Goal: Task Accomplishment & Management: Use online tool/utility

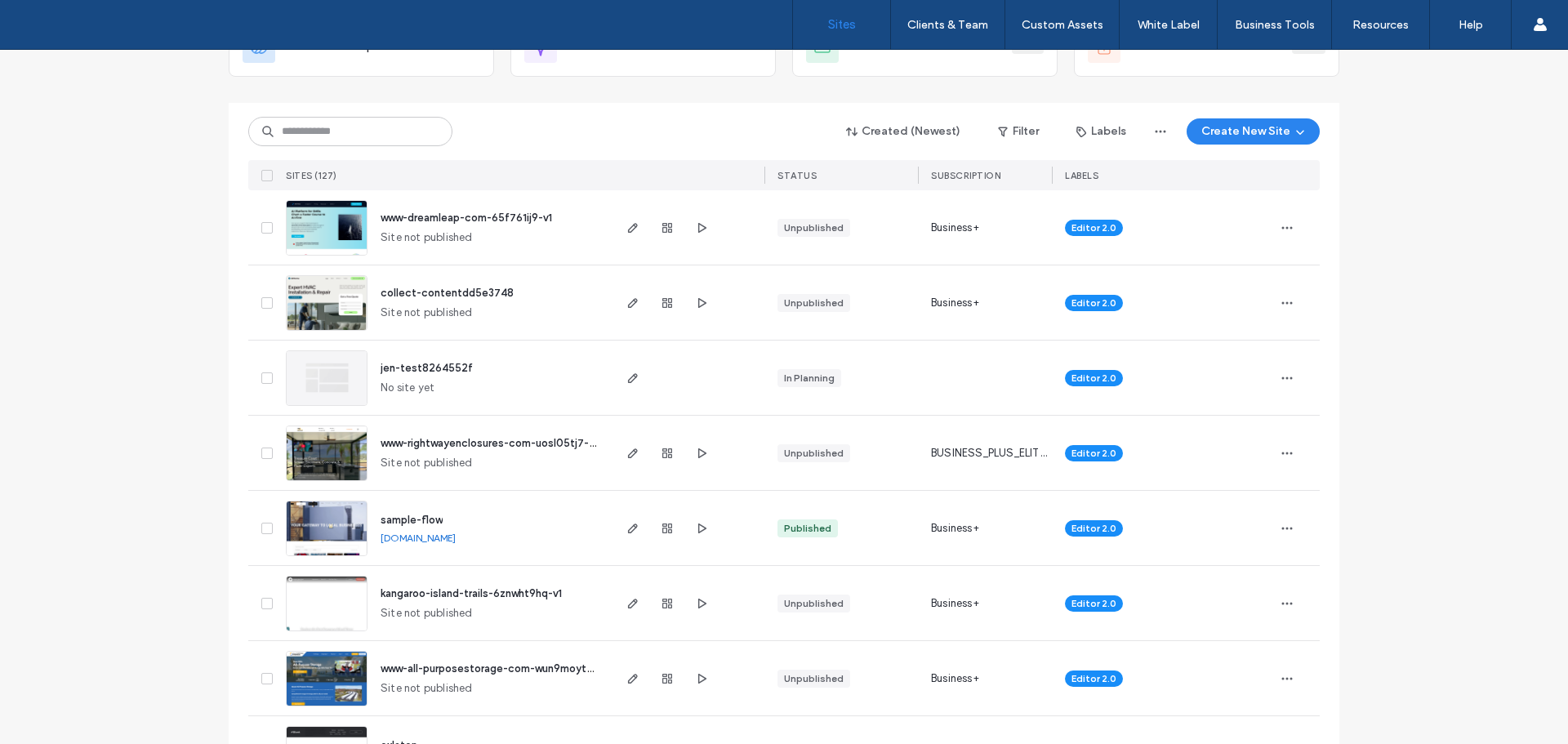
scroll to position [245, 0]
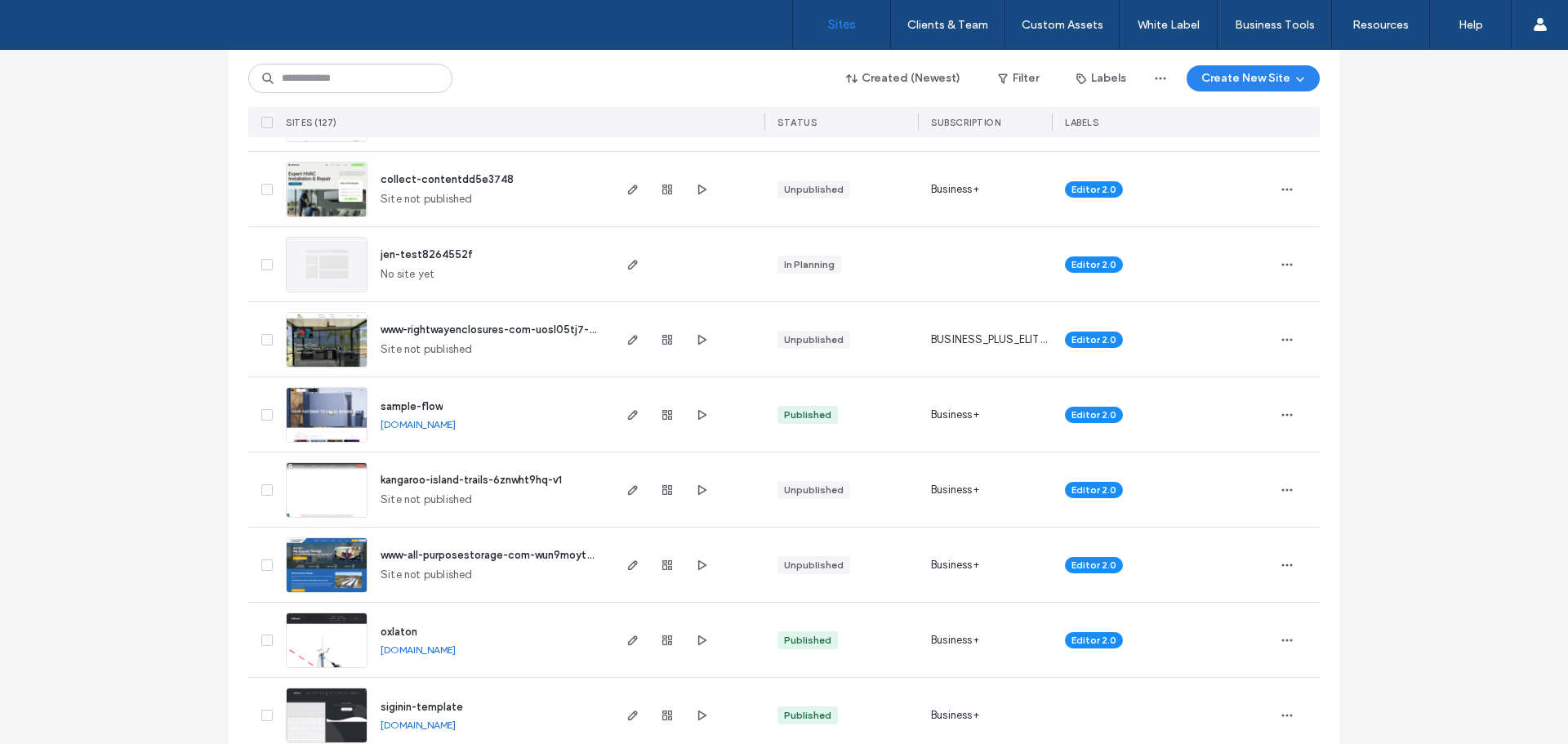
click at [335, 413] on img at bounding box center [327, 443] width 80 height 111
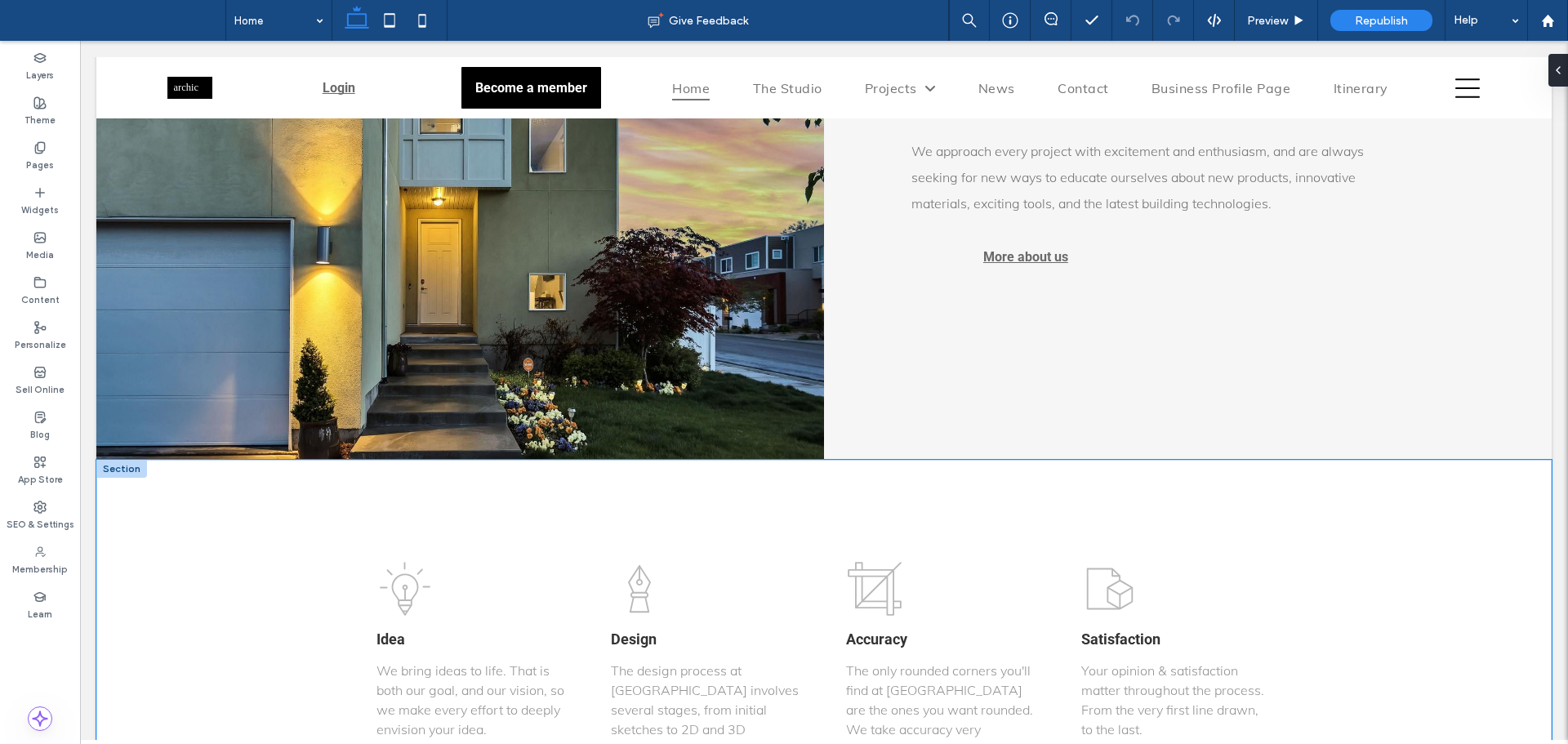
scroll to position [3103, 0]
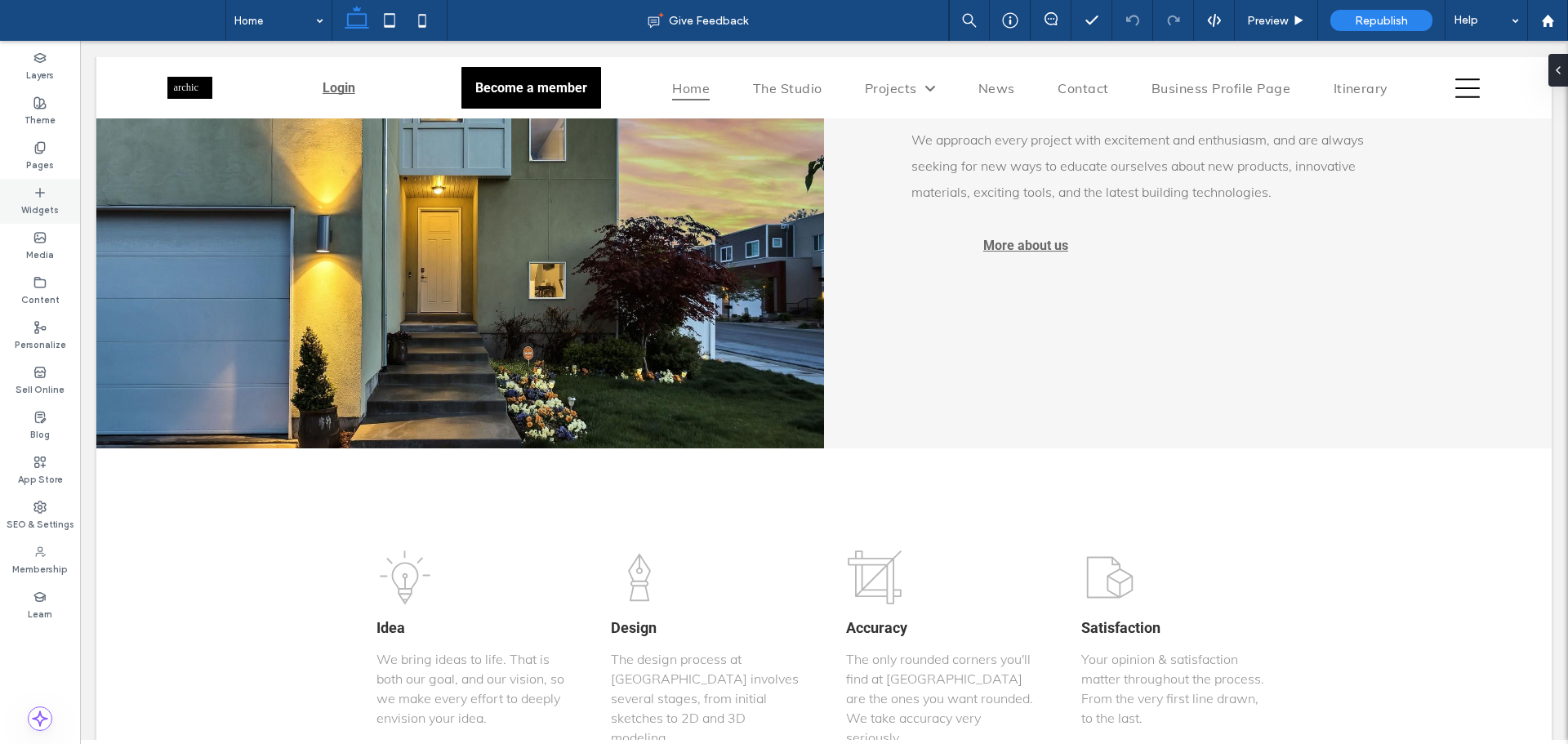
click at [48, 207] on label "Widgets" at bounding box center [40, 208] width 38 height 18
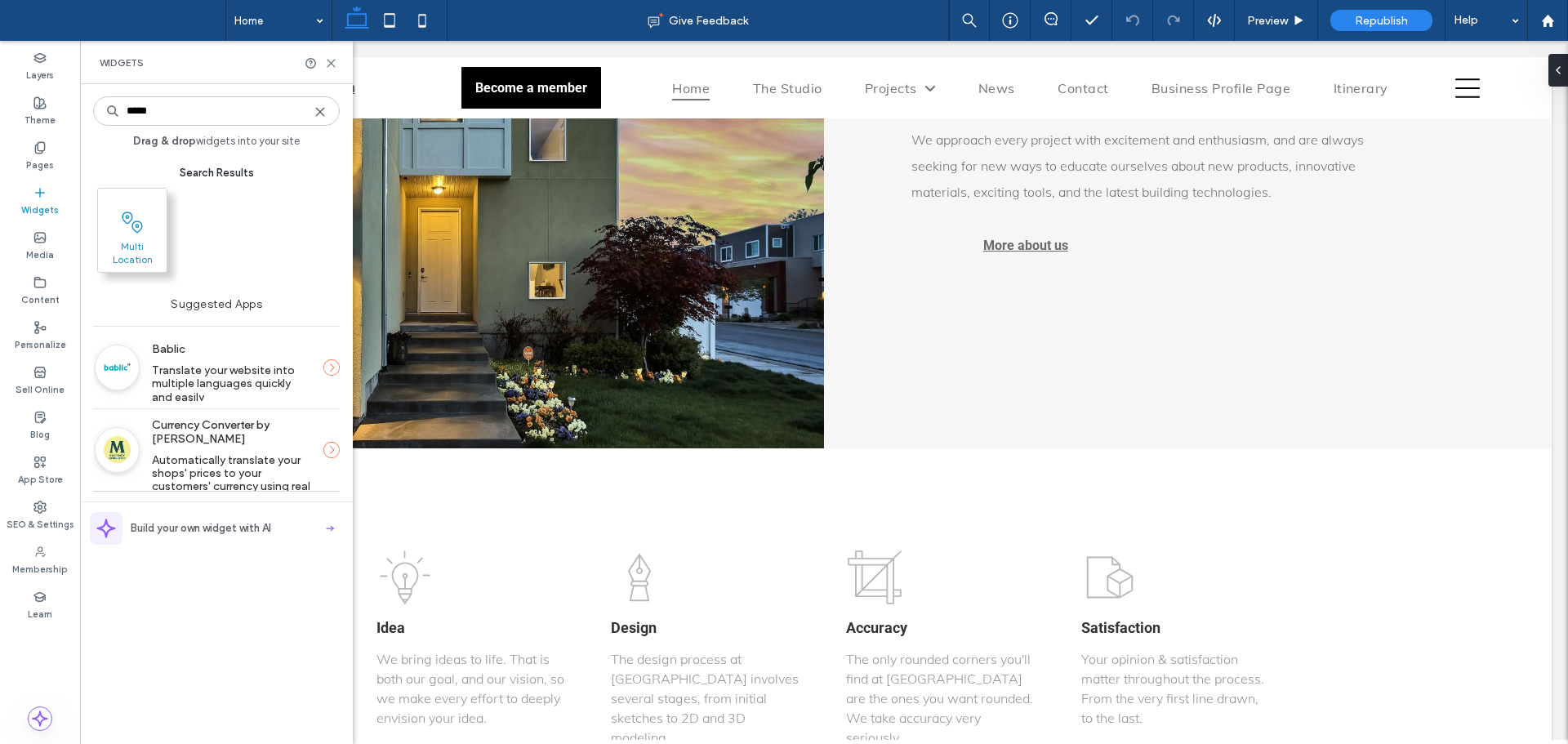
type input "*****"
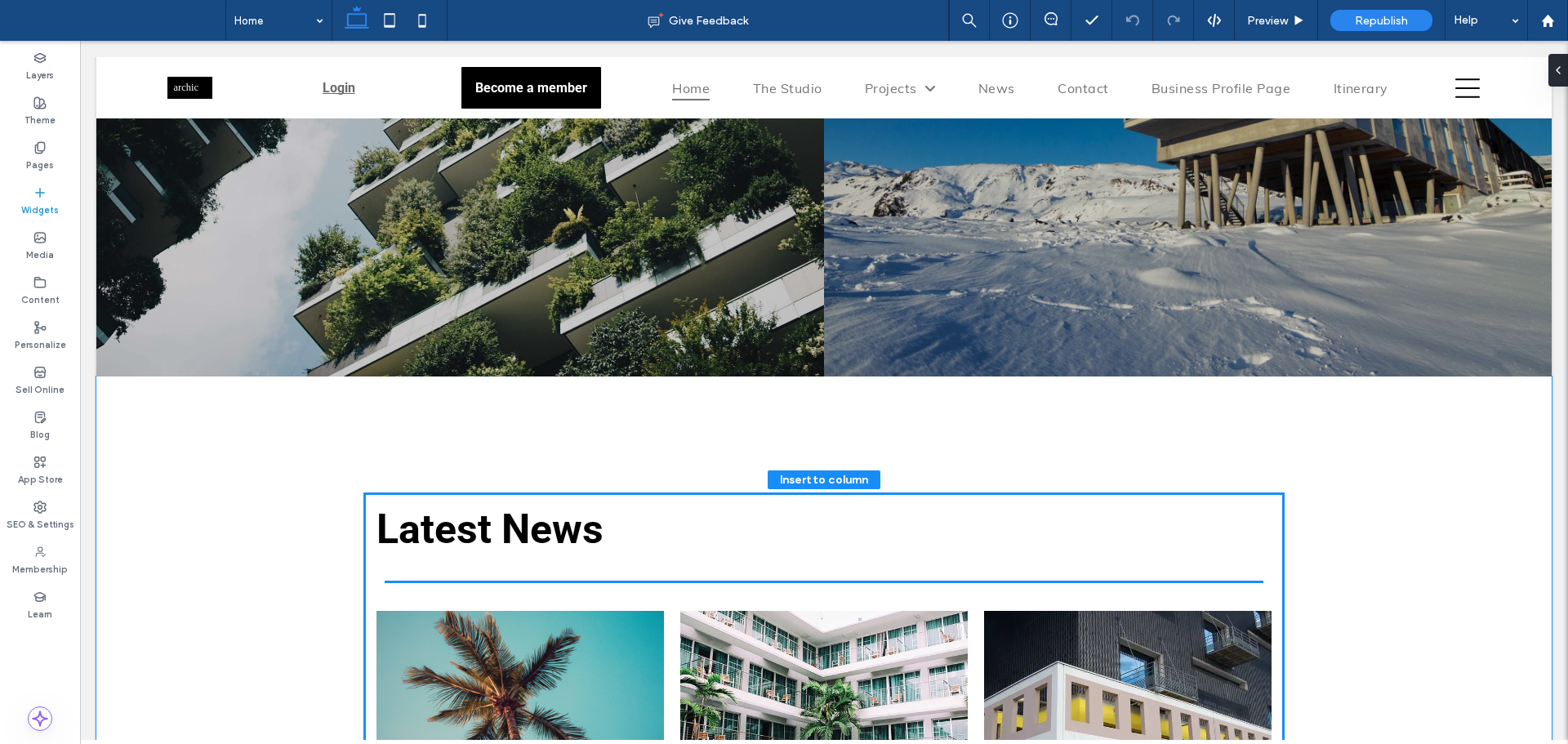
scroll to position [4671, 0]
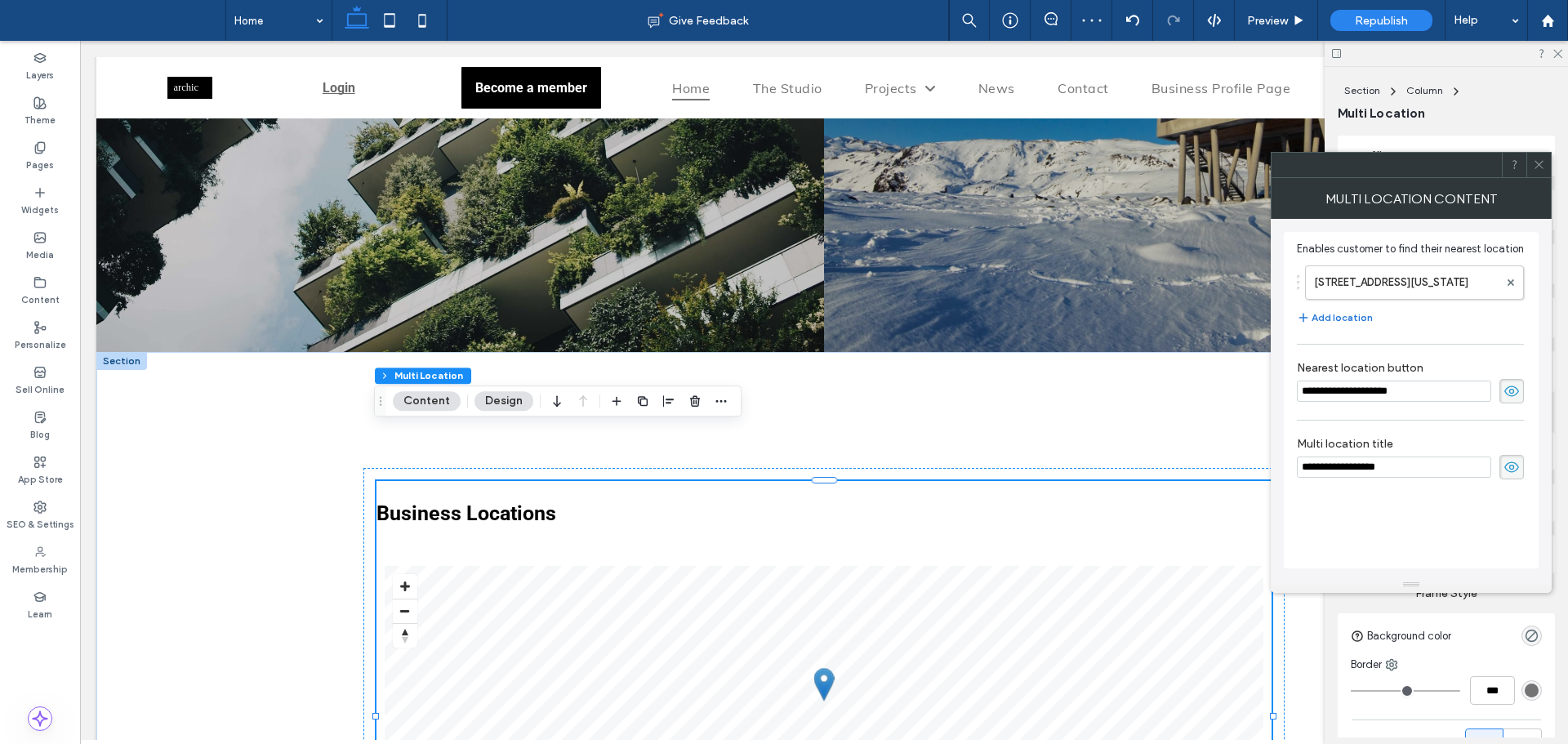
click at [1350, 321] on button "Add location" at bounding box center [1334, 318] width 76 height 20
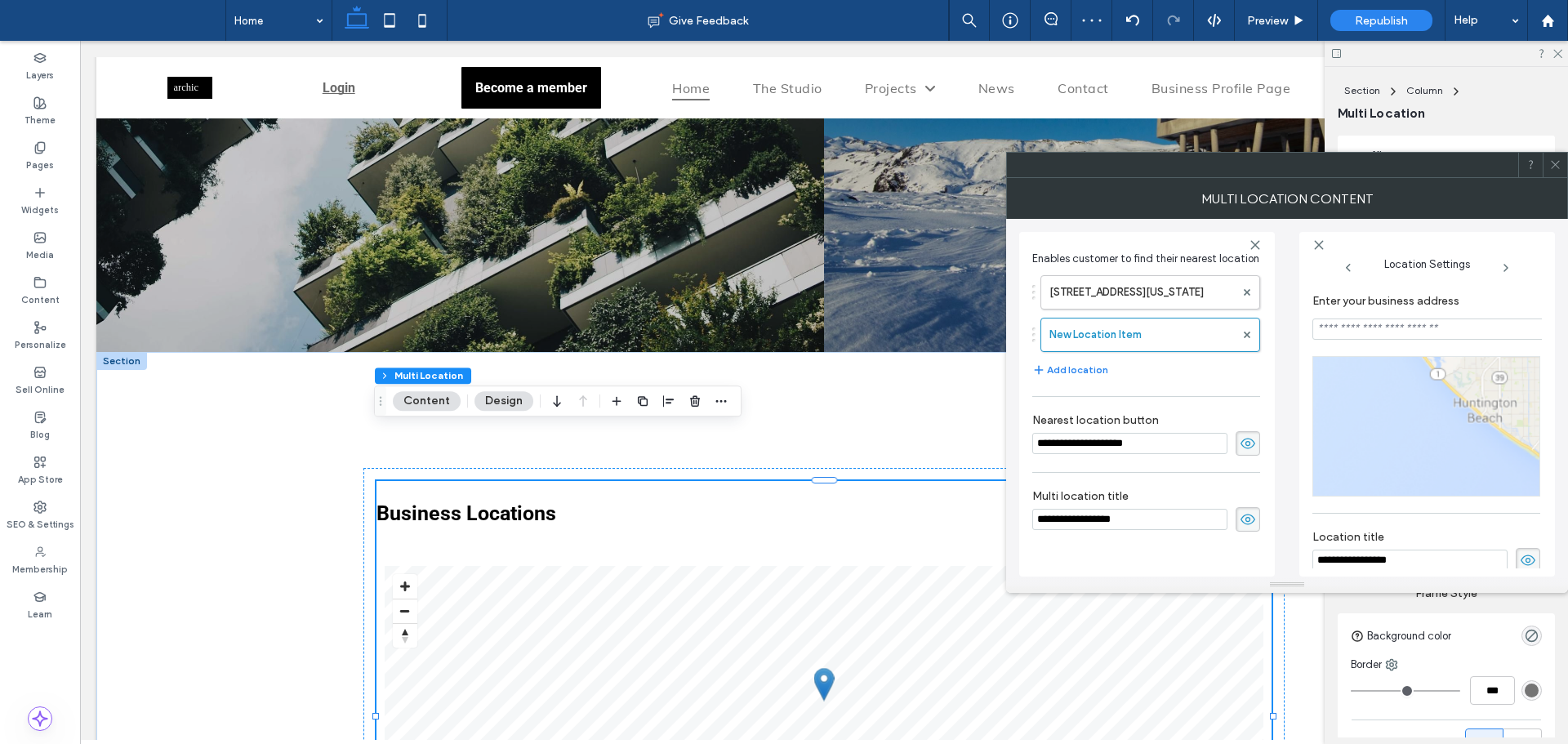
scroll to position [11, 0]
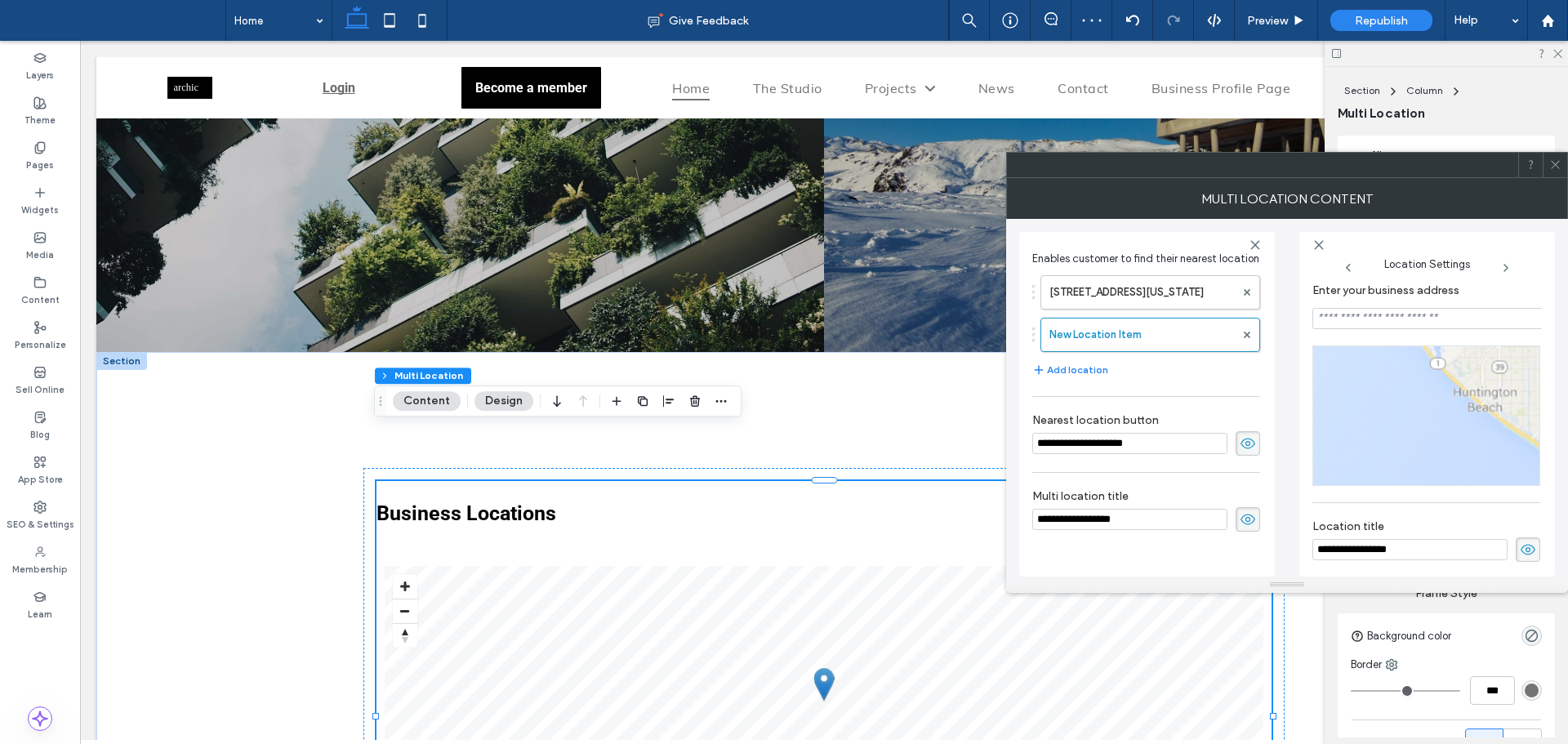
click at [1350, 316] on input at bounding box center [1428, 319] width 233 height 21
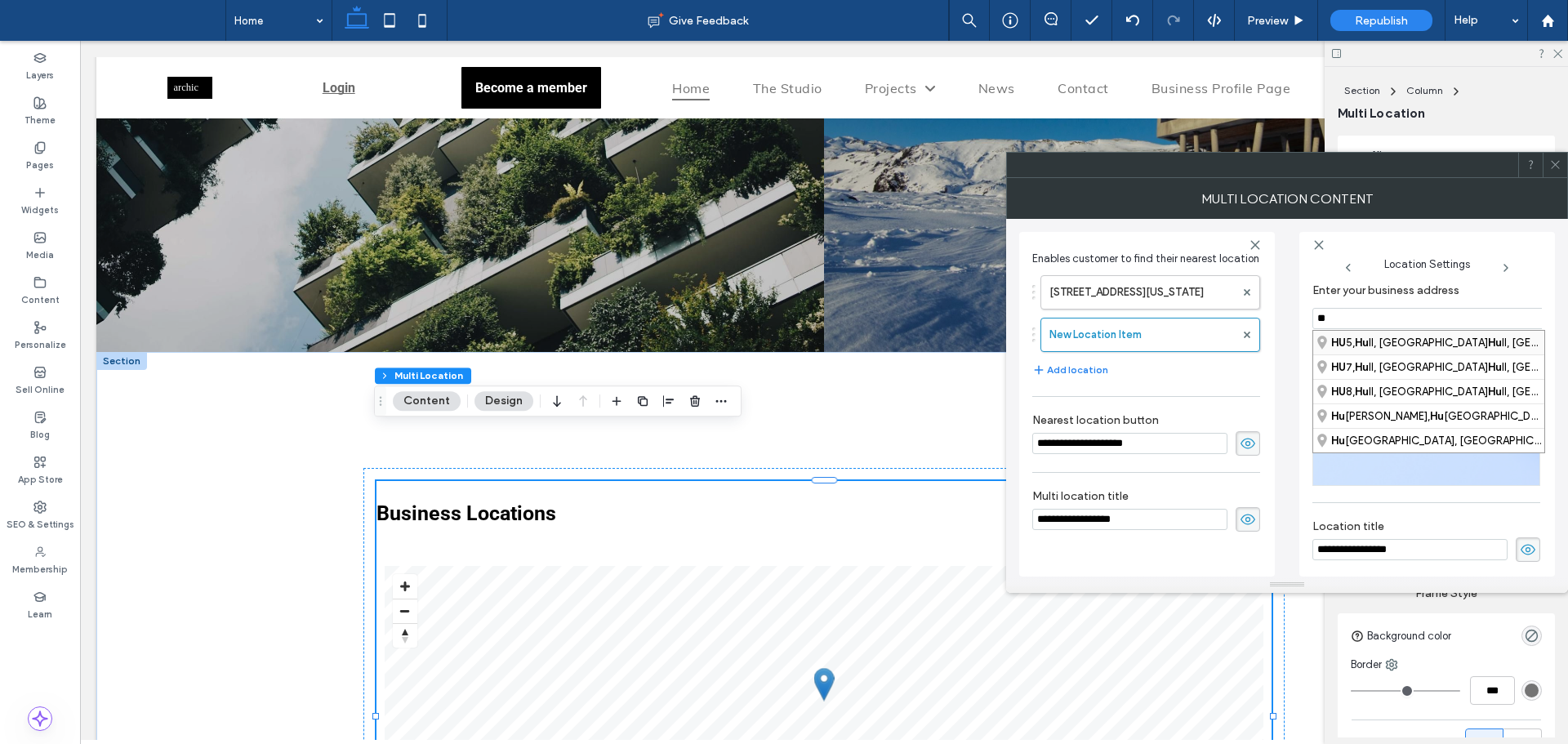
click at [1363, 336] on div "HU 5, Hu ll, Kingston upon Hu ll, England, United Kingdom" at bounding box center [1428, 342] width 231 height 24
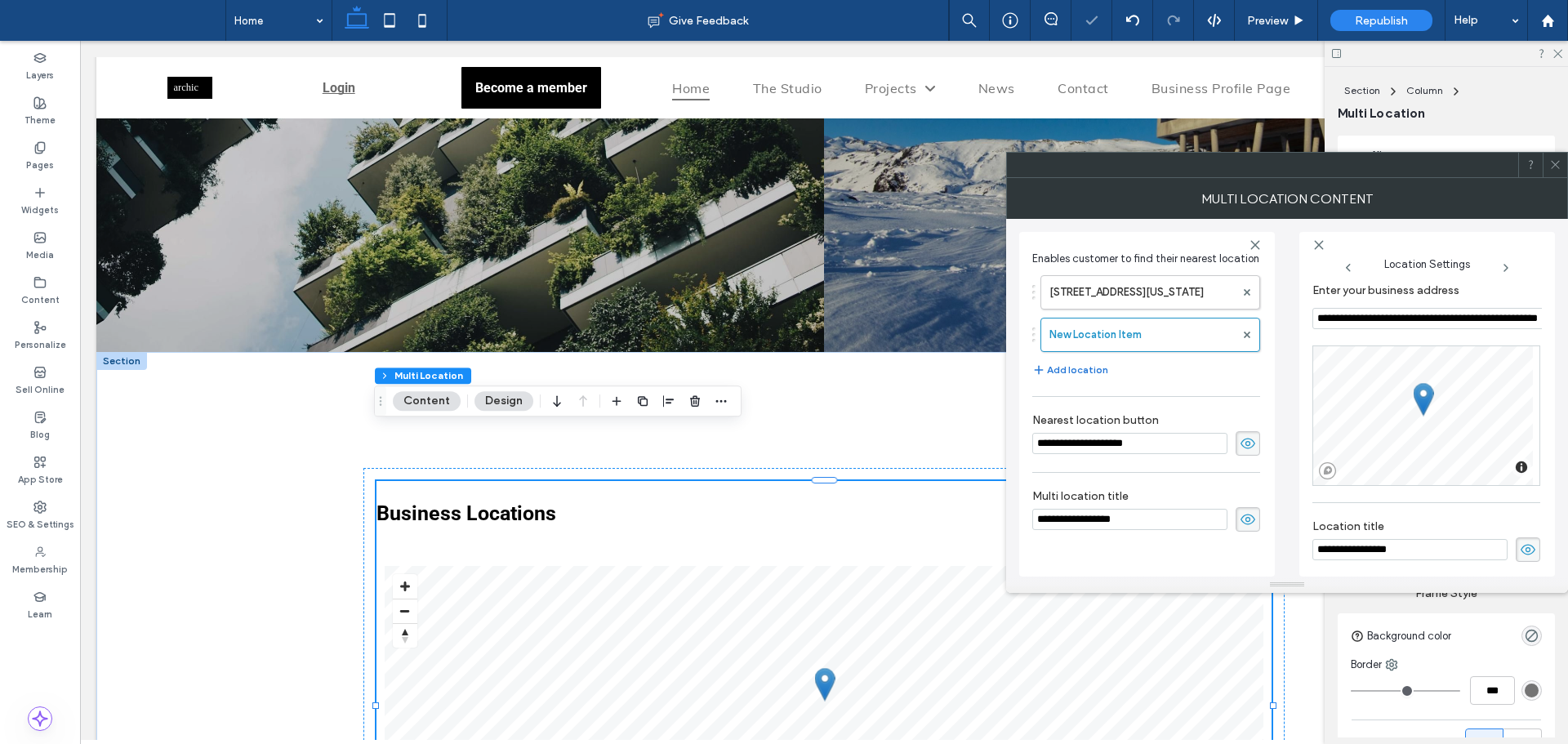
click at [1093, 371] on button "Add location" at bounding box center [1070, 370] width 76 height 20
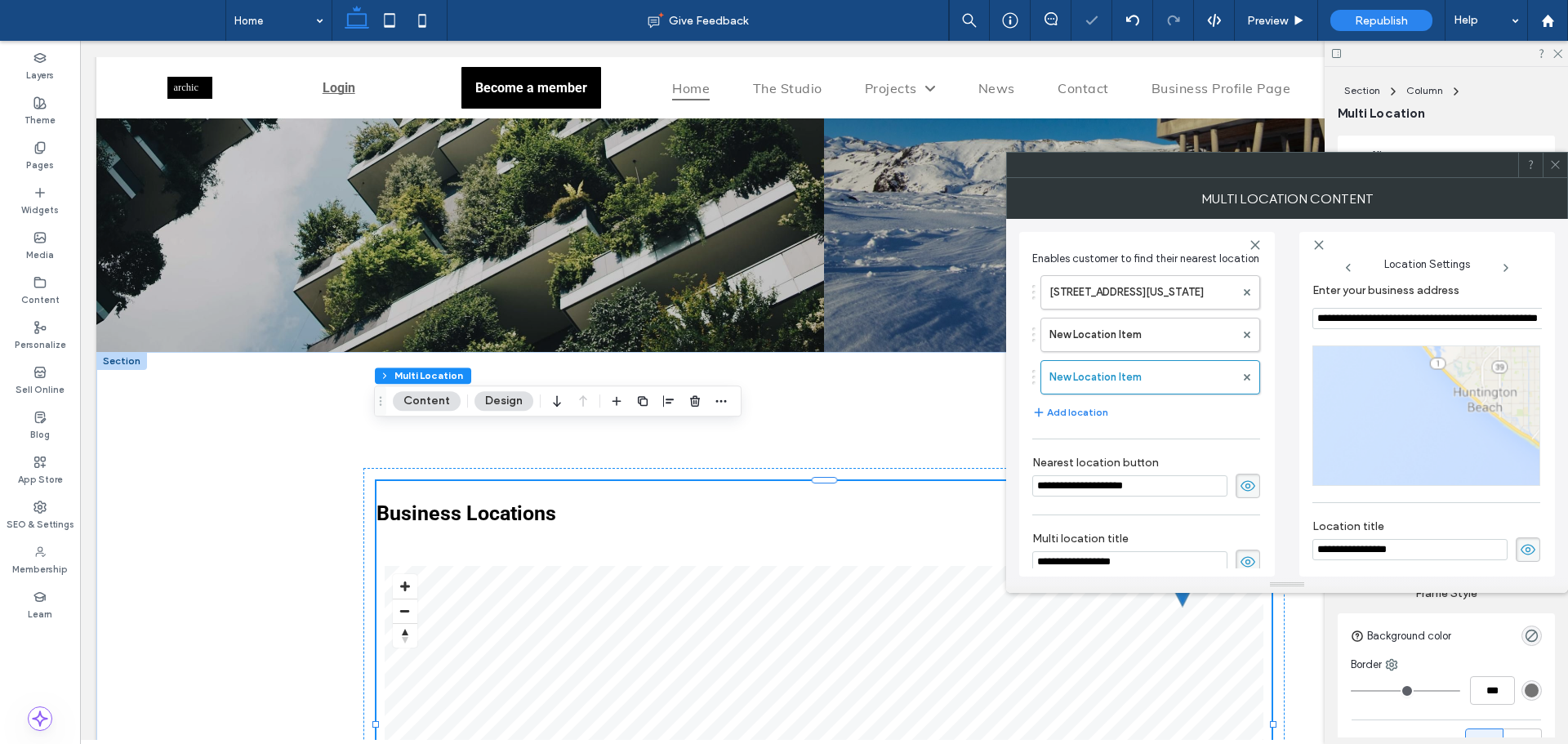
click at [1348, 319] on input "**********" at bounding box center [1428, 319] width 233 height 21
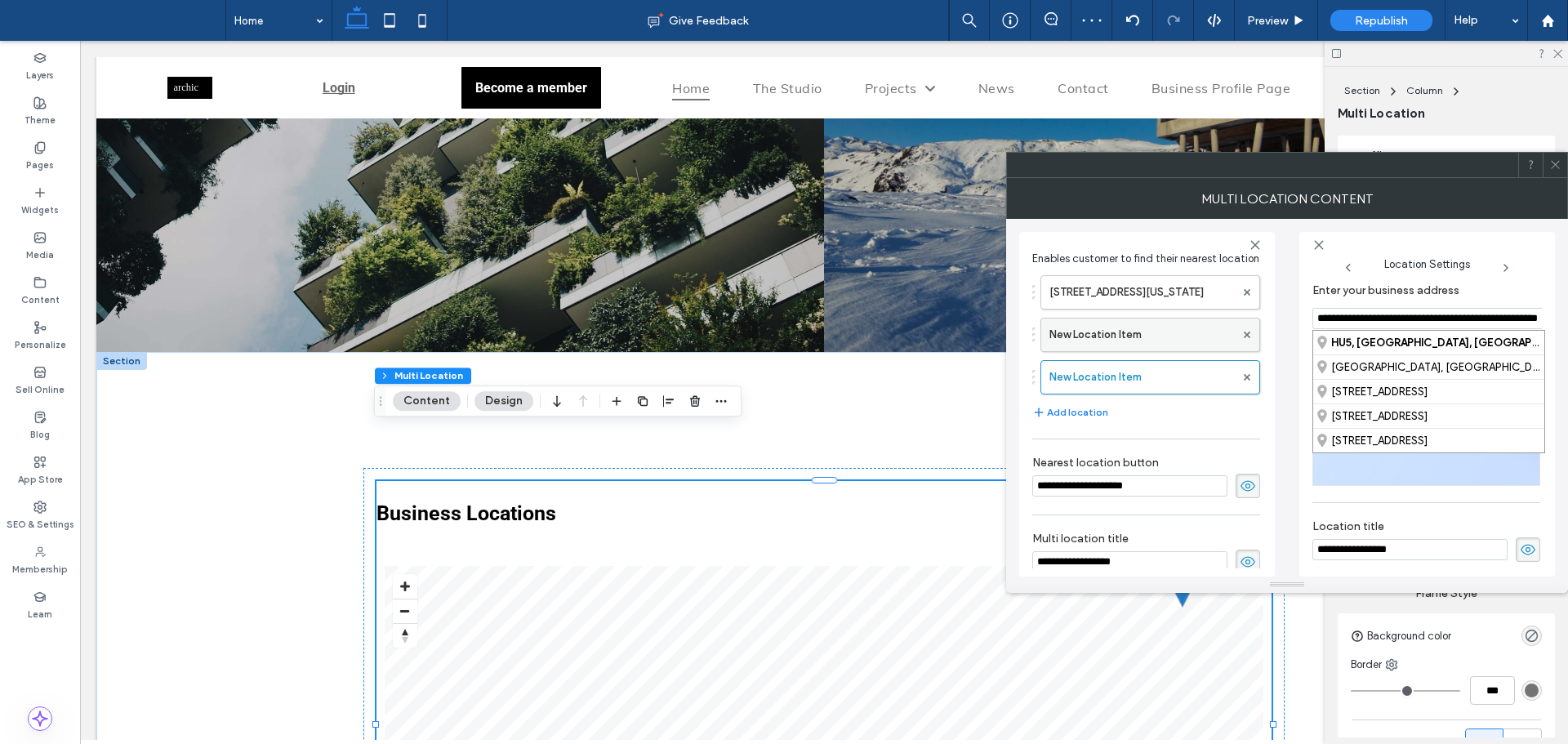
click at [1177, 346] on label "New Location Item" at bounding box center [1142, 335] width 185 height 33
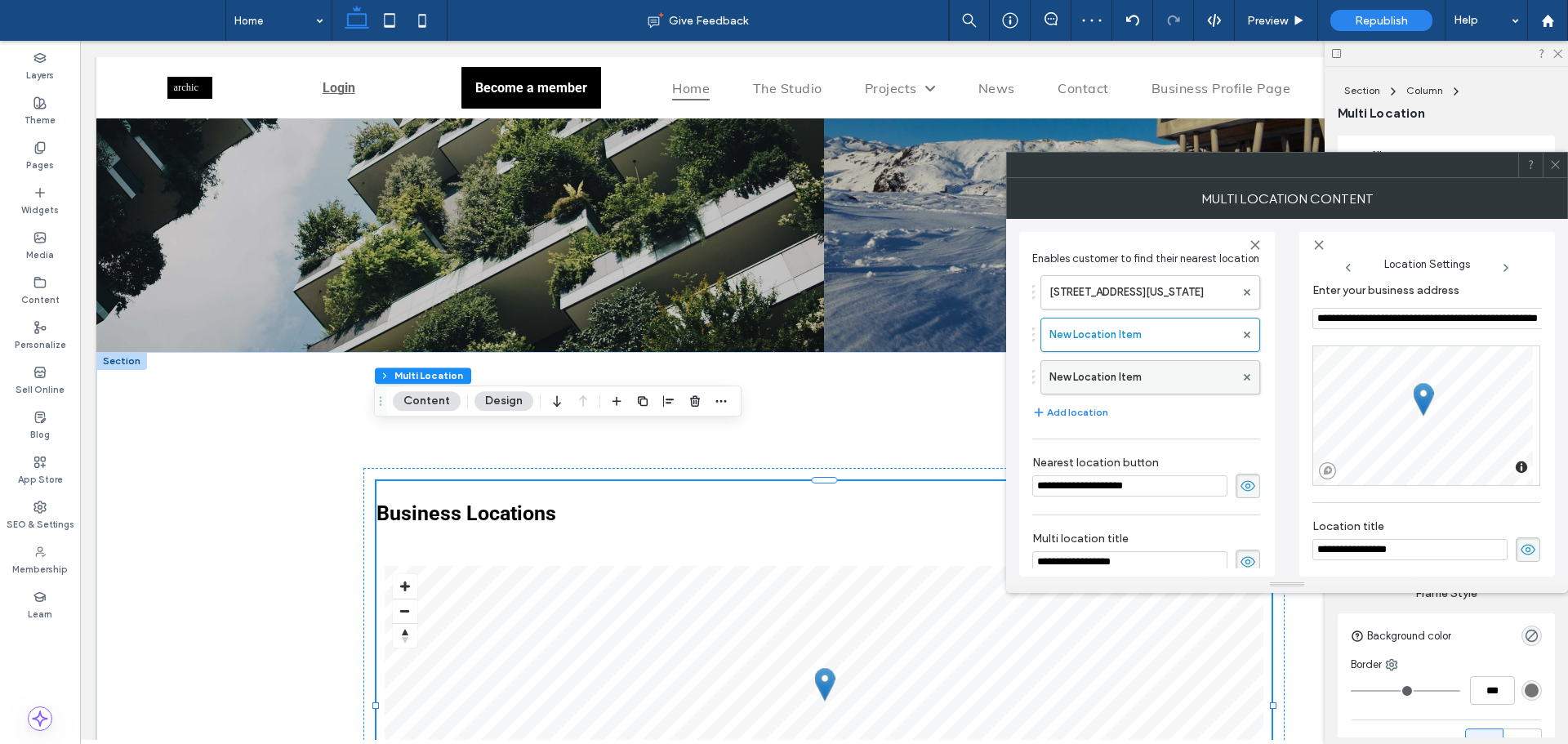
click at [1142, 394] on label "New Location Item" at bounding box center [1142, 377] width 185 height 33
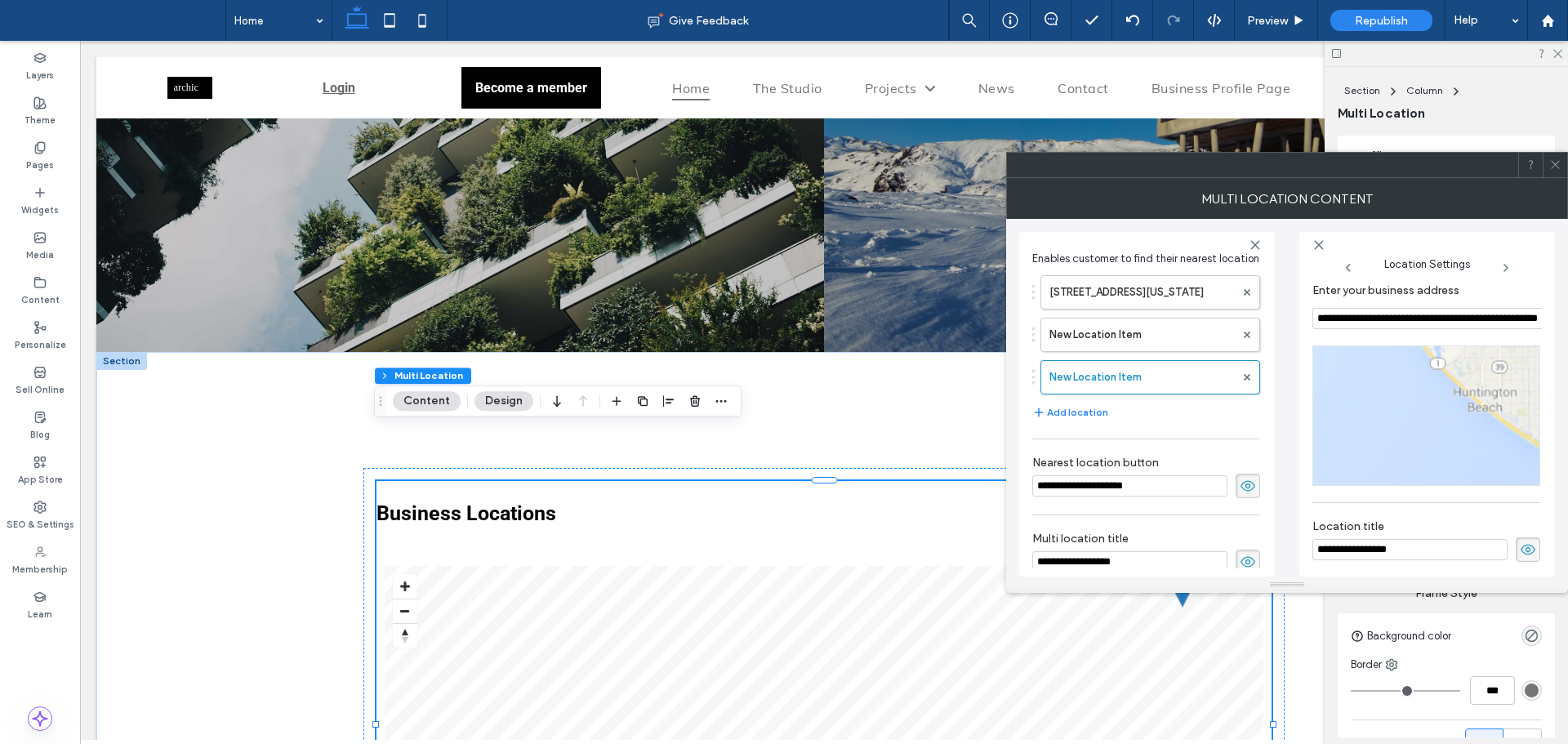
click at [1352, 320] on input "**********" at bounding box center [1428, 319] width 233 height 21
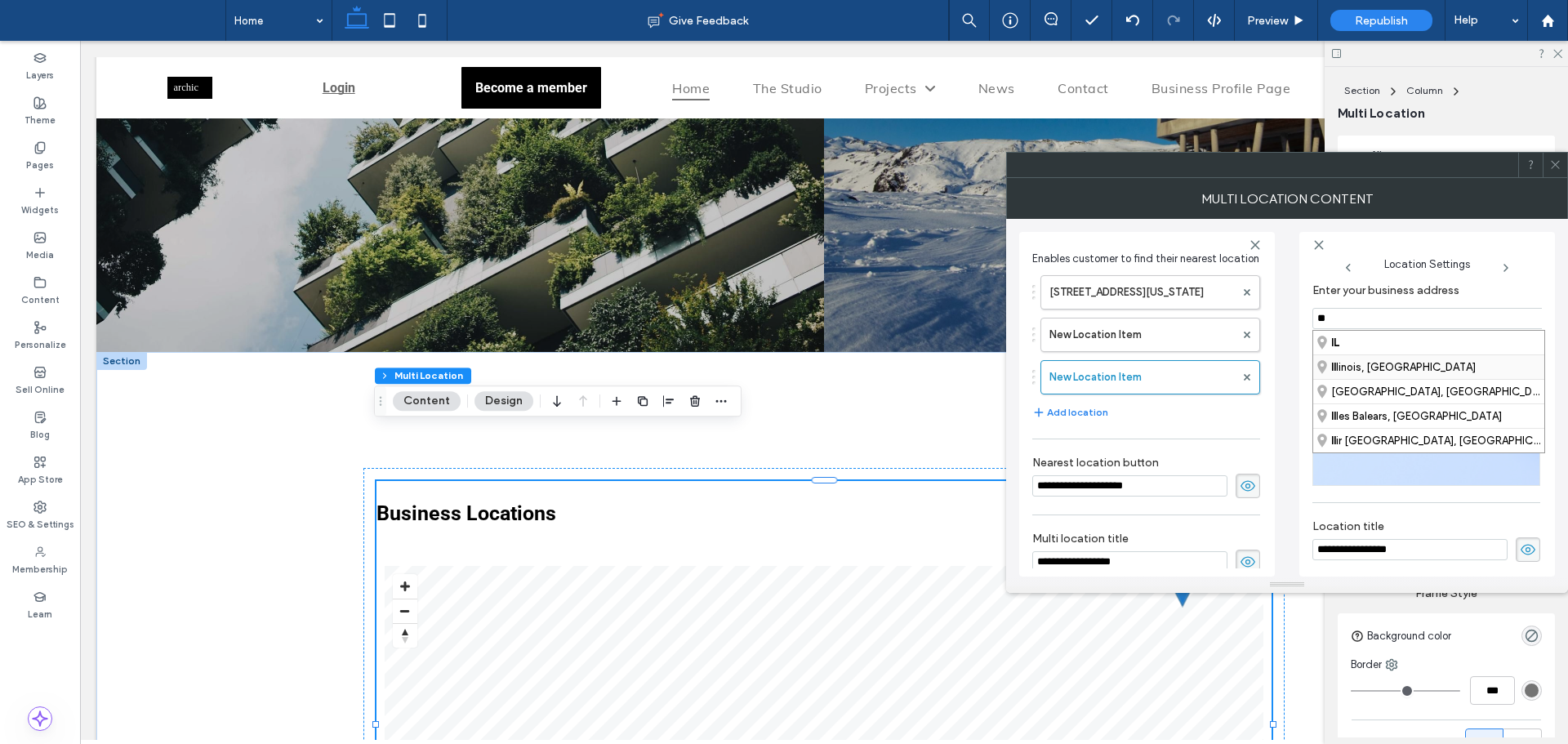
click at [1358, 369] on div "Il linois, United States" at bounding box center [1428, 367] width 231 height 25
type input "**********"
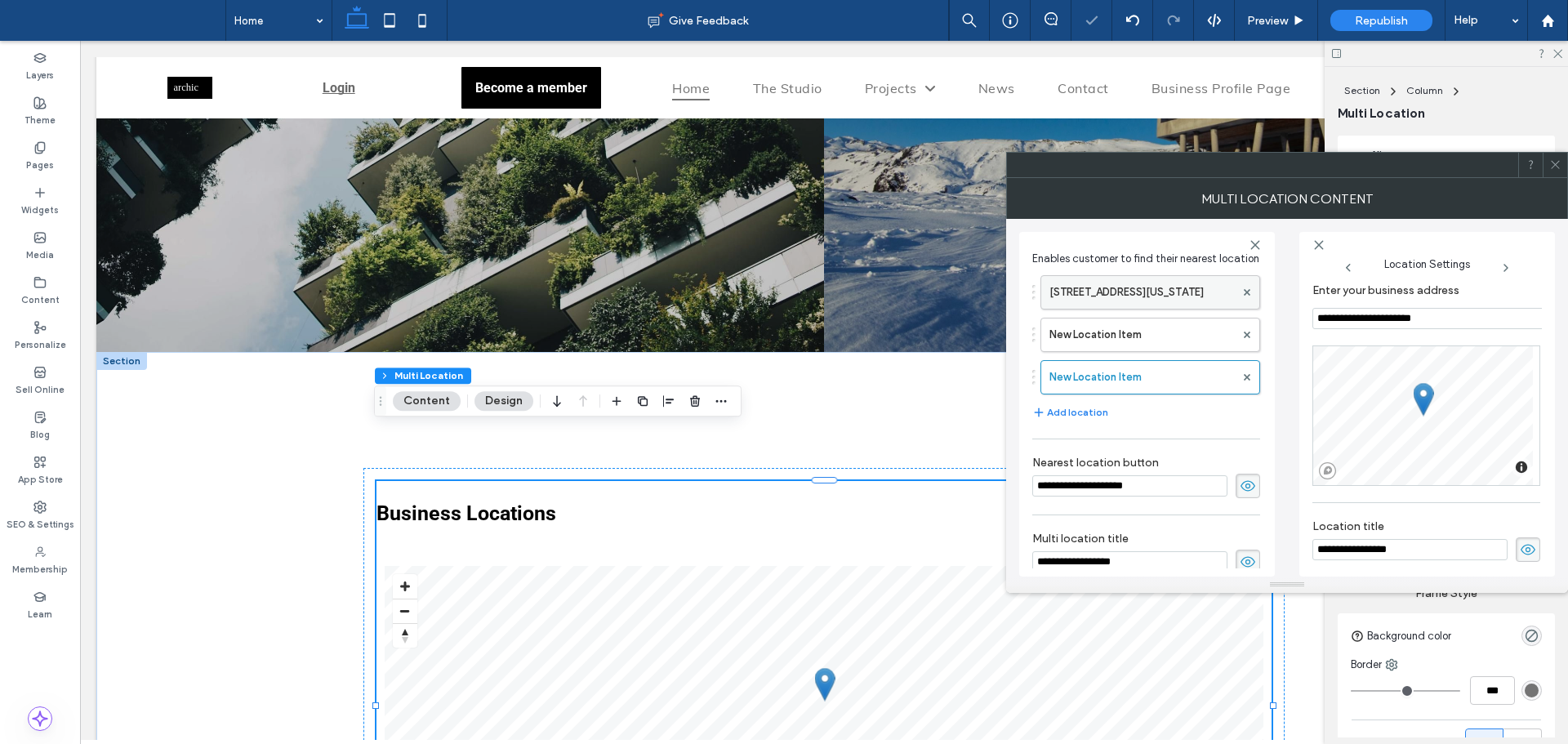
drag, startPoint x: 1553, startPoint y: 163, endPoint x: 1066, endPoint y: 307, distance: 507.8
click at [1552, 165] on icon at bounding box center [1555, 164] width 12 height 12
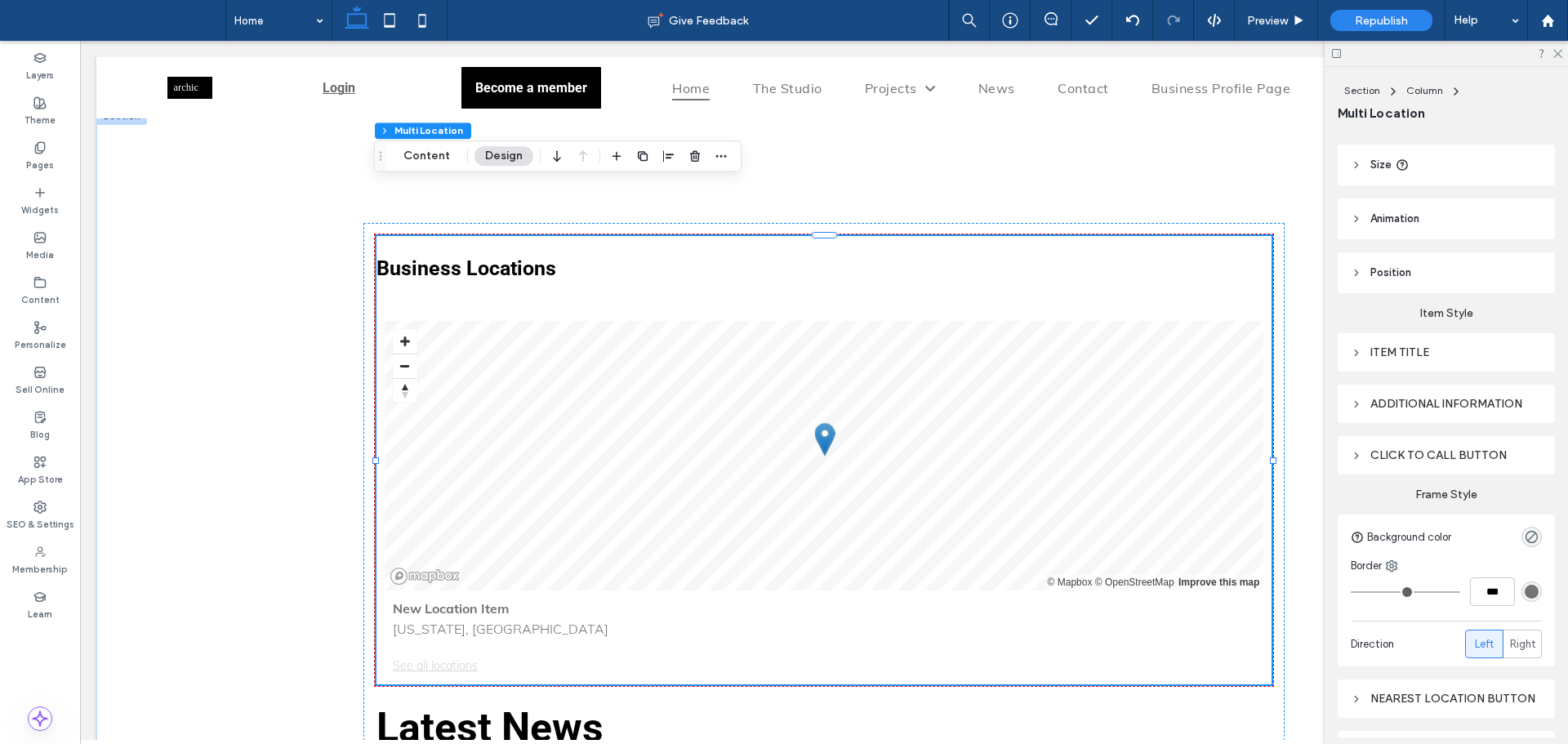
scroll to position [196, 0]
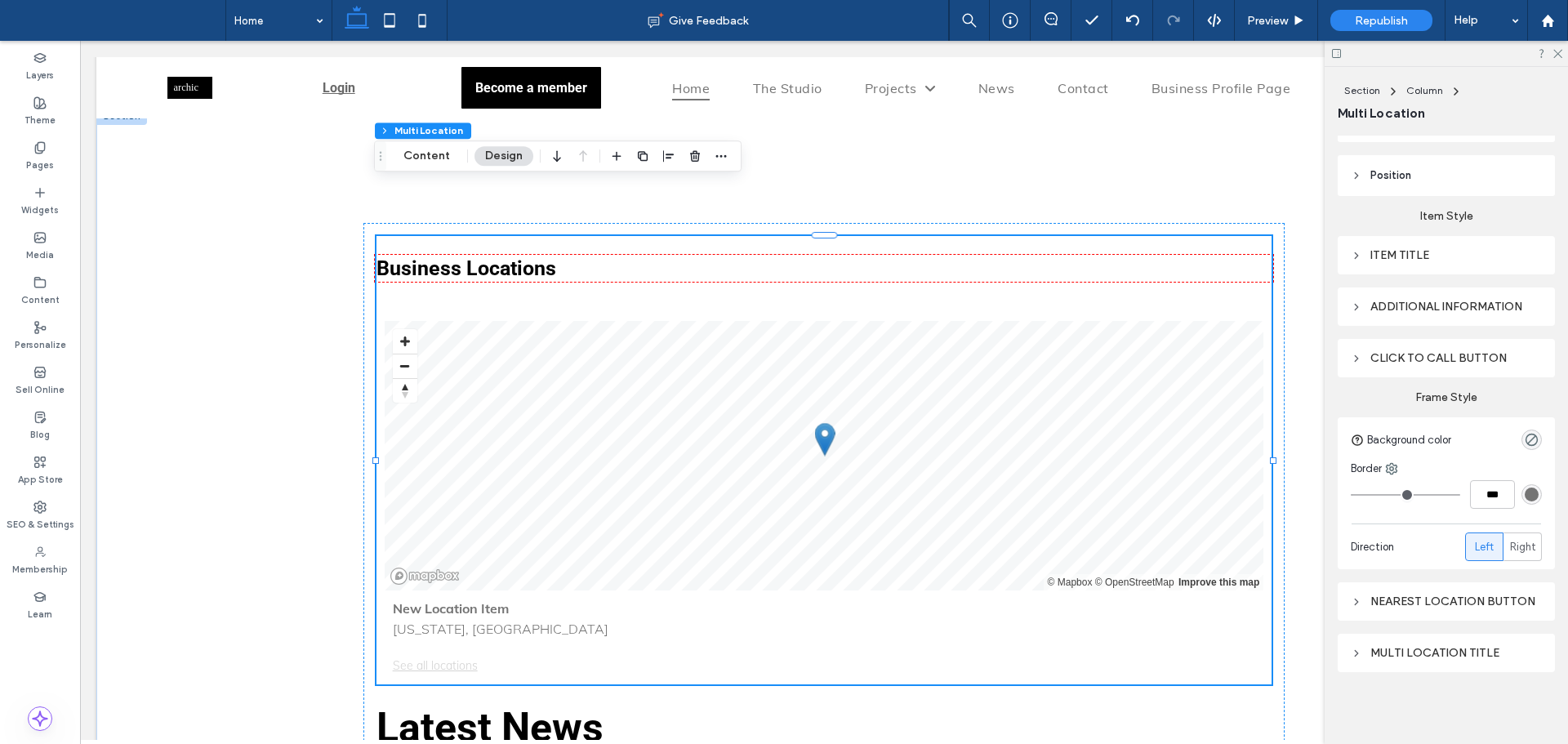
click at [1402, 648] on div "Multi location title" at bounding box center [1446, 653] width 191 height 14
click at [1405, 598] on div "Nearest location button" at bounding box center [1446, 601] width 191 height 14
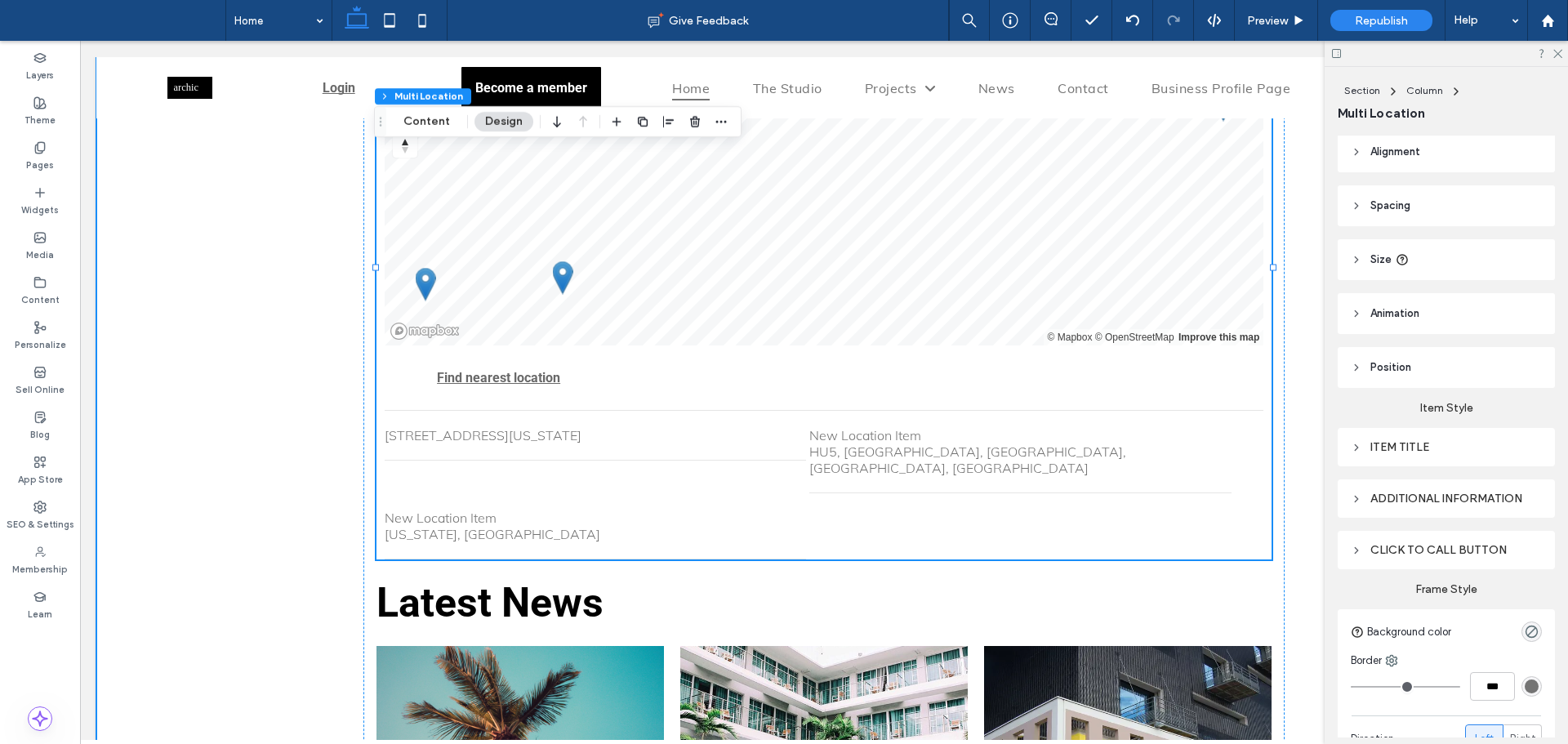
scroll to position [0, 0]
click at [648, 411] on li "1570 Broadway New York NY United States" at bounding box center [595, 435] width 422 height 50
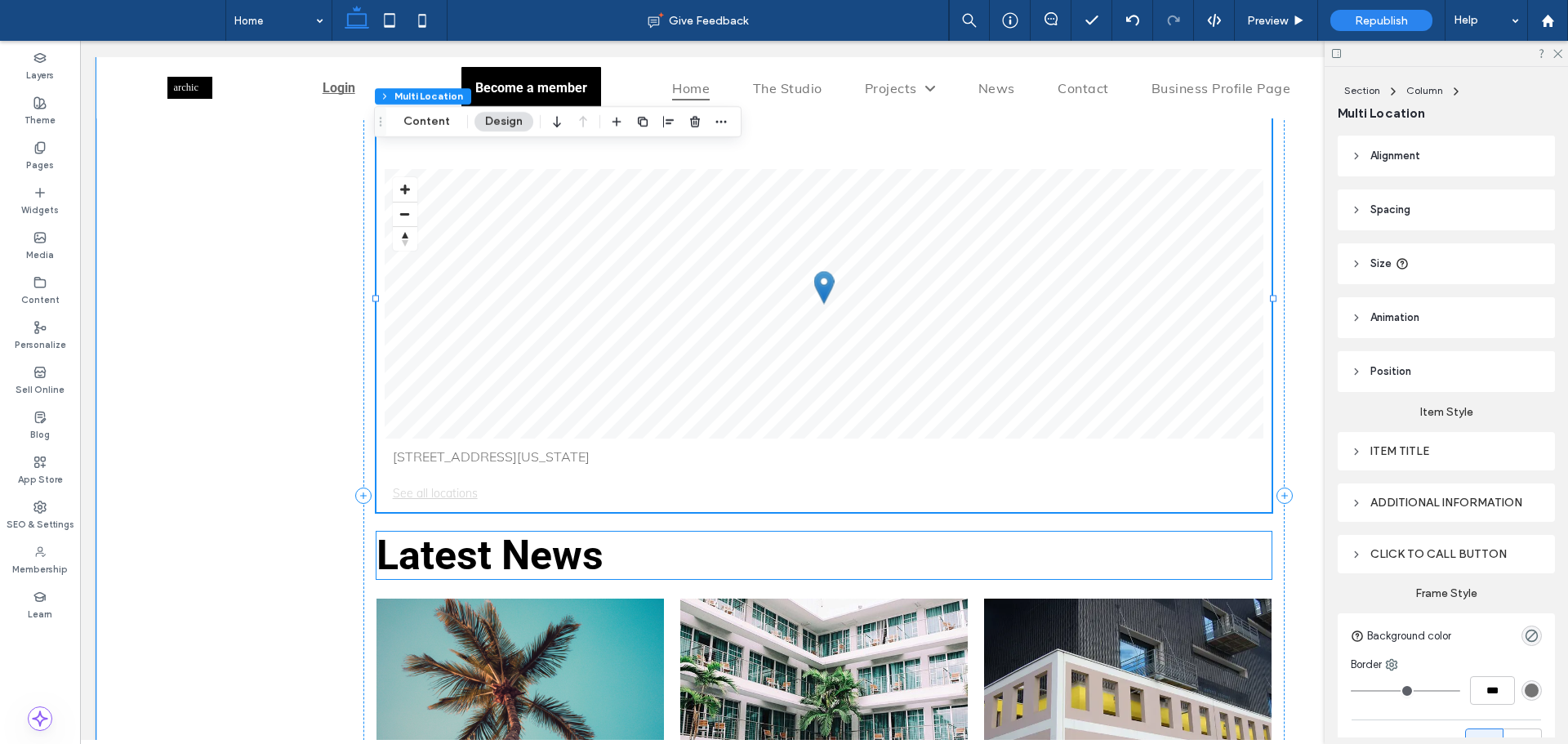
scroll to position [5058, 0]
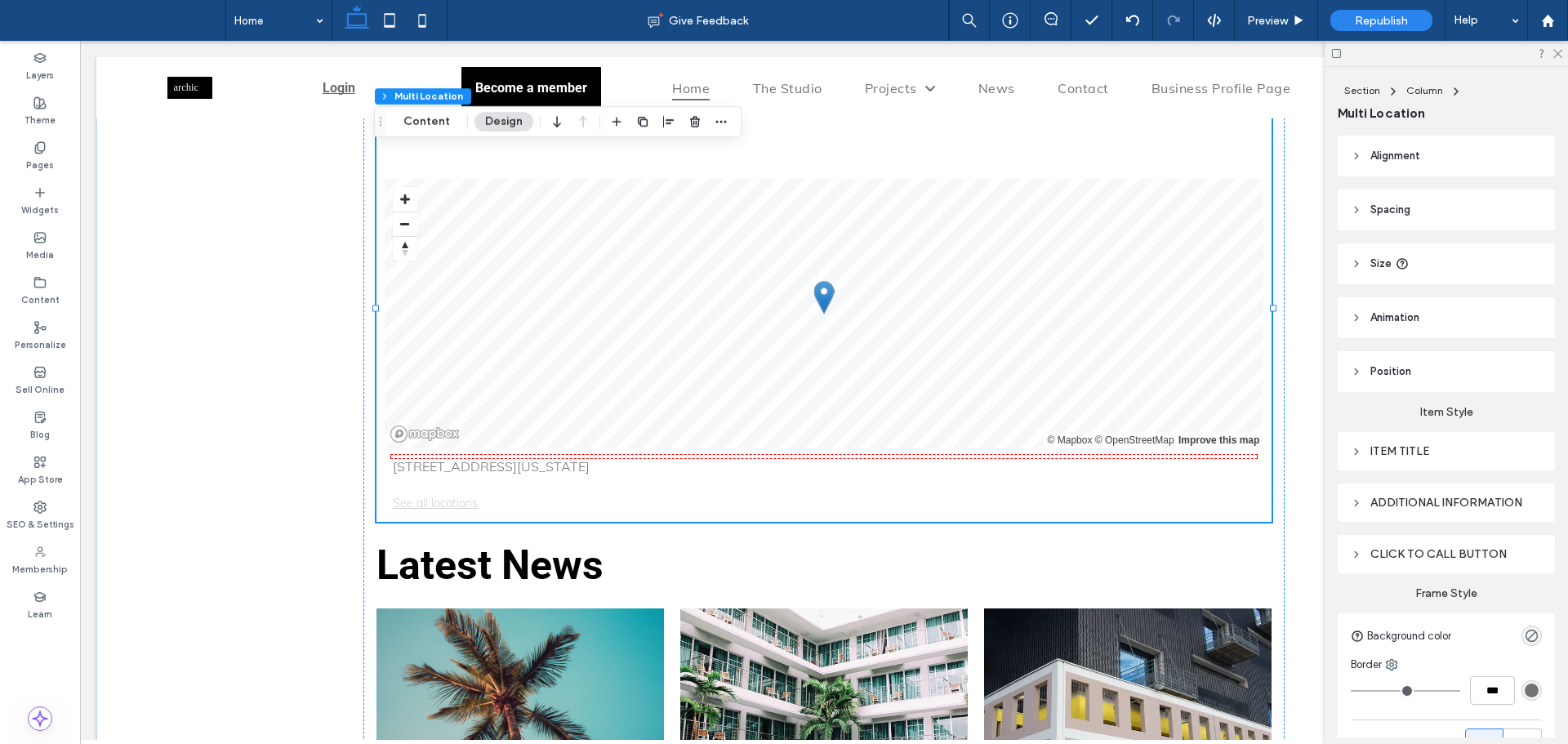
click at [1411, 453] on div "Item Title" at bounding box center [1446, 451] width 191 height 14
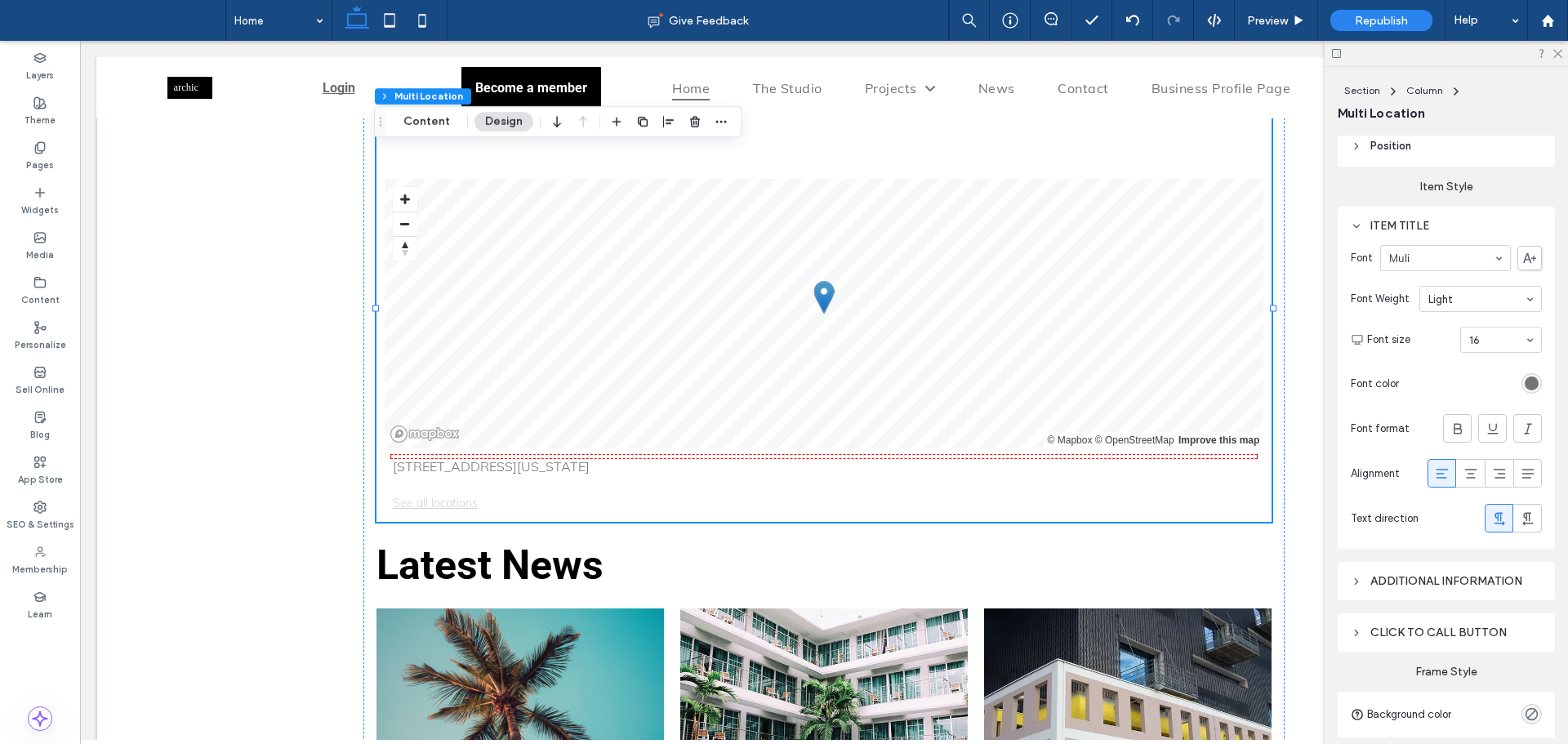
scroll to position [245, 0]
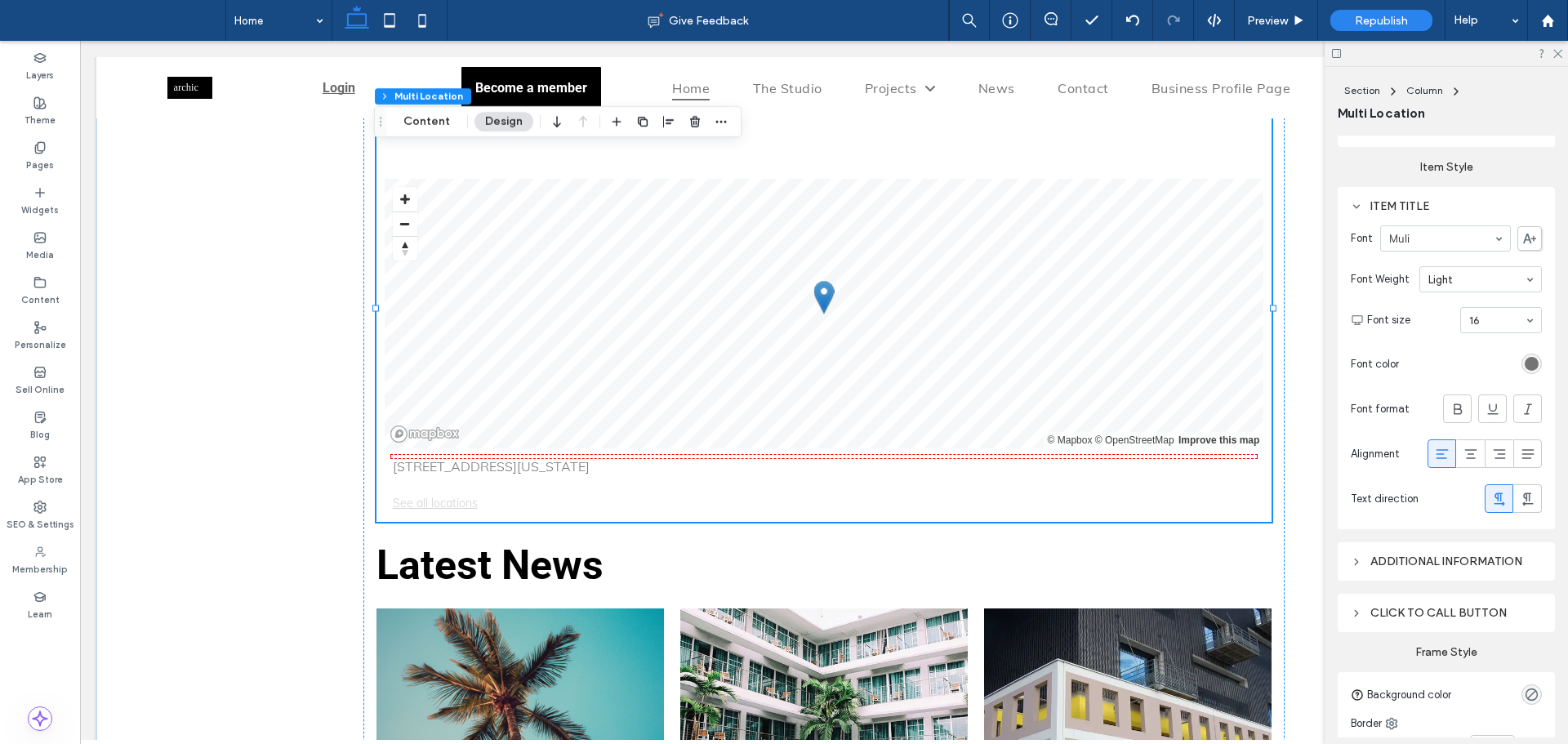
drag, startPoint x: 1521, startPoint y: 363, endPoint x: 1503, endPoint y: 383, distance: 26.9
click at [1525, 363] on div "rgb(116, 116, 116)" at bounding box center [1531, 363] width 14 height 14
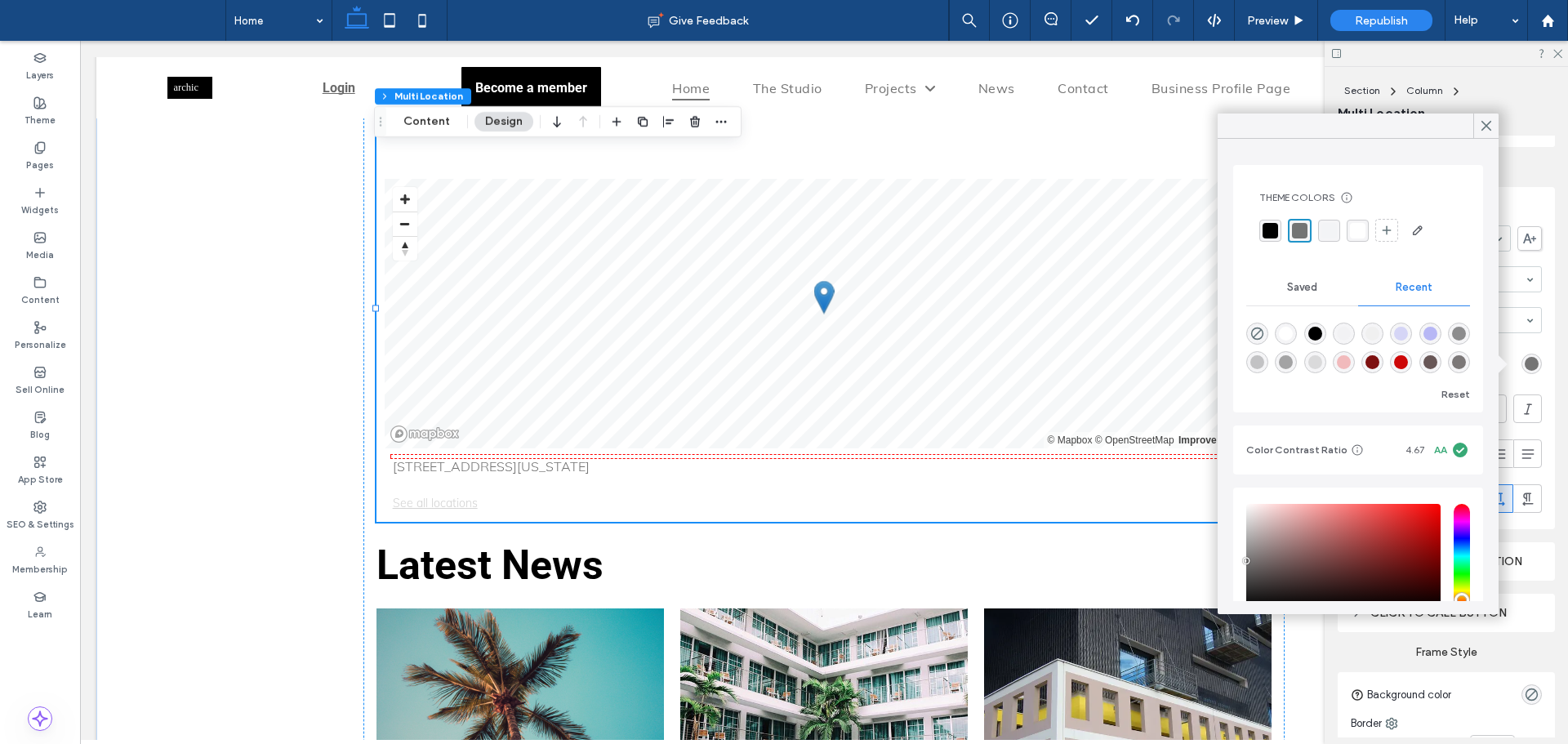
click at [1408, 360] on div "rgba(205, 8, 8, 1)" at bounding box center [1401, 362] width 14 height 14
type input "*******"
click at [1483, 128] on use at bounding box center [1486, 126] width 8 height 9
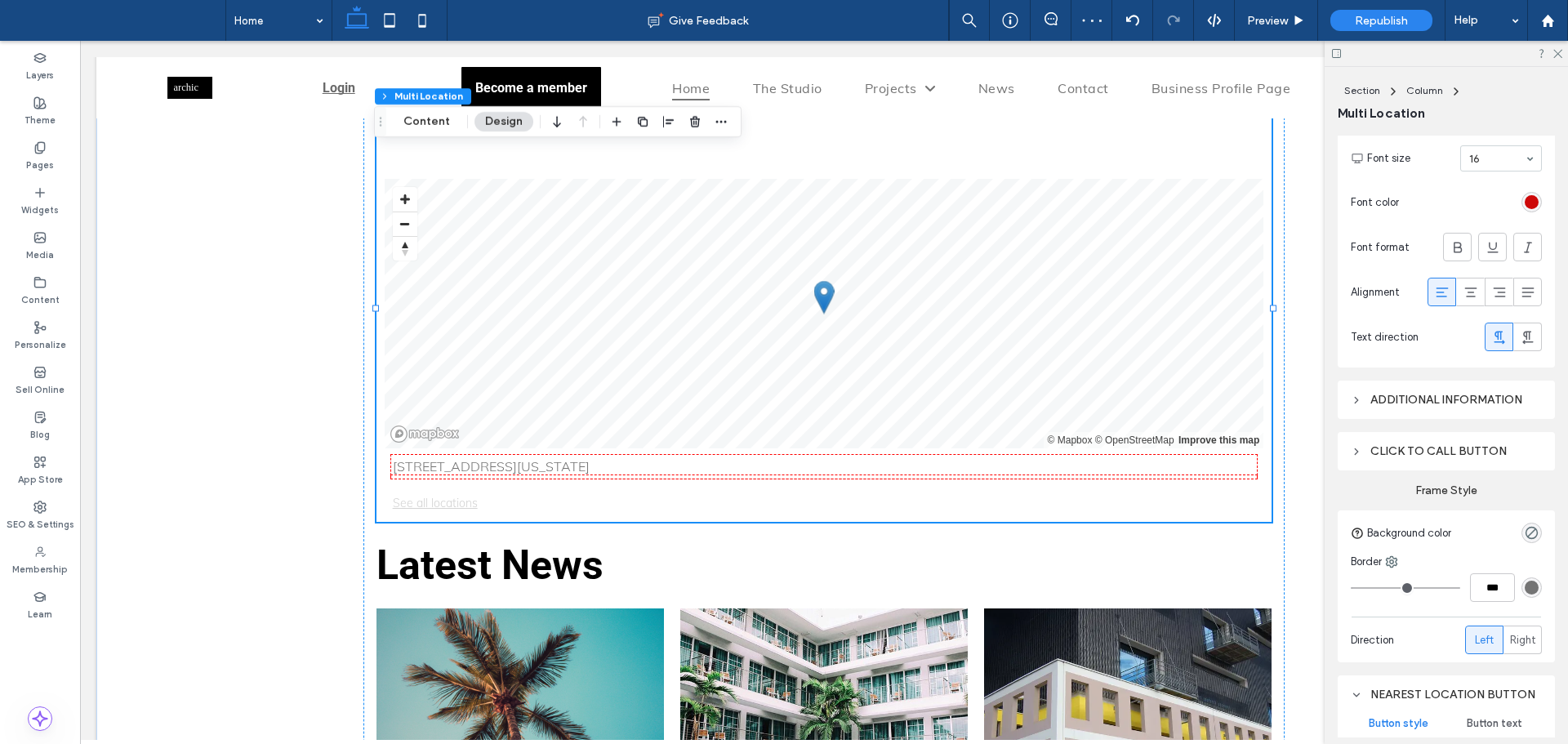
scroll to position [408, 0]
click at [1442, 394] on div "Additional information" at bounding box center [1446, 398] width 191 height 14
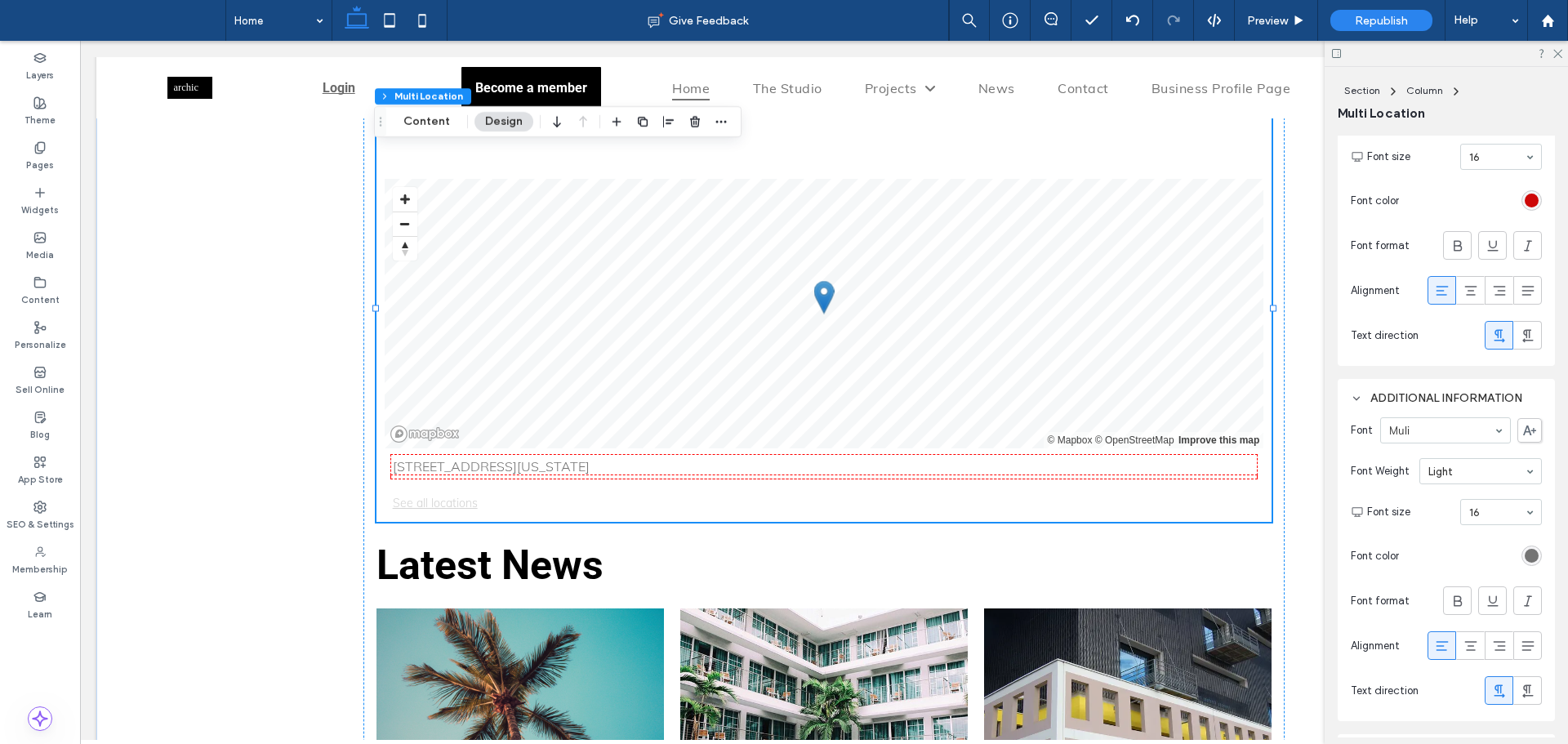
click at [1527, 561] on div "rgb(116, 116, 116)" at bounding box center [1531, 555] width 14 height 14
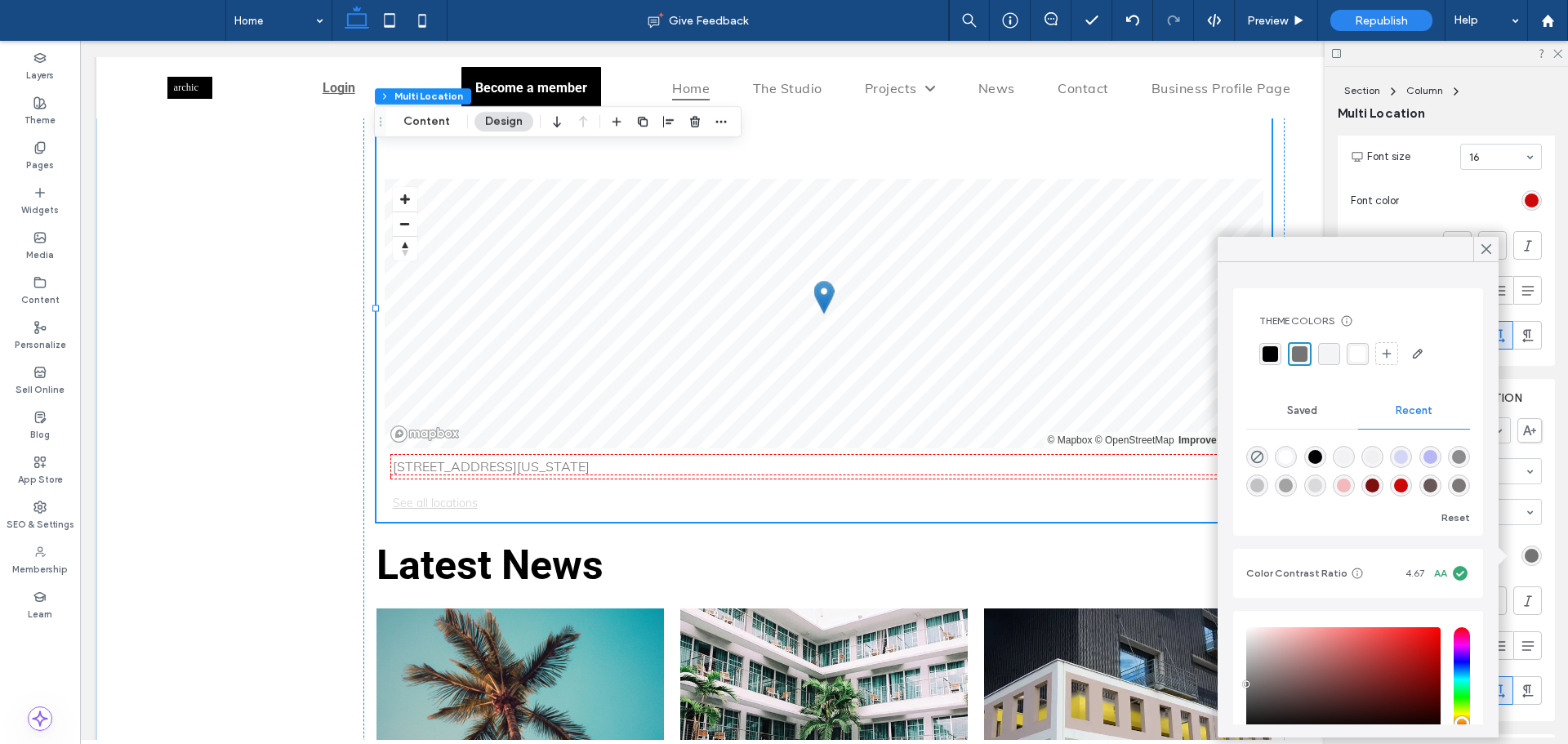
click at [1351, 483] on div "rgba(233, 10, 10, 0.25)" at bounding box center [1343, 485] width 14 height 14
type input "*******"
type input "**"
type input "***"
drag, startPoint x: 1491, startPoint y: 244, endPoint x: 1481, endPoint y: 341, distance: 97.5
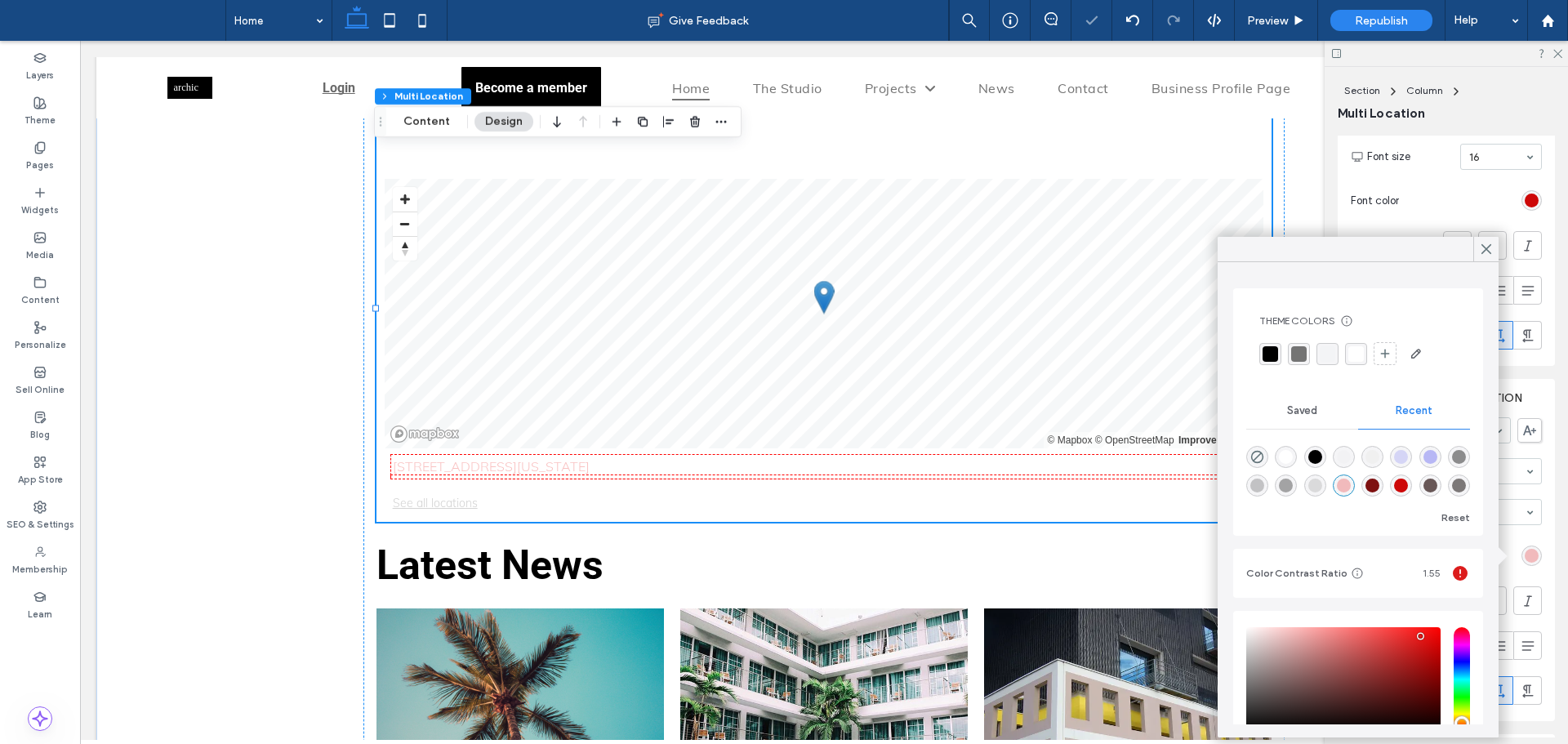
click at [1491, 245] on icon at bounding box center [1486, 249] width 15 height 15
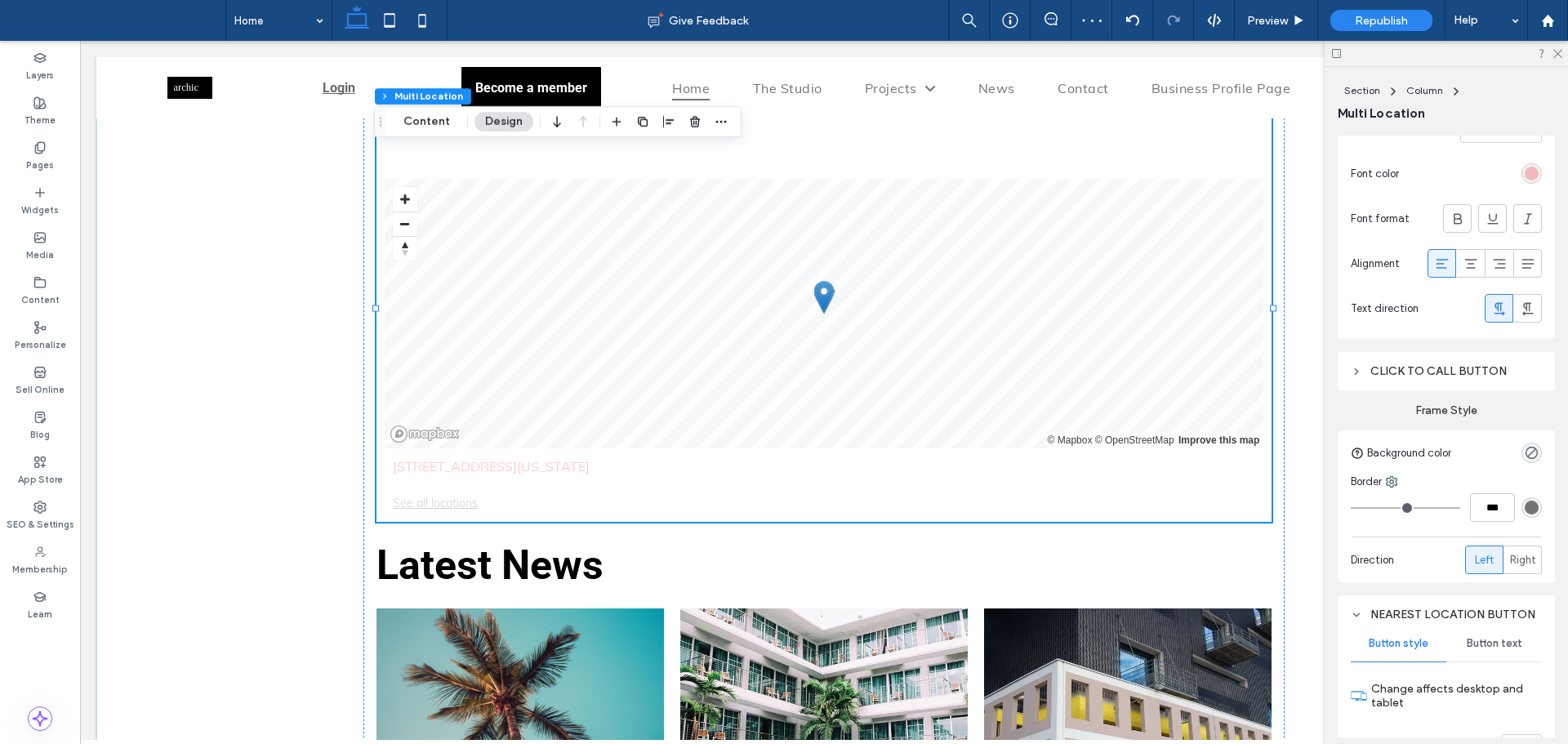
scroll to position [817, 0]
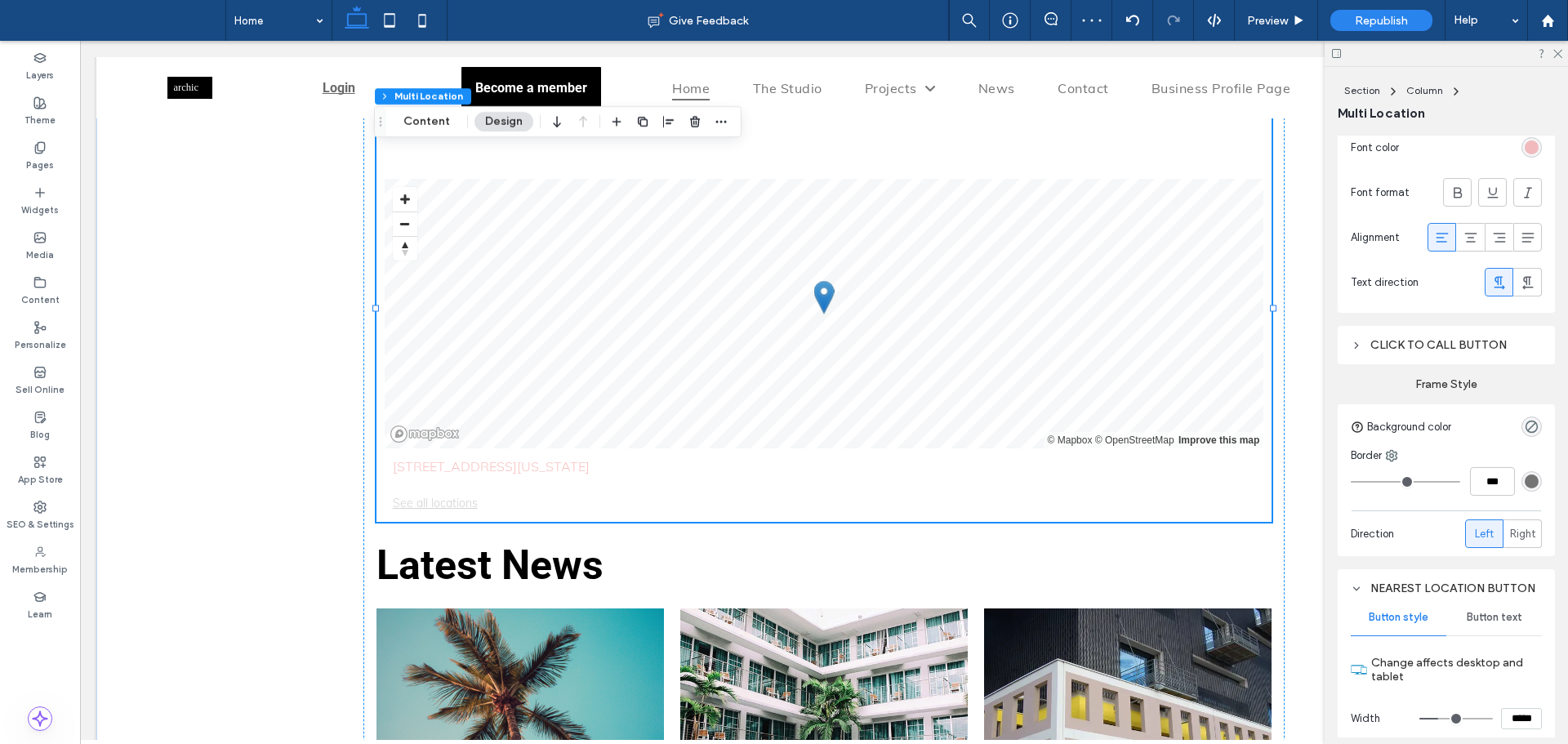
click at [1411, 341] on div "Click to call button" at bounding box center [1446, 345] width 191 height 14
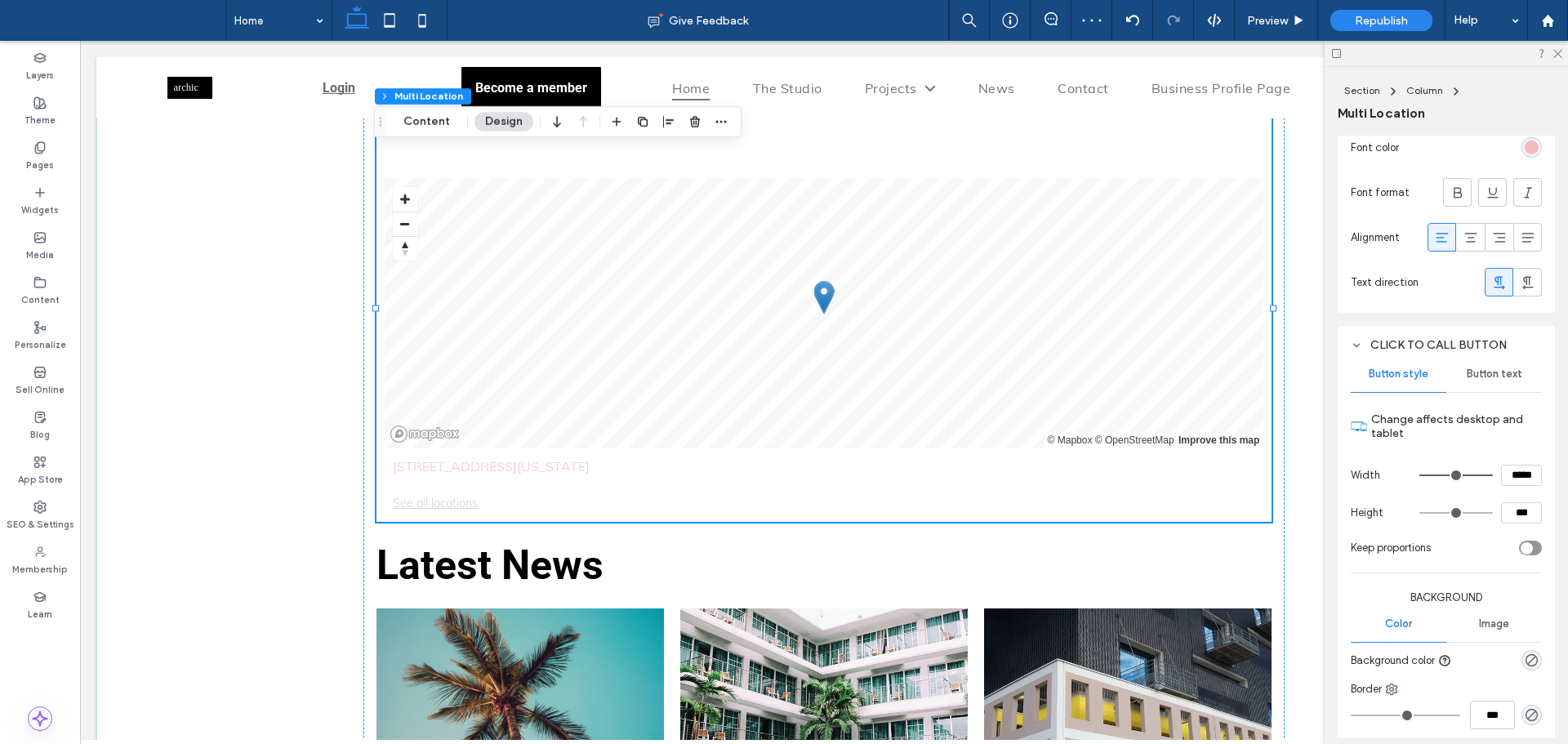
click at [1490, 368] on span "Button text" at bounding box center [1494, 374] width 56 height 13
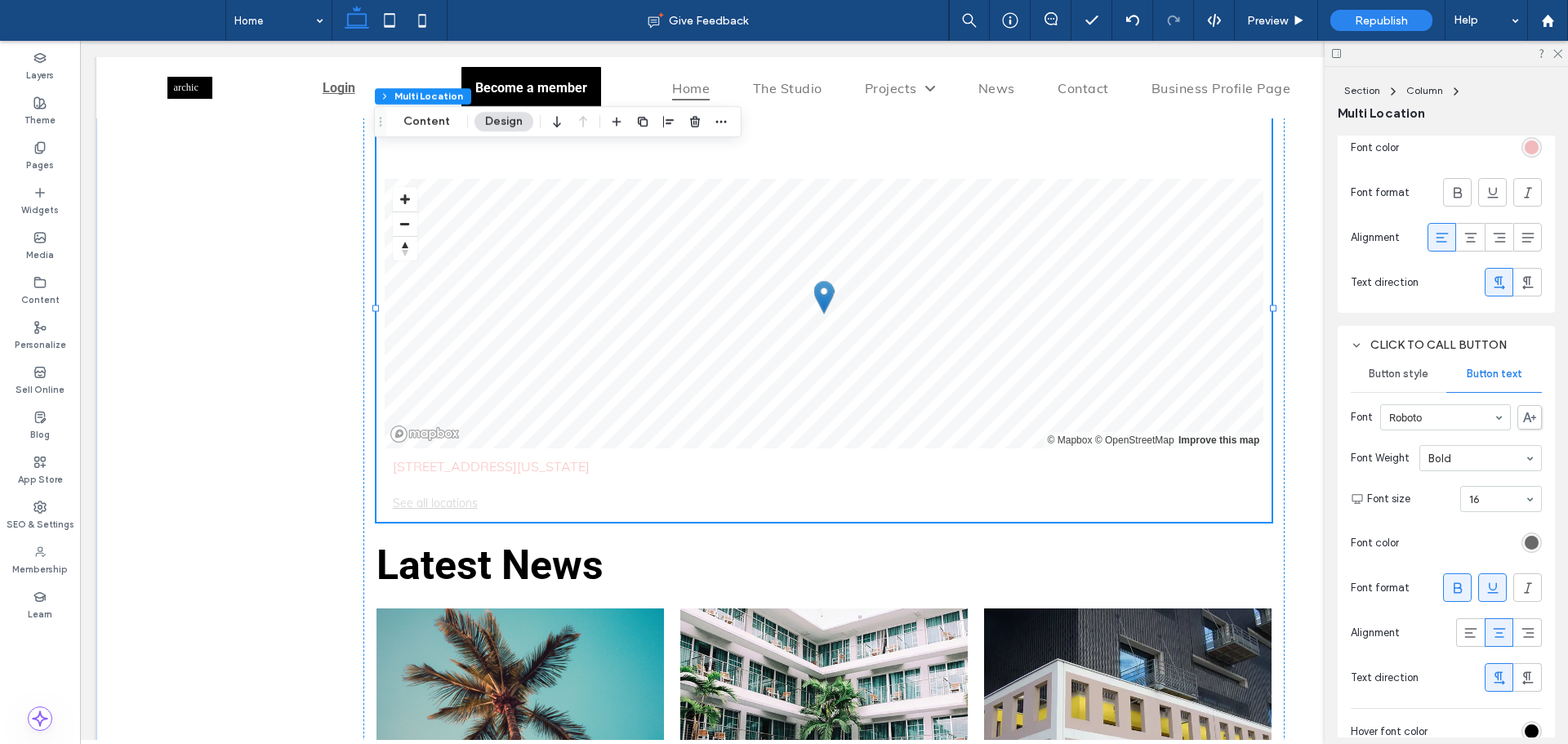
click at [1526, 546] on div "rgb(105, 105, 105)" at bounding box center [1531, 542] width 14 height 14
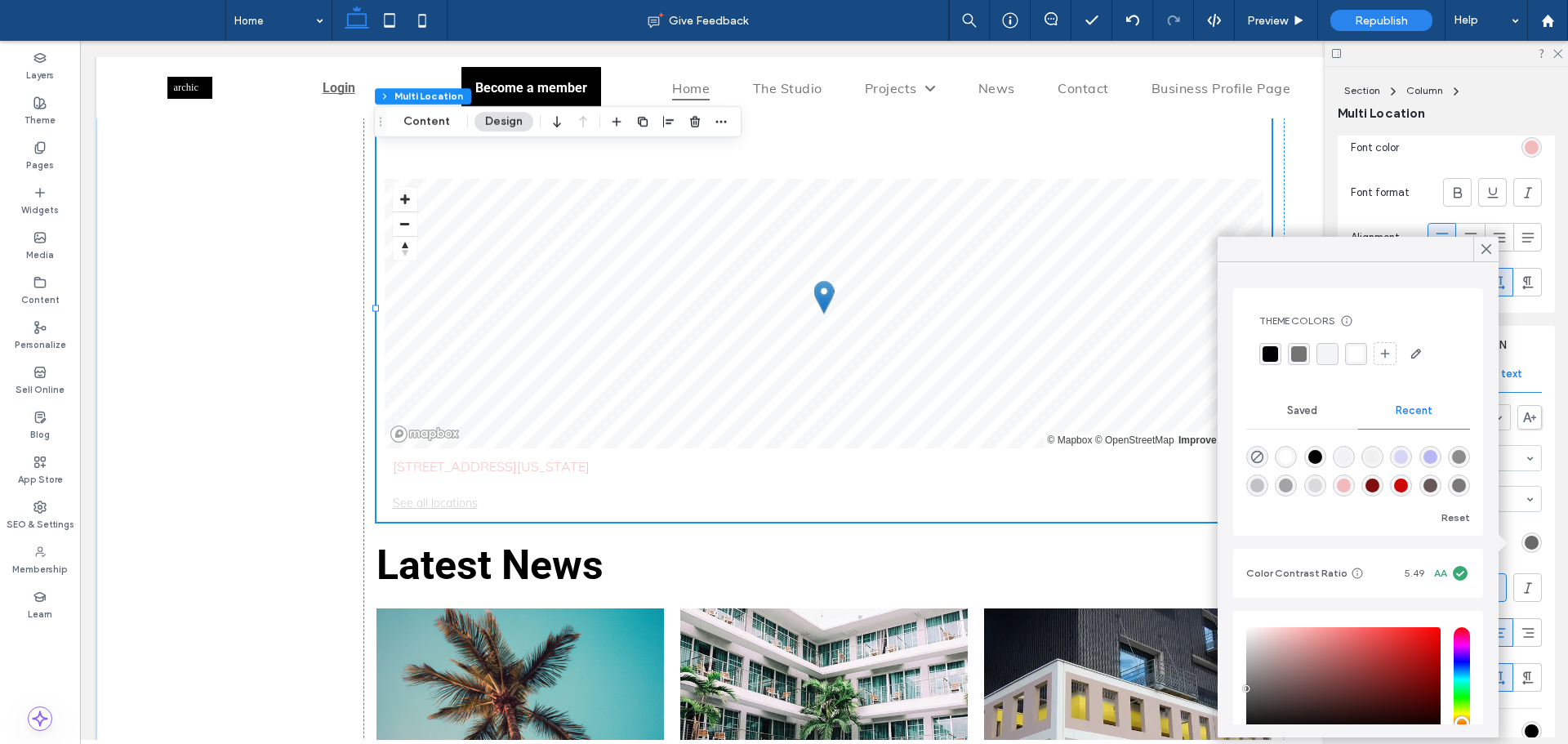
click at [1408, 487] on div "rgba(205, 8, 8, 1)" at bounding box center [1401, 485] width 14 height 14
type input "*******"
click at [1490, 251] on icon at bounding box center [1486, 249] width 15 height 15
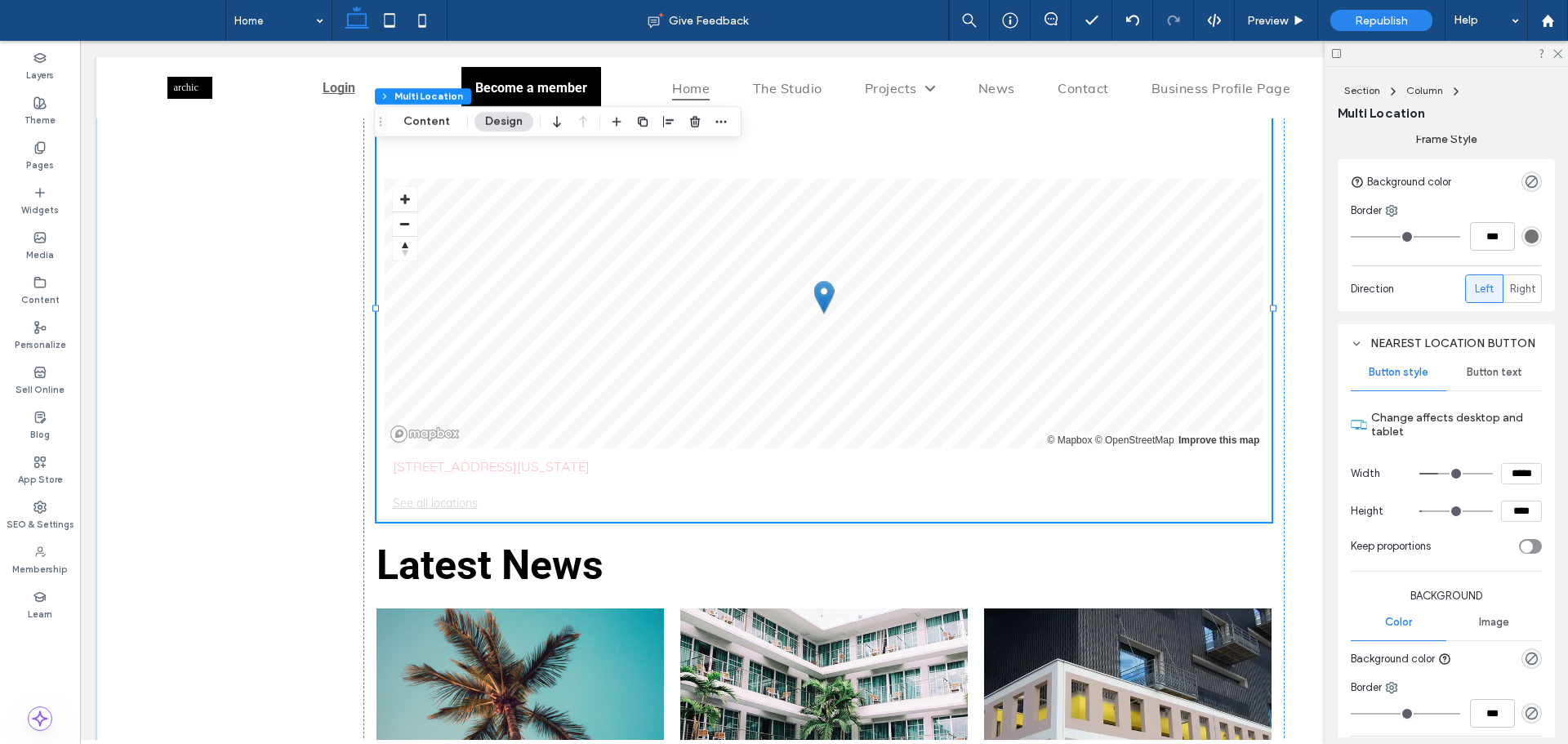
scroll to position [1552, 0]
click at [1493, 371] on span "Button text" at bounding box center [1494, 370] width 56 height 13
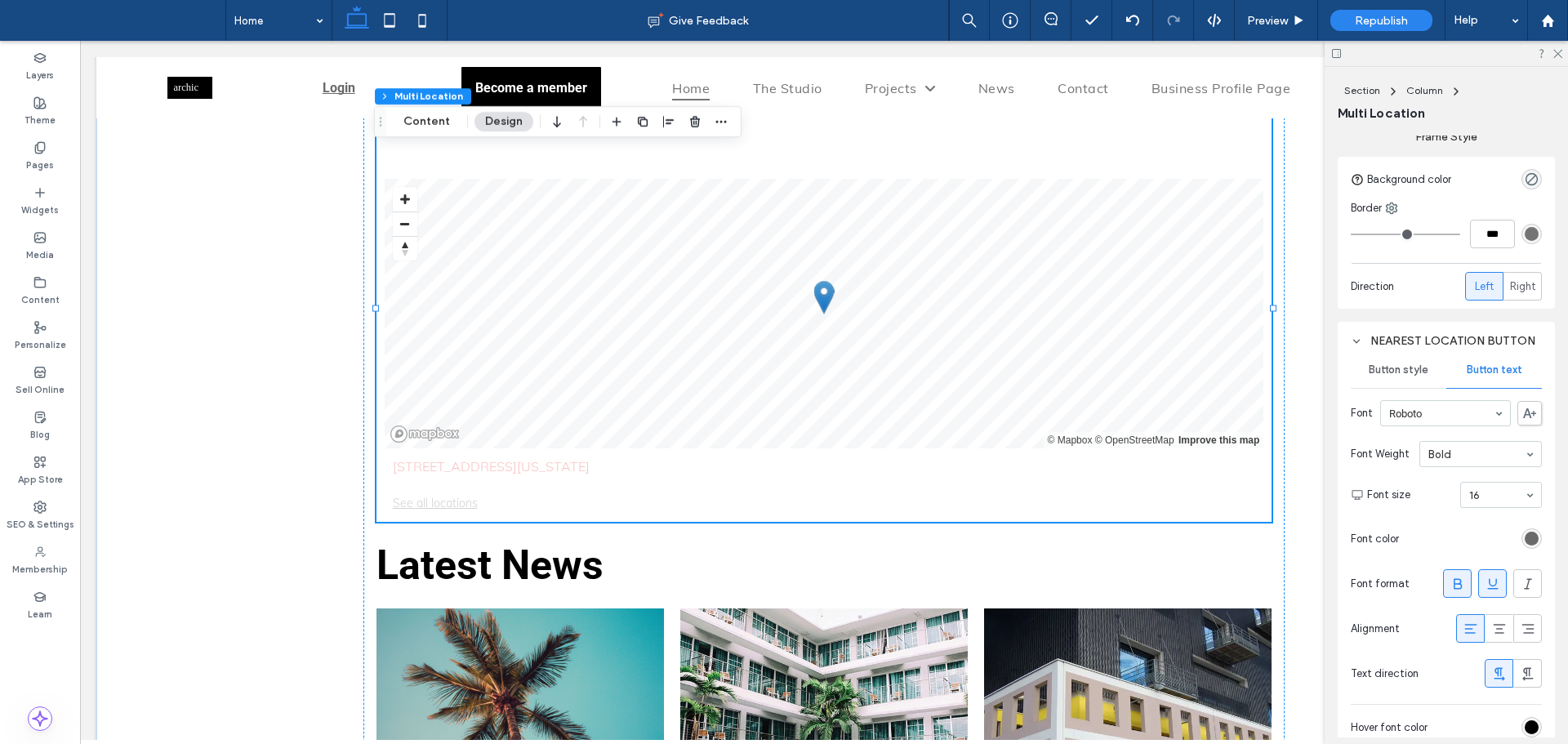
click at [1525, 541] on div "rgb(105, 105, 105)" at bounding box center [1531, 538] width 14 height 14
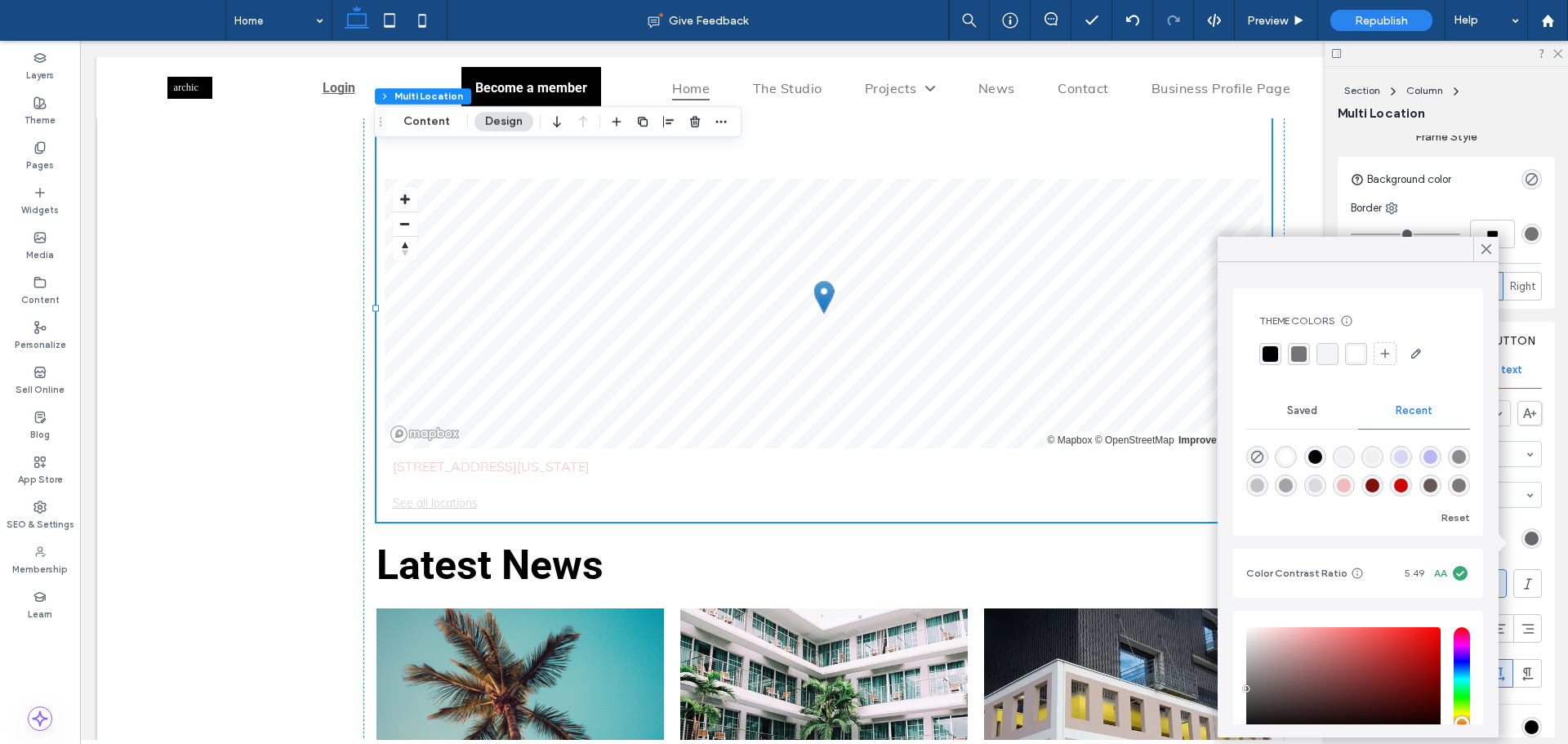
click at [1315, 450] on div "rgba(0, 0, 0, 1)" at bounding box center [1315, 457] width 14 height 14
click at [1412, 483] on div "rgba(205, 8, 8, 1)" at bounding box center [1401, 485] width 22 height 22
type input "*******"
click at [1408, 488] on div "rgba(205, 8, 8, 1)" at bounding box center [1401, 485] width 14 height 14
type input "***"
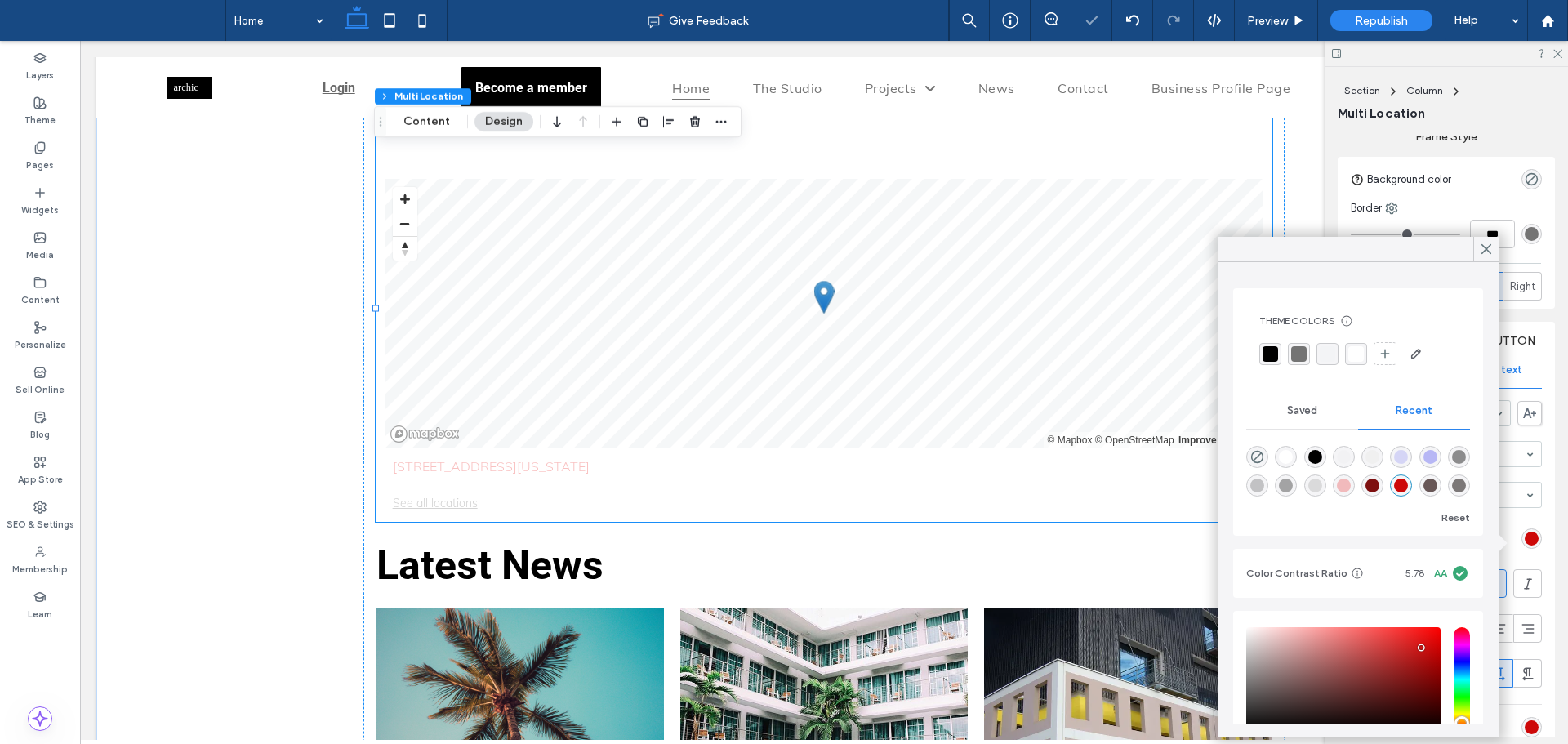
type input "*******"
type input "***"
type input "*******"
type input "***"
click at [1454, 695] on input "hue" at bounding box center [1462, 679] width 16 height 105
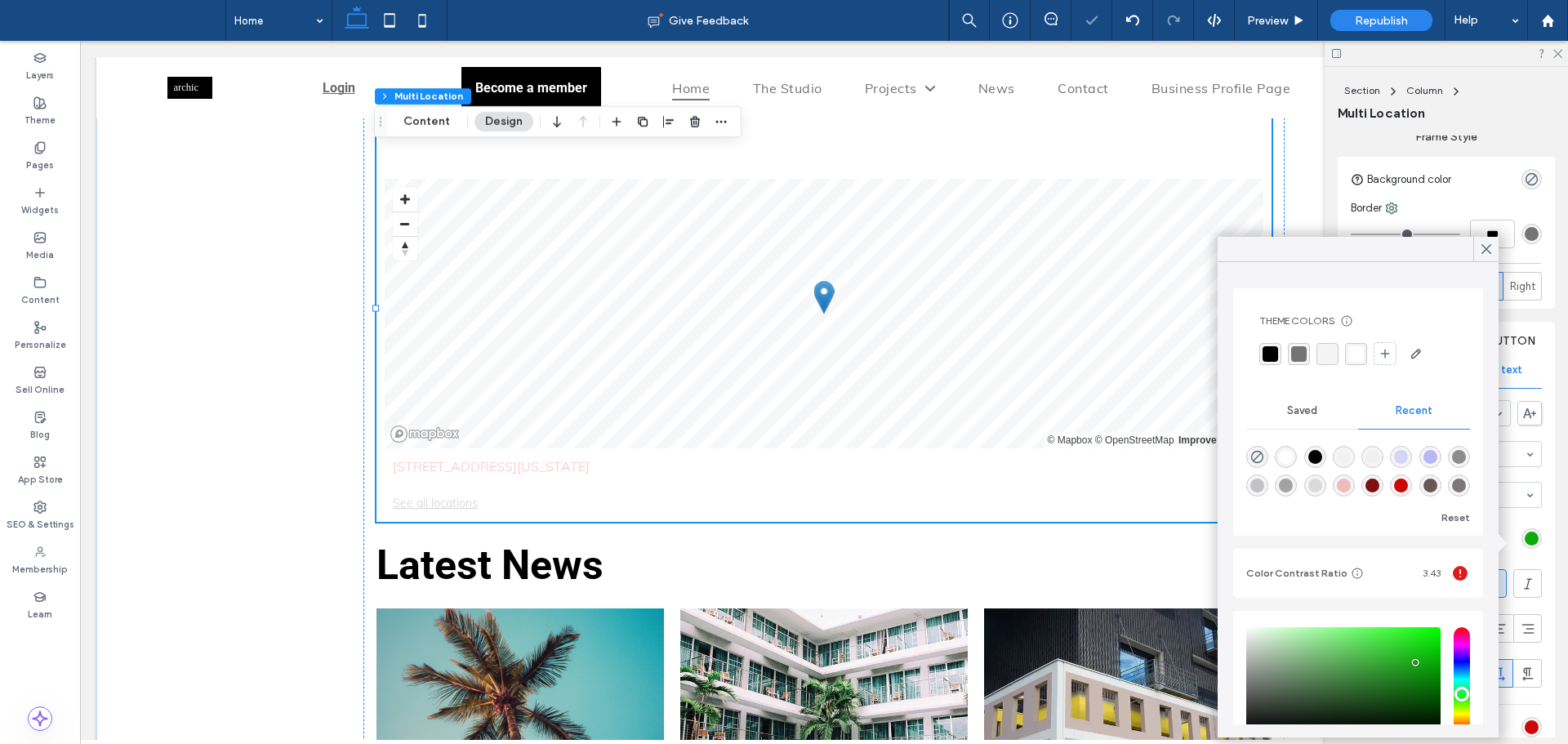
drag, startPoint x: 1414, startPoint y: 663, endPoint x: 1429, endPoint y: 627, distance: 39.0
click at [1425, 630] on div "saturation and value" at bounding box center [1343, 679] width 194 height 105
type input "*******"
click at [1490, 243] on icon at bounding box center [1486, 249] width 15 height 15
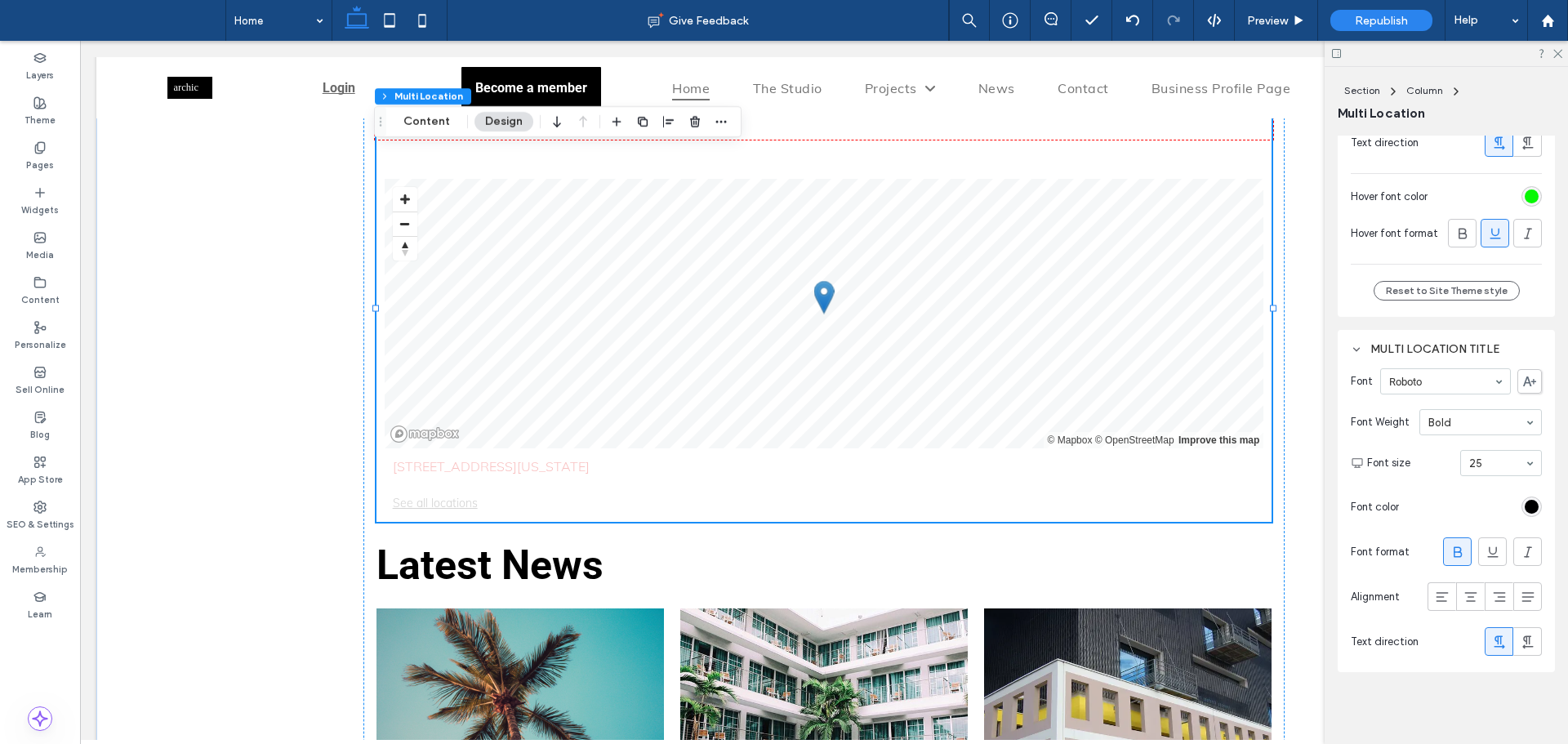
scroll to position [2091, 0]
click at [1525, 507] on div "rgb(0, 0, 0)" at bounding box center [1531, 506] width 14 height 14
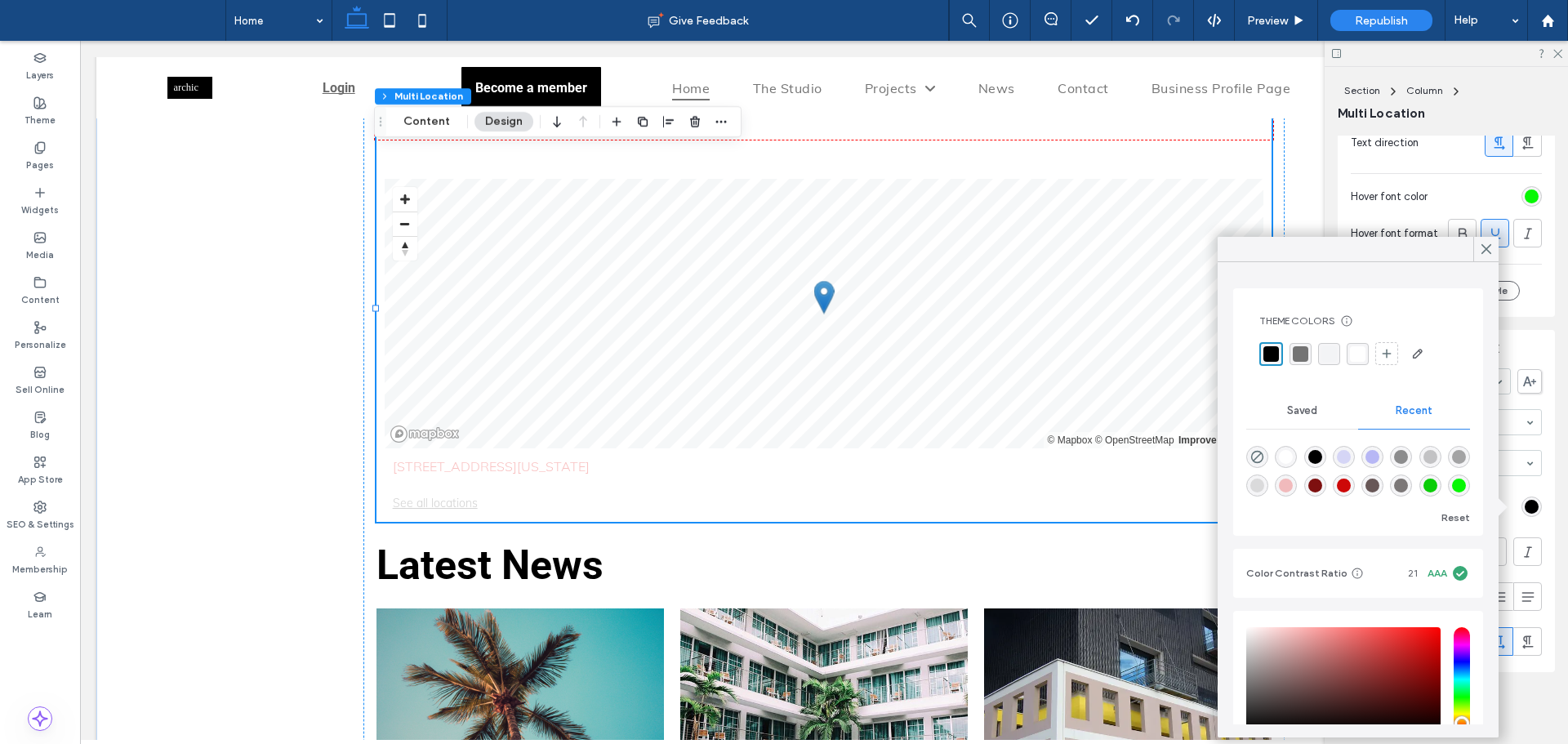
click at [1322, 486] on div "rgba(126, 16, 16, 1)" at bounding box center [1315, 485] width 14 height 14
type input "*******"
click at [1486, 244] on icon at bounding box center [1486, 249] width 15 height 15
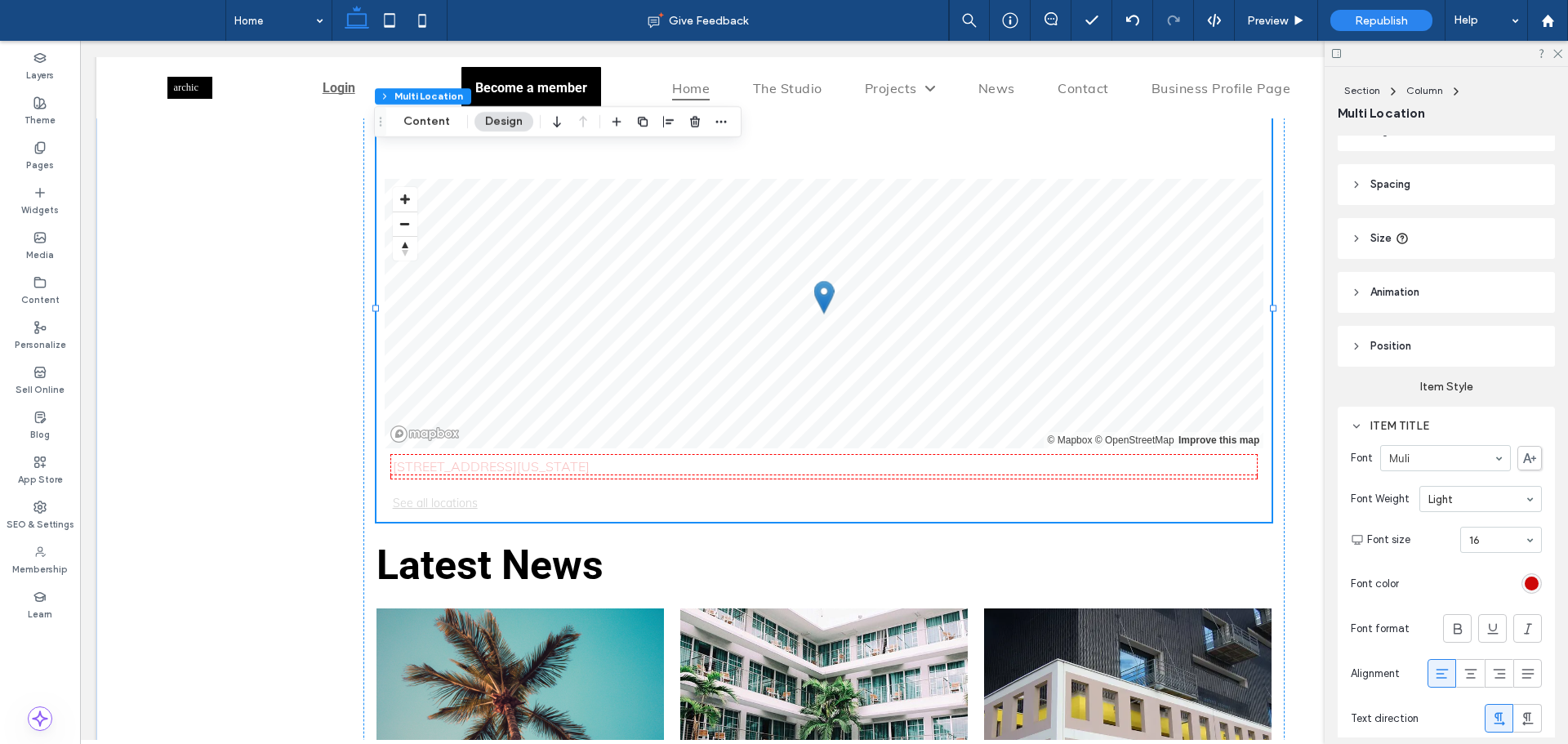
scroll to position [0, 0]
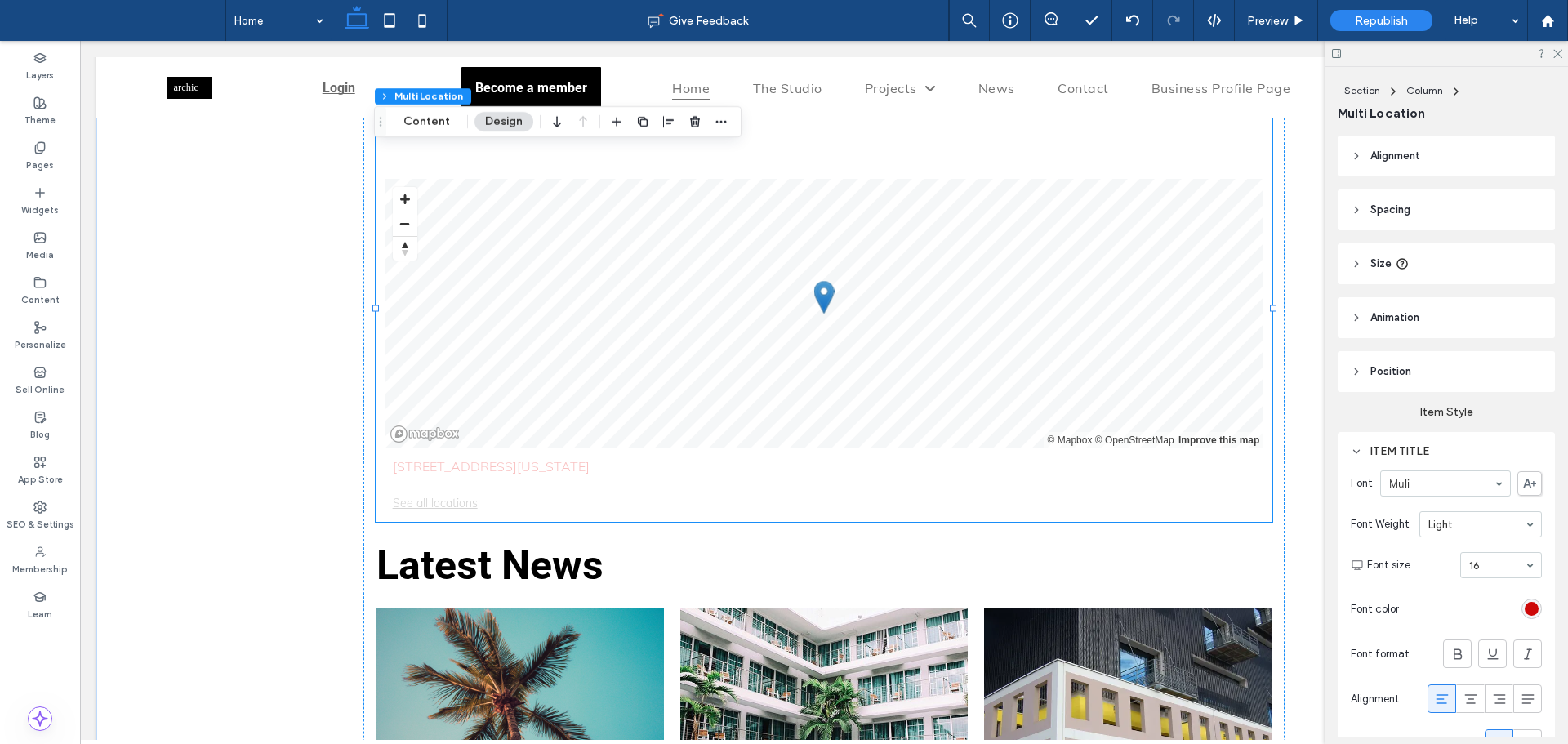
click at [1419, 362] on header "Position" at bounding box center [1446, 372] width 217 height 41
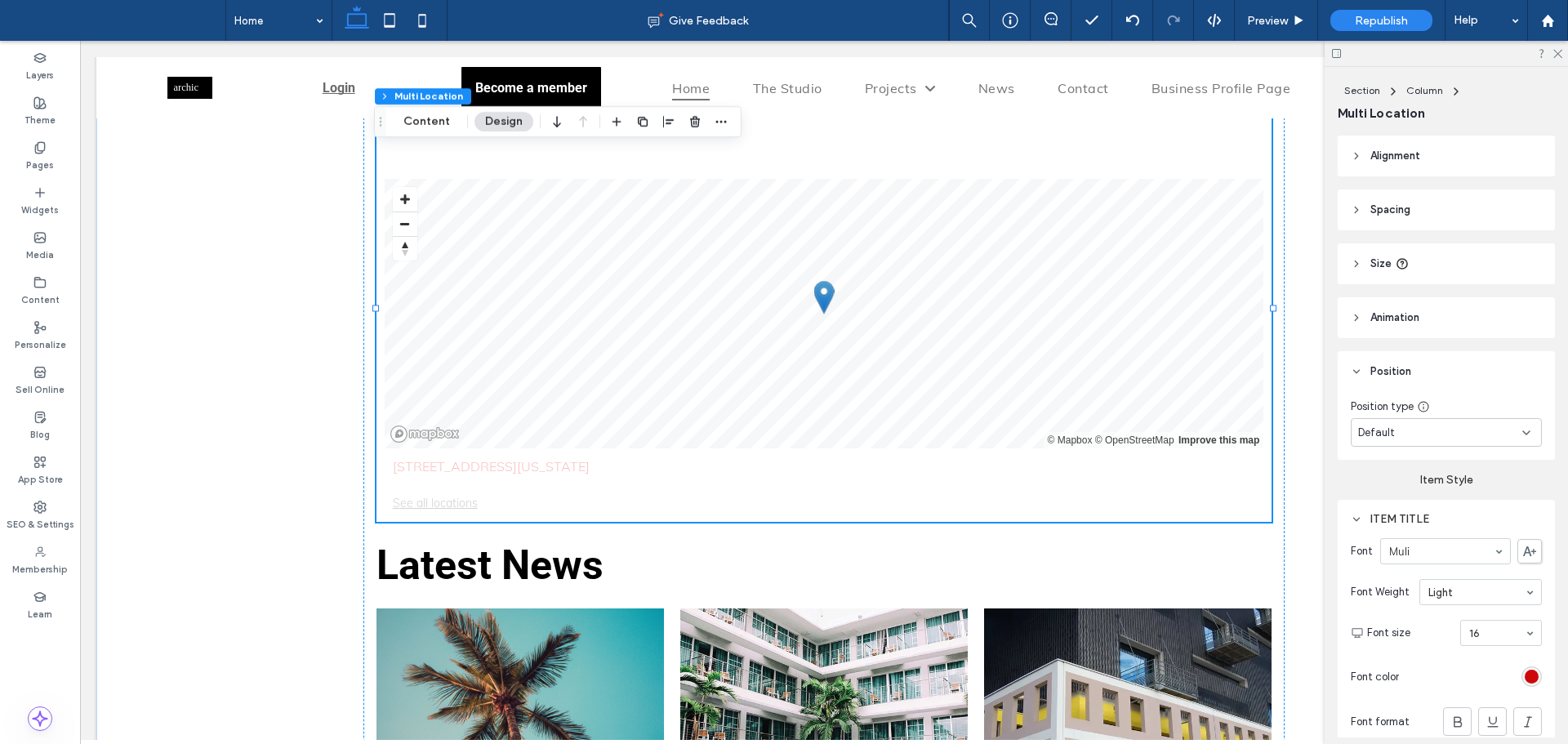
click at [1430, 316] on header "Animation" at bounding box center [1446, 318] width 217 height 41
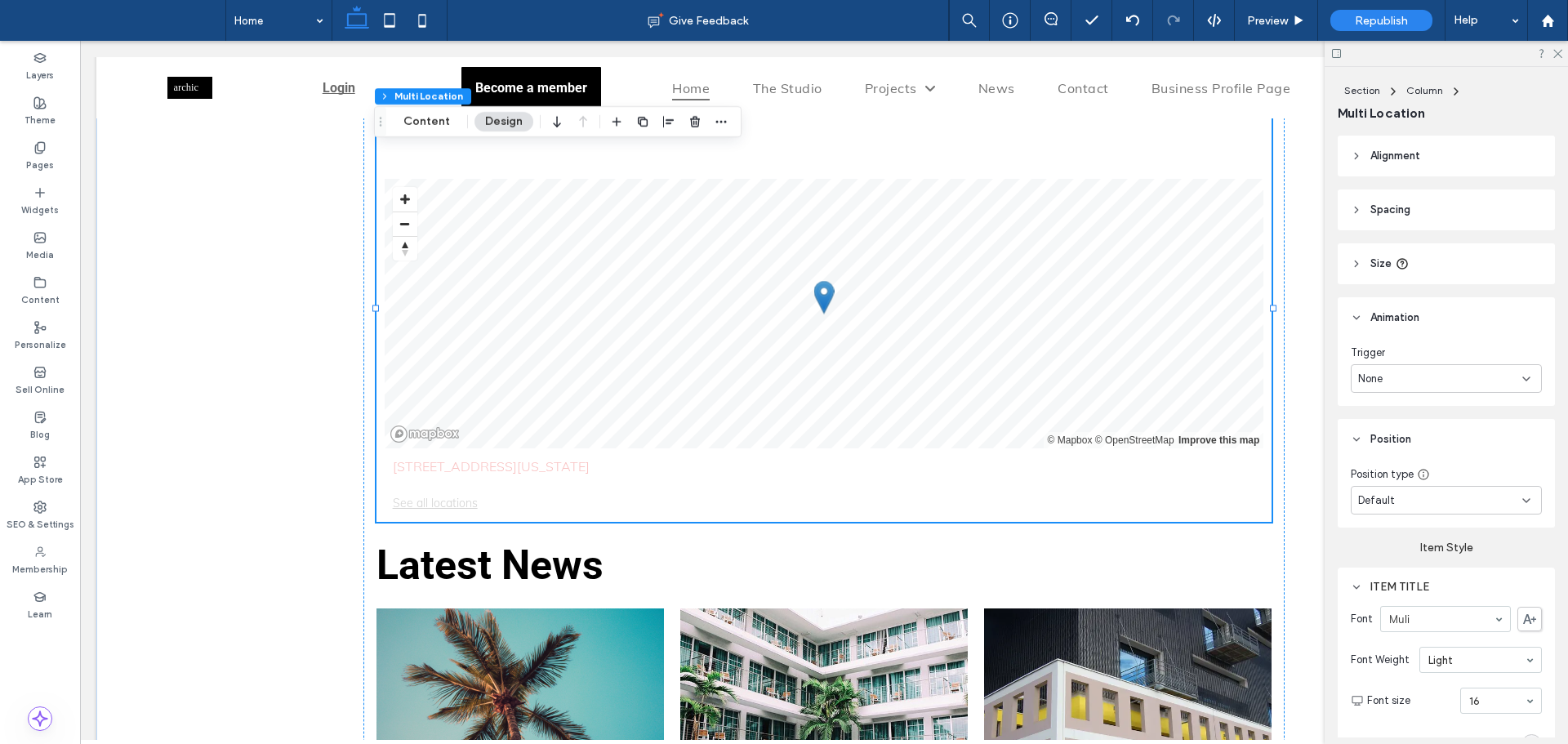
click at [1452, 243] on header "Size" at bounding box center [1446, 264] width 217 height 41
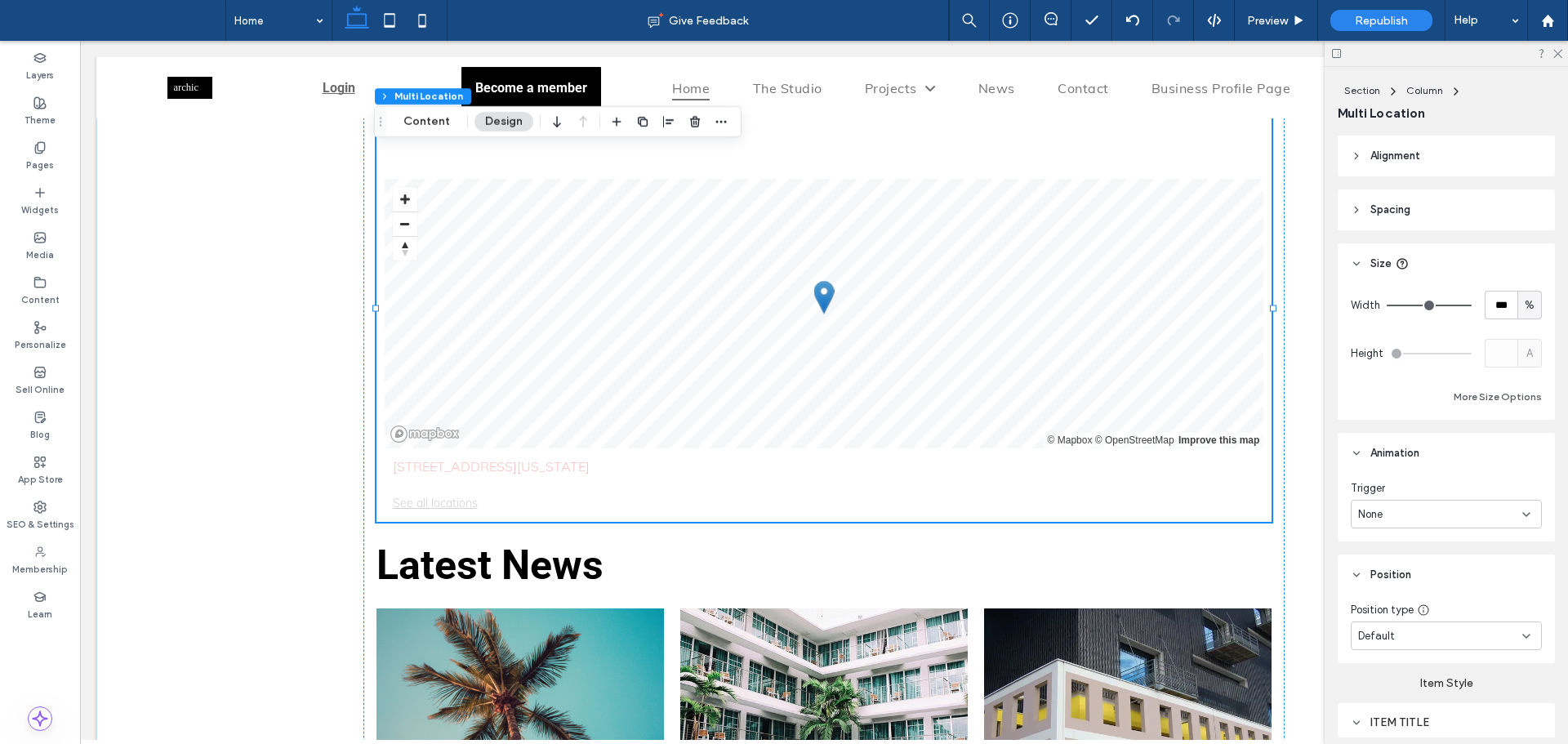
click at [1450, 204] on header "Spacing" at bounding box center [1446, 210] width 217 height 41
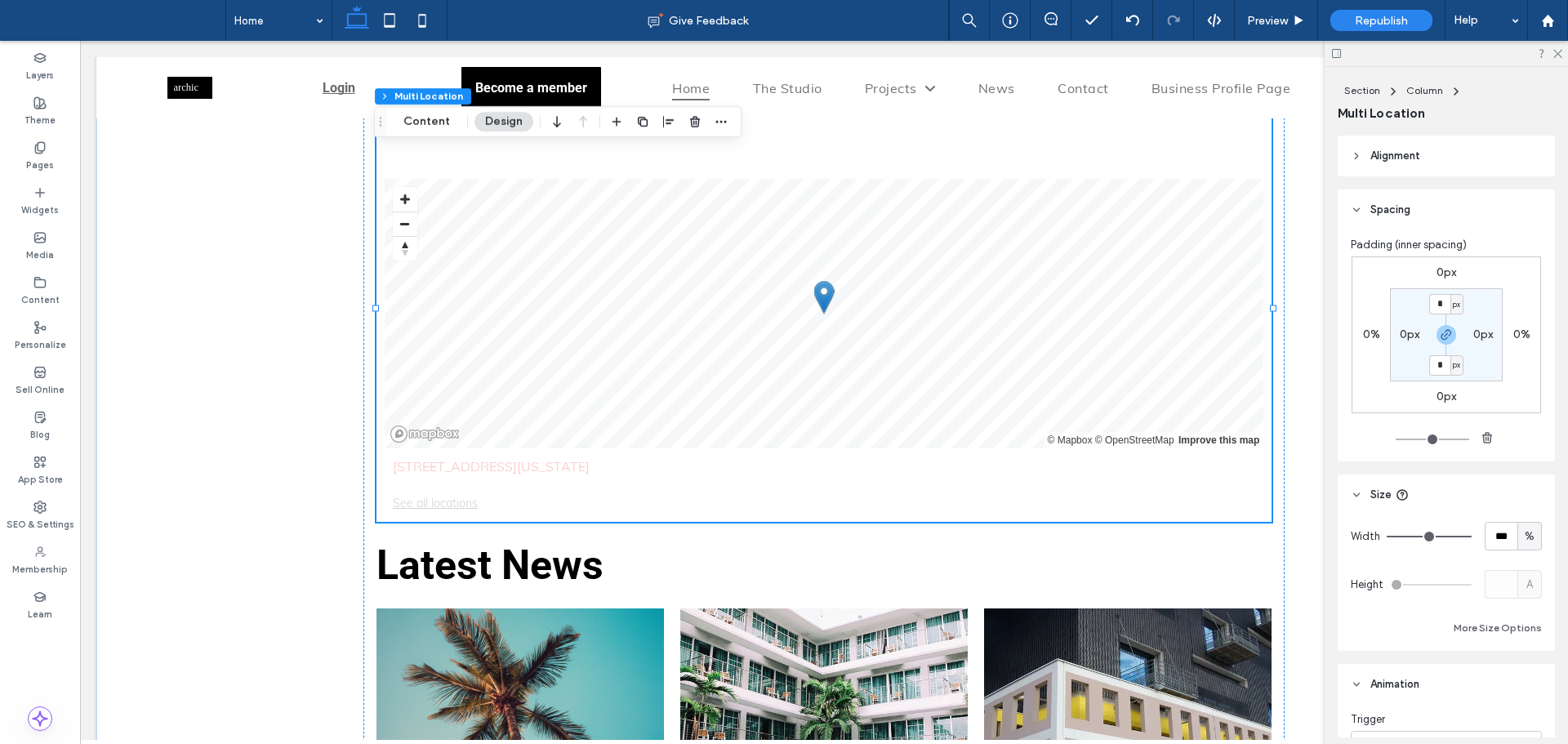
click at [1453, 158] on header "Alignment" at bounding box center [1446, 156] width 217 height 41
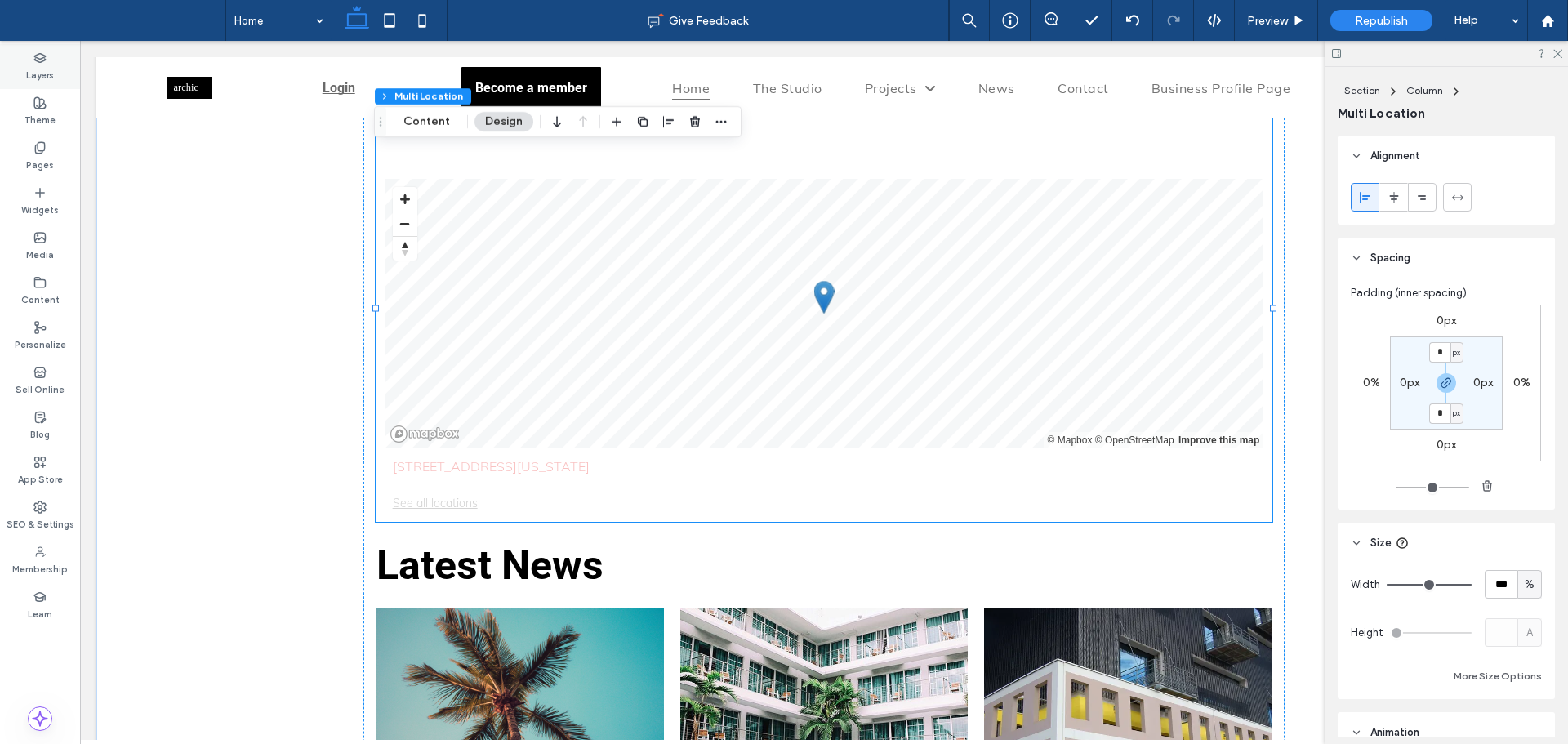
click at [59, 65] on div "Layers" at bounding box center [40, 66] width 80 height 45
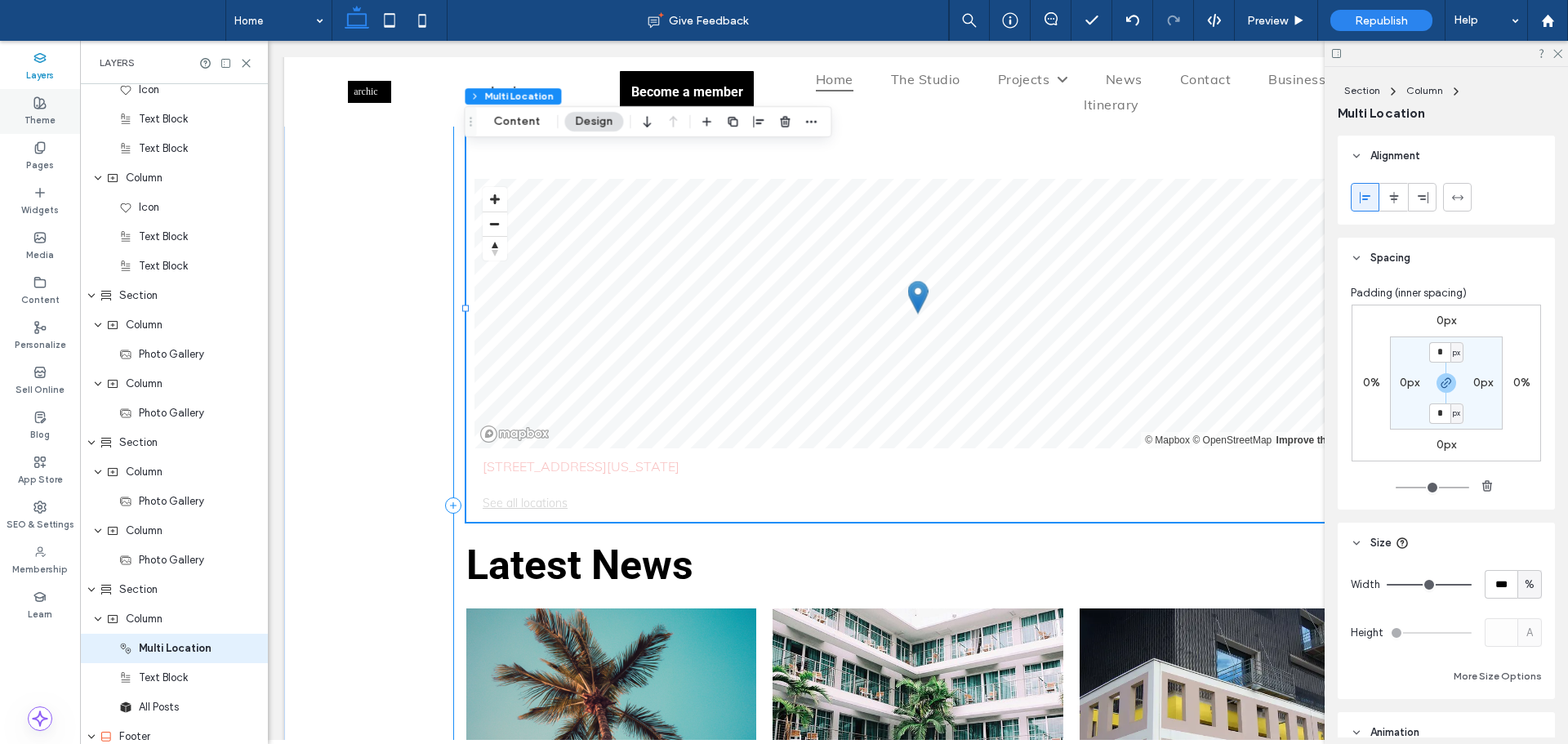
scroll to position [1122, 0]
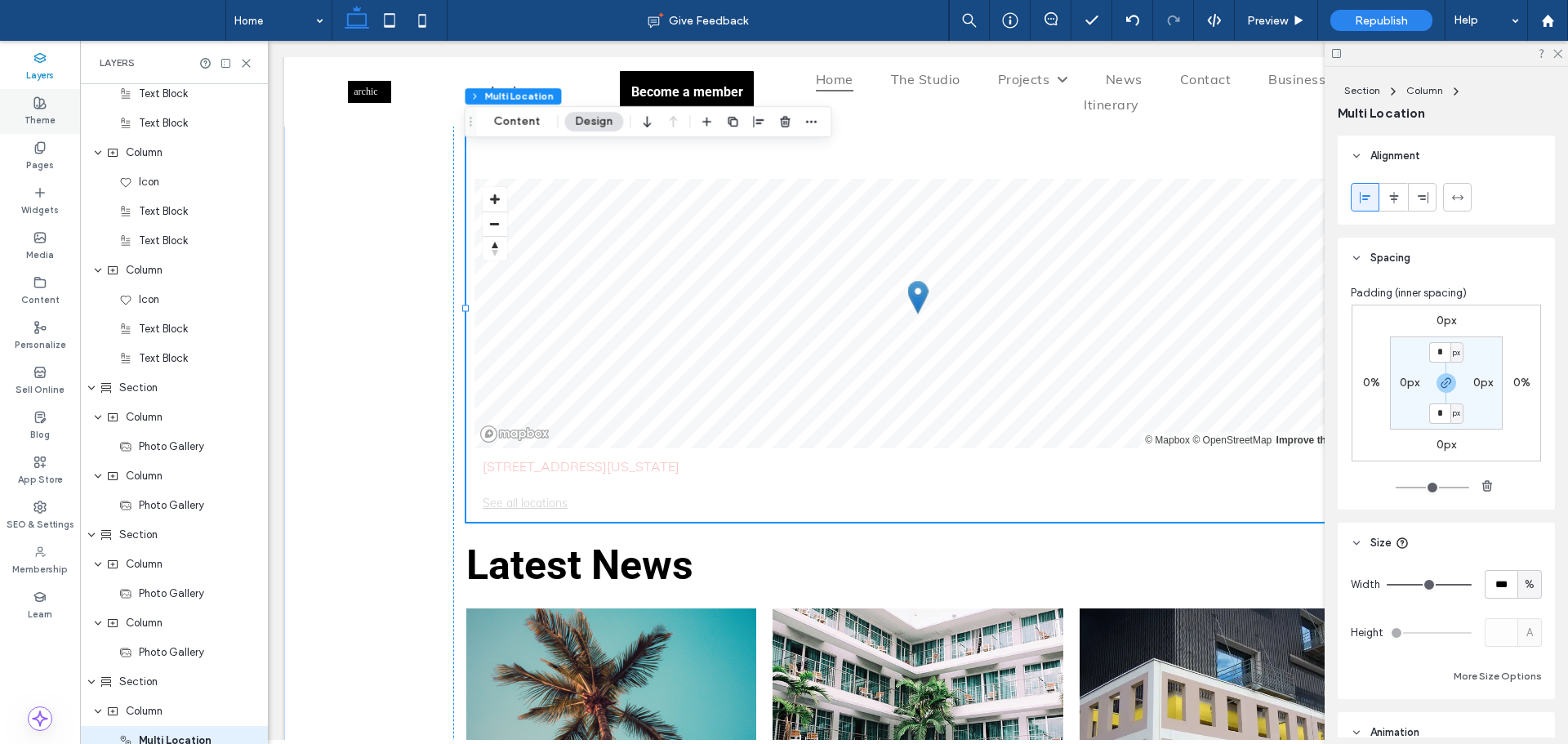
click at [38, 109] on use at bounding box center [40, 103] width 11 height 11
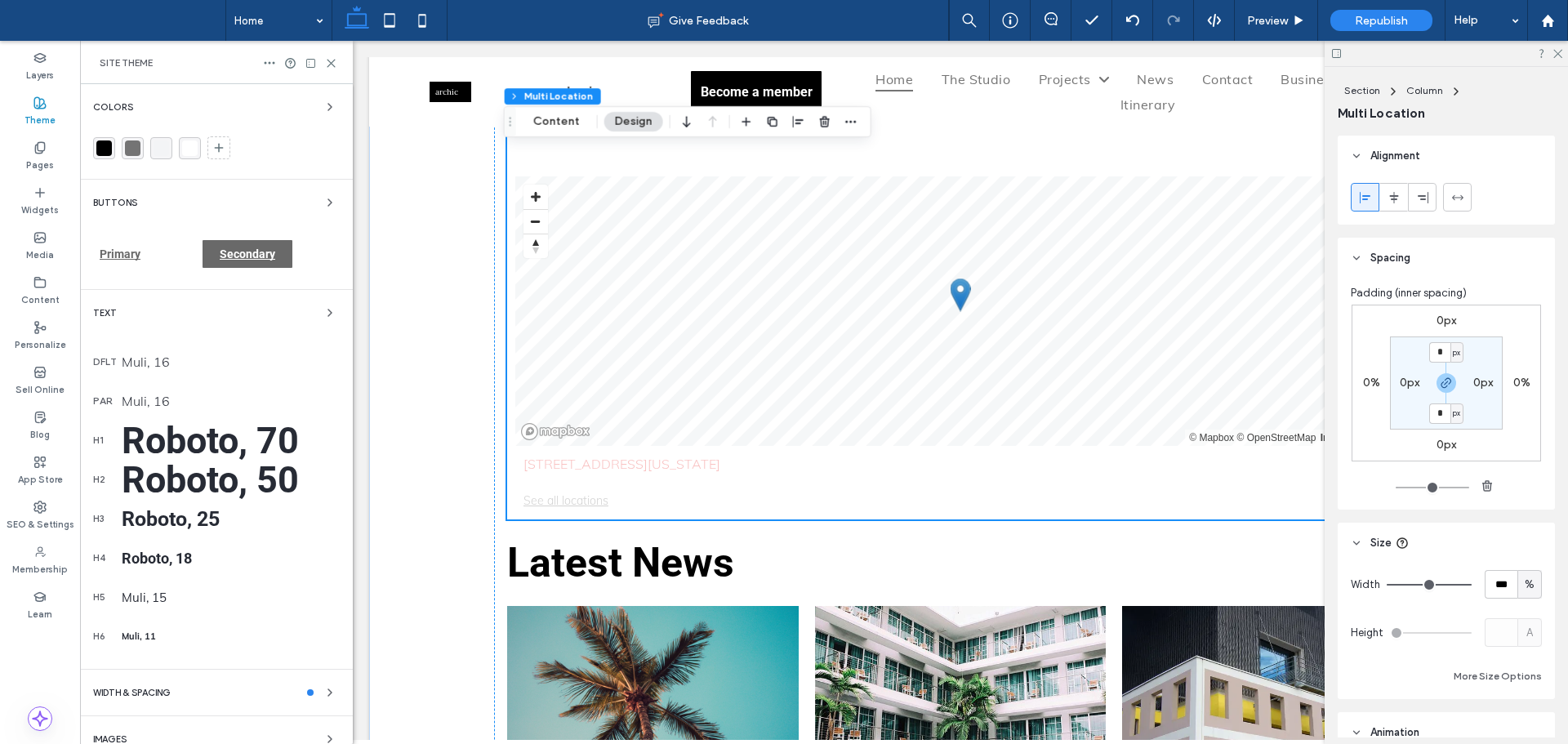
scroll to position [4751, 0]
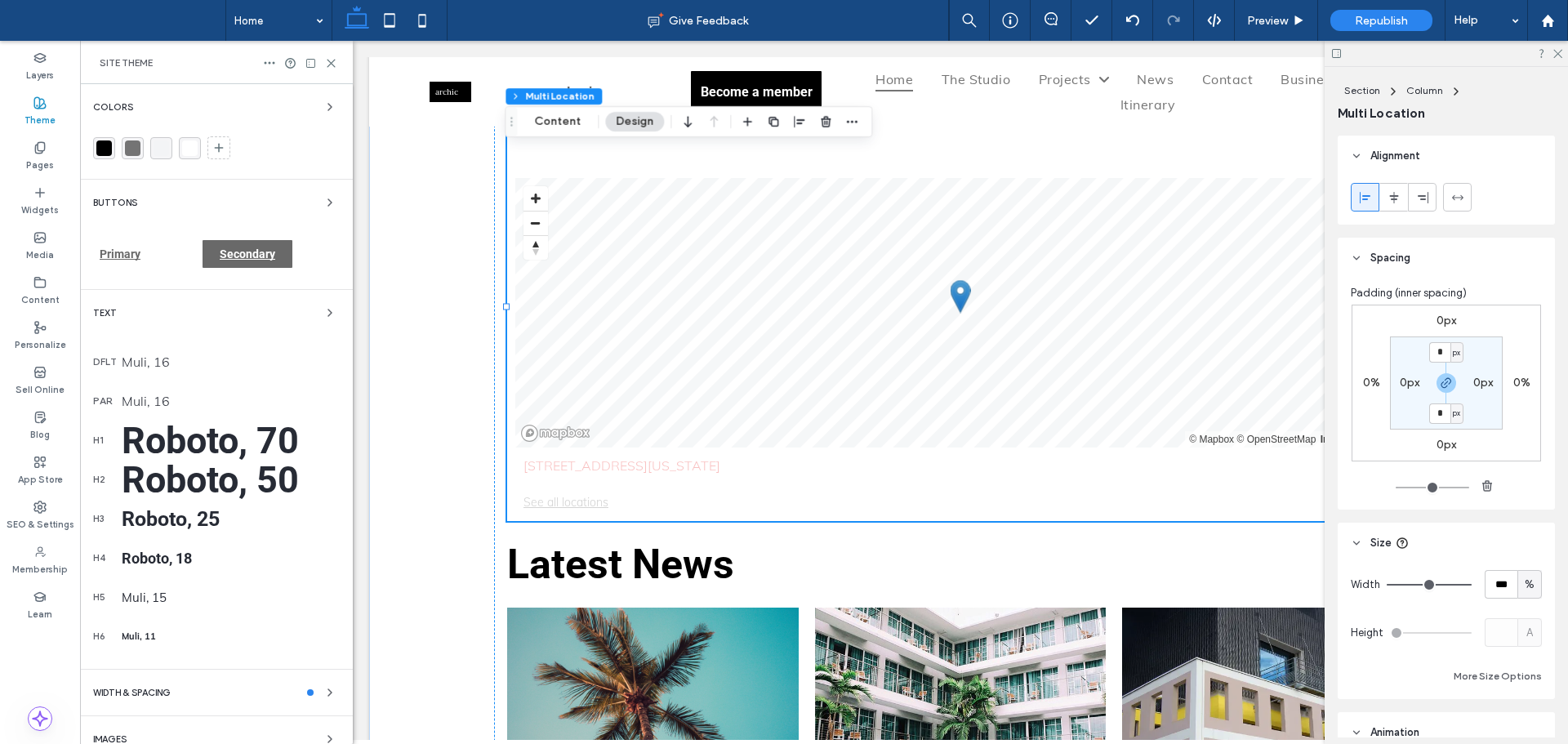
click at [149, 354] on div "Muli, 16" at bounding box center [230, 362] width 218 height 16
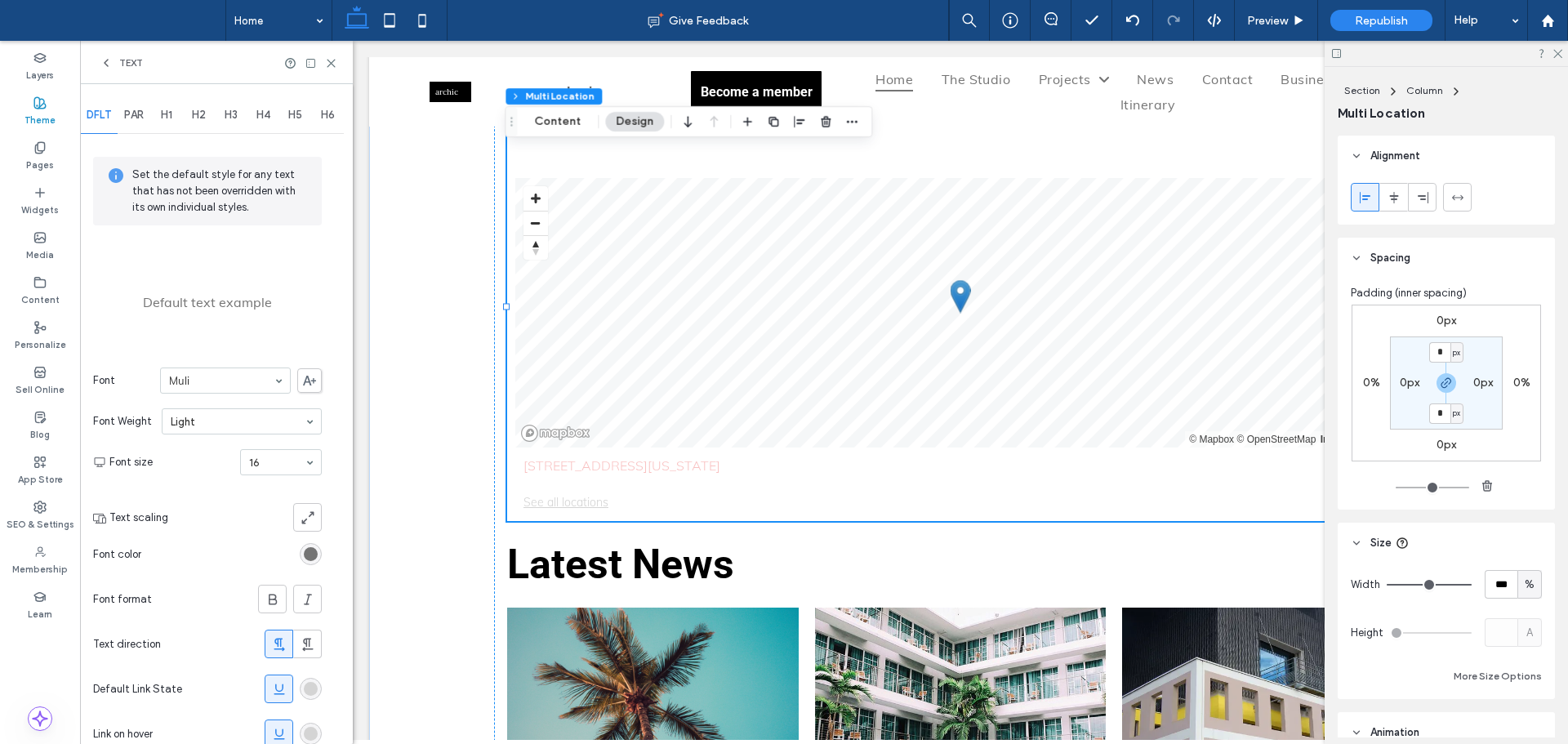
click at [319, 551] on div "rgb(116, 116, 116)" at bounding box center [310, 554] width 22 height 22
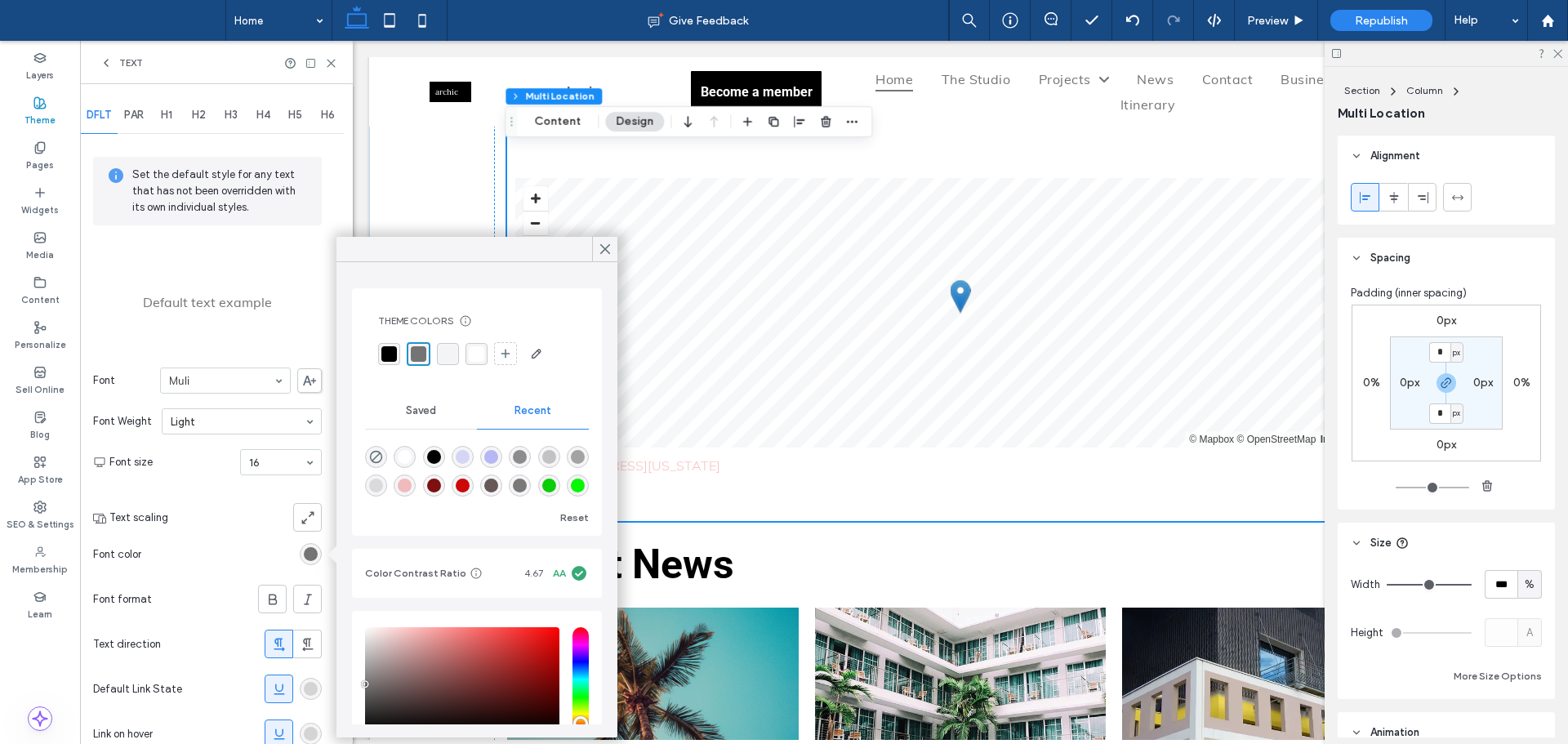
click at [470, 483] on div "rgba(205, 8, 8, 1)" at bounding box center [462, 485] width 14 height 14
type input "*******"
click at [609, 258] on span at bounding box center [605, 249] width 15 height 25
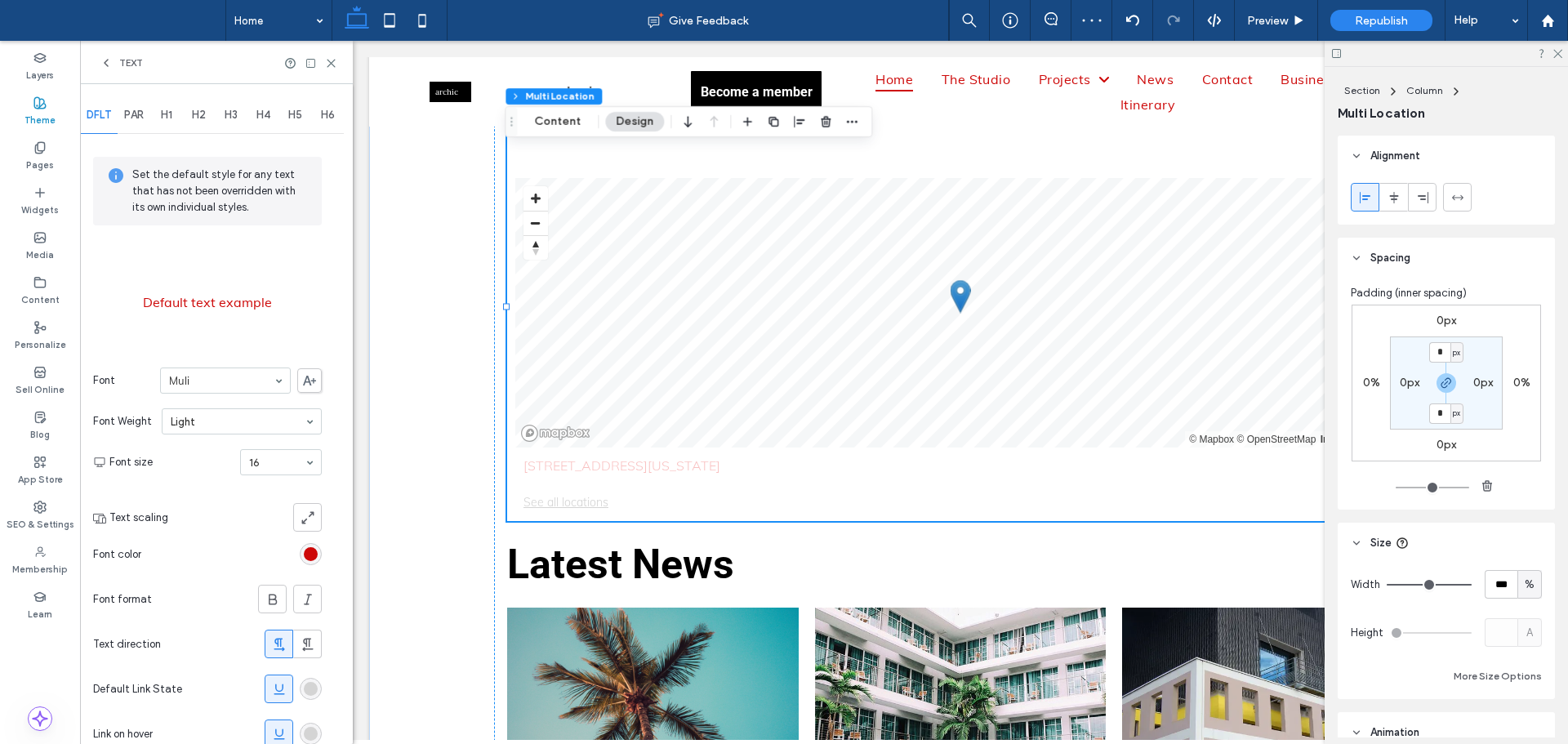
click at [136, 115] on span "PAR" at bounding box center [134, 115] width 20 height 13
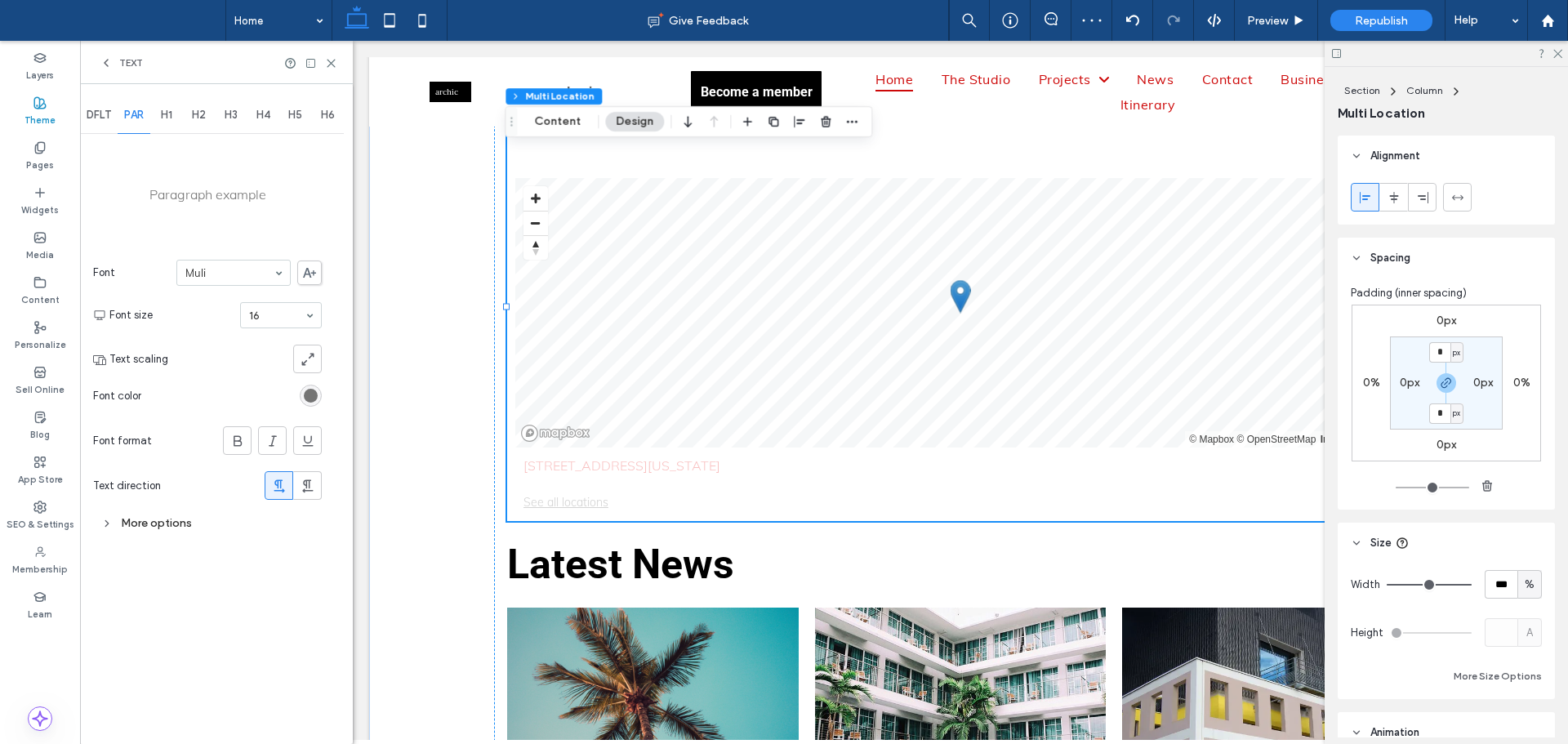
click at [313, 394] on div "rgb(116, 116, 116)" at bounding box center [310, 395] width 14 height 14
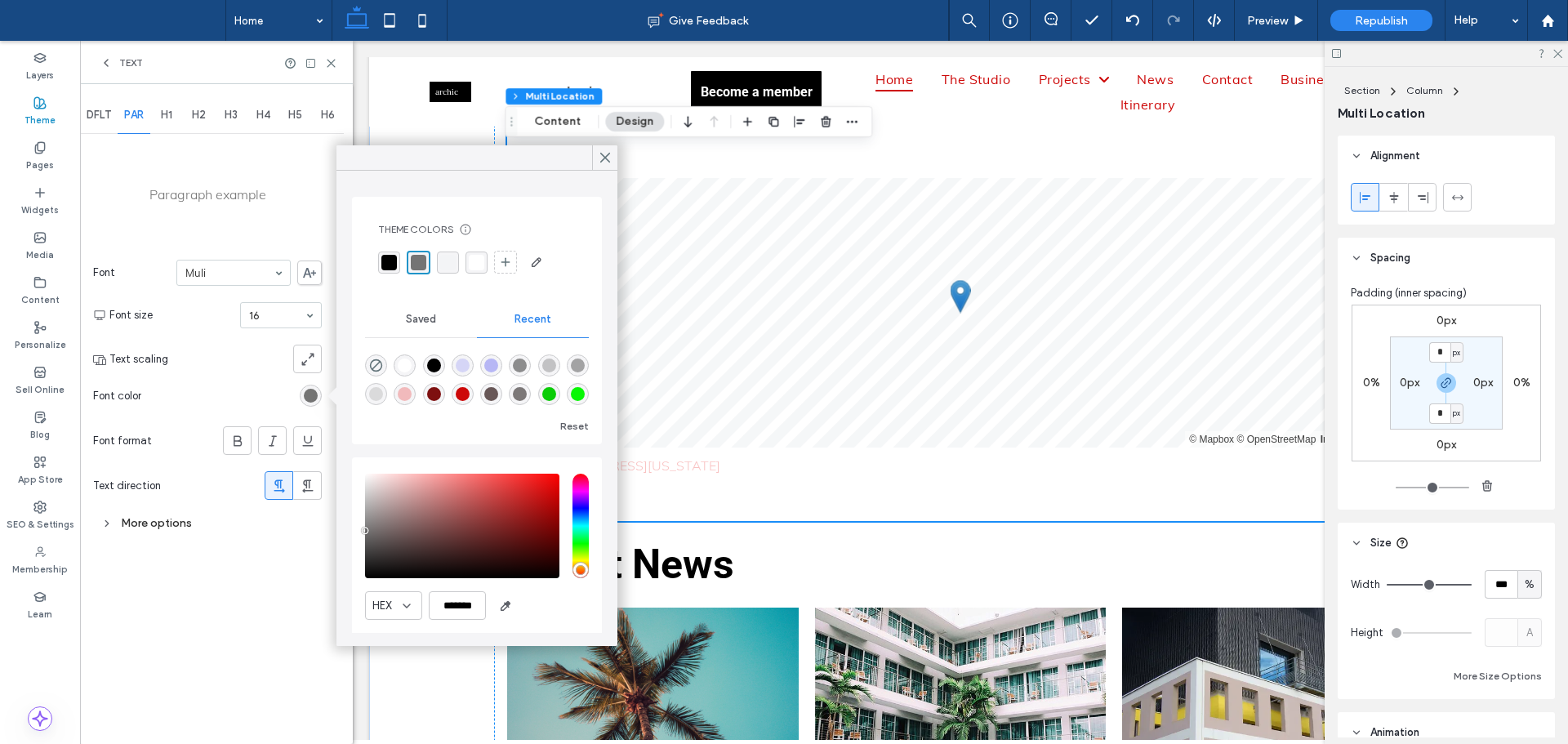
click at [470, 391] on div "rgba(205, 8, 8, 1)" at bounding box center [462, 394] width 14 height 14
type input "*******"
click at [603, 157] on icon at bounding box center [605, 158] width 15 height 15
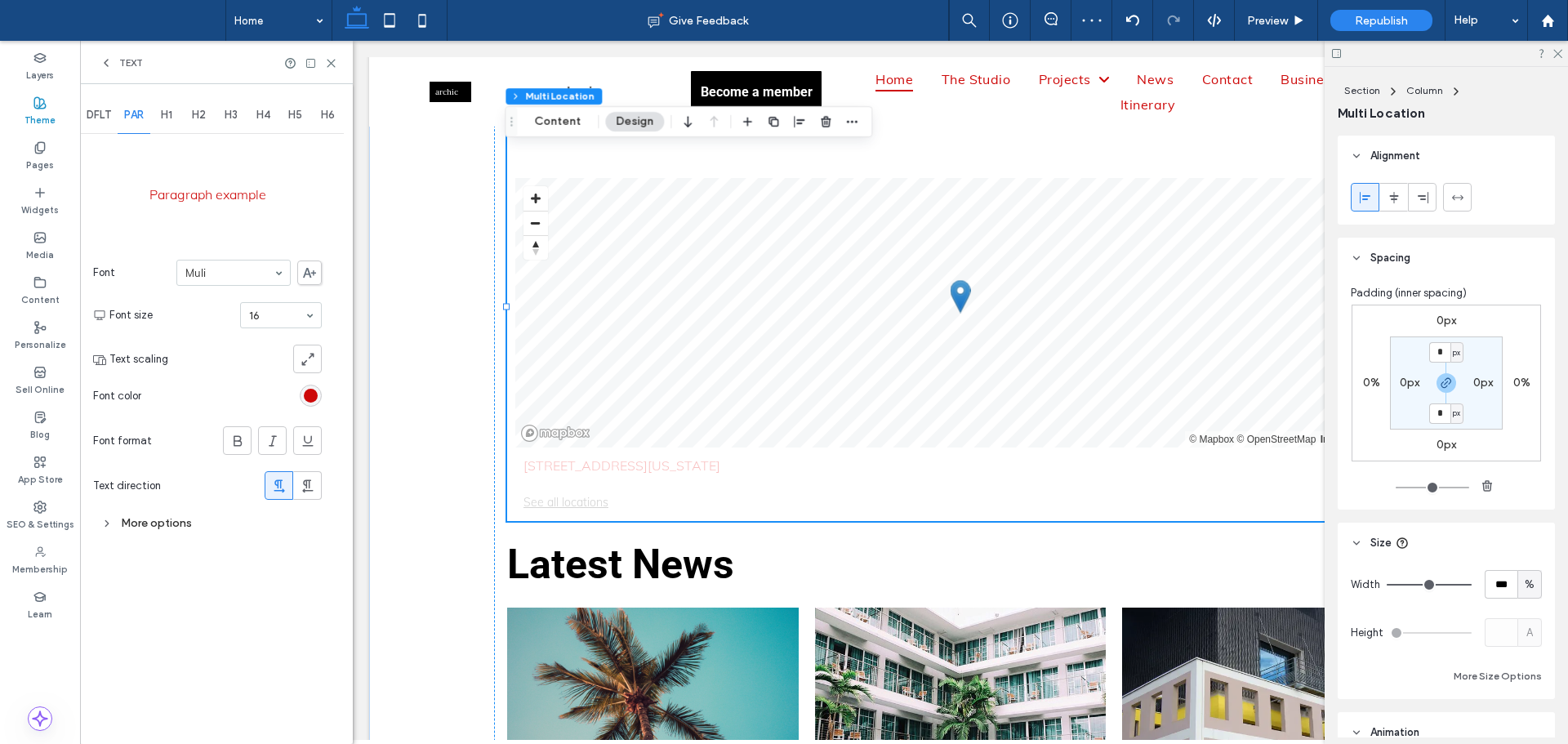
drag, startPoint x: 158, startPoint y: 532, endPoint x: 182, endPoint y: 484, distance: 53.7
click at [158, 532] on div "More options" at bounding box center [207, 523] width 229 height 22
drag, startPoint x: 332, startPoint y: 61, endPoint x: 28, endPoint y: 27, distance: 305.9
click at [332, 61] on icon at bounding box center [331, 63] width 12 height 12
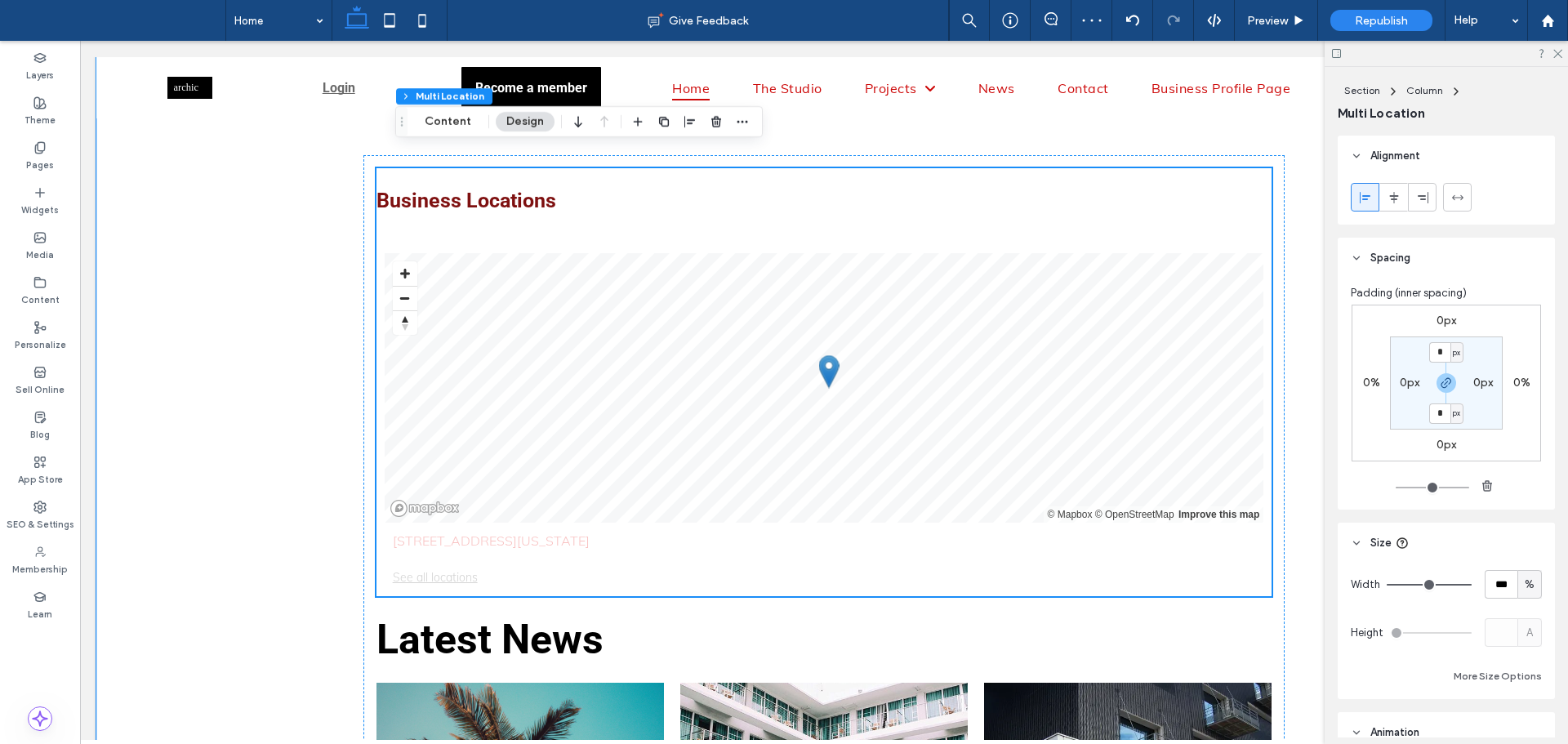
scroll to position [5058, 0]
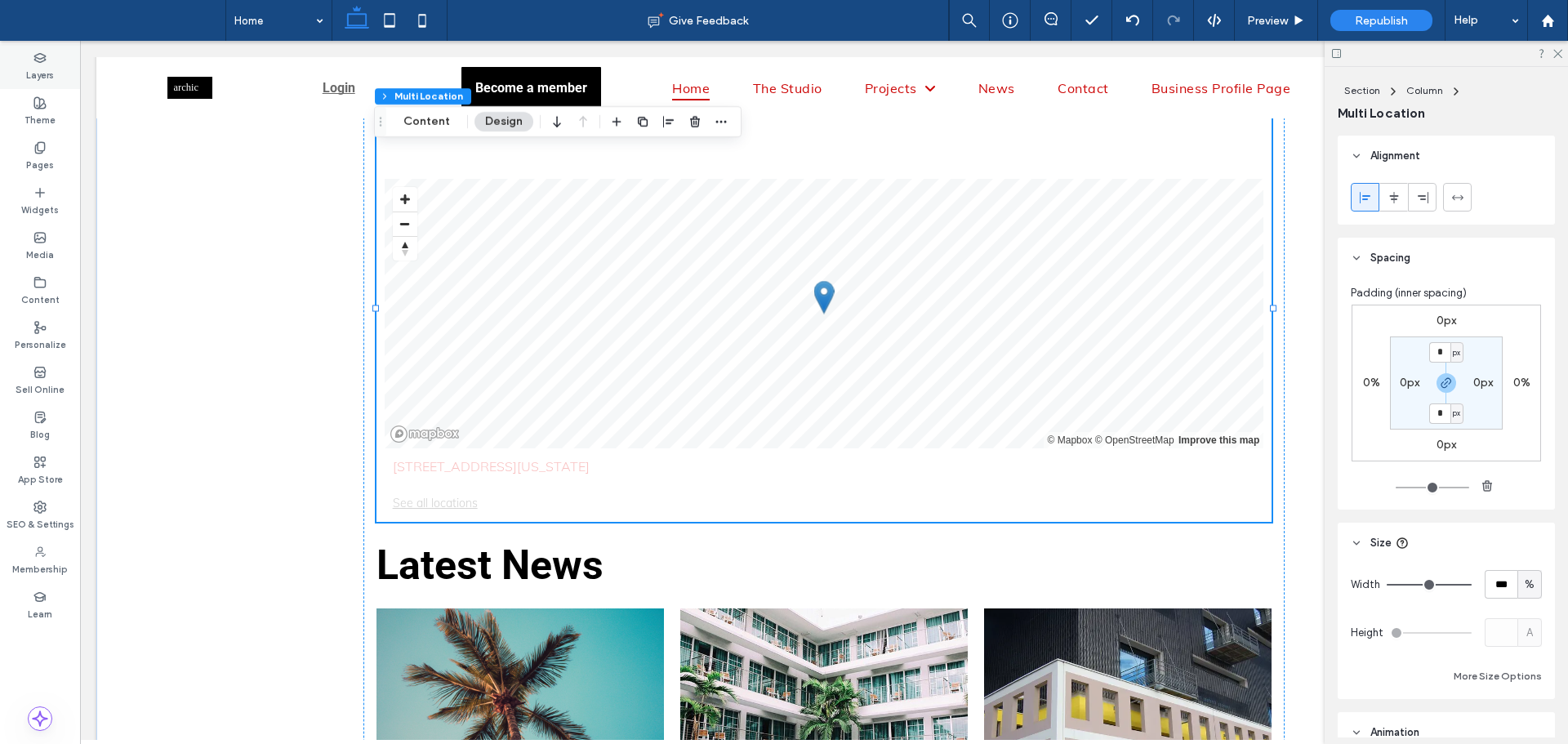
click at [51, 71] on label "Layers" at bounding box center [40, 74] width 28 height 18
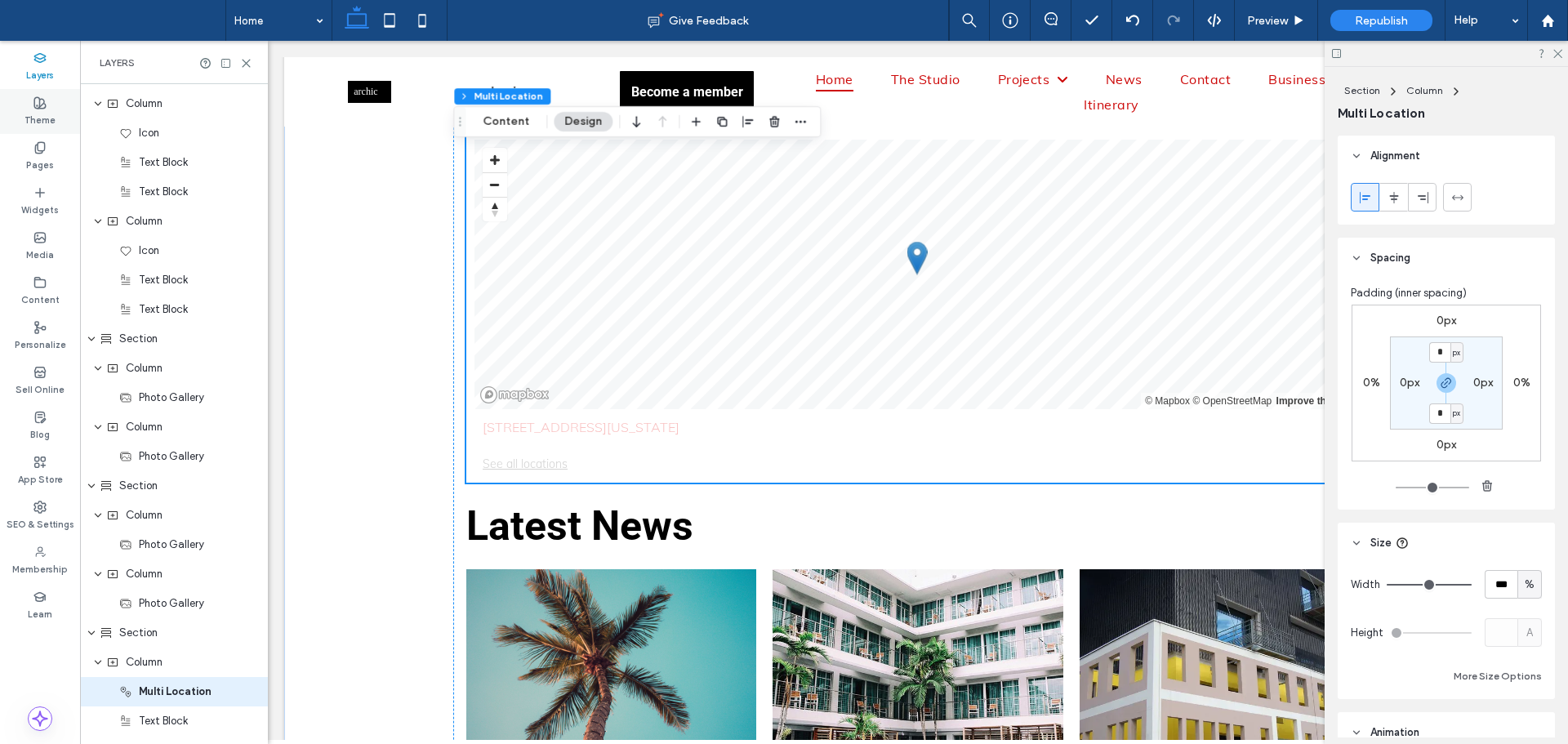
scroll to position [4840, 0]
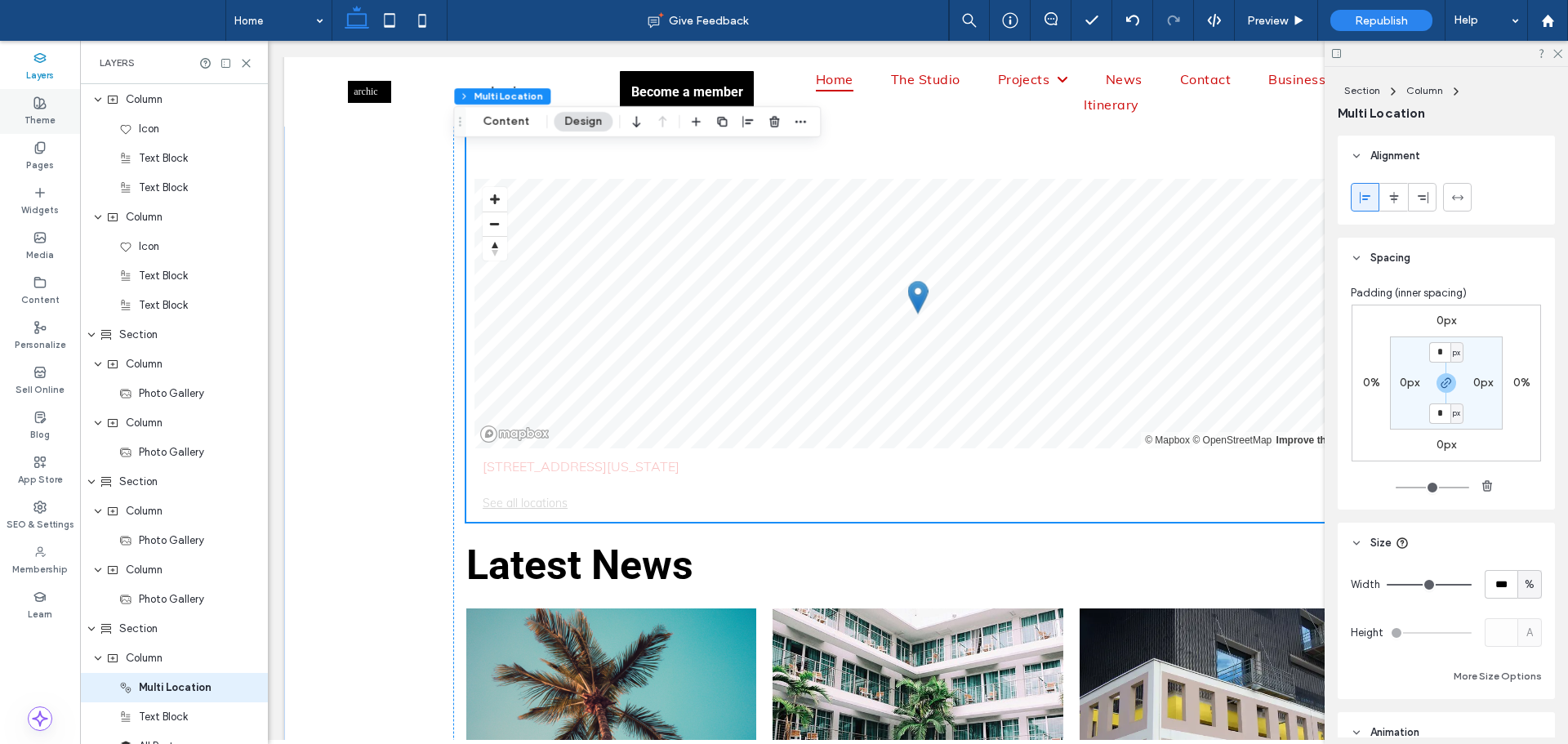
click at [47, 103] on div "Theme" at bounding box center [40, 111] width 80 height 45
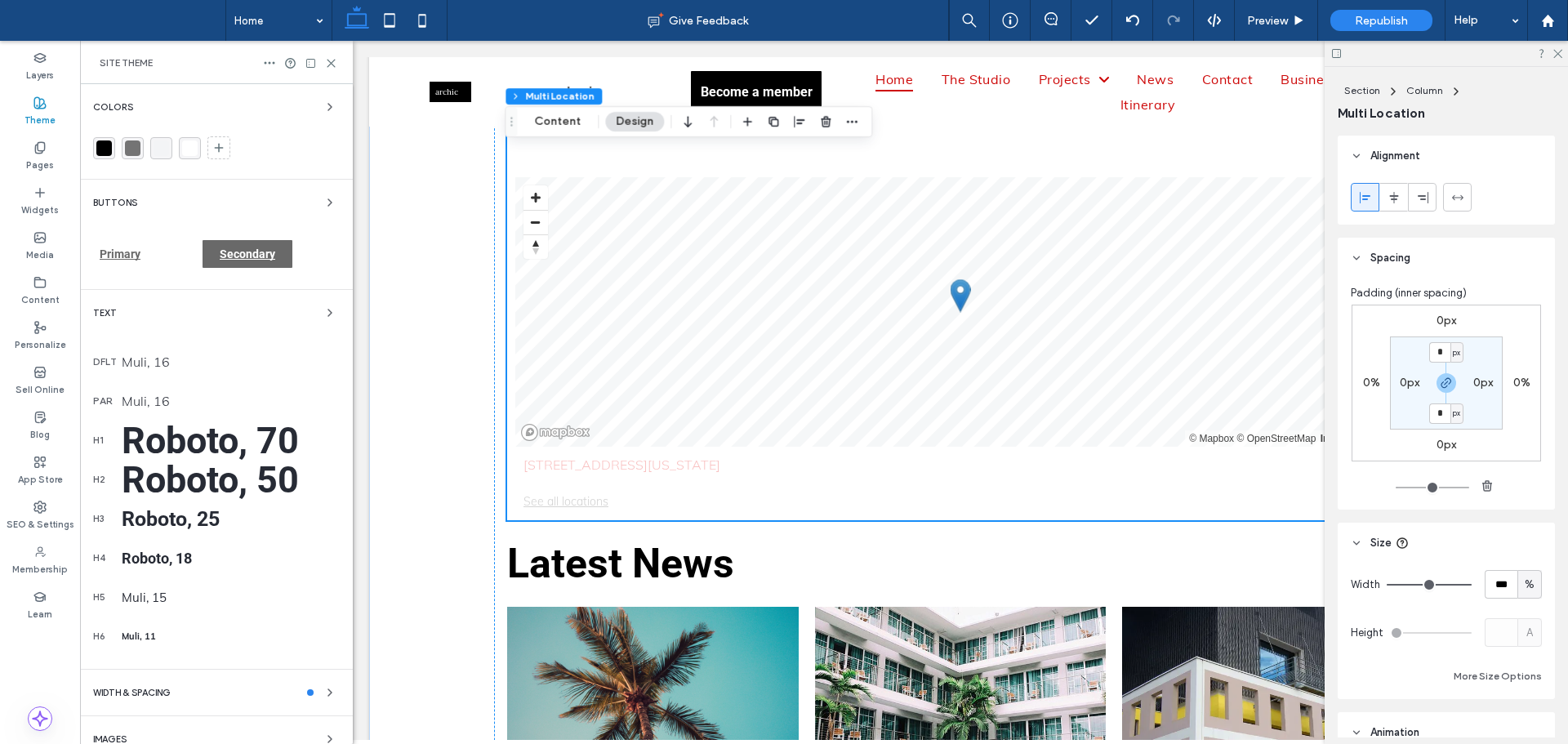
scroll to position [4751, 0]
click at [166, 319] on div "Text" at bounding box center [216, 313] width 247 height 20
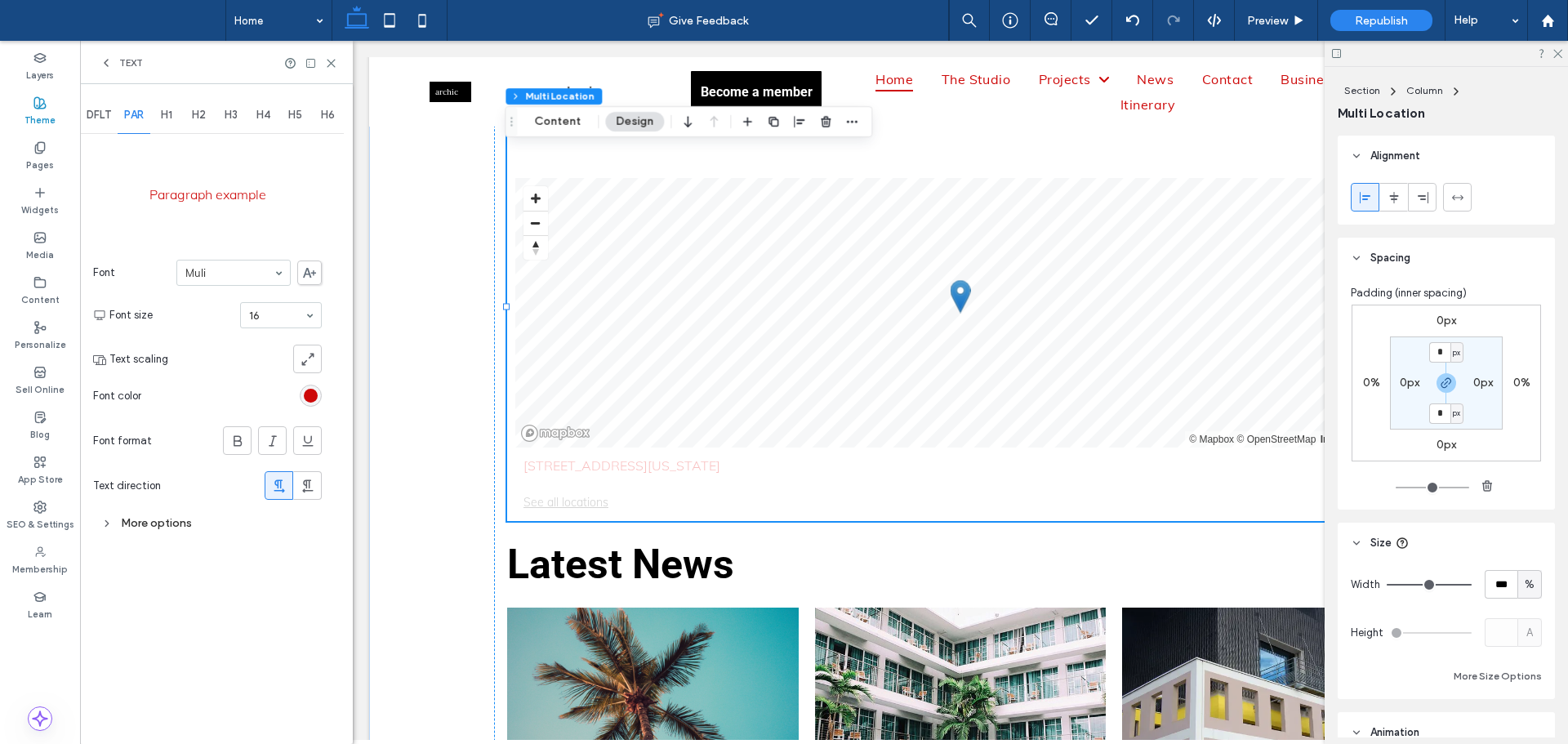
click at [106, 60] on use at bounding box center [106, 63] width 3 height 7
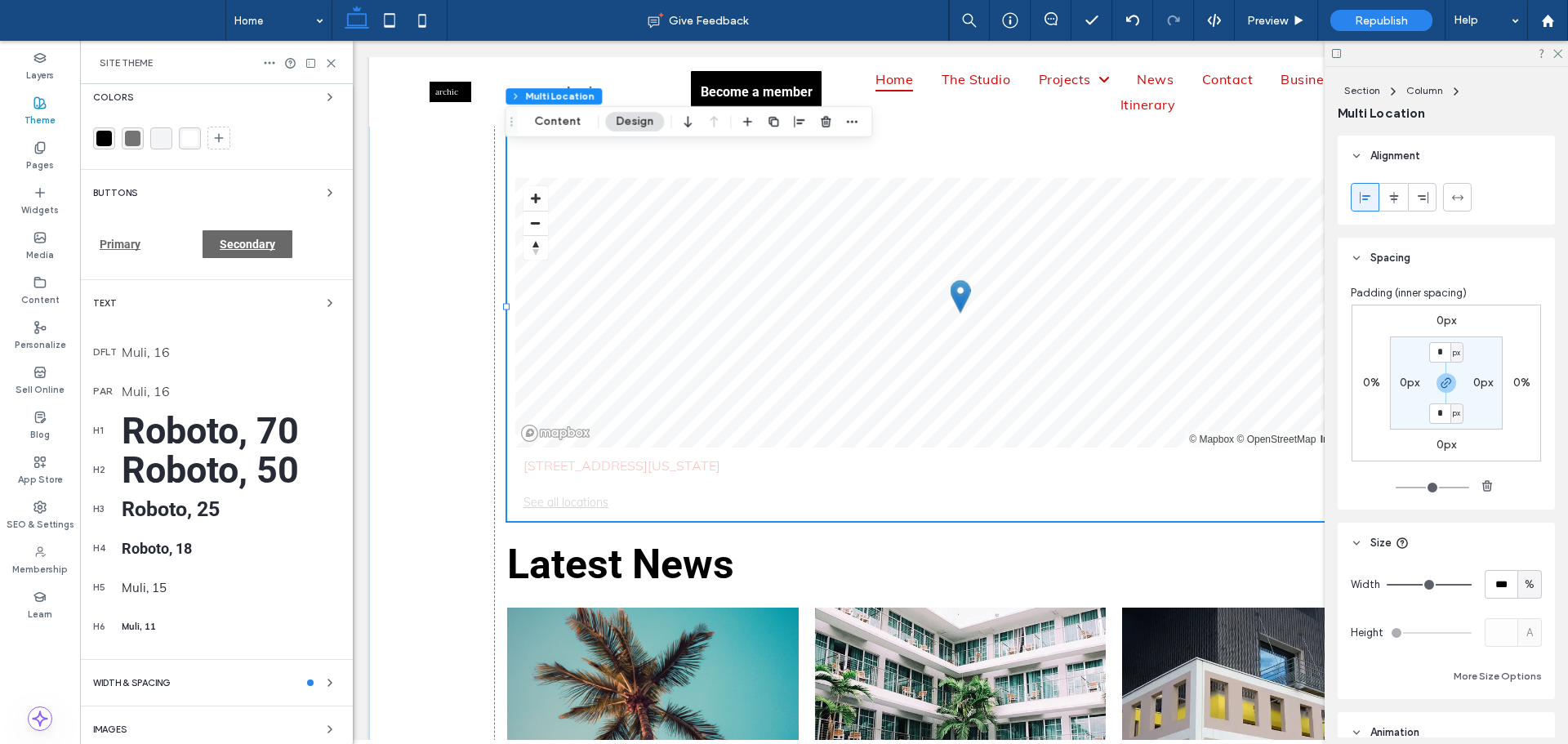
scroll to position [0, 0]
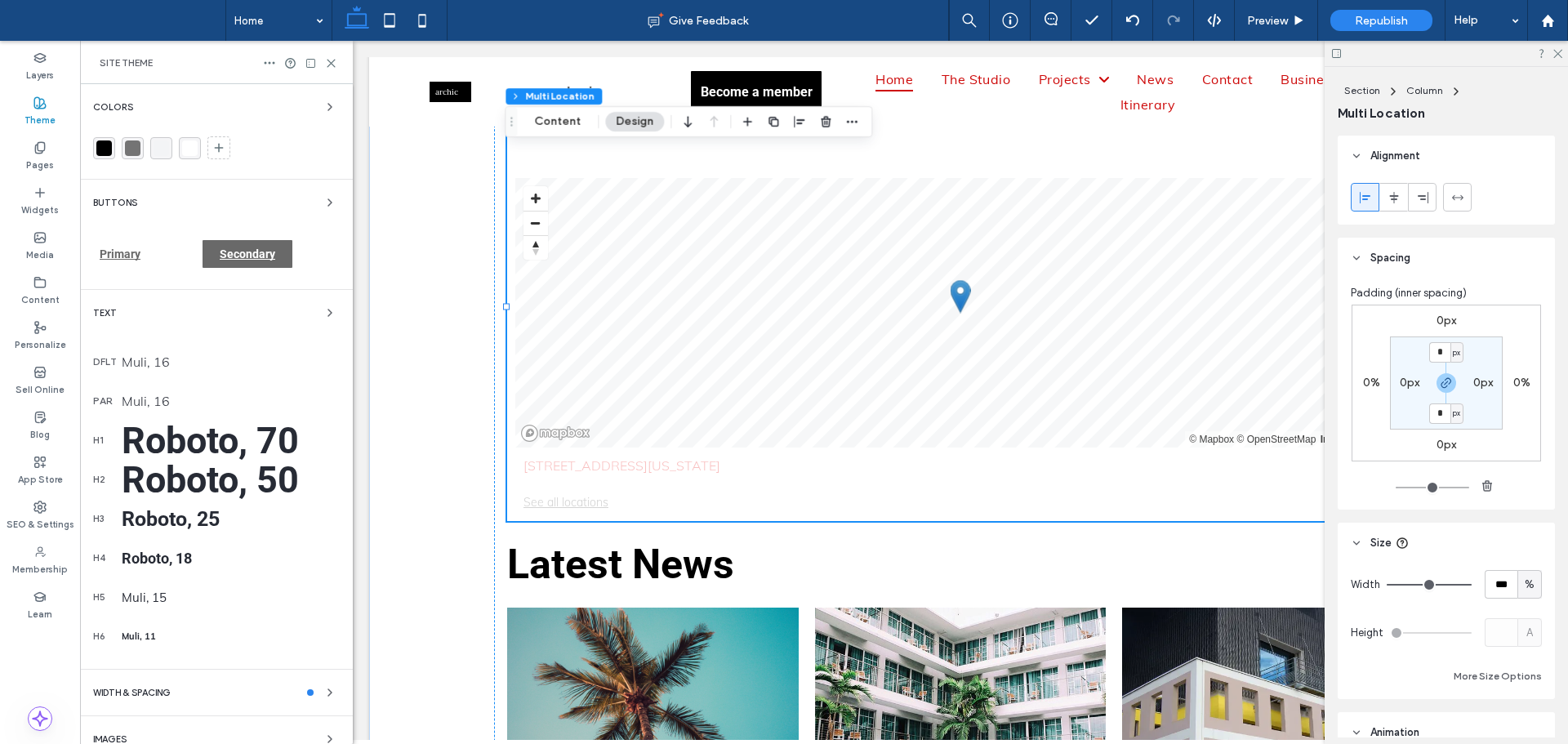
click at [272, 100] on div "Colors" at bounding box center [216, 107] width 247 height 20
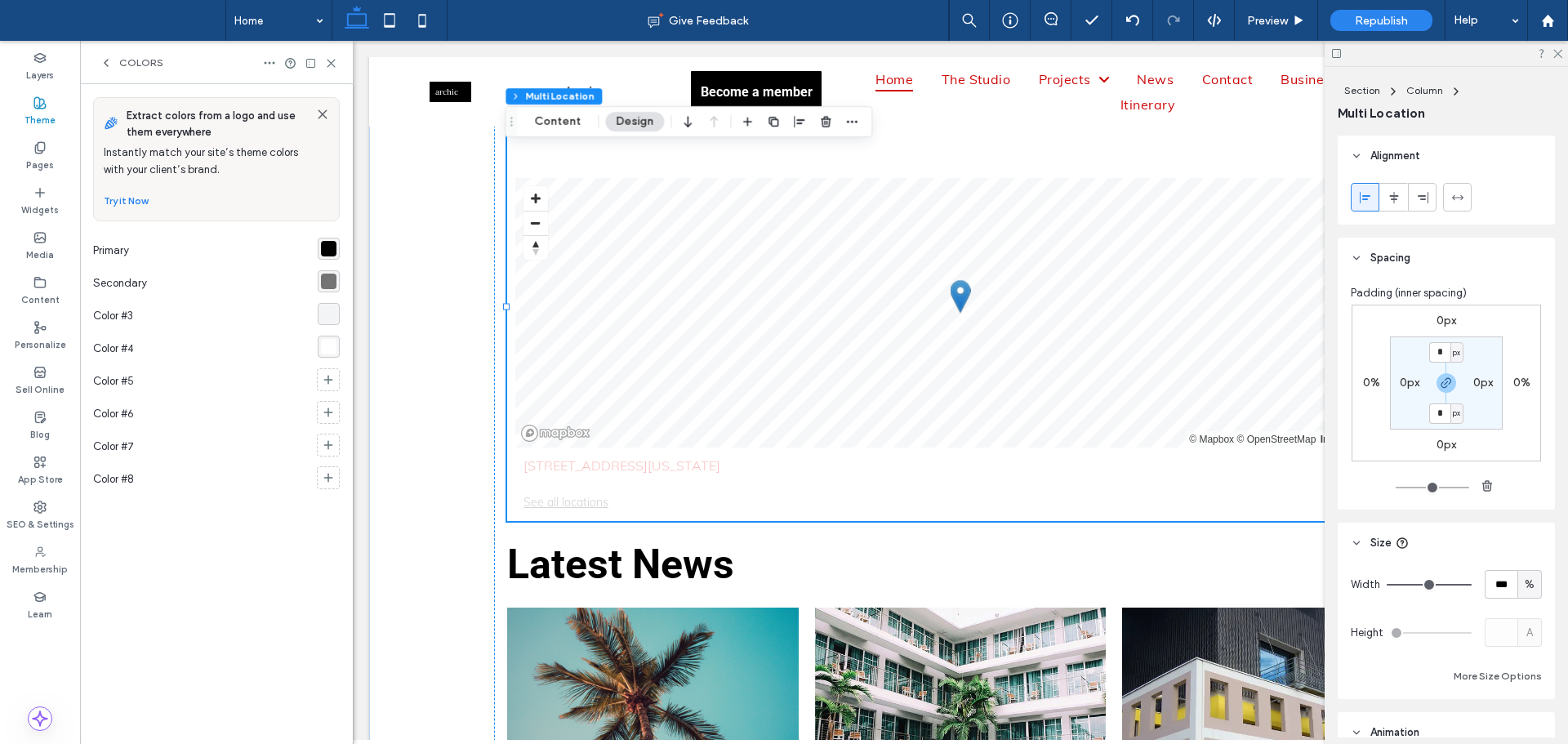
click at [111, 65] on icon at bounding box center [106, 63] width 13 height 13
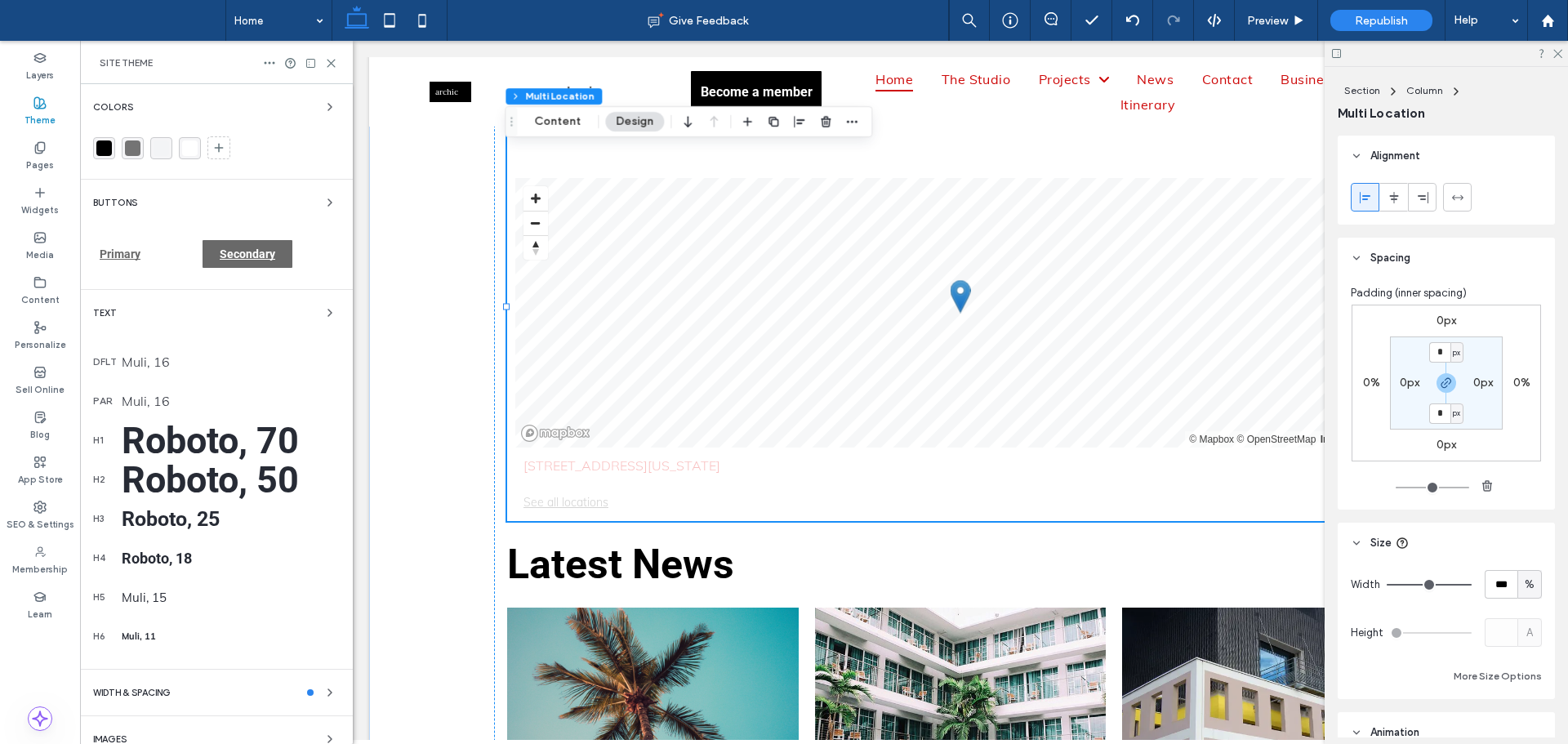
click at [236, 309] on div "Text" at bounding box center [216, 313] width 247 height 20
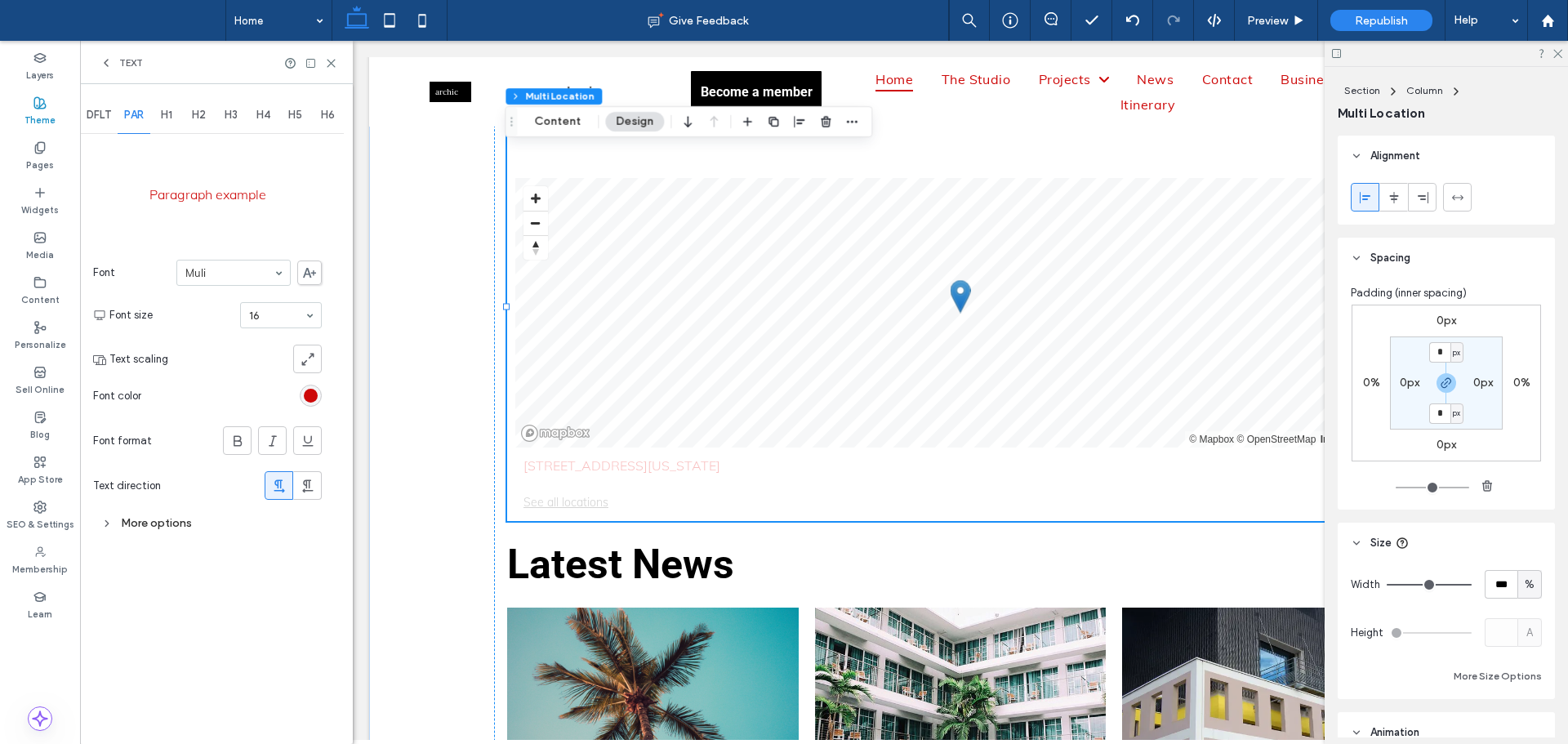
click at [106, 59] on icon at bounding box center [106, 63] width 13 height 13
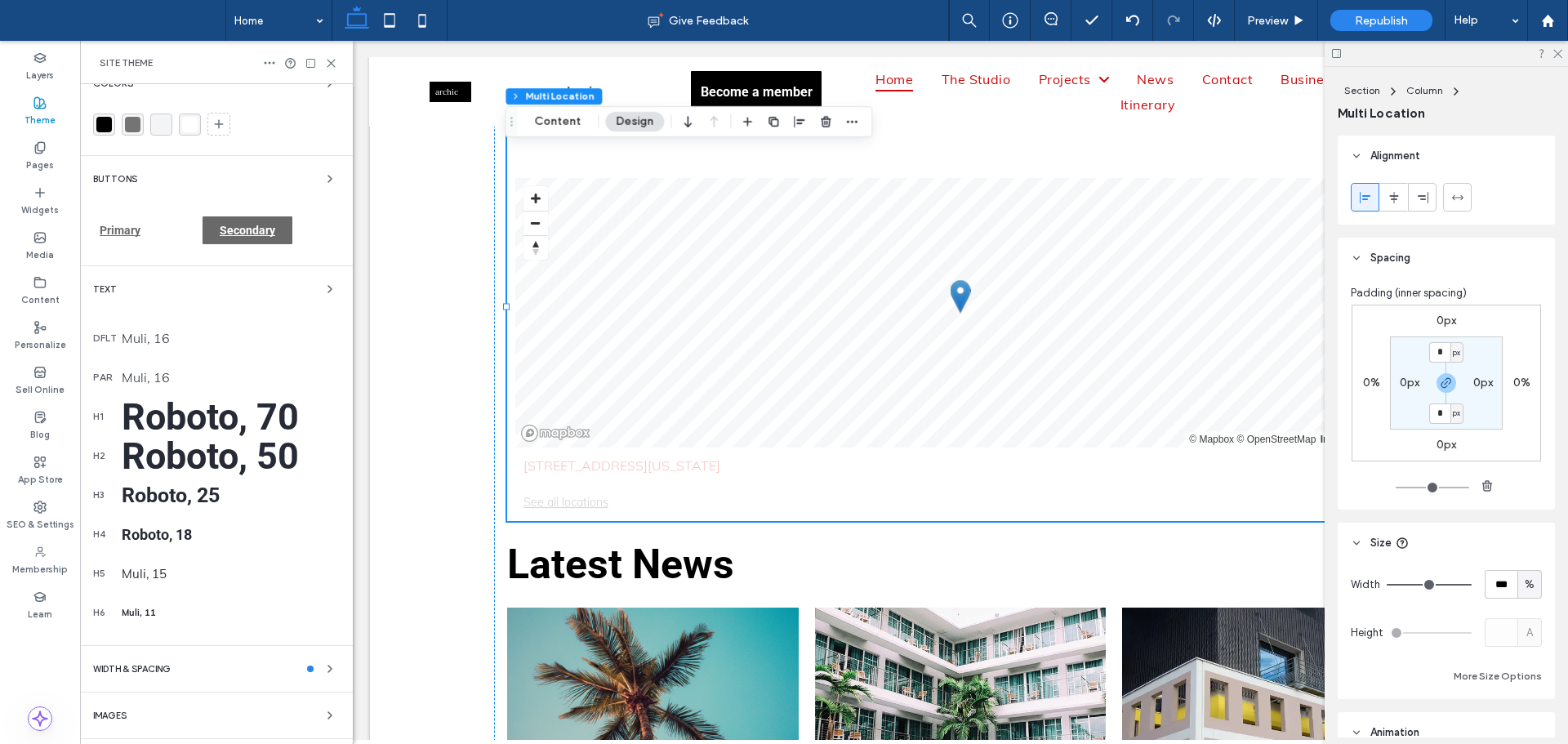
scroll to position [65, 0]
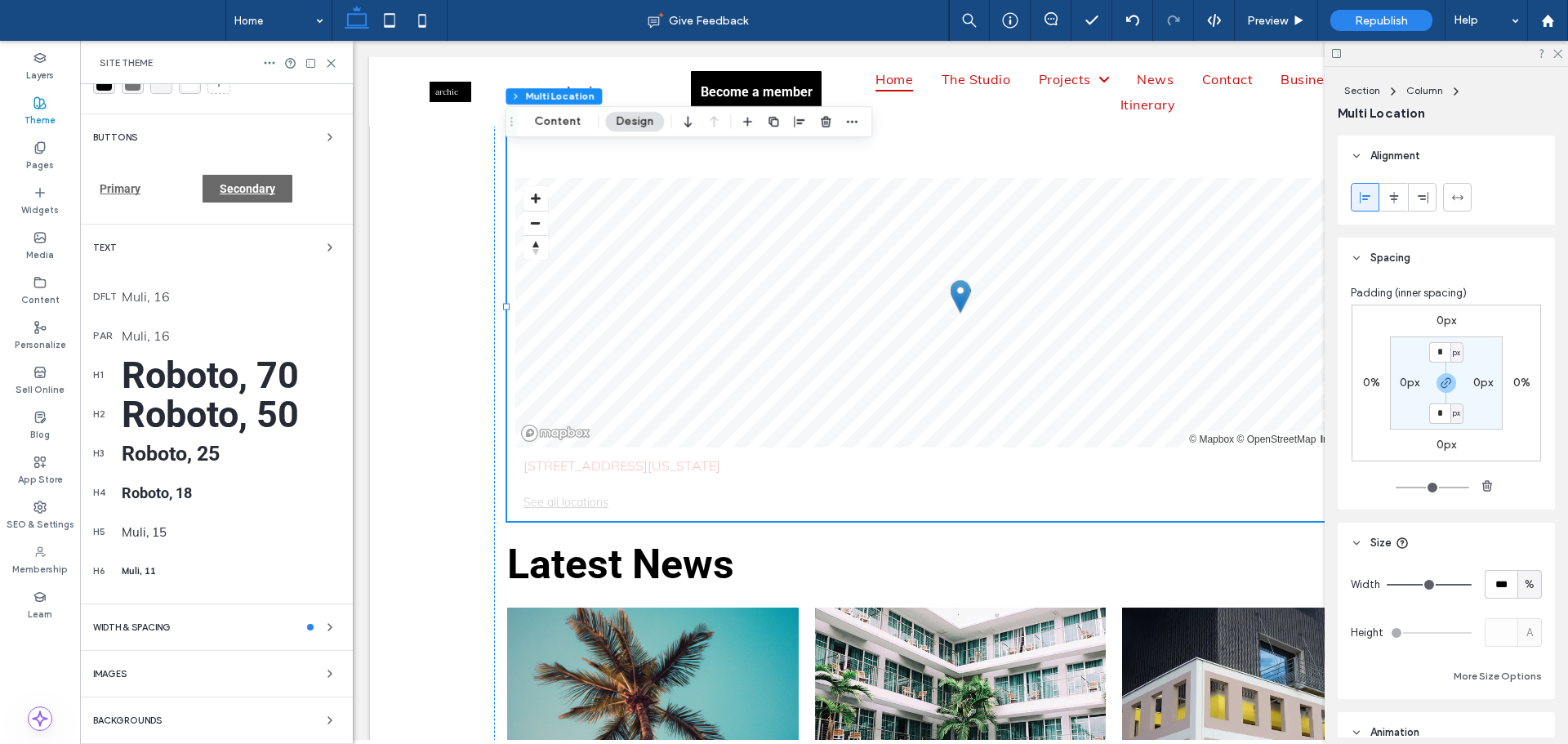
click at [137, 280] on div "dflt Muli, 16" at bounding box center [216, 296] width 247 height 39
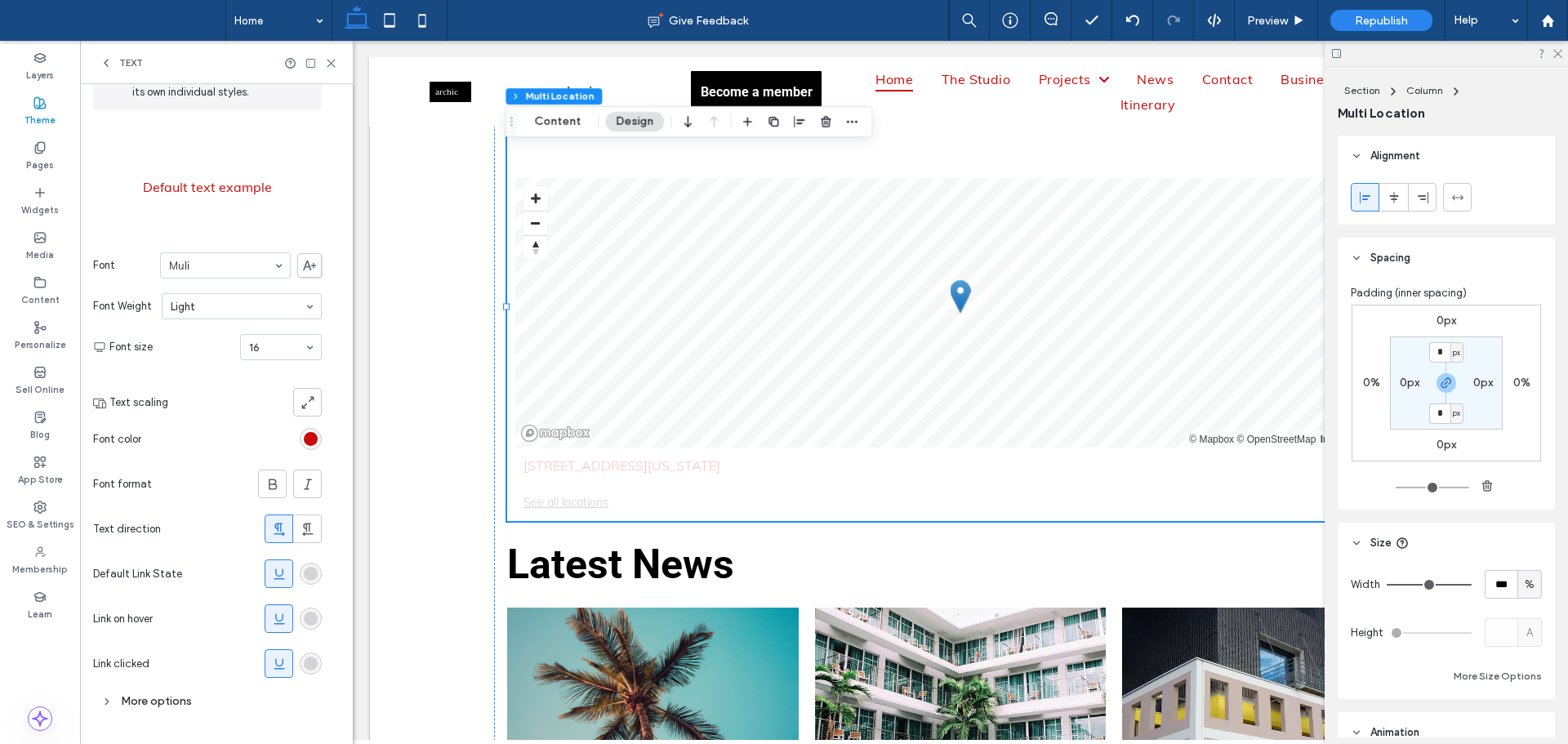
scroll to position [120, 0]
click at [312, 570] on div "rgb(212, 212, 212)" at bounding box center [310, 568] width 14 height 14
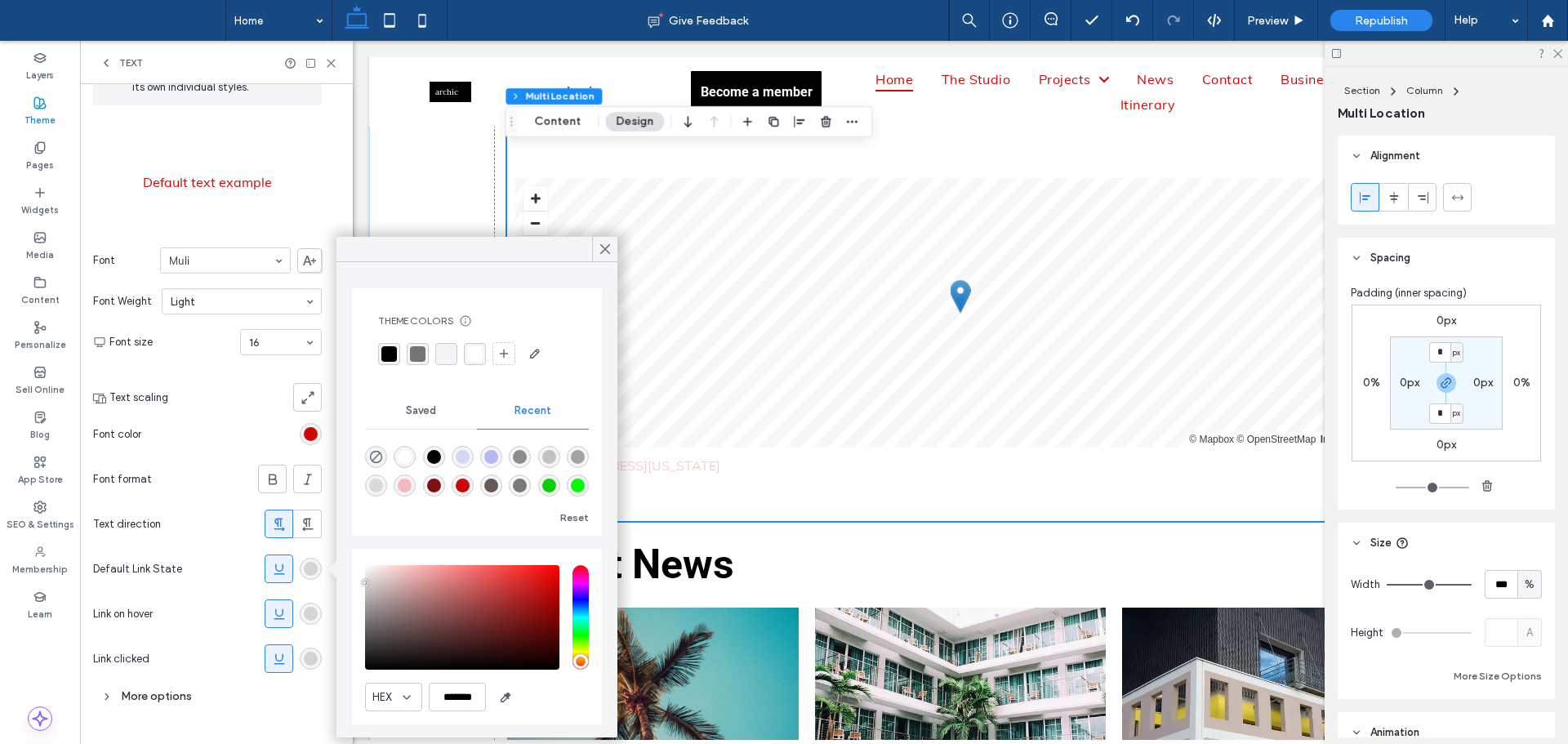
click at [470, 480] on div "rgba(205, 8, 8, 1)" at bounding box center [462, 485] width 14 height 14
type input "*******"
click at [608, 246] on use at bounding box center [605, 249] width 8 height 9
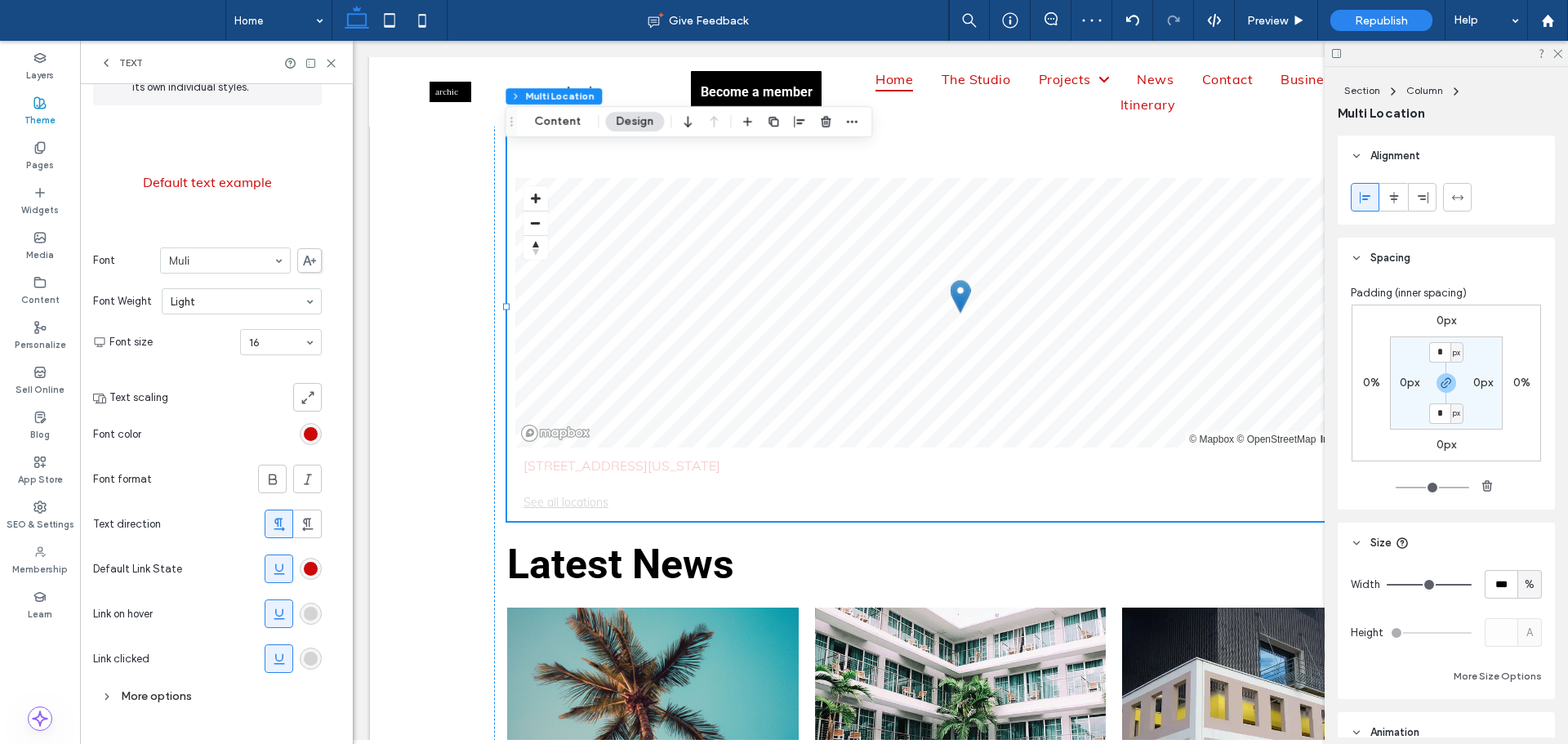
click at [310, 620] on div "rgb(212, 212, 212)" at bounding box center [310, 613] width 14 height 14
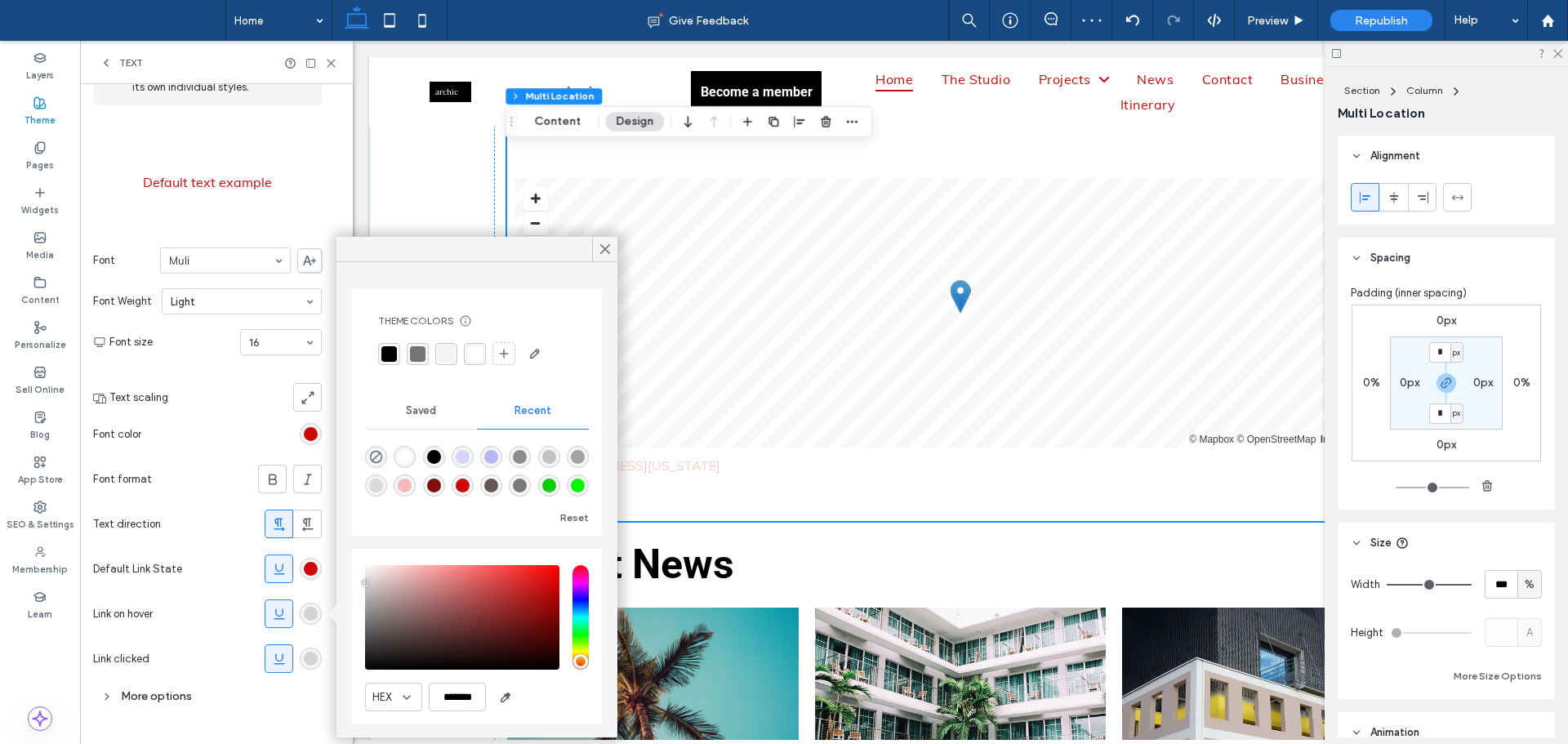
drag, startPoint x: 498, startPoint y: 485, endPoint x: 516, endPoint y: 479, distance: 19.0
click at [470, 484] on div "rgba(205, 8, 8, 1)" at bounding box center [462, 485] width 14 height 14
type input "*******"
drag, startPoint x: 605, startPoint y: 245, endPoint x: 602, endPoint y: 256, distance: 11.4
click at [602, 256] on icon at bounding box center [605, 249] width 15 height 15
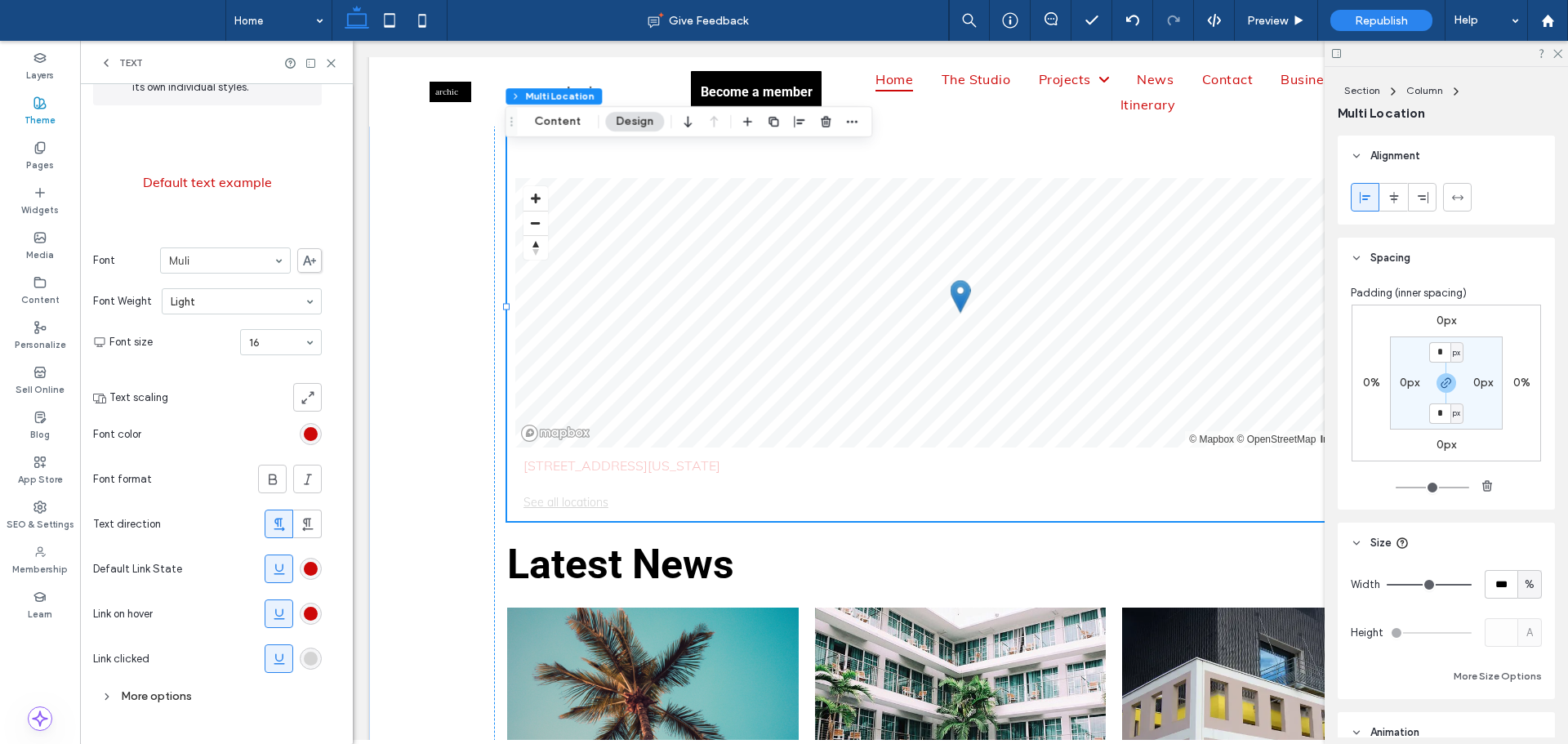
click at [310, 657] on div "rgb(212, 212, 212)" at bounding box center [310, 658] width 14 height 14
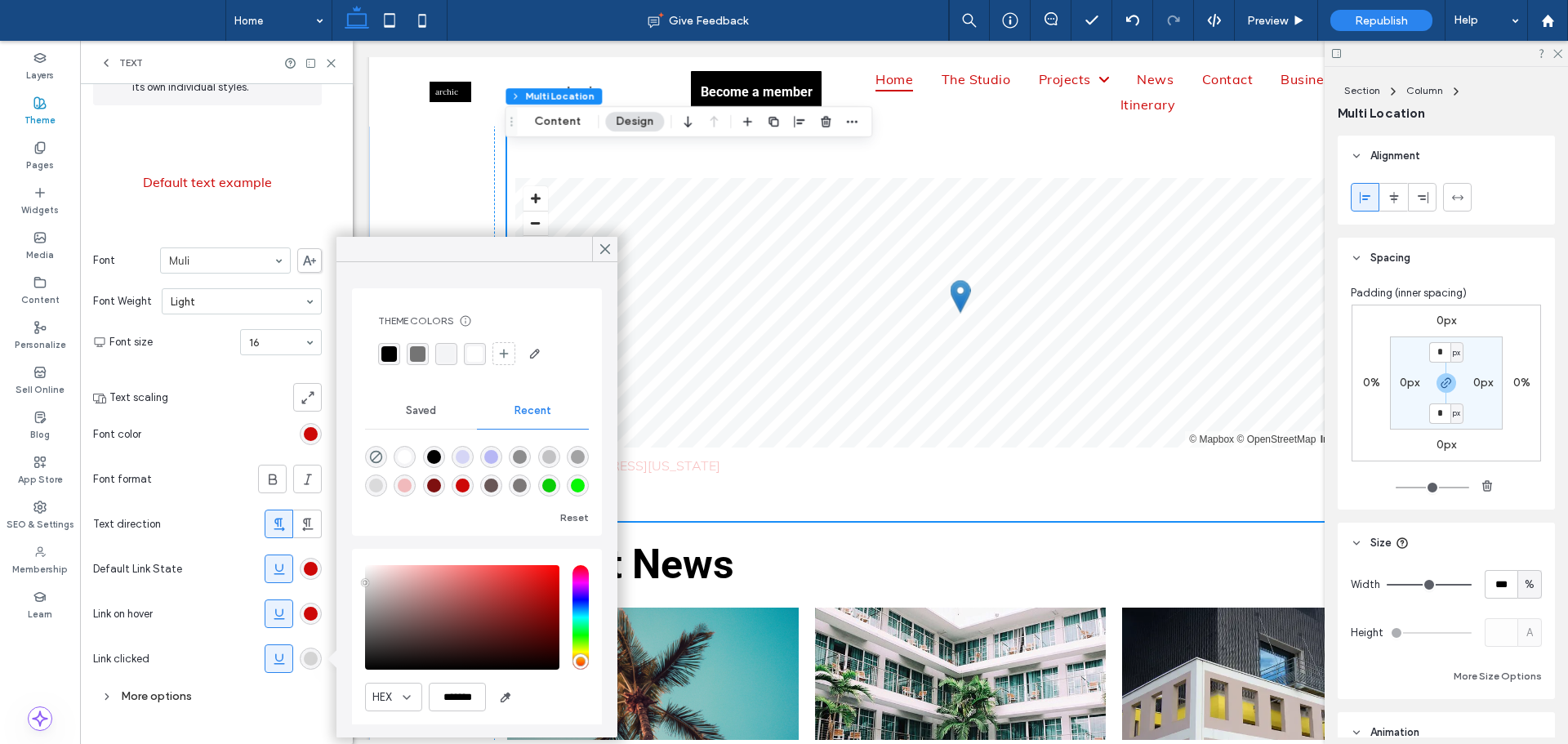
drag, startPoint x: 565, startPoint y: 632, endPoint x: 550, endPoint y: 628, distance: 15.5
type input "***"
click at [572, 632] on input "hue" at bounding box center [581, 617] width 16 height 105
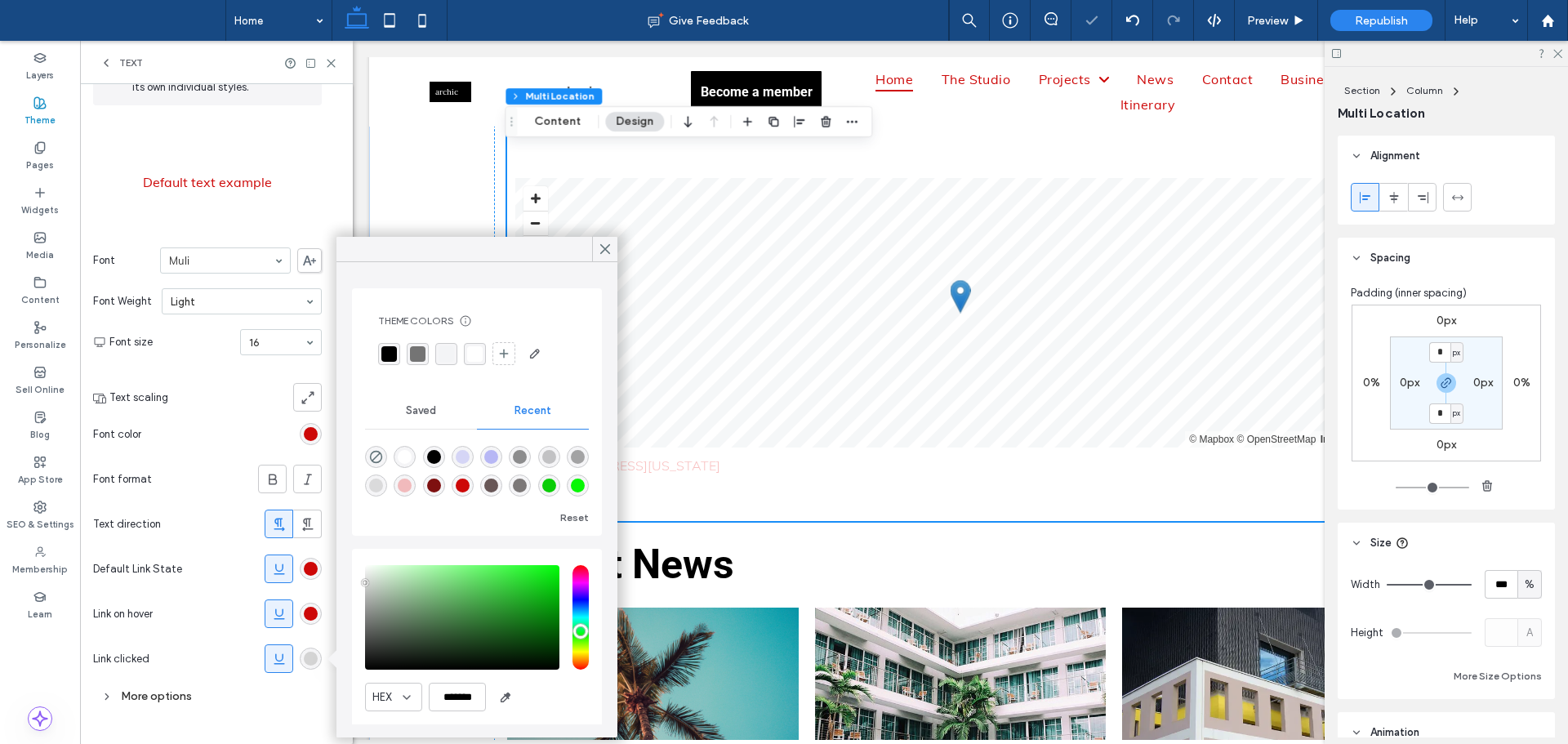
click at [529, 548] on div "Theme Colors Save time with Theme Colors Create a color palette to instantly ad…" at bounding box center [477, 531] width 250 height 485
type input "*******"
click at [611, 248] on icon at bounding box center [605, 249] width 15 height 15
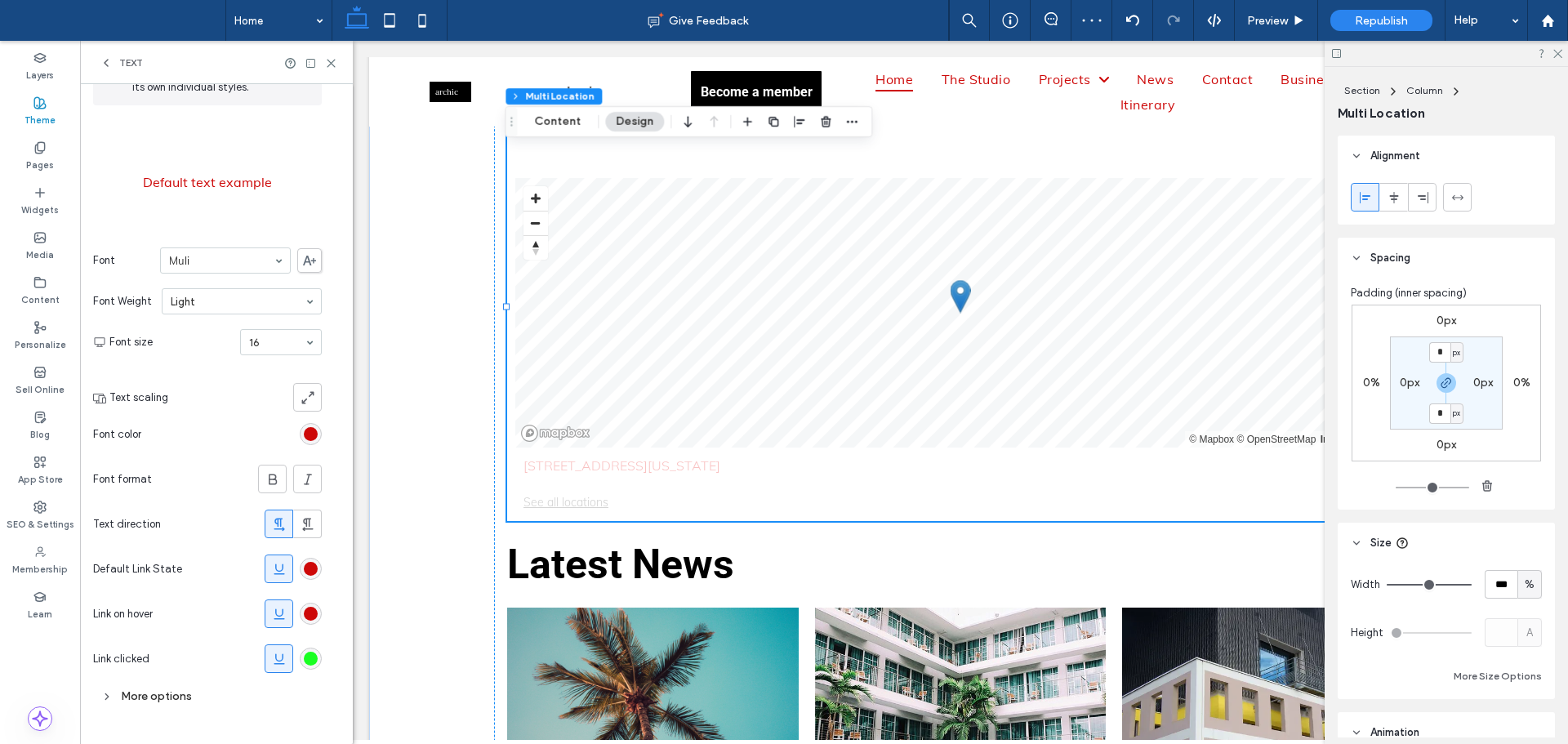
click at [158, 693] on div "More options" at bounding box center [207, 696] width 229 height 22
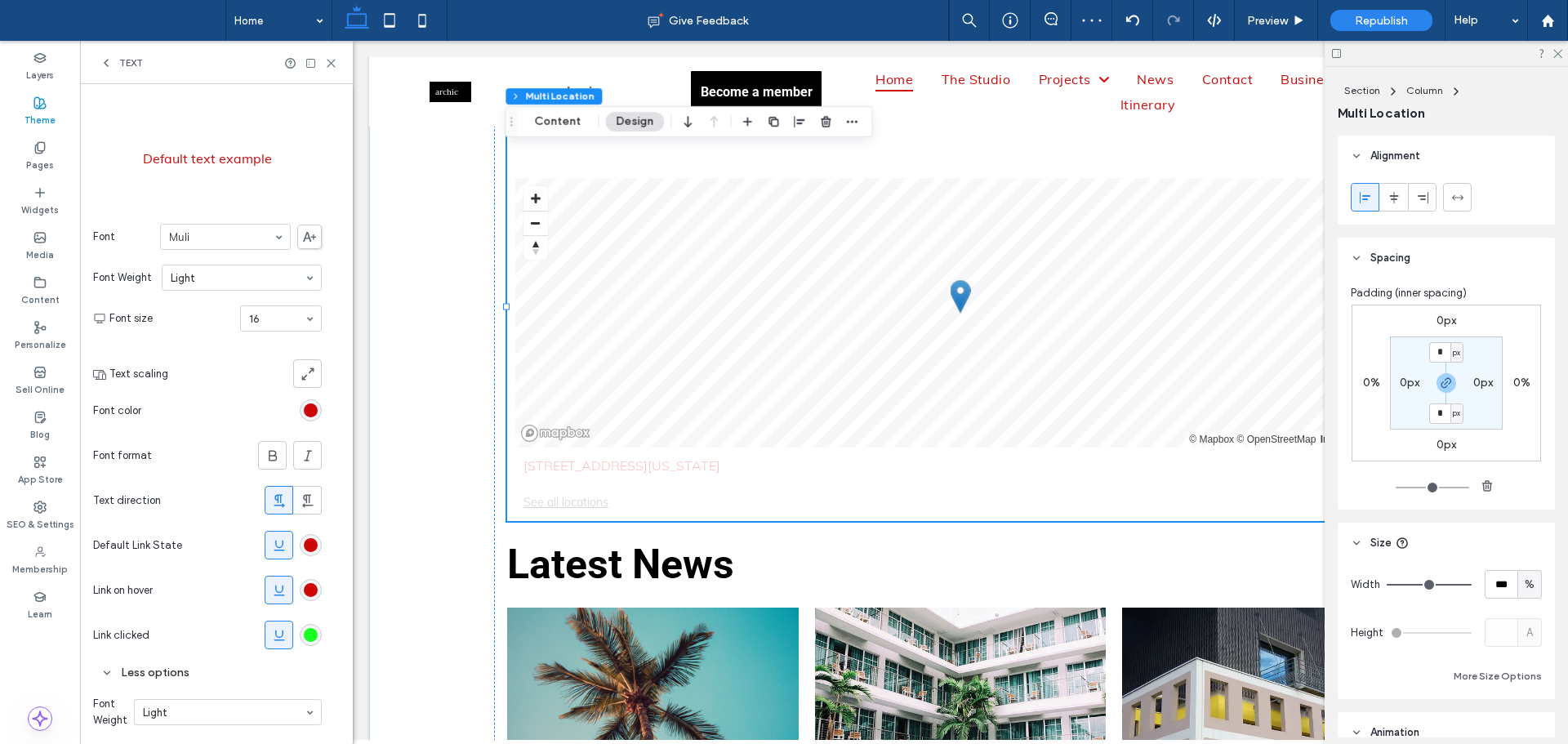
scroll to position [218, 0]
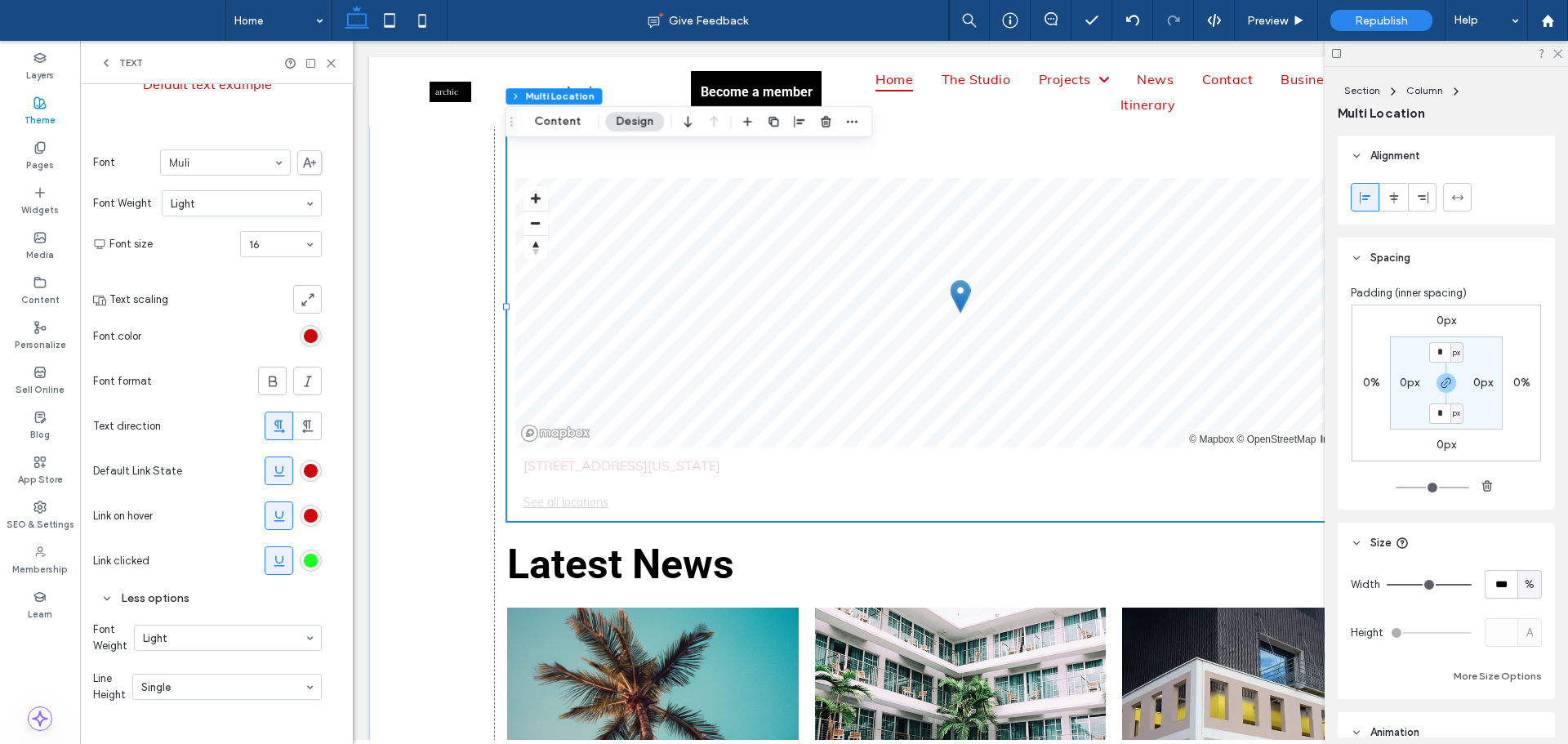
click at [301, 515] on div "rgba(205, 8, 8, 1)" at bounding box center [310, 515] width 22 height 22
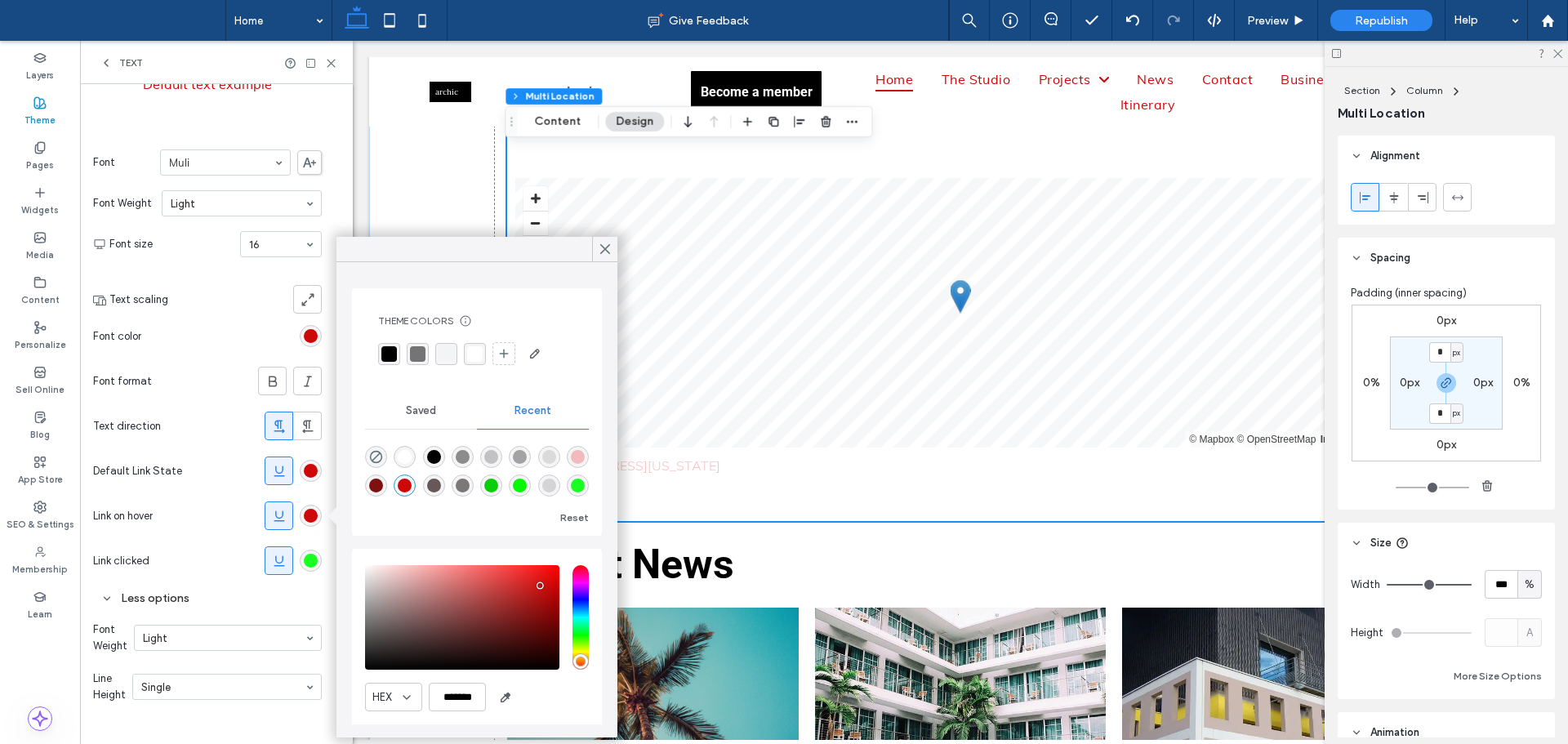
click at [441, 454] on div "rgba(0, 0, 0, 1)" at bounding box center [434, 457] width 14 height 14
type input "*******"
click at [603, 249] on icon at bounding box center [605, 249] width 15 height 15
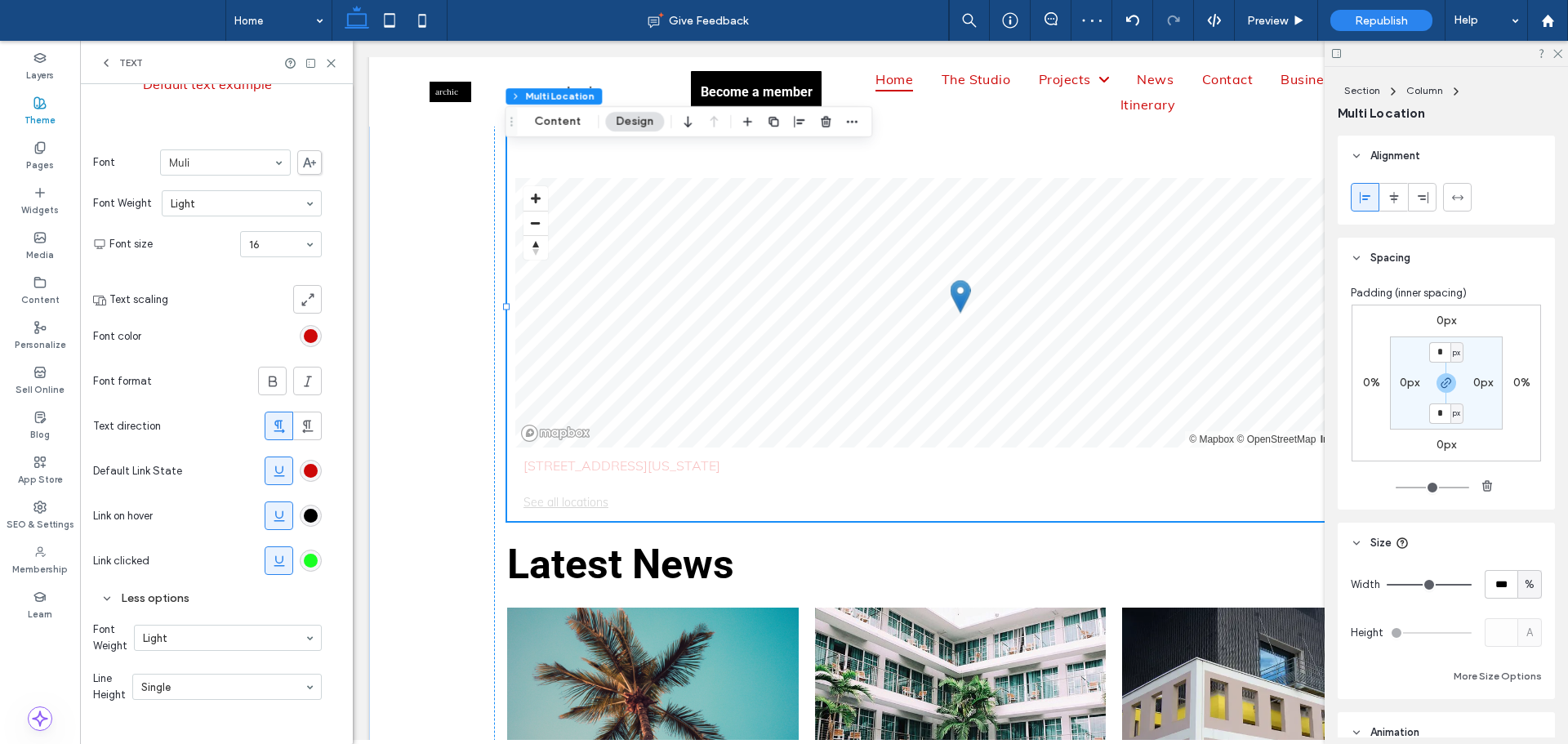
click at [300, 473] on section "Default Link State" at bounding box center [207, 470] width 229 height 45
click at [281, 475] on use at bounding box center [278, 470] width 11 height 11
click at [281, 466] on icon at bounding box center [279, 471] width 16 height 16
click at [281, 471] on icon at bounding box center [279, 471] width 16 height 16
click at [283, 474] on icon at bounding box center [279, 471] width 16 height 16
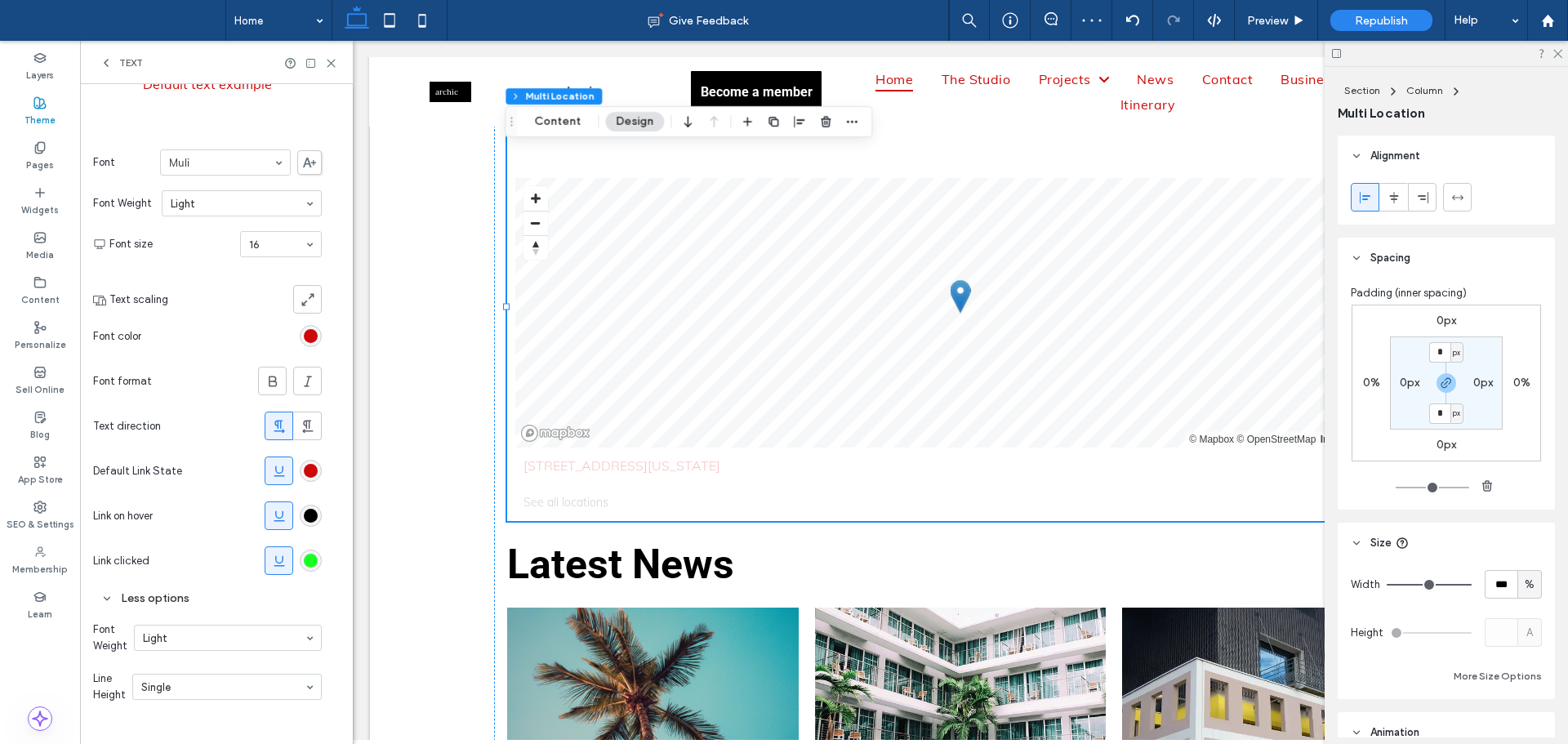
click at [314, 471] on div "rgba(205, 8, 8, 1)" at bounding box center [310, 470] width 14 height 14
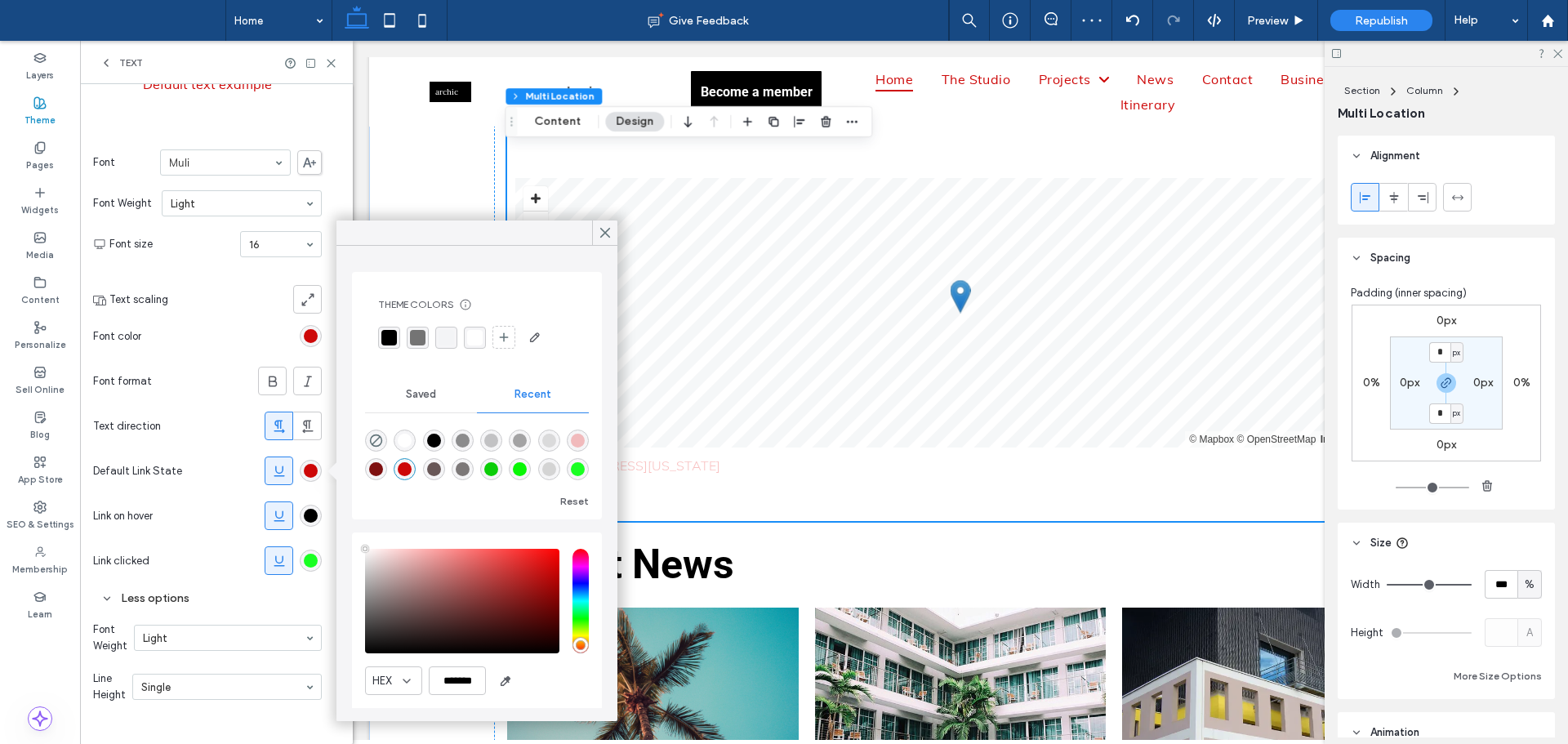
type input "****"
type input "***"
type input "*******"
drag, startPoint x: 572, startPoint y: 592, endPoint x: 563, endPoint y: 601, distance: 12.7
type input "***"
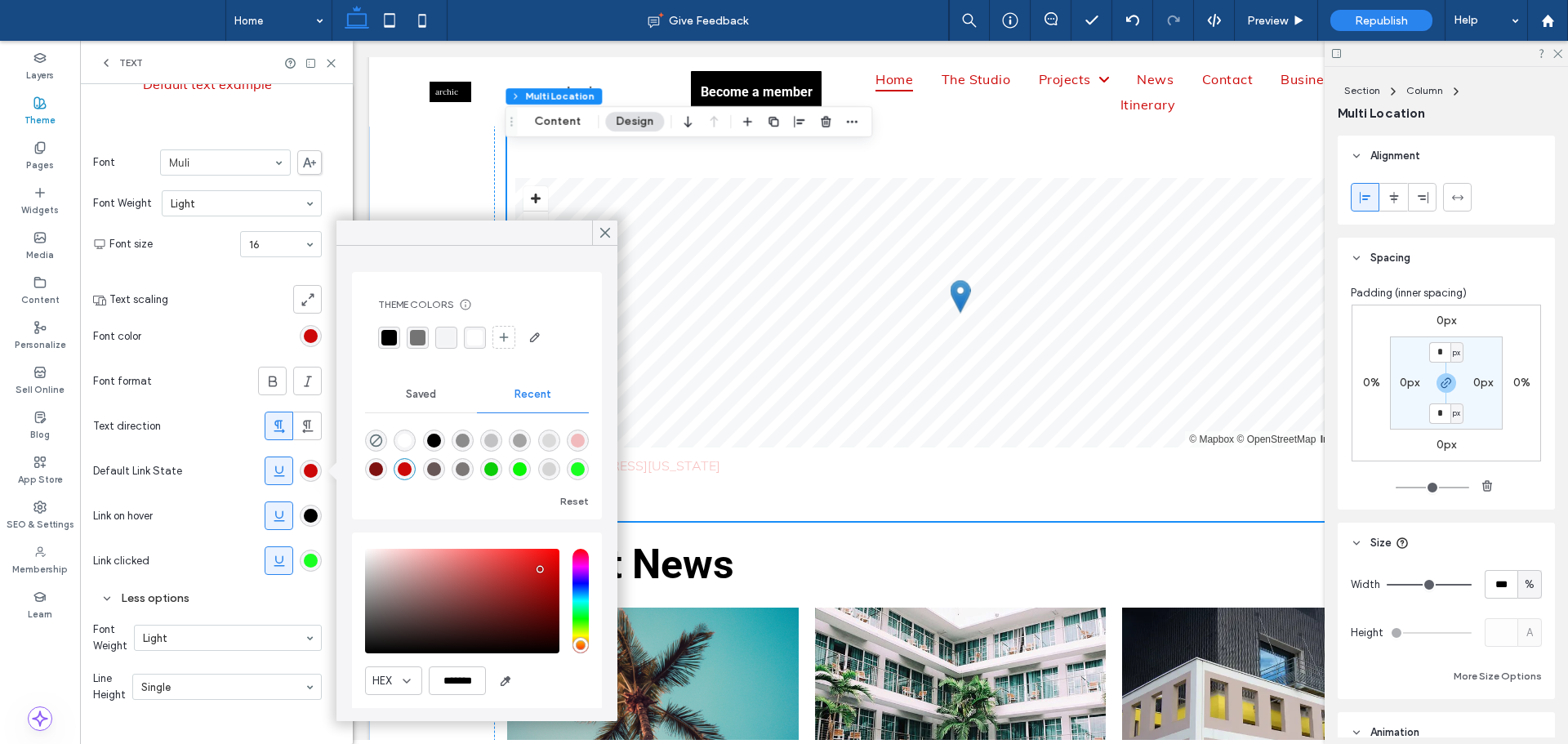
click at [572, 594] on input "hue" at bounding box center [581, 601] width 16 height 105
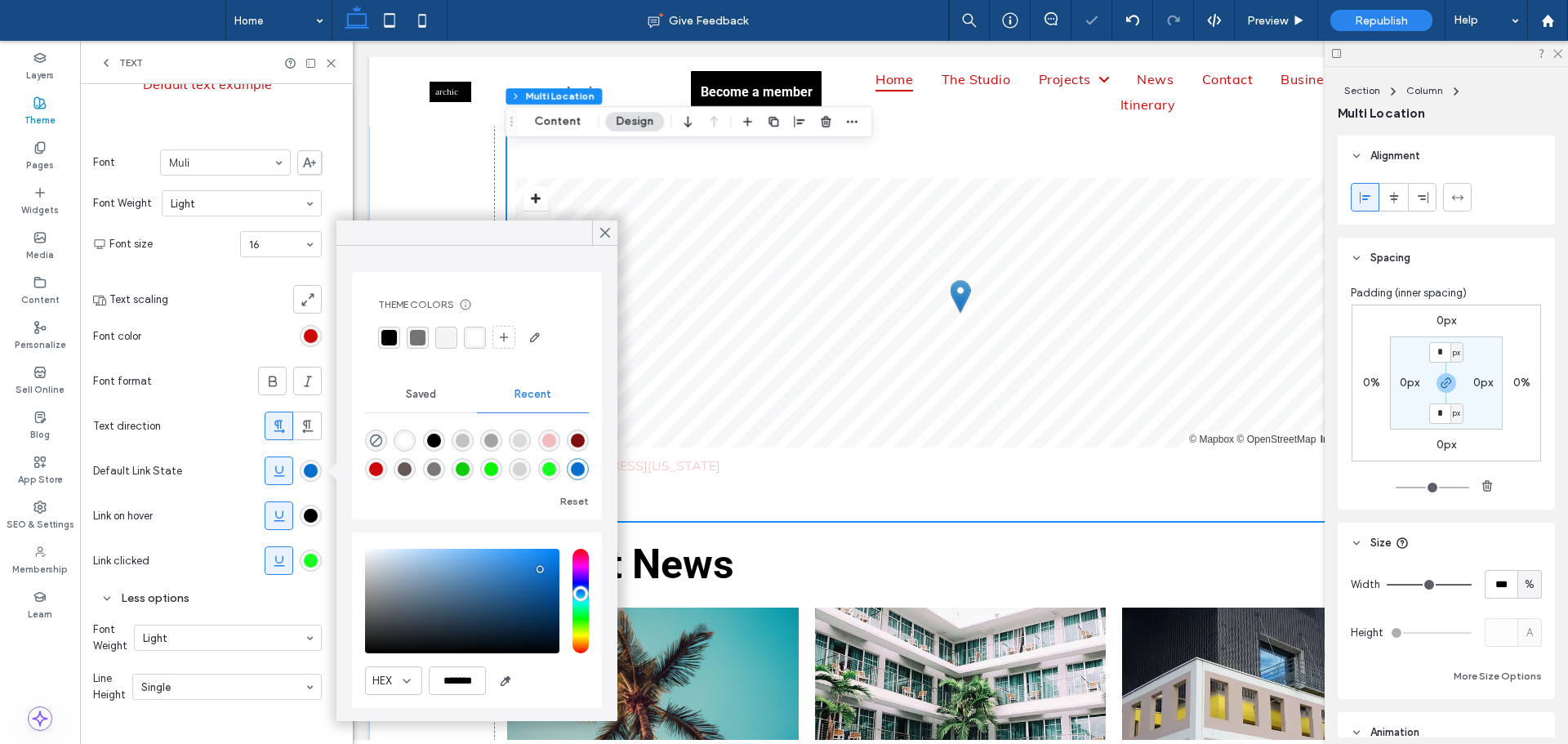
click at [572, 599] on input "hue" at bounding box center [581, 601] width 16 height 105
drag, startPoint x: 542, startPoint y: 556, endPoint x: 545, endPoint y: 544, distance: 12.4
click at [544, 552] on div "saturation and value" at bounding box center [462, 601] width 194 height 105
type input "*******"
click at [610, 241] on span at bounding box center [605, 233] width 15 height 25
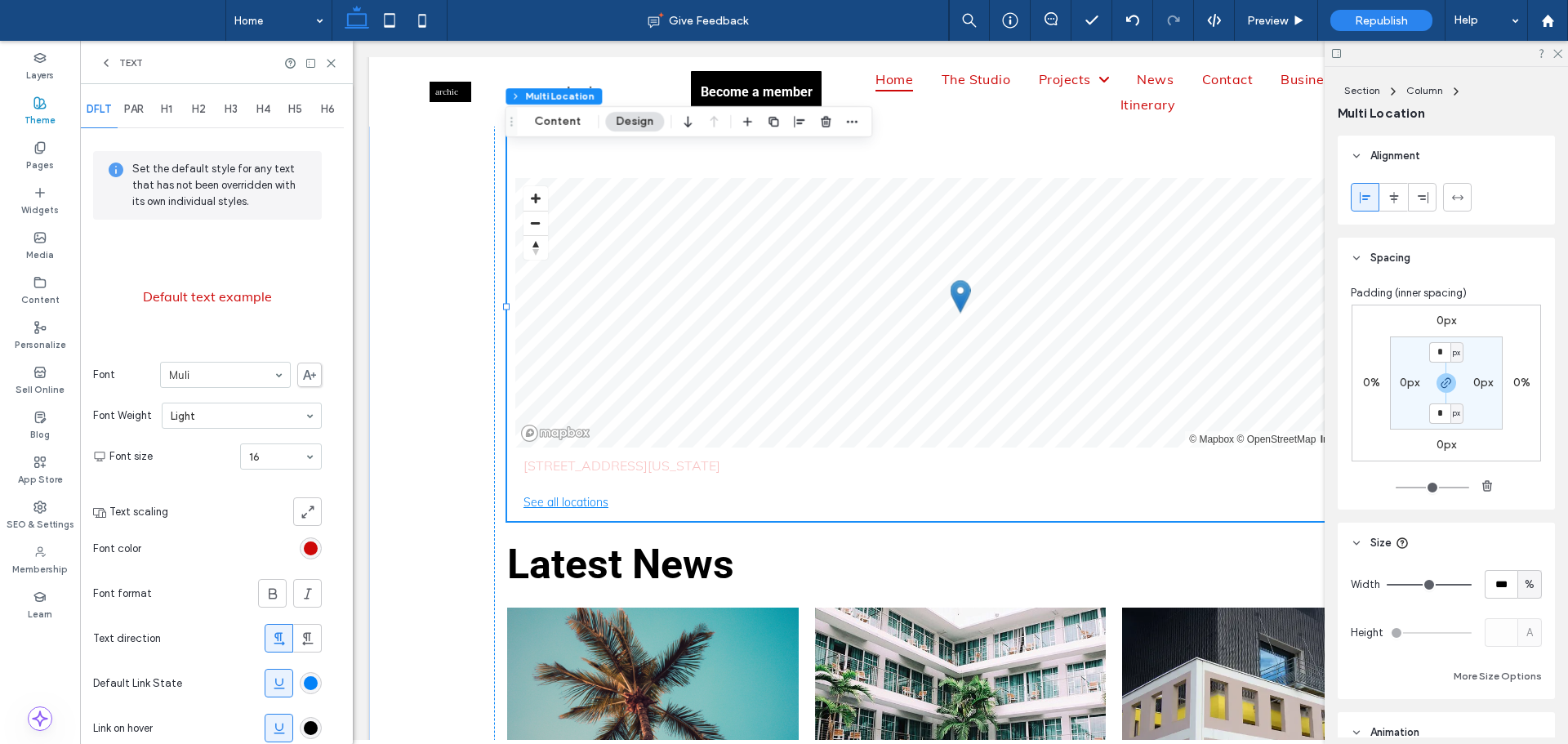
scroll to position [0, 0]
click at [143, 112] on span "PAR" at bounding box center [134, 115] width 20 height 13
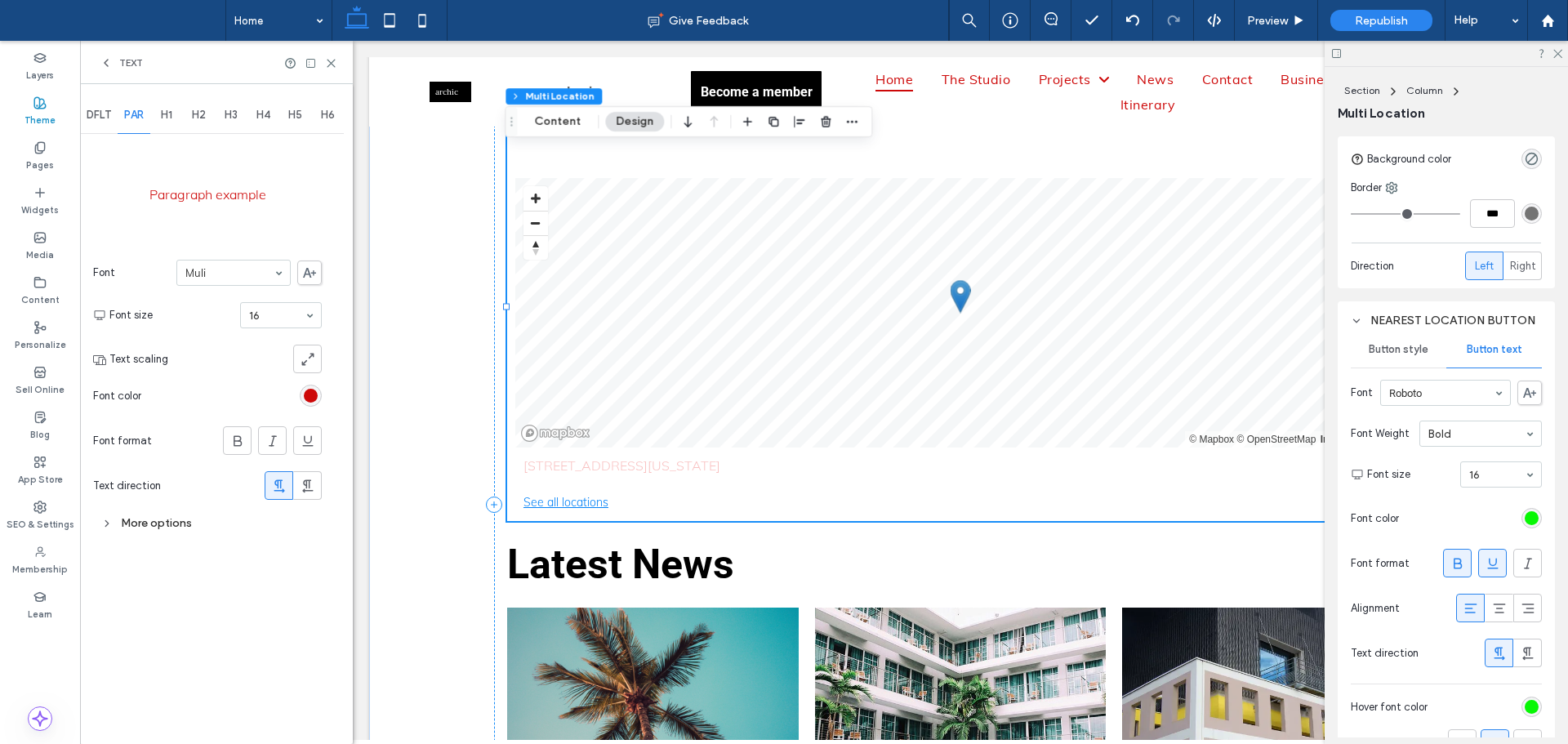
scroll to position [2123, 0]
click at [40, 120] on label "Theme" at bounding box center [40, 118] width 31 height 18
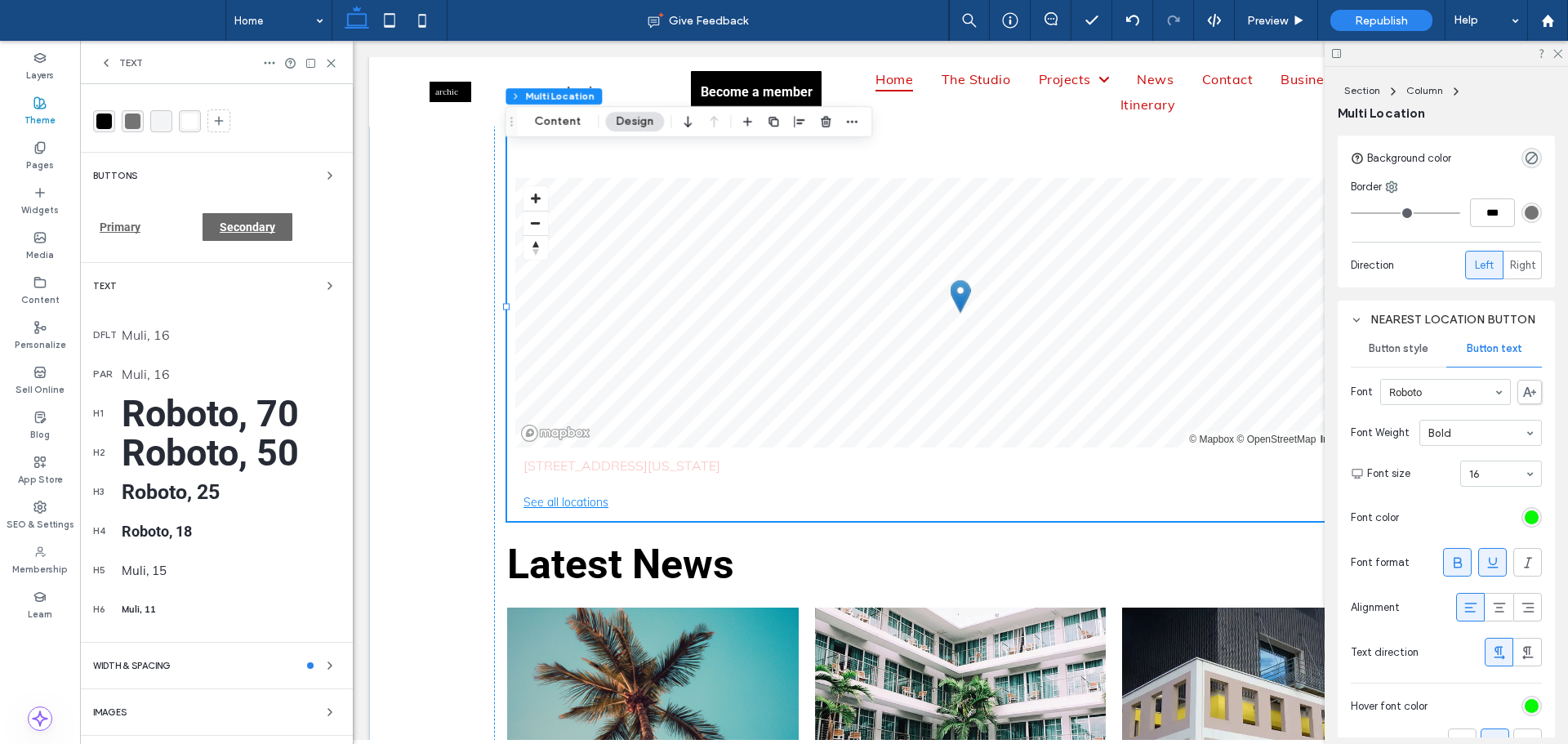
scroll to position [65, 0]
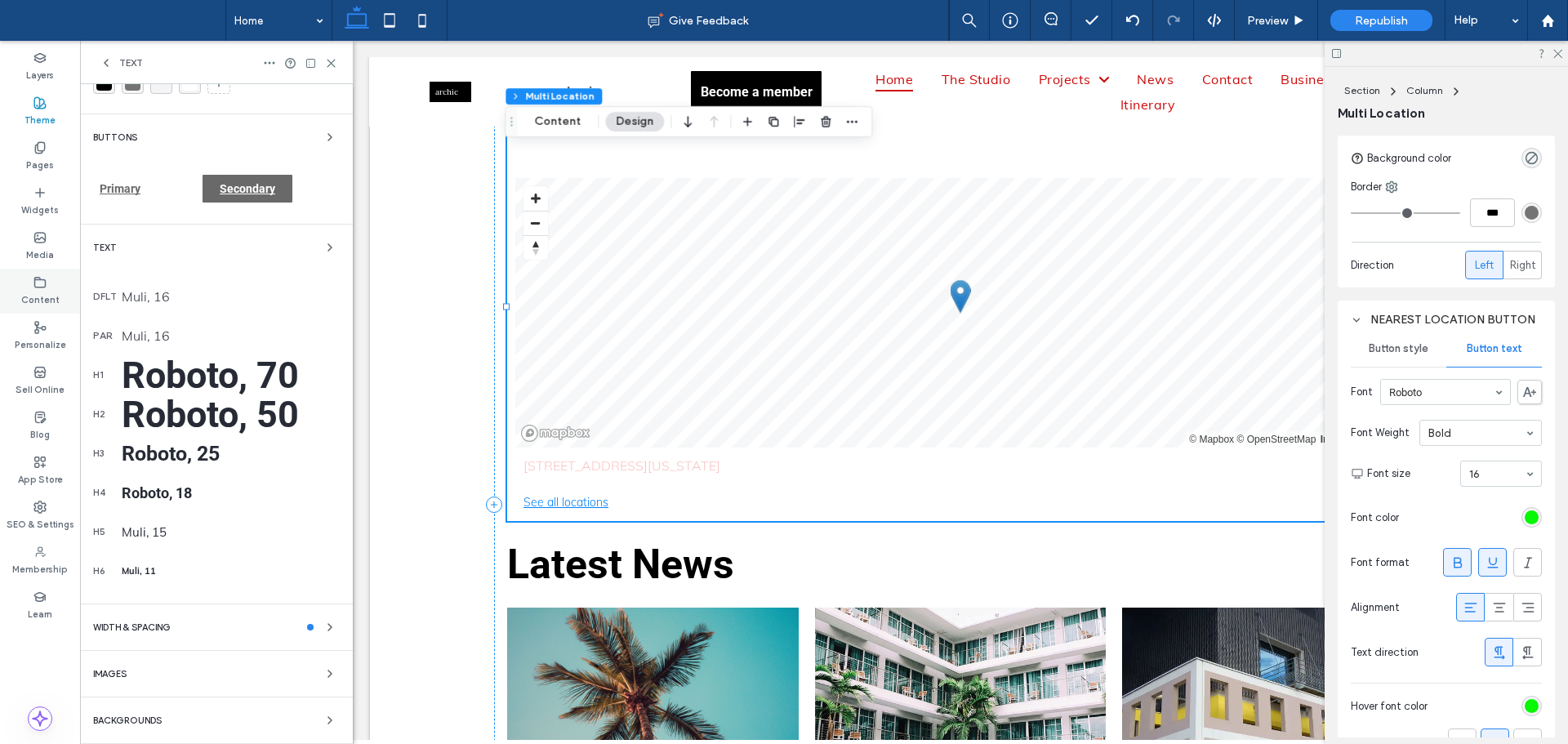
click at [36, 291] on label "Content" at bounding box center [40, 298] width 38 height 18
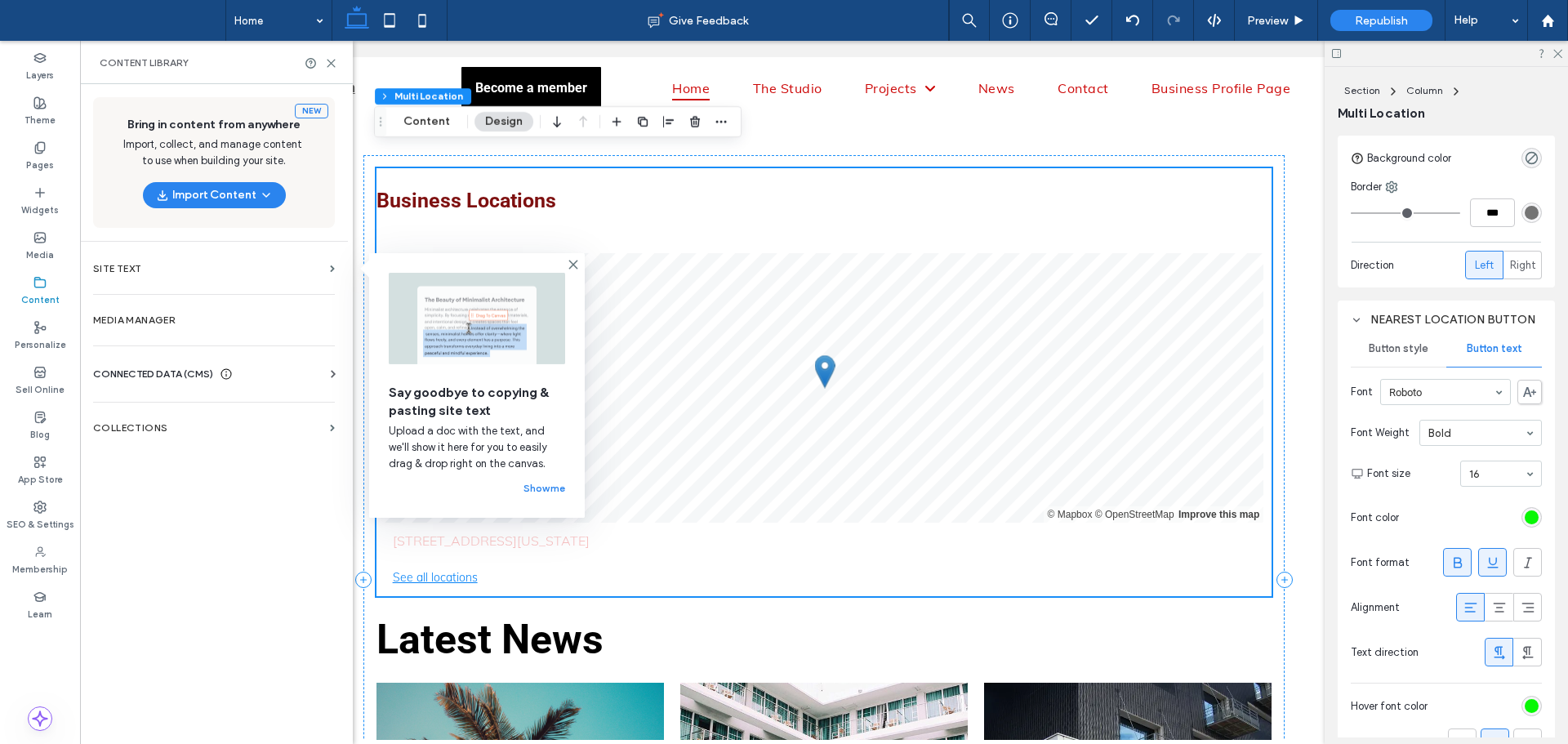
scroll to position [5058, 0]
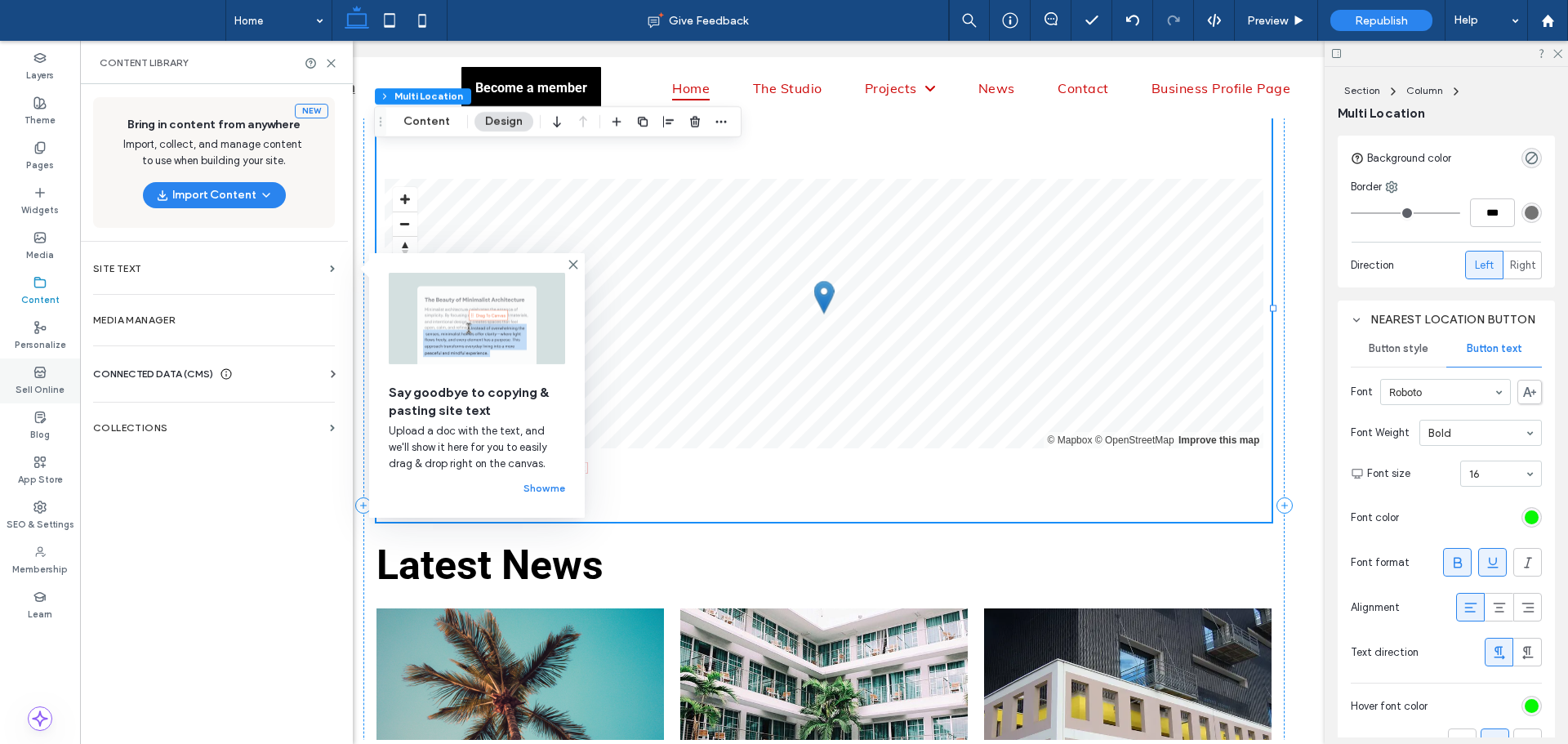
click at [65, 387] on div "Sell Online" at bounding box center [40, 381] width 80 height 45
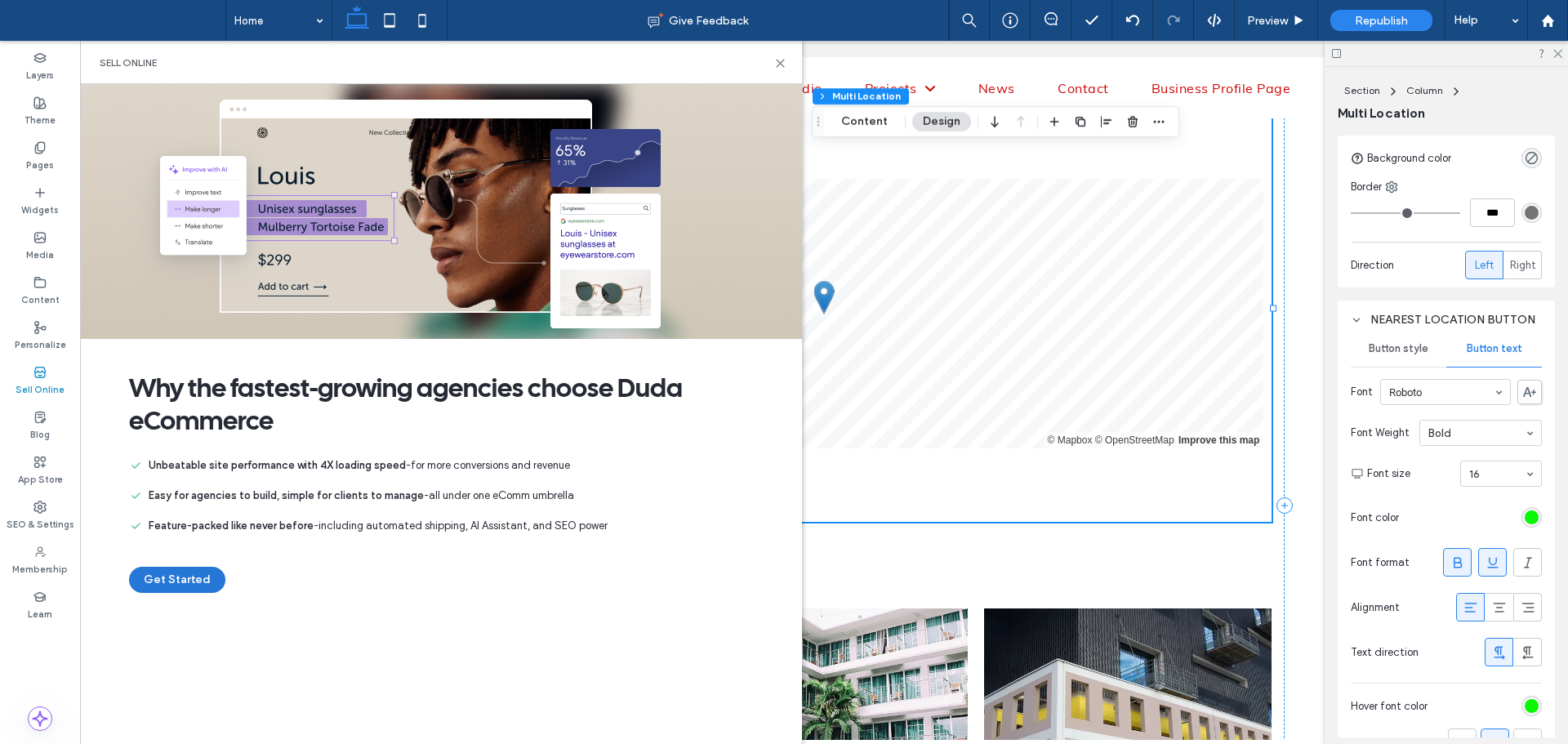
click at [191, 572] on button "Get Started" at bounding box center [177, 580] width 96 height 26
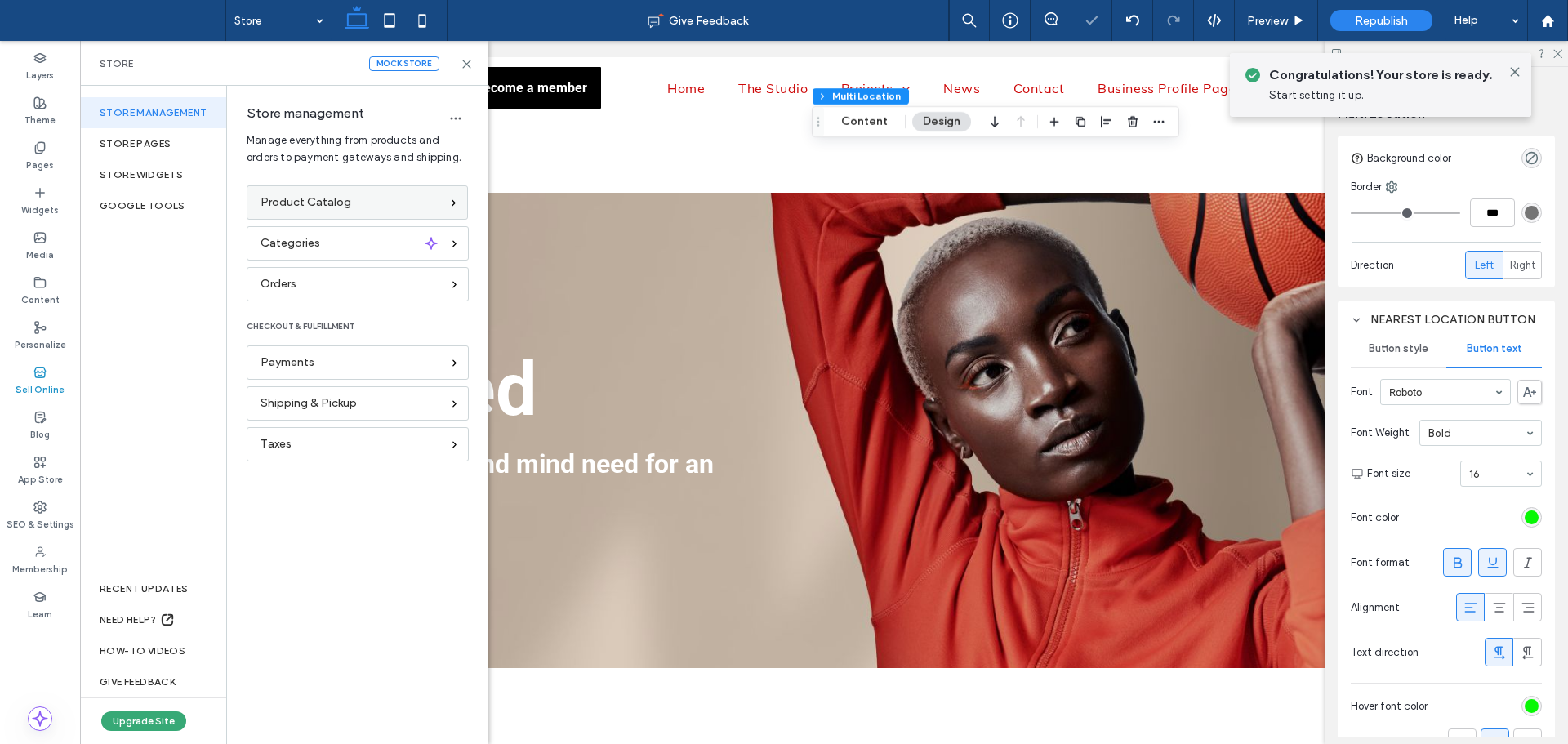
click at [343, 201] on span "Product Catalog" at bounding box center [305, 203] width 91 height 18
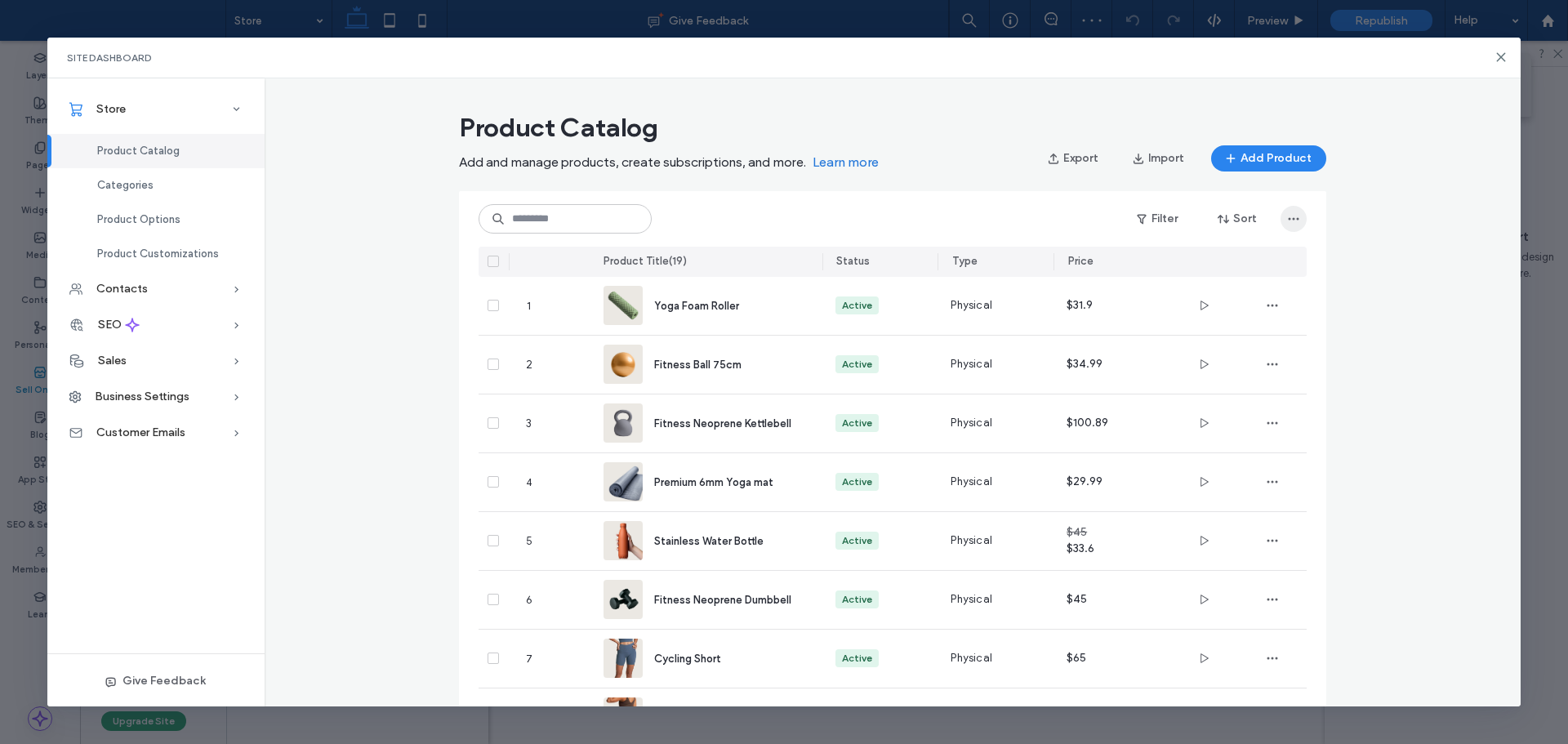
click at [1281, 215] on span "button" at bounding box center [1294, 219] width 26 height 26
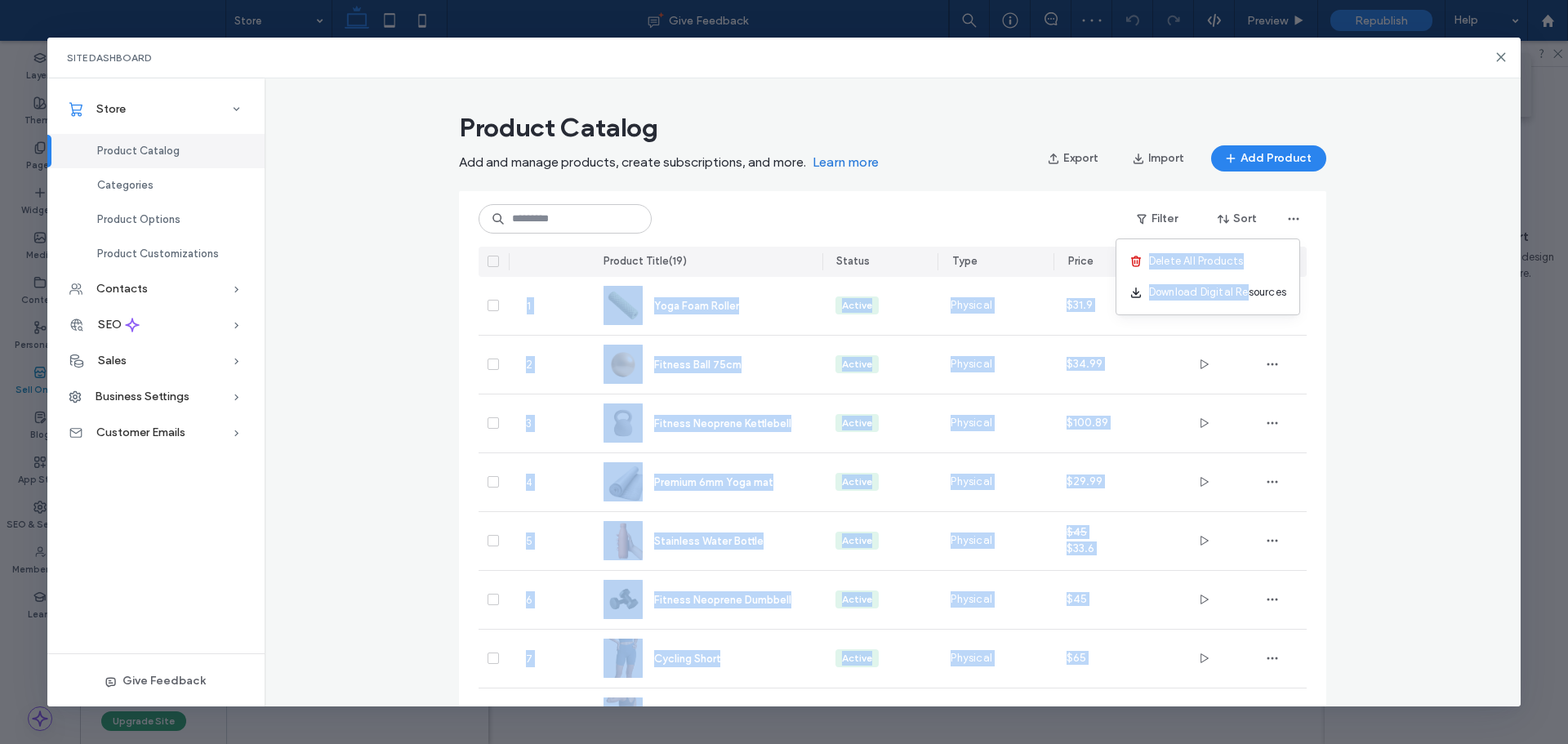
drag, startPoint x: 1245, startPoint y: 299, endPoint x: 1277, endPoint y: 254, distance: 55.2
click at [1311, 248] on body ".wqwq-1{fill:#231f20;} .cls-1q, .cls-2q { fill-rule: evenodd; } .cls-2q { fill:…" at bounding box center [784, 372] width 1568 height 744
drag, startPoint x: 1281, startPoint y: 219, endPoint x: 1258, endPoint y: 238, distance: 29.8
click at [1287, 221] on icon "button" at bounding box center [1294, 219] width 13 height 13
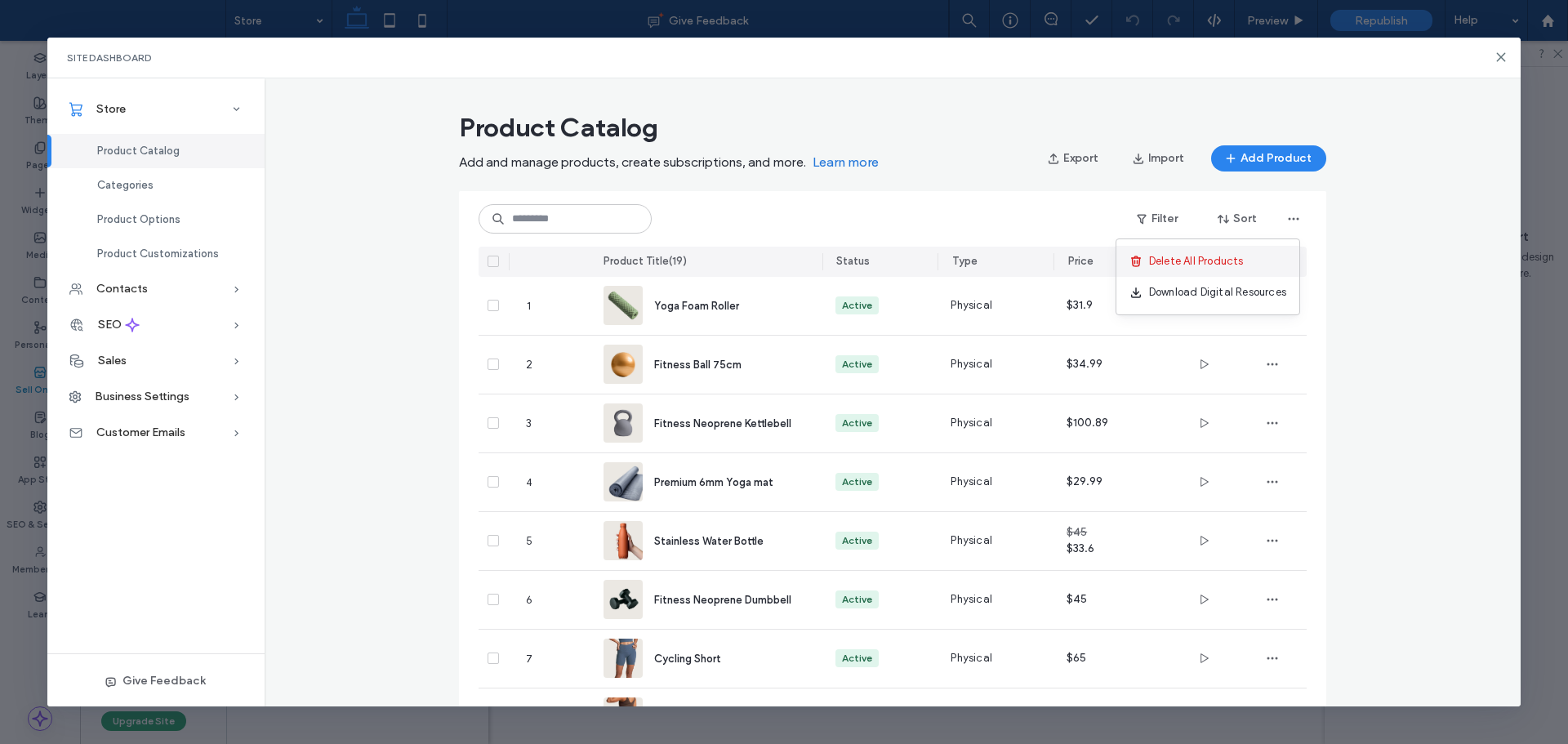
click at [1212, 256] on span "Delete All Products" at bounding box center [1196, 261] width 95 height 16
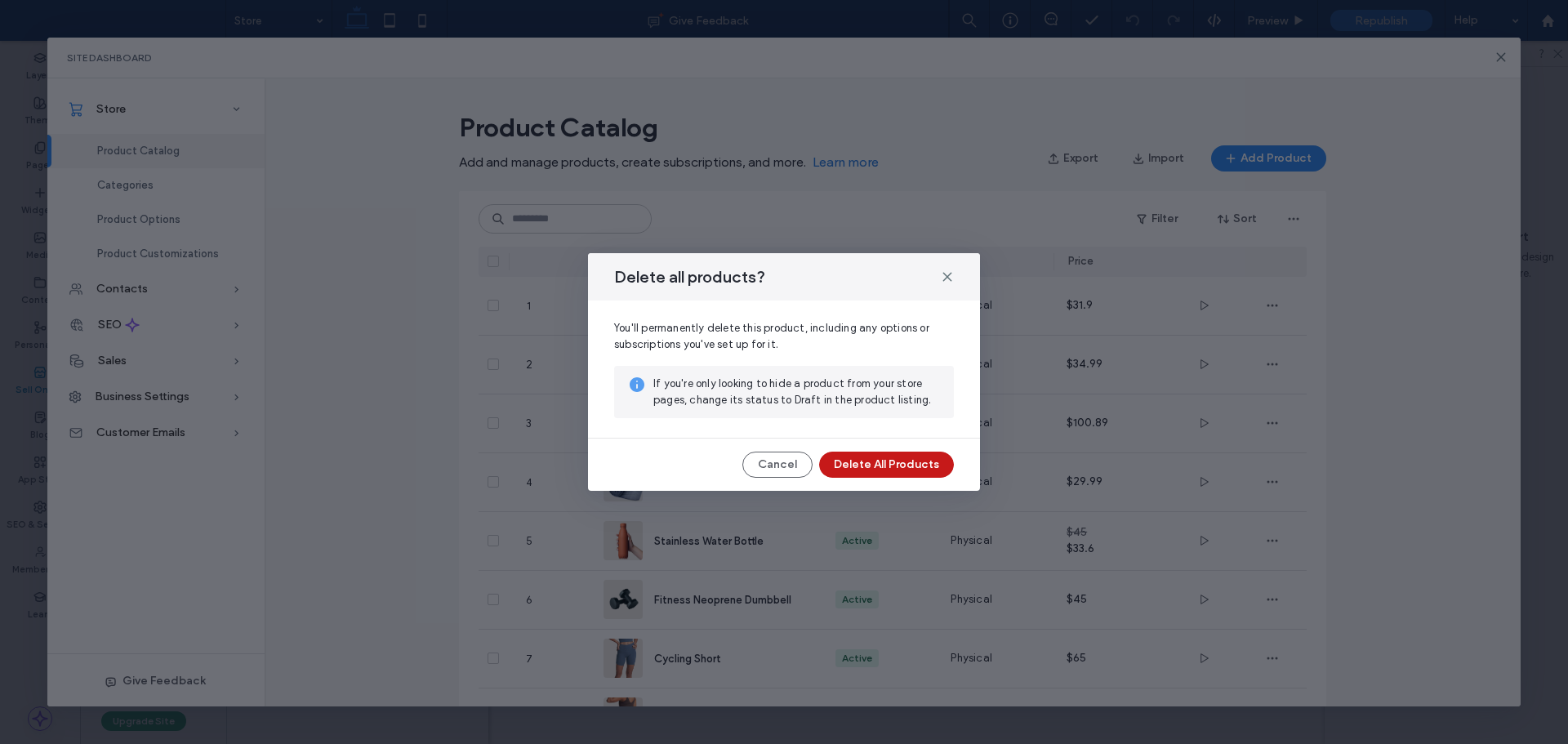
click at [927, 461] on button "Delete All Products" at bounding box center [886, 465] width 135 height 26
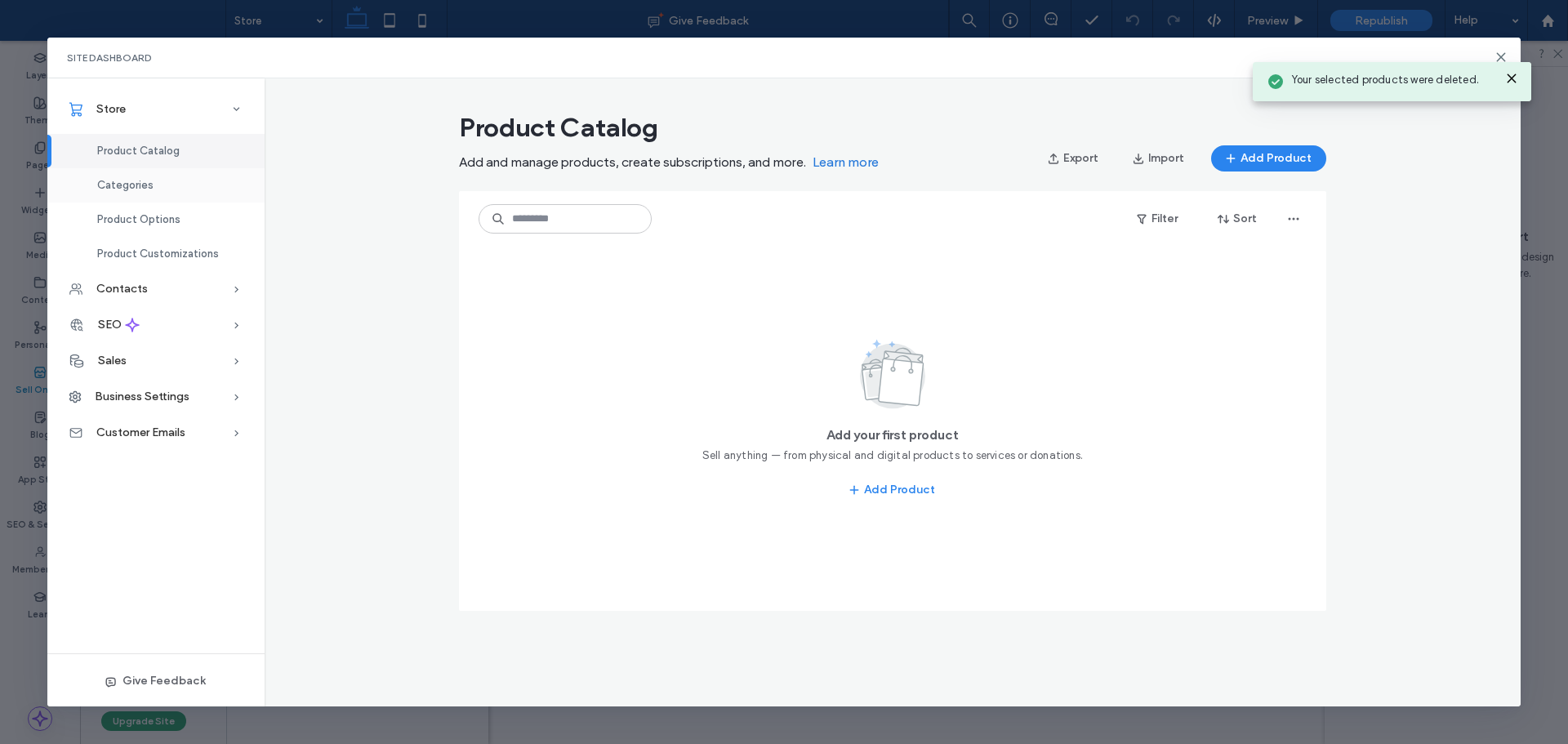
click at [163, 177] on div "Categories" at bounding box center [156, 185] width 217 height 34
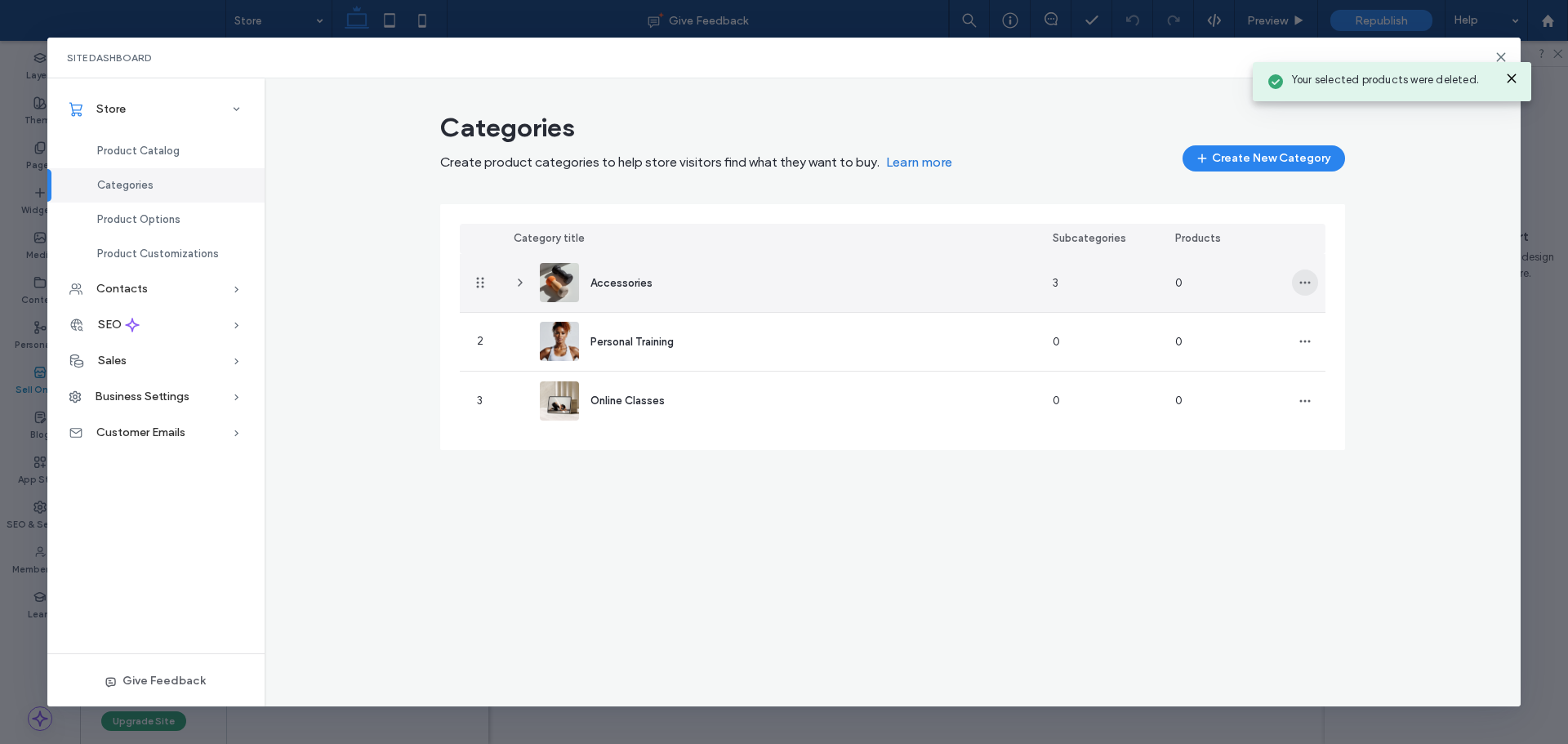
click at [1300, 278] on icon "button" at bounding box center [1305, 283] width 13 height 13
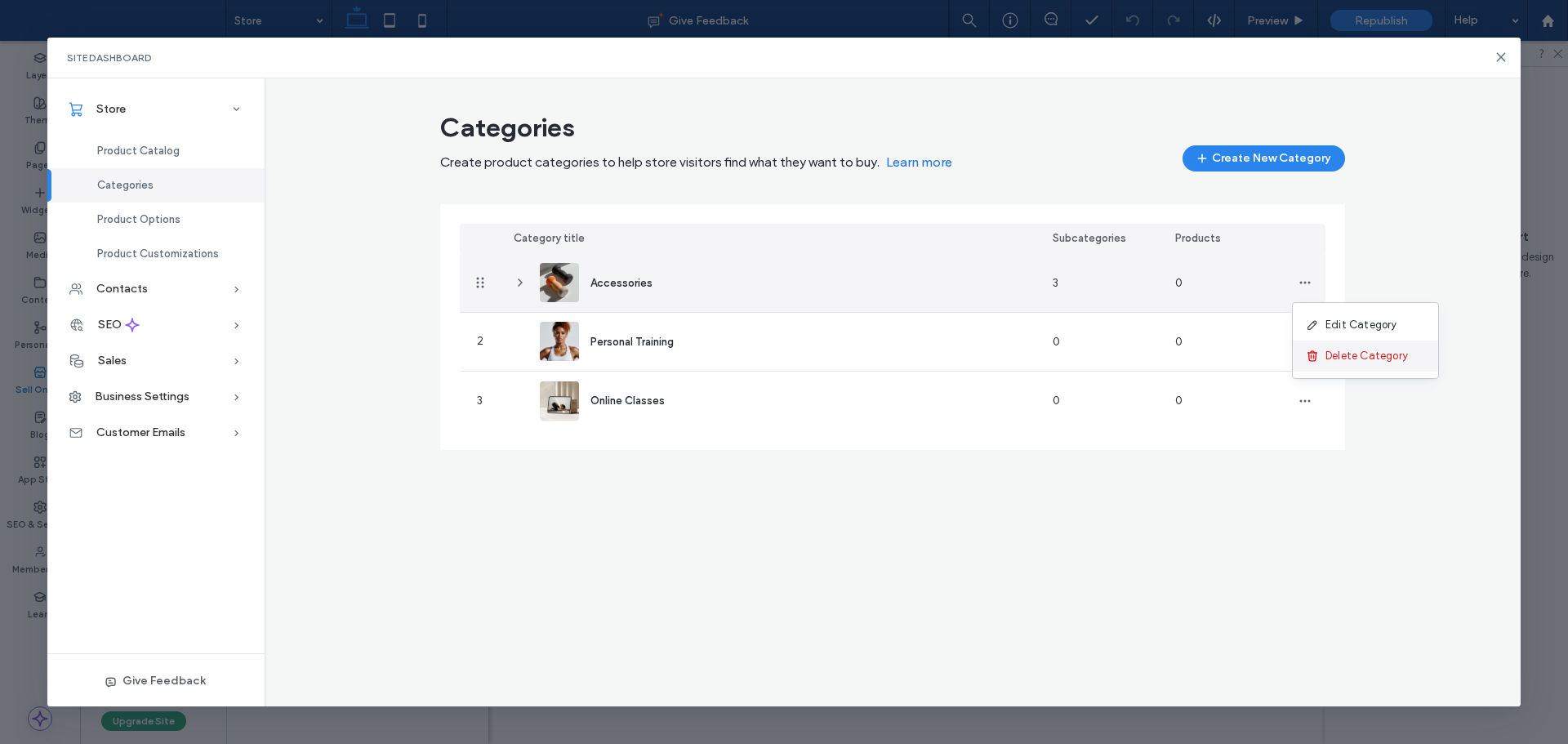
click at [1347, 363] on span "Delete Category" at bounding box center [1366, 356] width 82 height 16
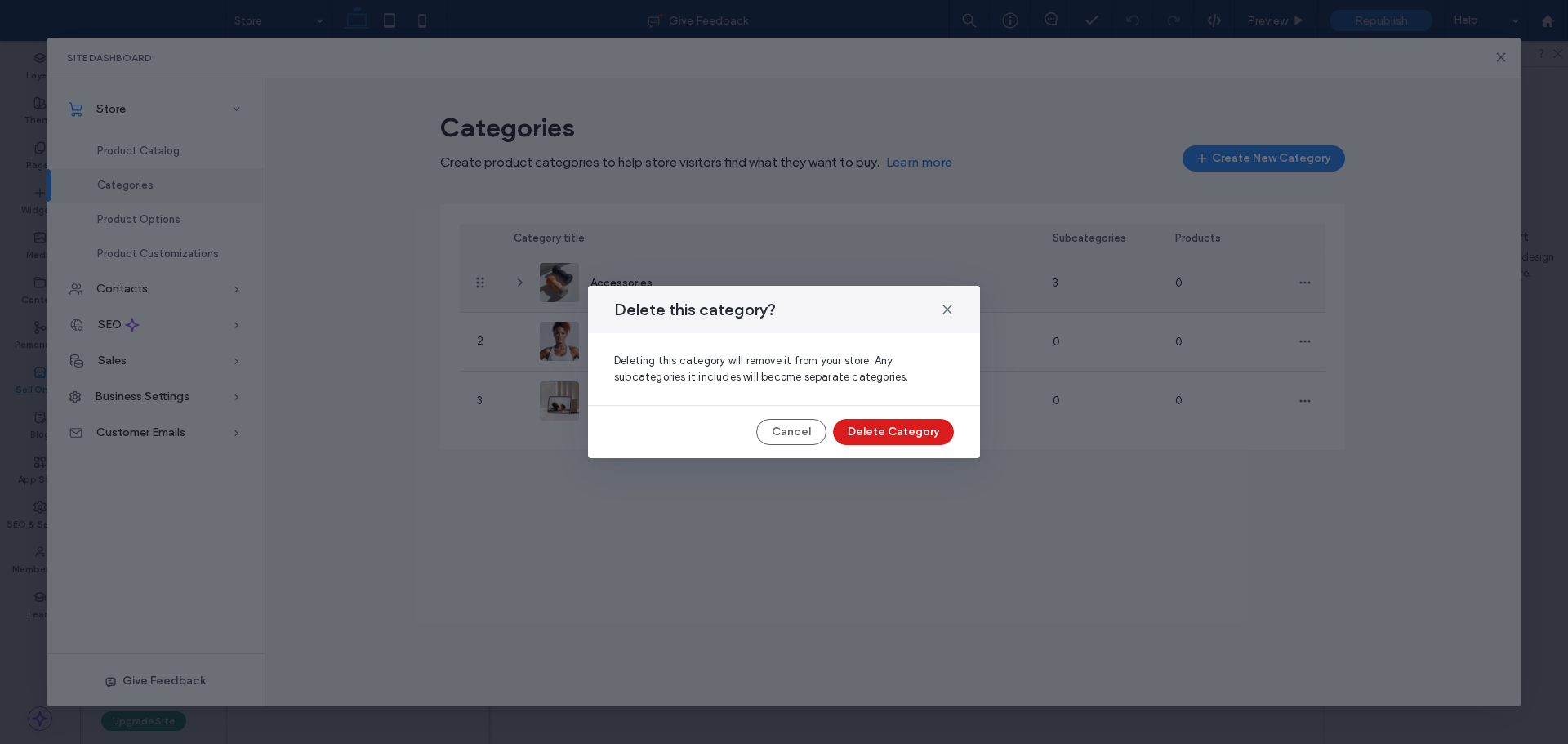
click at [943, 432] on button "Delete Category" at bounding box center [893, 432] width 121 height 26
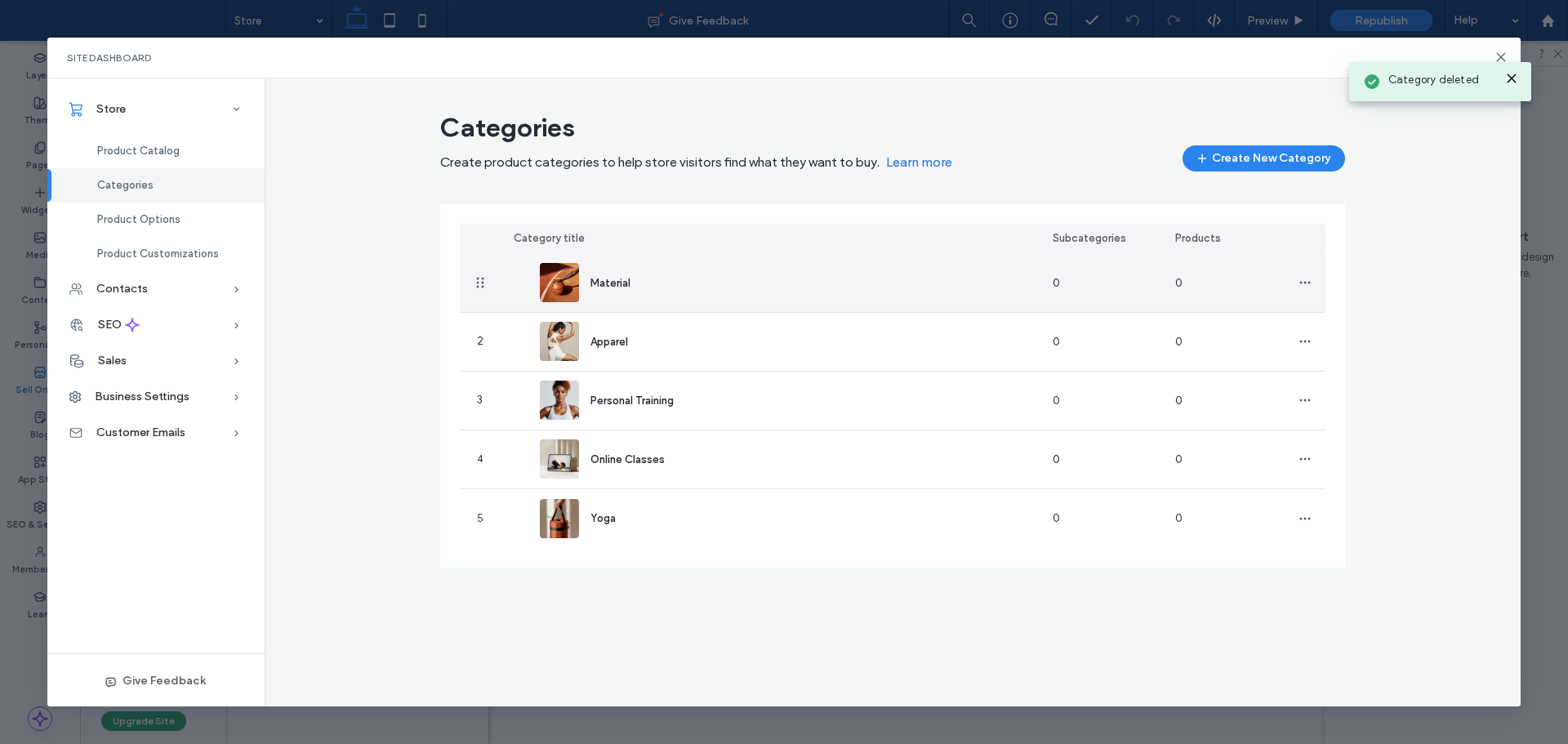
drag, startPoint x: 1305, startPoint y: 284, endPoint x: 1289, endPoint y: 336, distance: 54.4
click at [1305, 288] on icon "button" at bounding box center [1305, 283] width 13 height 13
click at [1352, 362] on span "Delete Category" at bounding box center [1366, 356] width 82 height 16
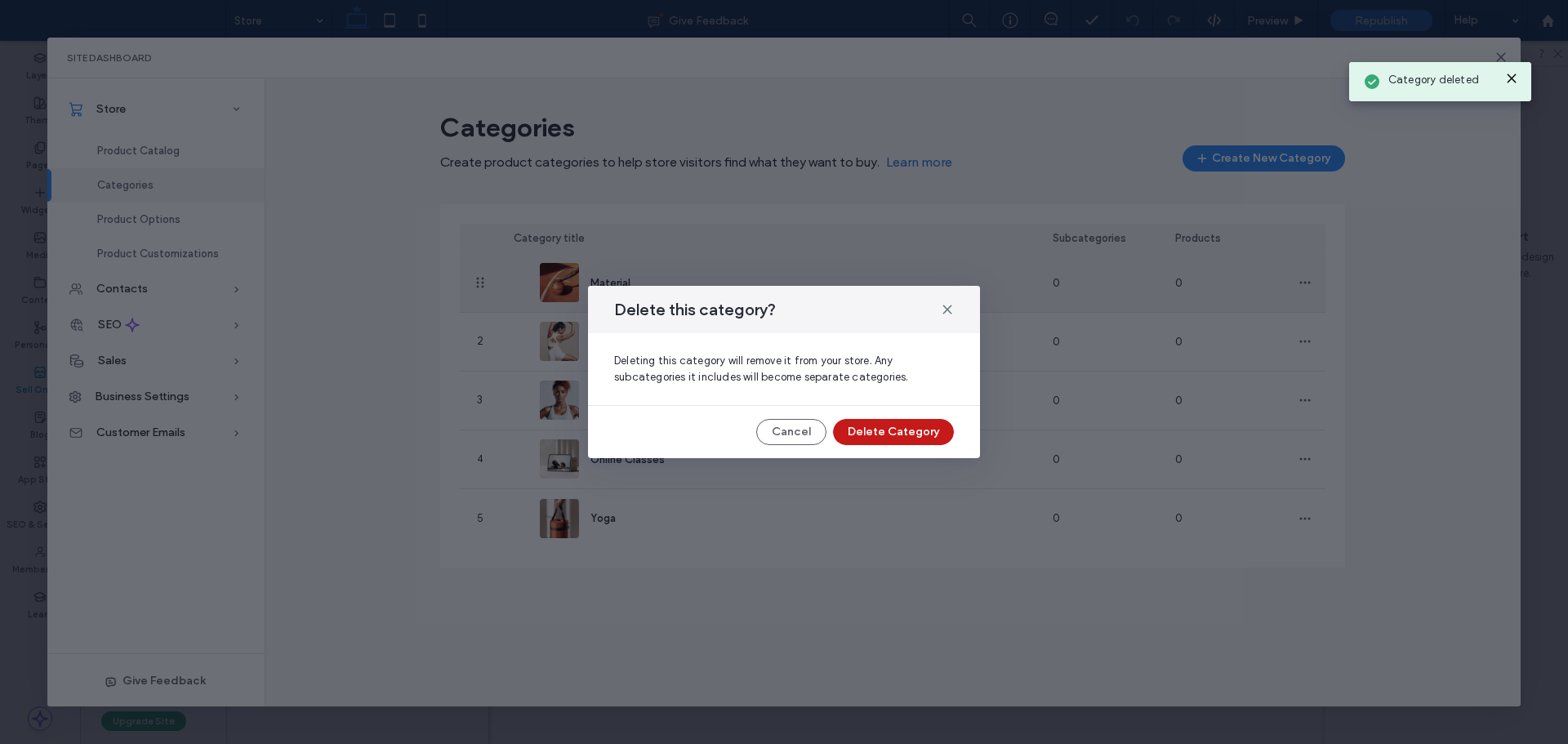
drag, startPoint x: 915, startPoint y: 431, endPoint x: 1250, endPoint y: 333, distance: 349.0
click at [916, 430] on button "Delete Category" at bounding box center [893, 432] width 121 height 26
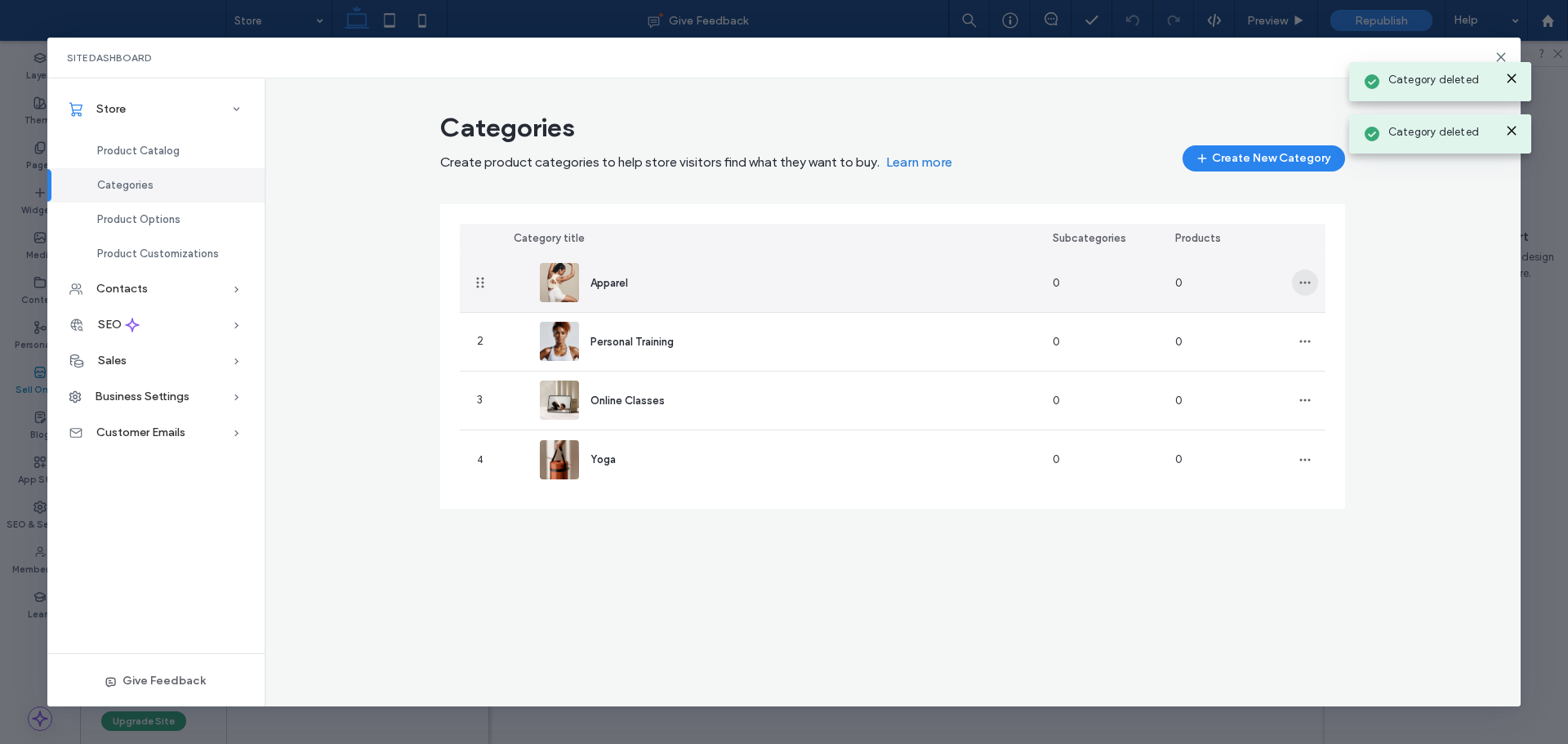
click at [1303, 286] on icon "button" at bounding box center [1305, 283] width 13 height 13
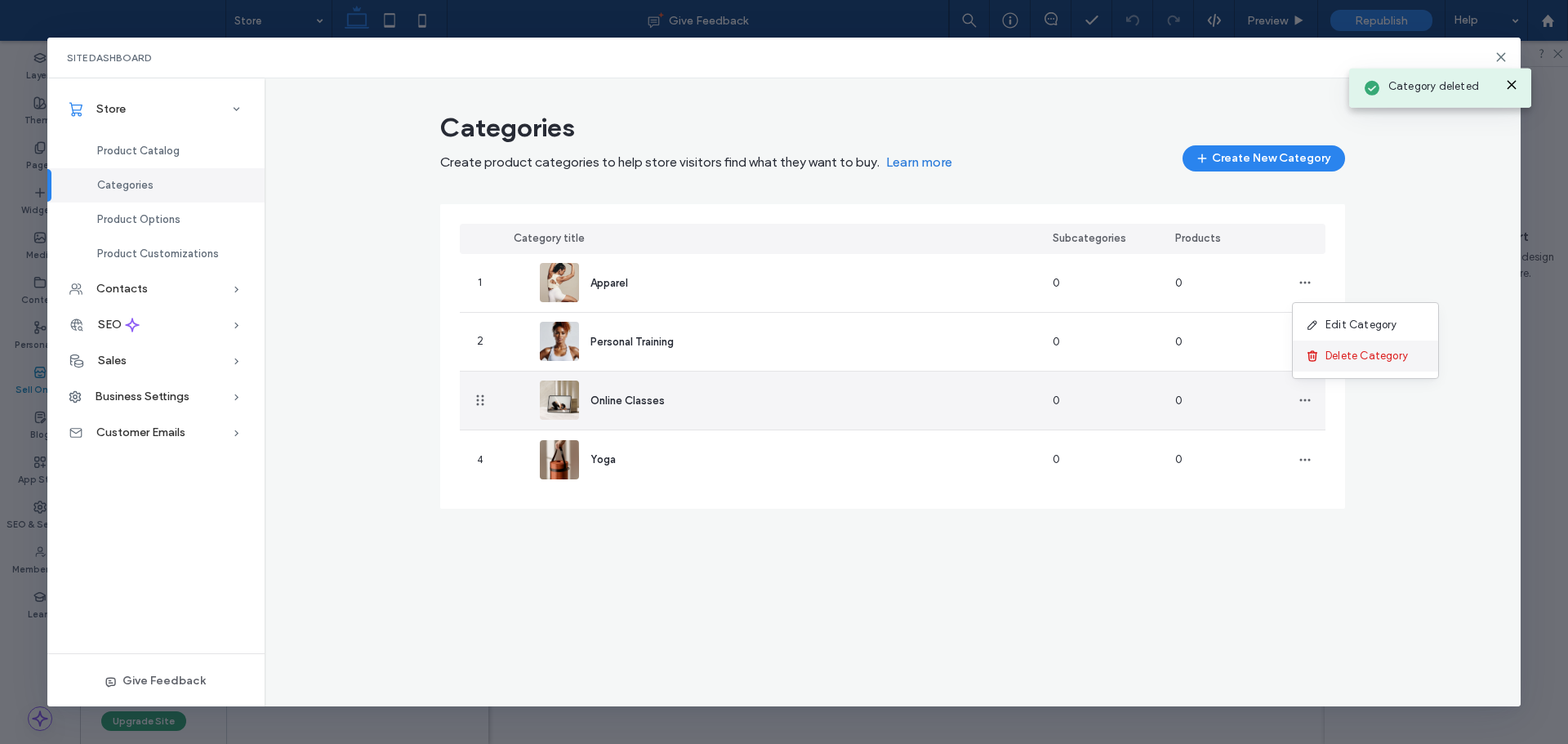
click at [1339, 369] on div "Delete Category" at bounding box center [1365, 356] width 145 height 31
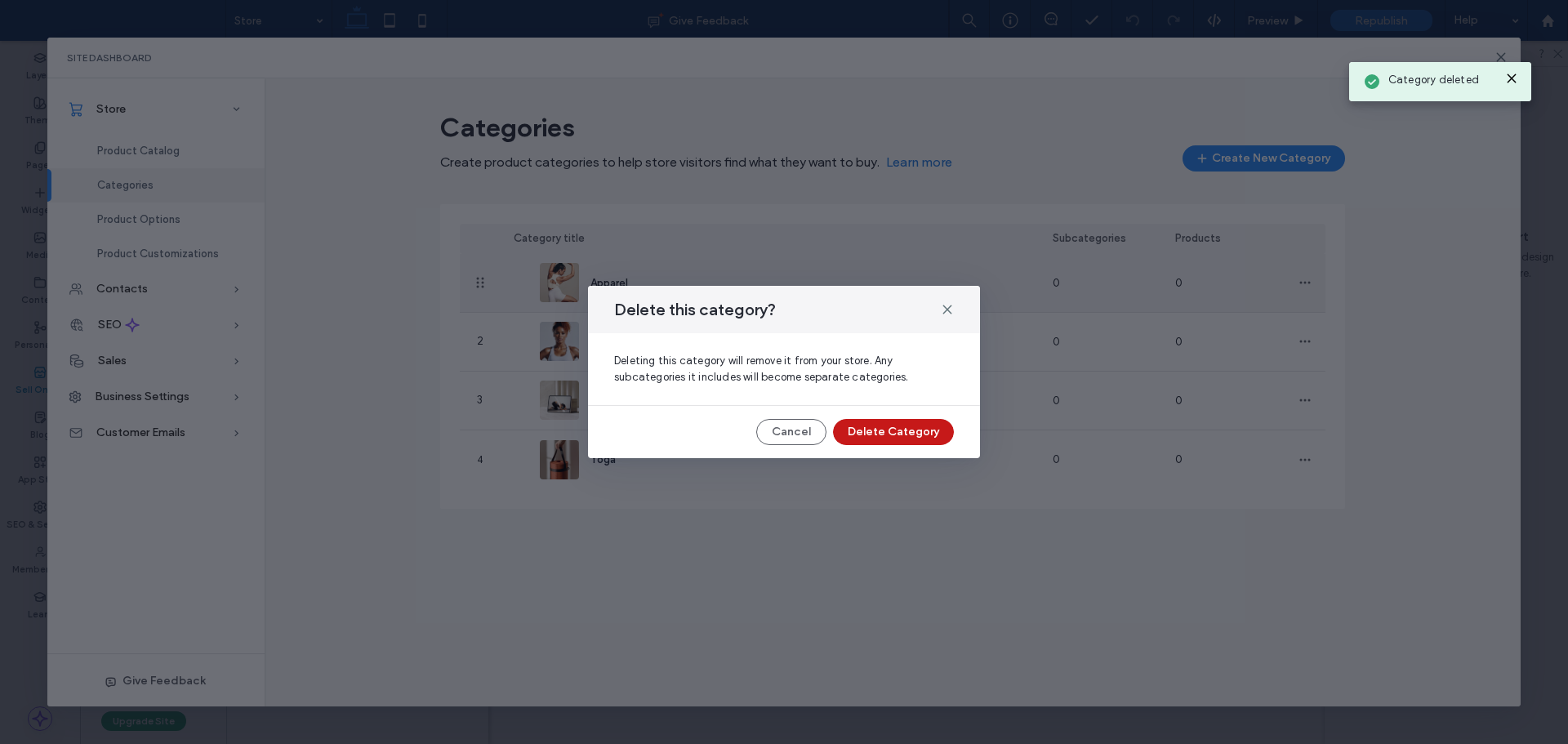
click at [932, 427] on button "Delete Category" at bounding box center [893, 432] width 121 height 26
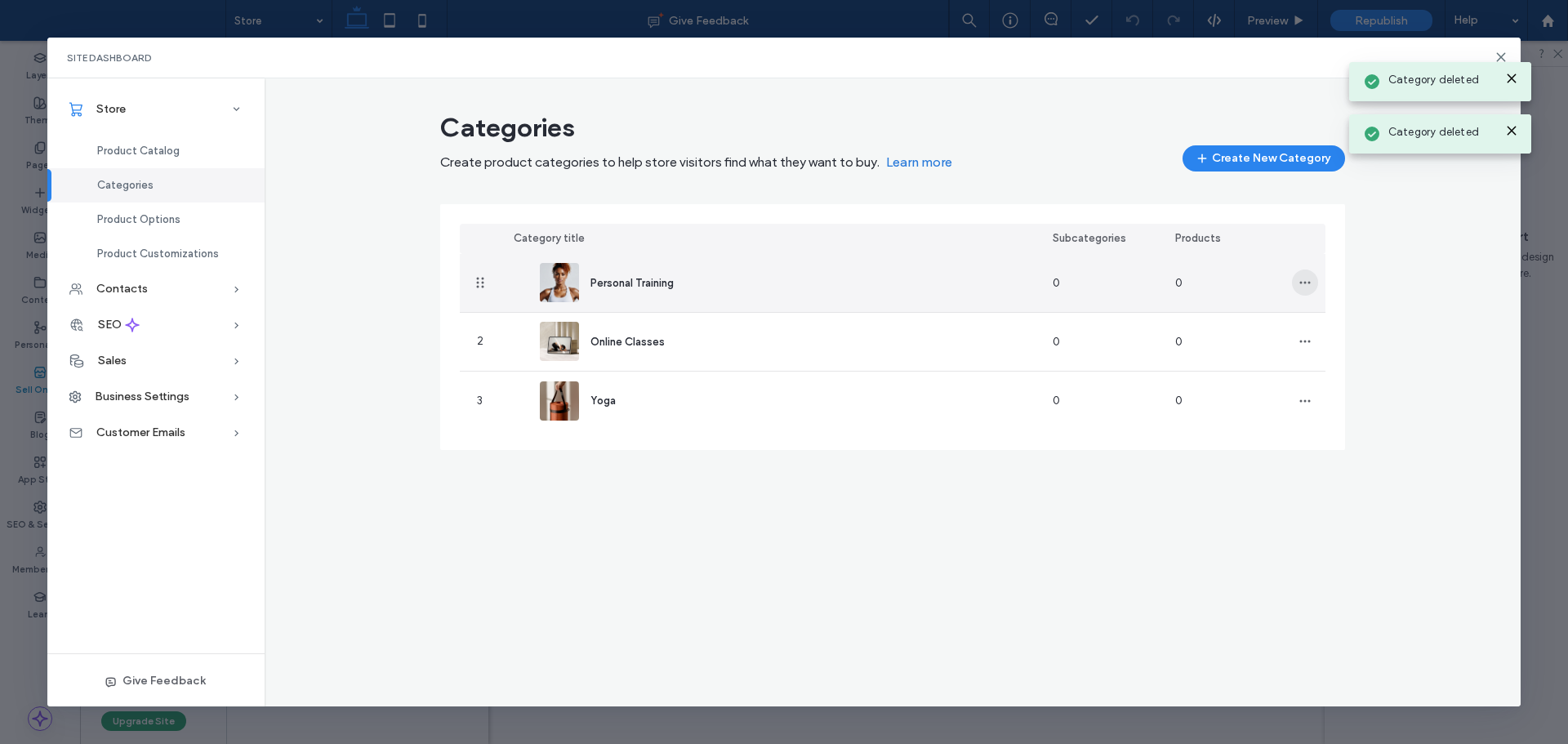
click at [1302, 276] on icon "button" at bounding box center [1305, 283] width 13 height 13
click at [1373, 357] on span "Delete Category" at bounding box center [1366, 356] width 82 height 16
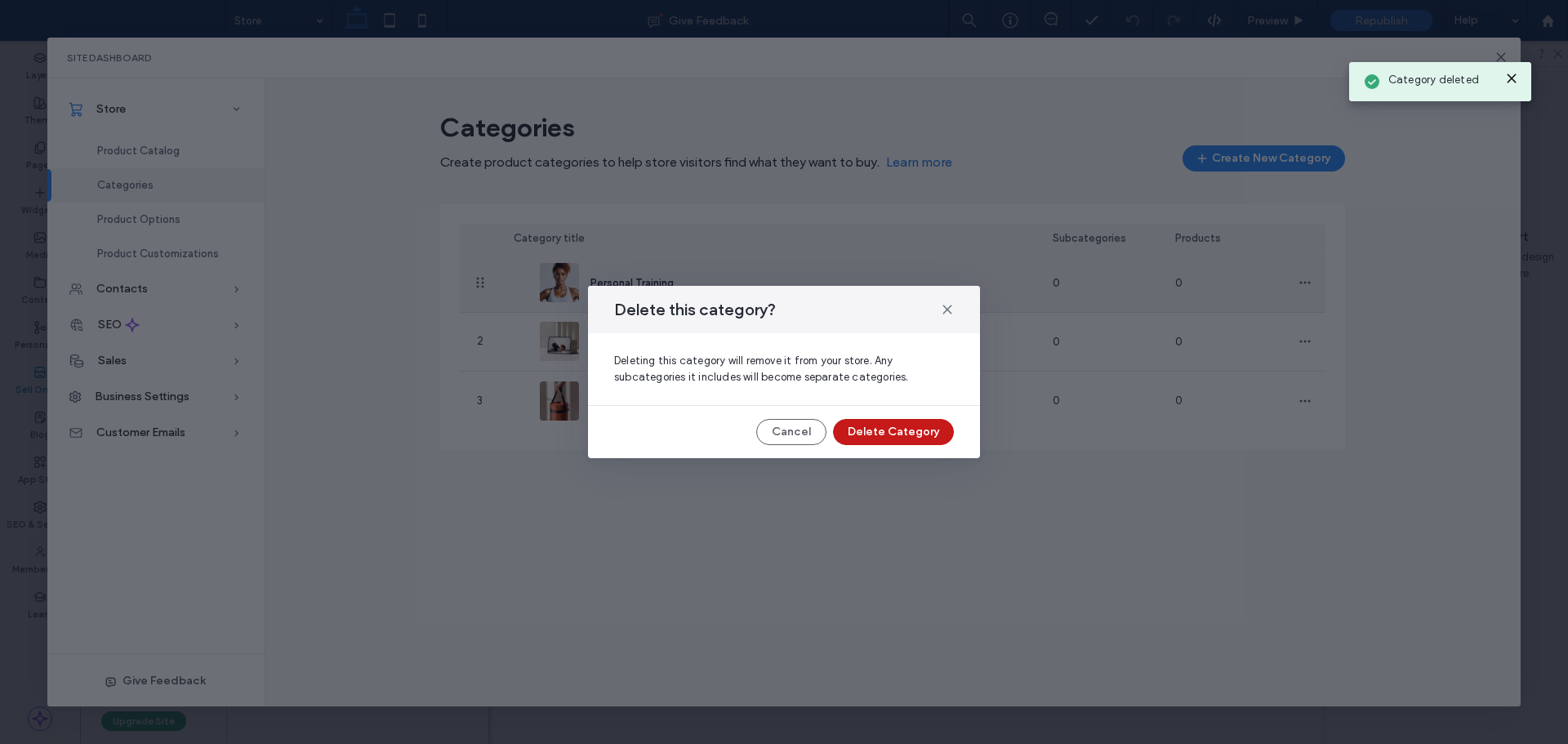
click at [903, 437] on button "Delete Category" at bounding box center [893, 432] width 121 height 26
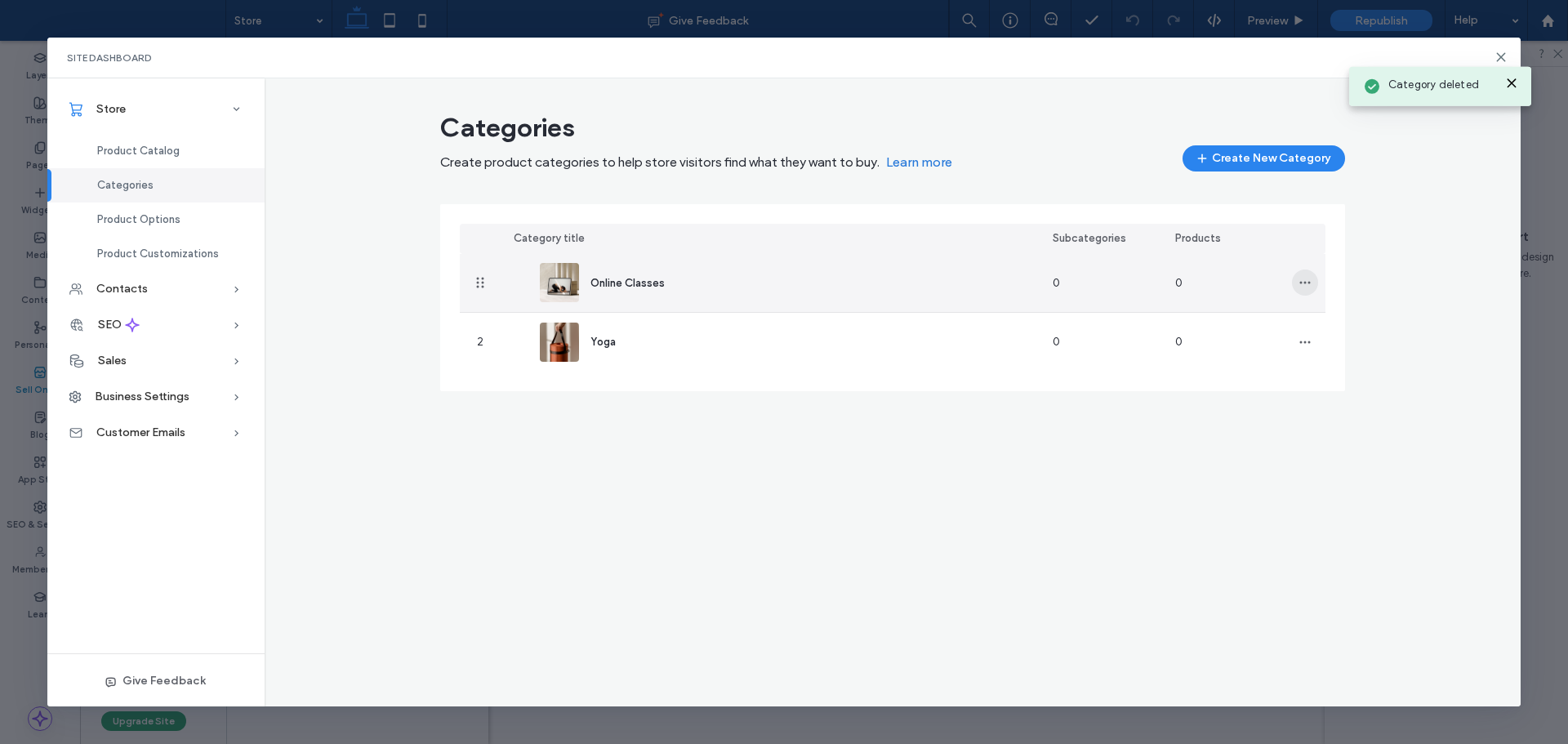
click at [1304, 285] on icon "button" at bounding box center [1305, 283] width 13 height 13
click at [1347, 364] on div "Delete Category" at bounding box center [1365, 356] width 145 height 31
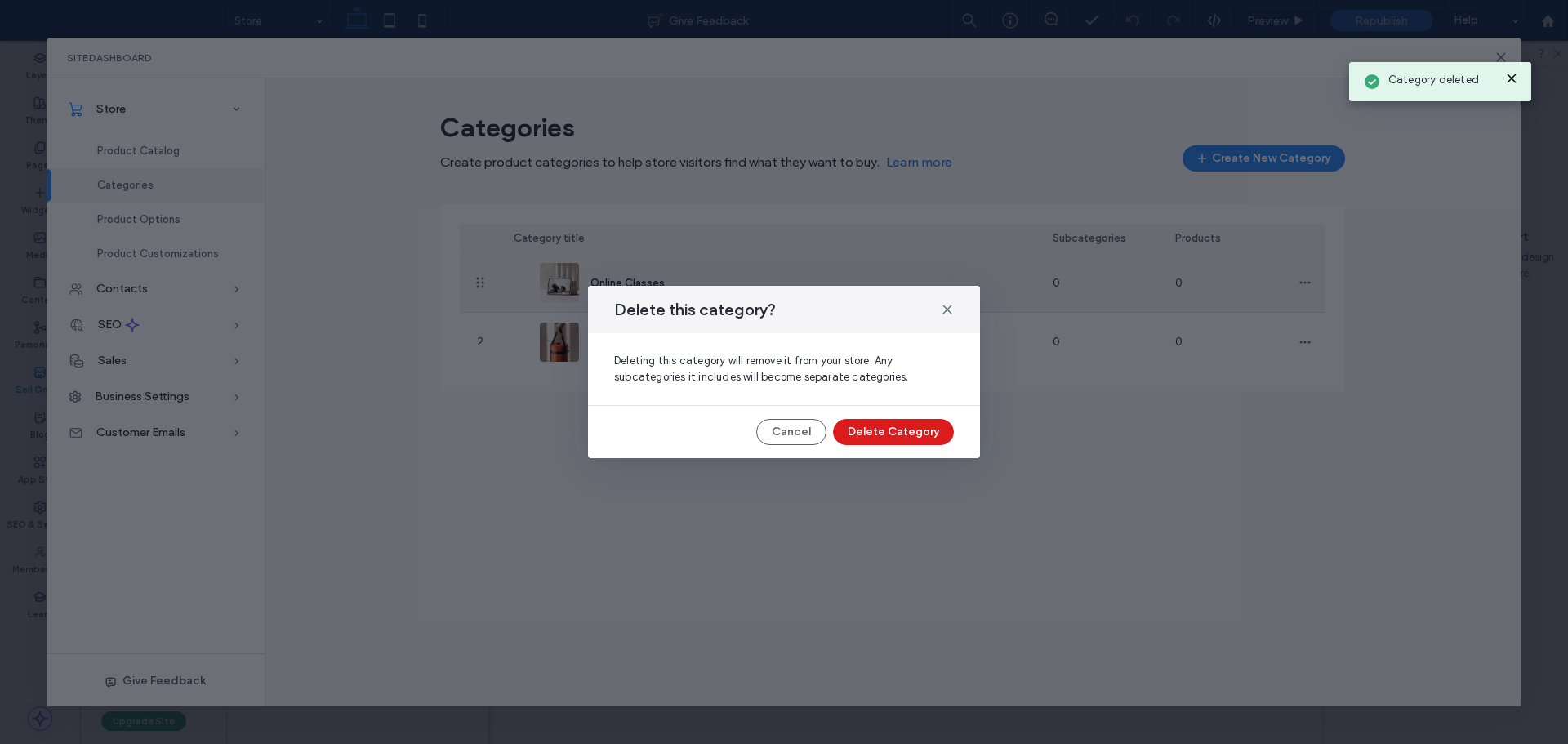
drag, startPoint x: 910, startPoint y: 421, endPoint x: 972, endPoint y: 420, distance: 62.0
click at [933, 421] on button "Delete Category" at bounding box center [893, 432] width 121 height 26
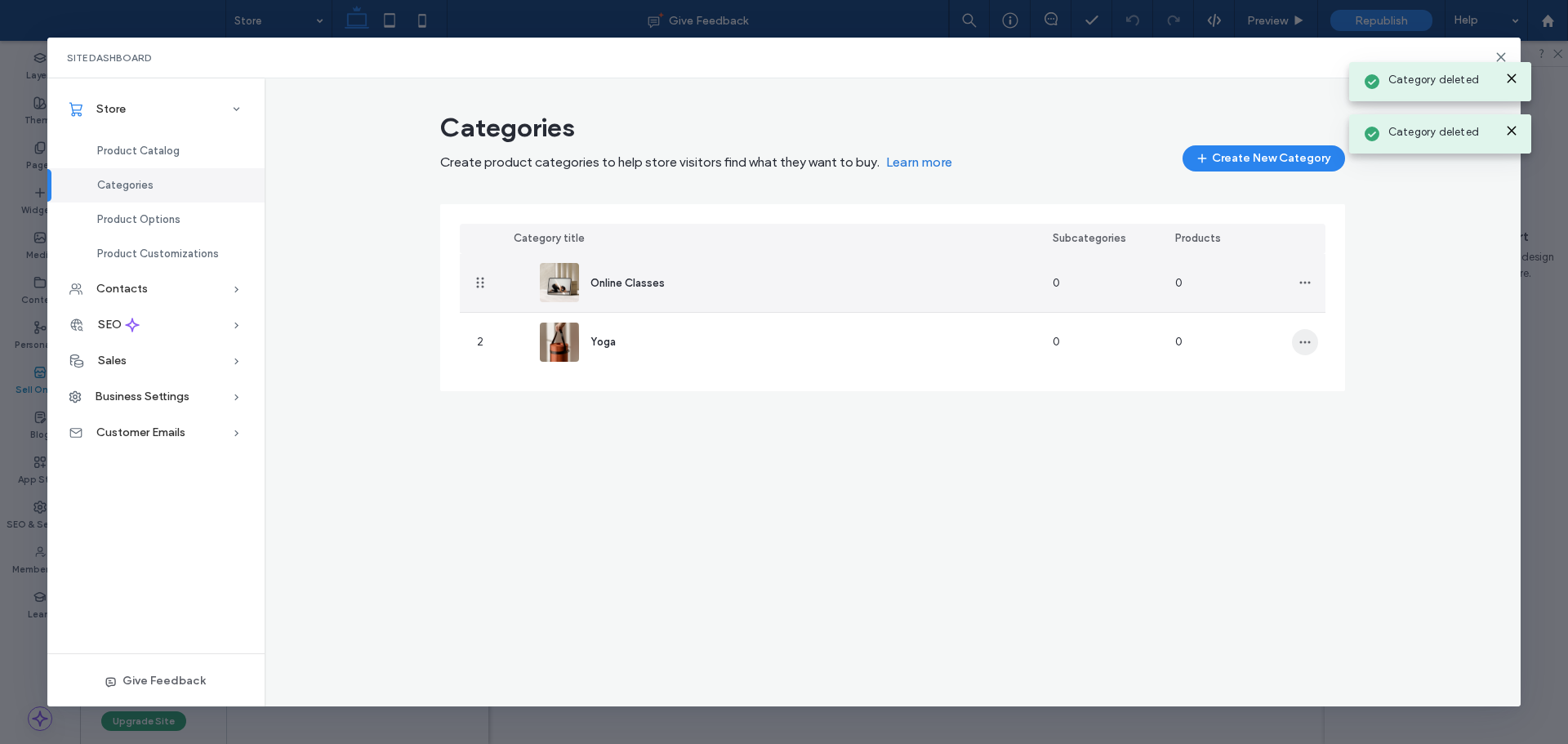
click at [1306, 336] on icon "button" at bounding box center [1305, 342] width 13 height 13
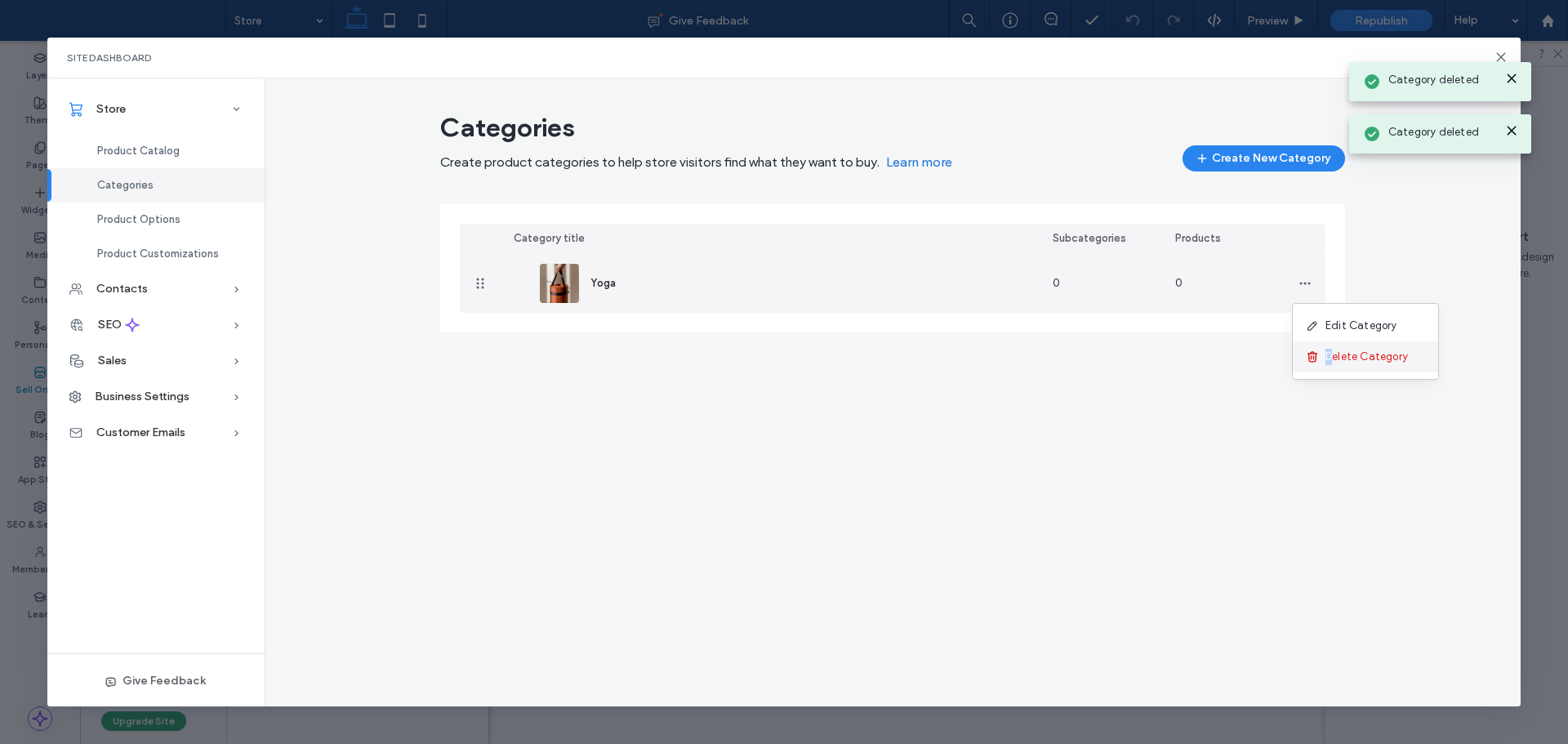
click at [1331, 359] on span "Delete Category" at bounding box center [1366, 357] width 82 height 16
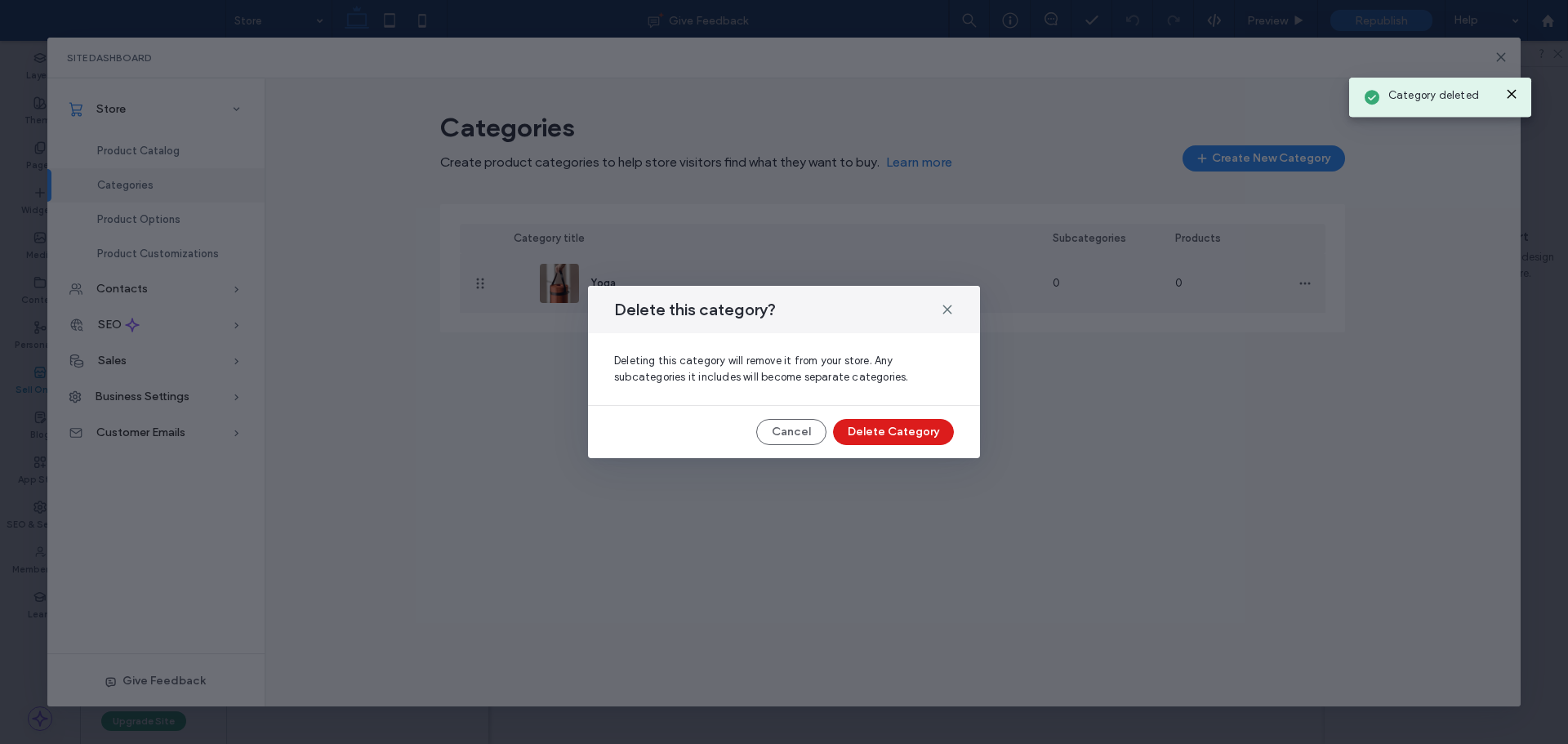
drag, startPoint x: 898, startPoint y: 441, endPoint x: 960, endPoint y: 425, distance: 64.0
click at [899, 441] on button "Delete Category" at bounding box center [893, 432] width 121 height 26
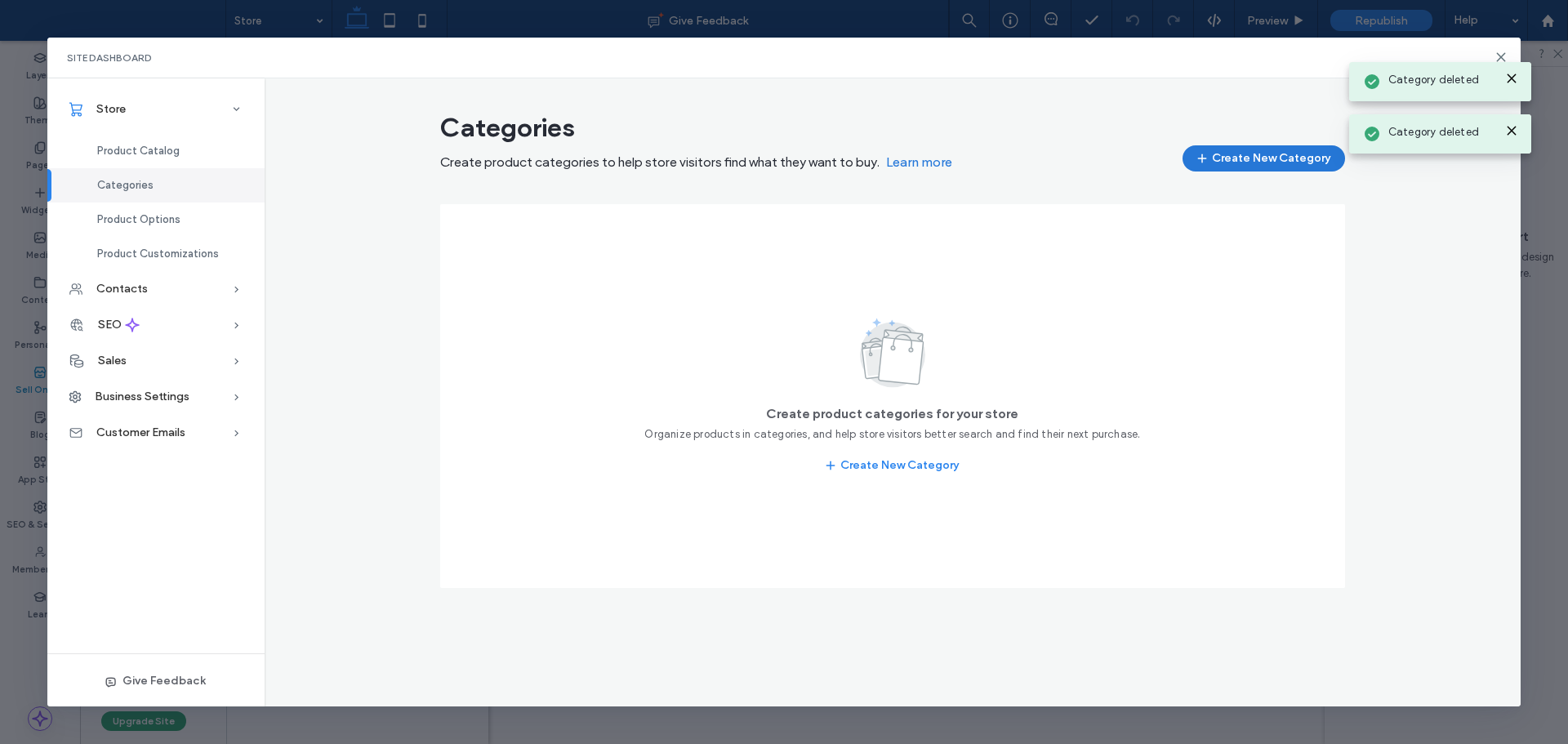
click at [1260, 156] on button "Create New Category" at bounding box center [1263, 158] width 163 height 26
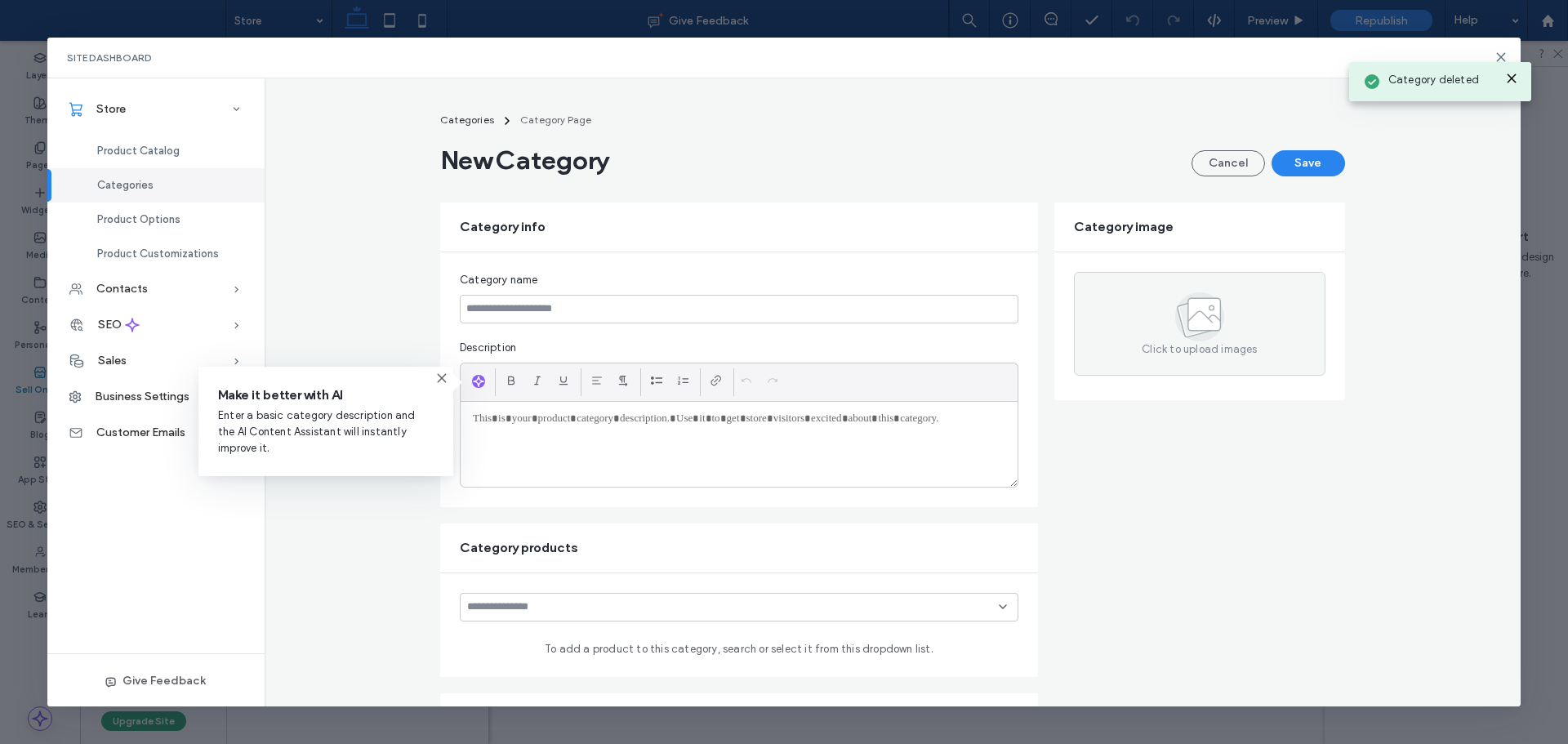
drag, startPoint x: 1200, startPoint y: 156, endPoint x: 1108, endPoint y: 180, distance: 95.1
click at [1198, 158] on button "Cancel" at bounding box center [1228, 163] width 74 height 26
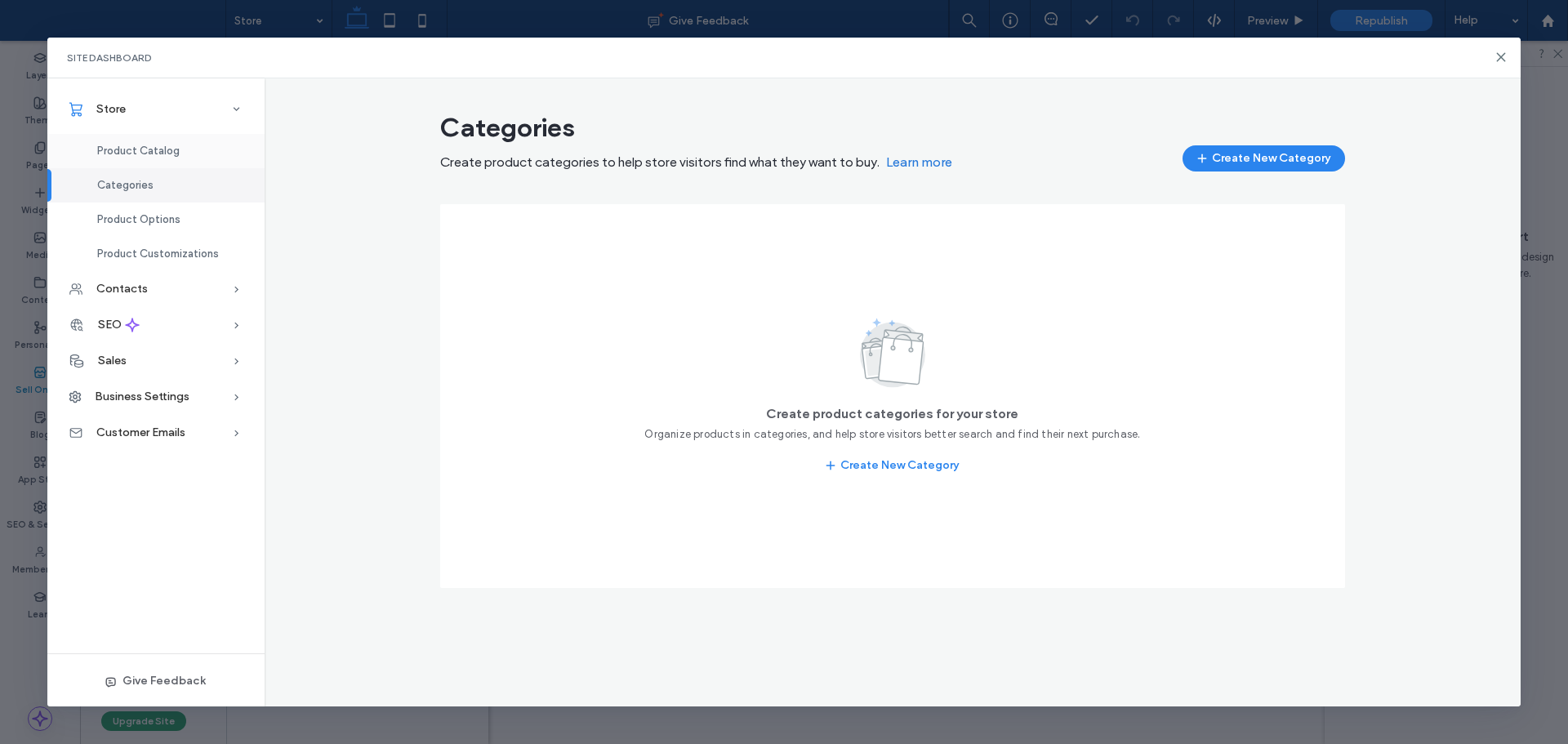
click at [143, 143] on div "Product Catalog" at bounding box center [156, 151] width 217 height 34
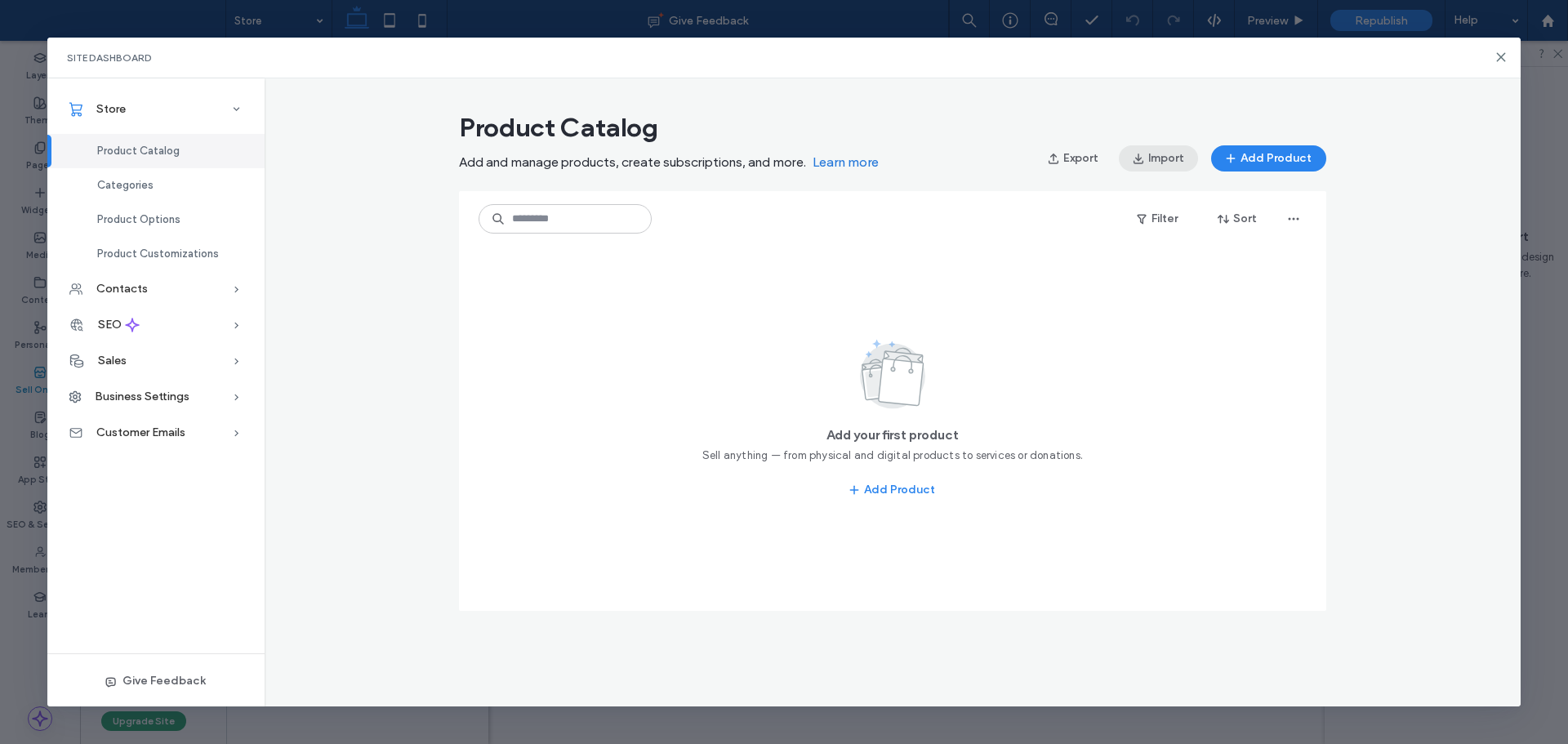
click at [1171, 153] on button "Import" at bounding box center [1158, 158] width 79 height 26
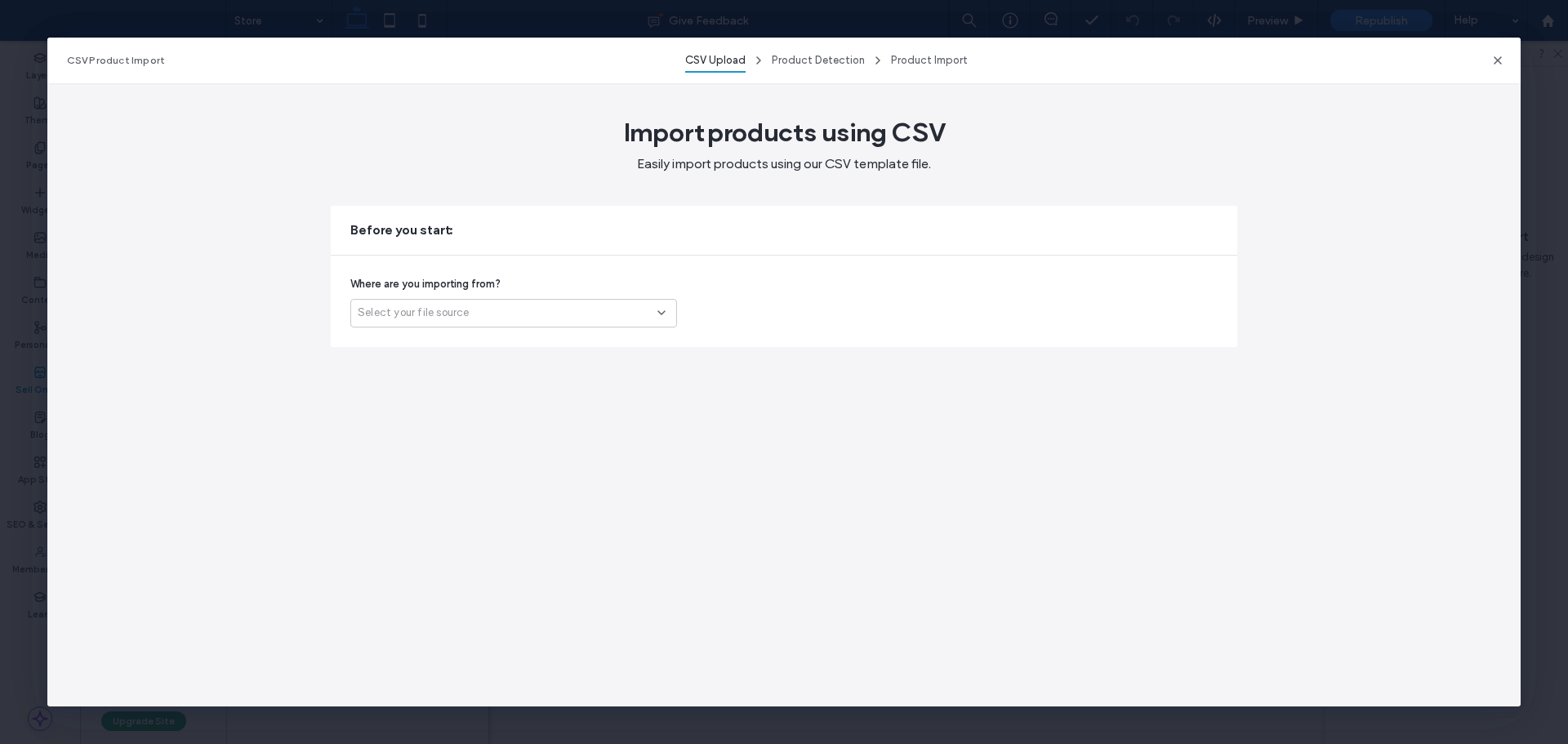
click at [444, 307] on span "Select your file source" at bounding box center [413, 313] width 112 height 16
drag, startPoint x: 454, startPoint y: 348, endPoint x: 511, endPoint y: 401, distance: 77.8
click at [454, 349] on div "Another platform" at bounding box center [514, 341] width 325 height 29
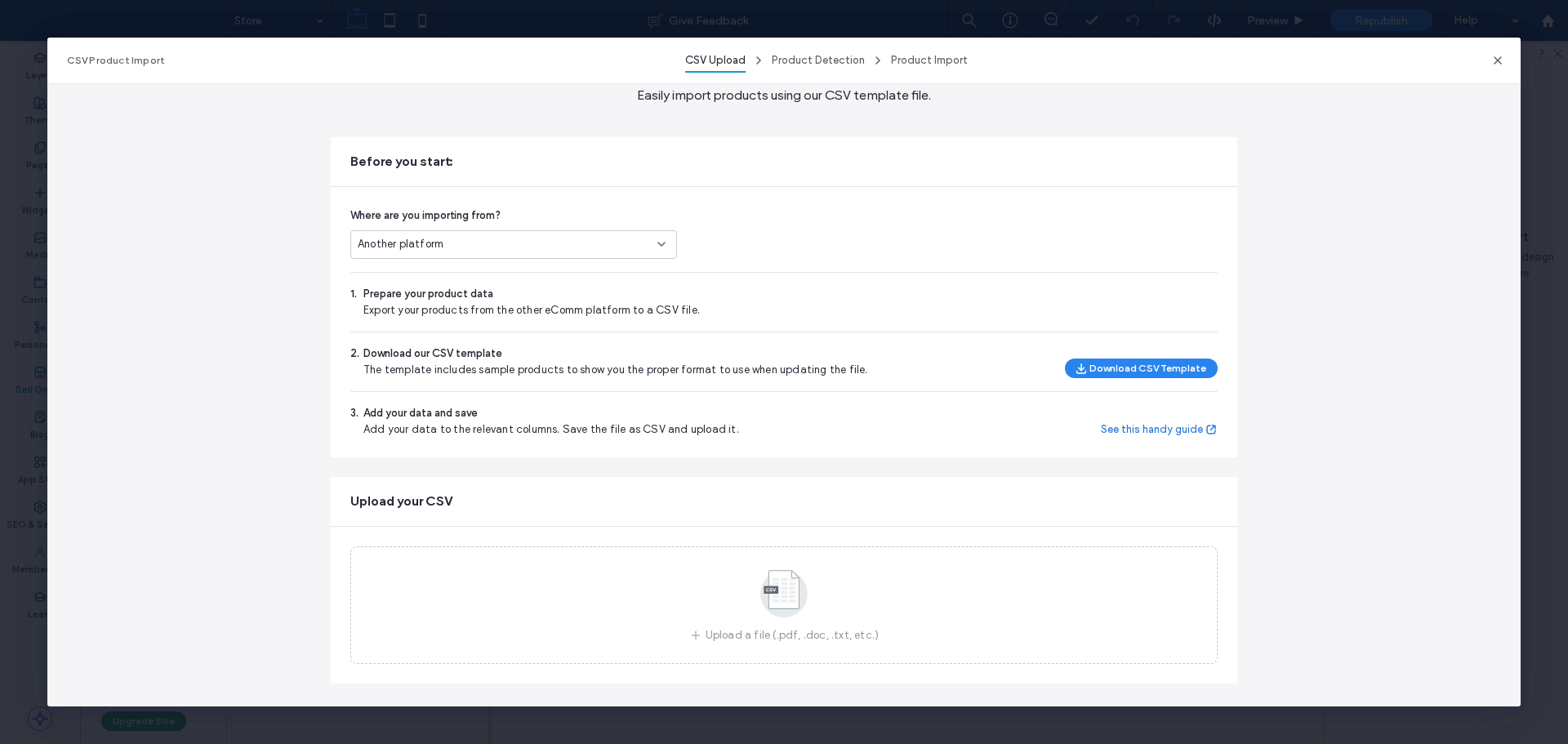
scroll to position [78, 0]
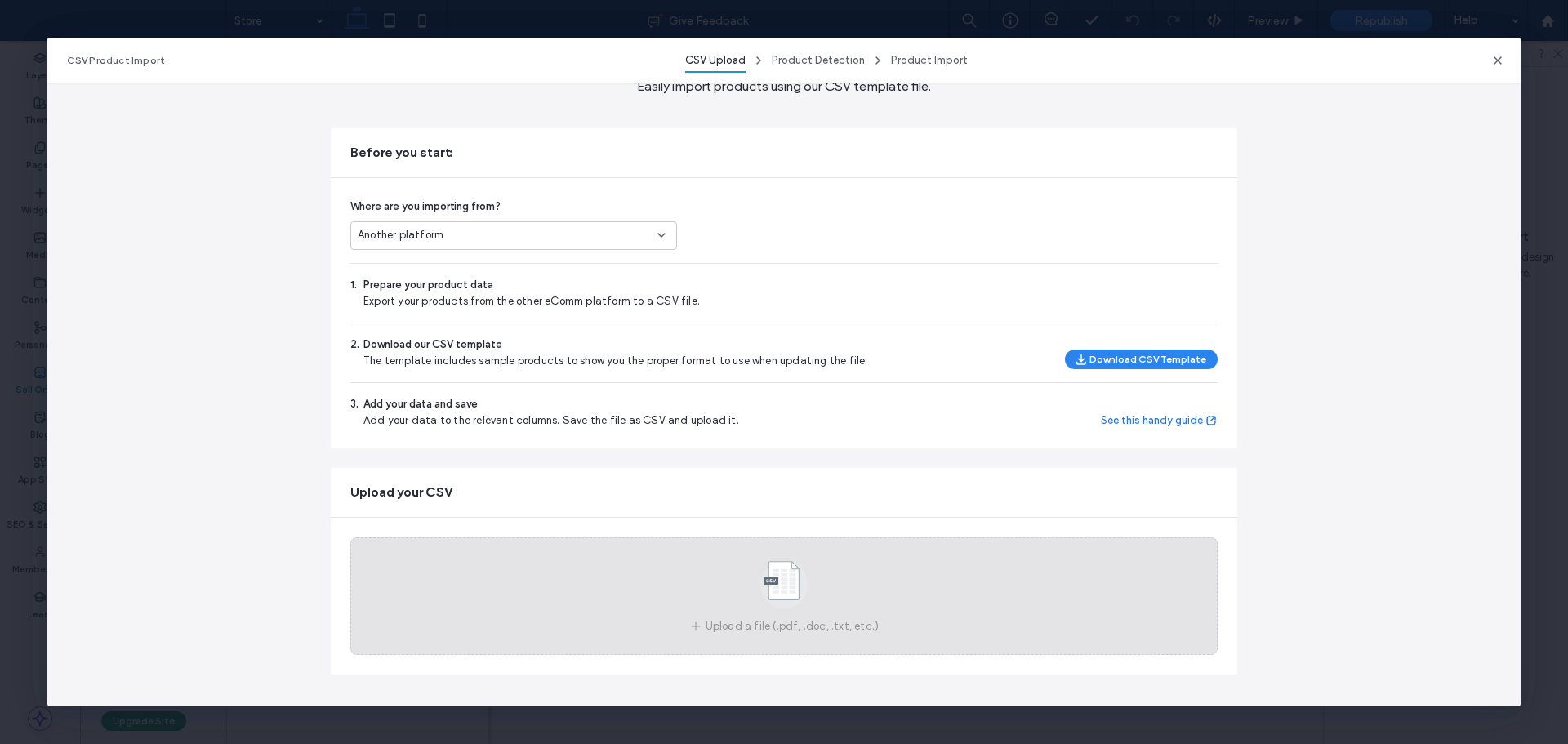
click at [745, 597] on icon at bounding box center [784, 585] width 82 height 54
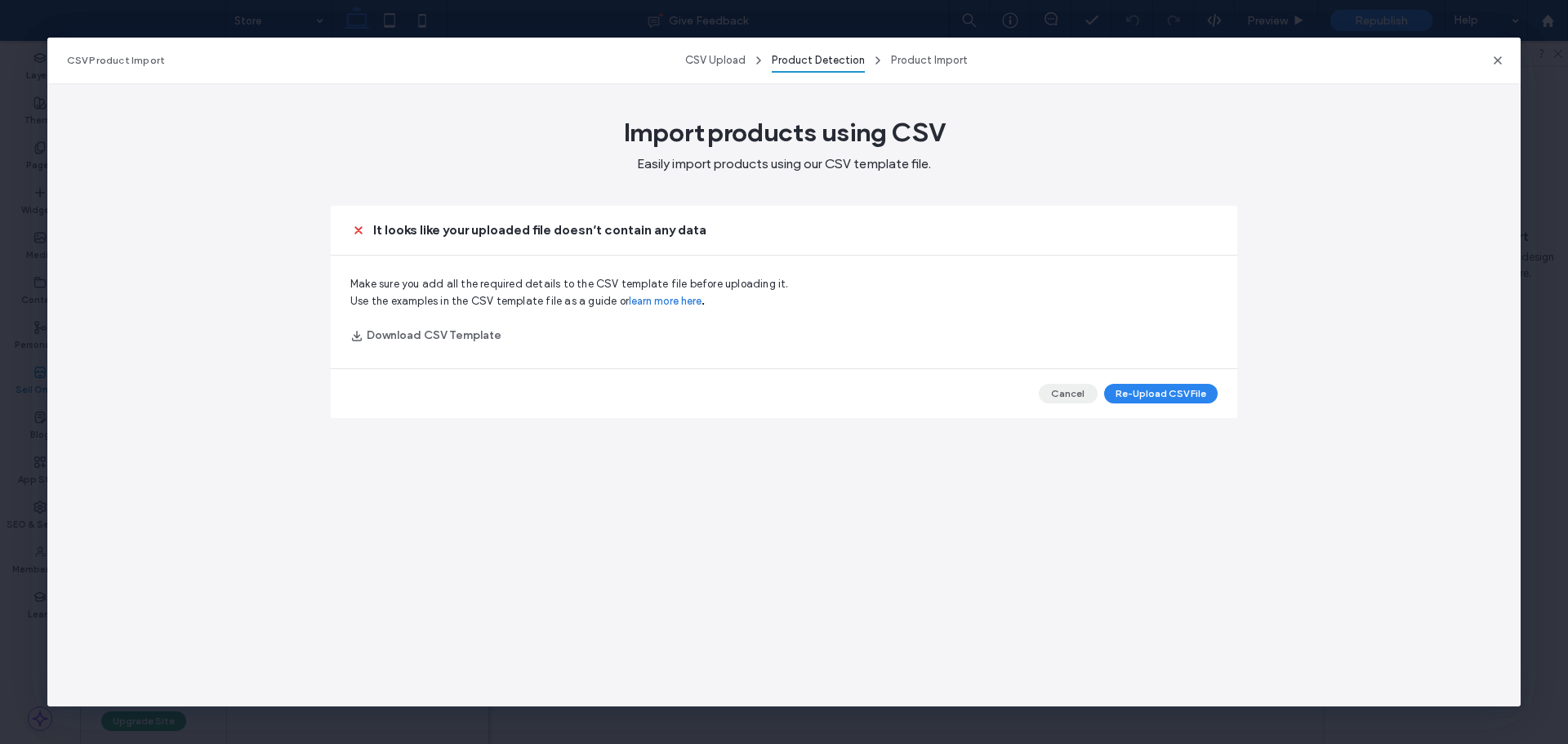
click at [1072, 390] on button "Cancel" at bounding box center [1068, 394] width 59 height 20
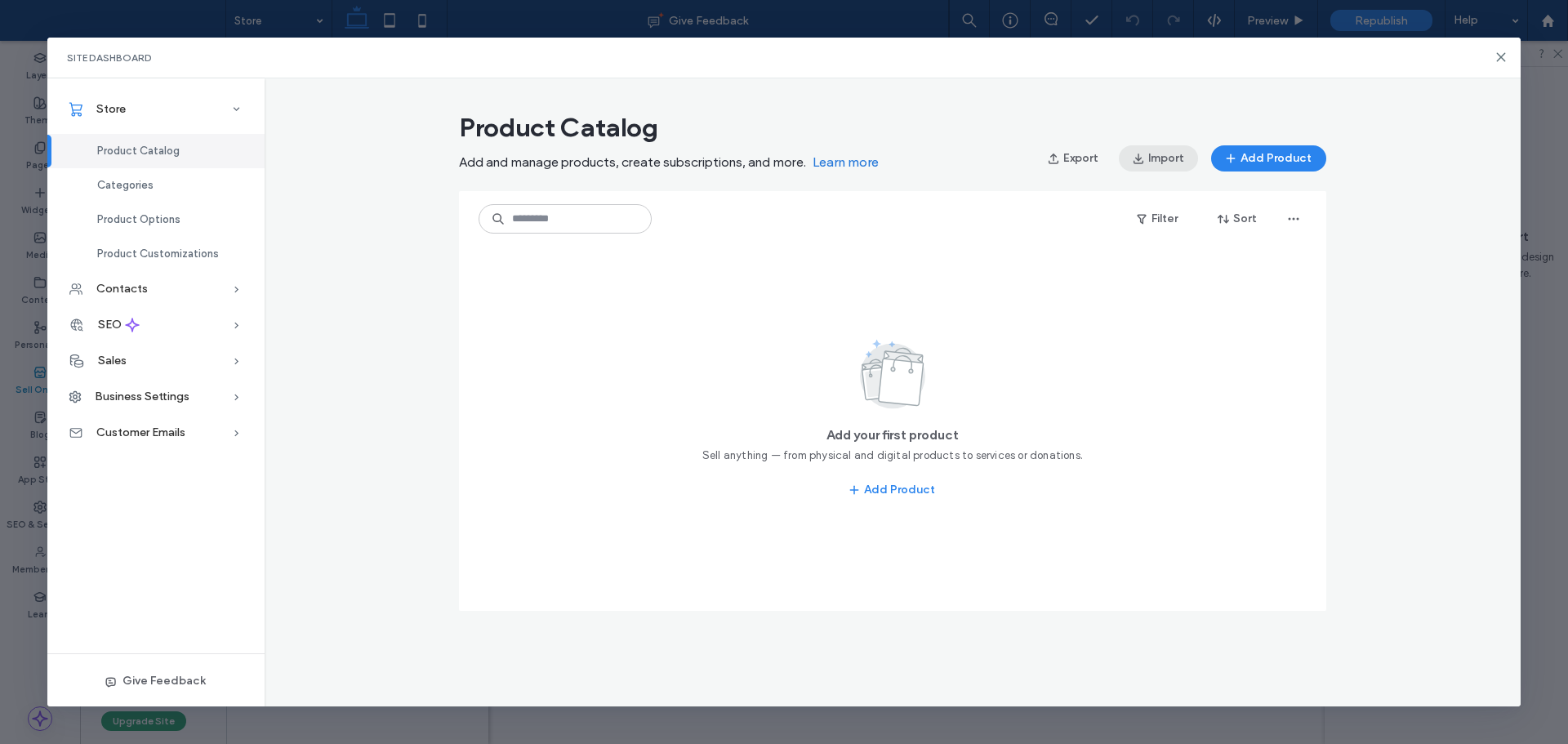
click at [1167, 160] on button "Import" at bounding box center [1158, 158] width 79 height 26
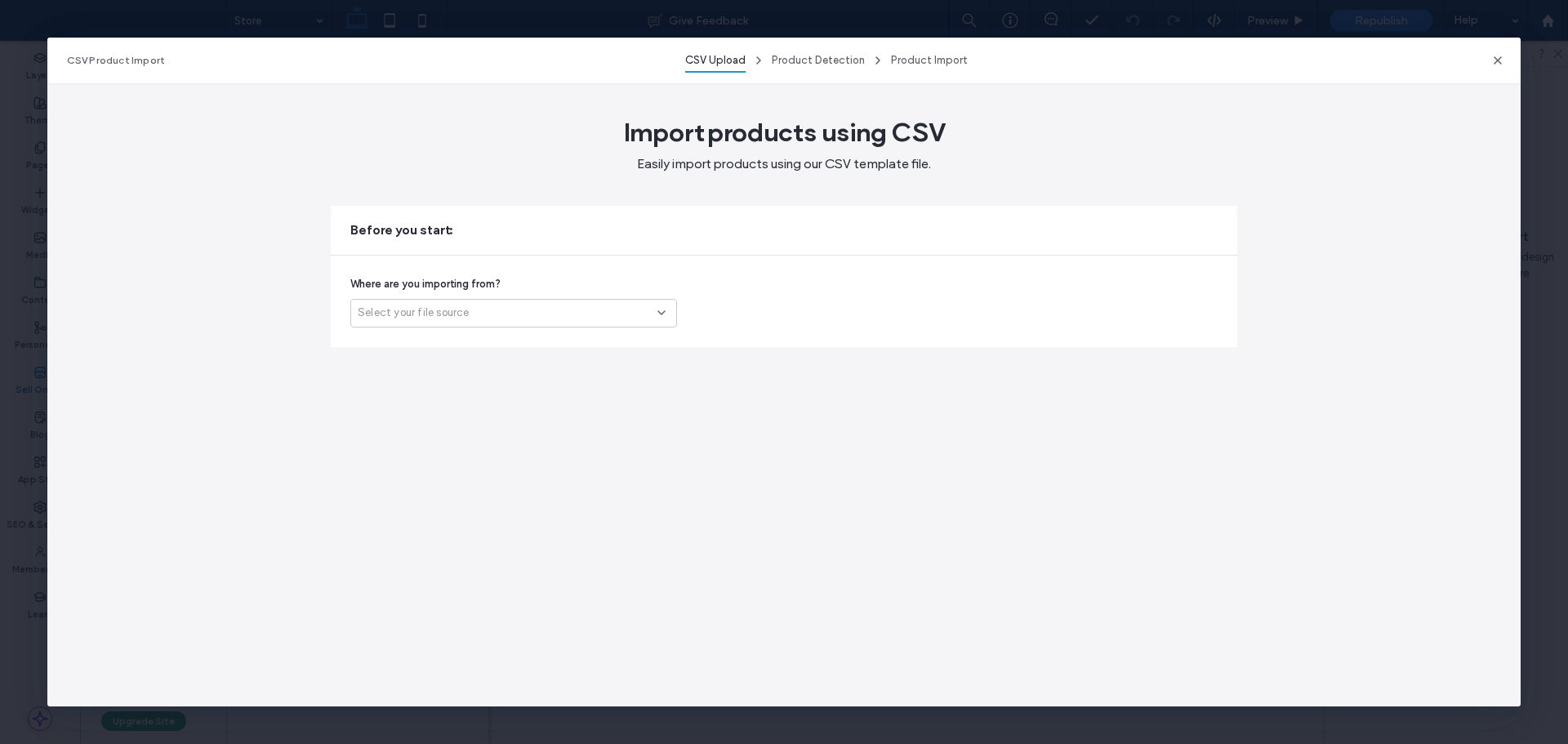
click at [500, 305] on div "Select your file source" at bounding box center [507, 313] width 300 height 16
drag, startPoint x: 492, startPoint y: 325, endPoint x: 494, endPoint y: 353, distance: 28.1
click at [483, 345] on div "Another platform" at bounding box center [514, 341] width 325 height 29
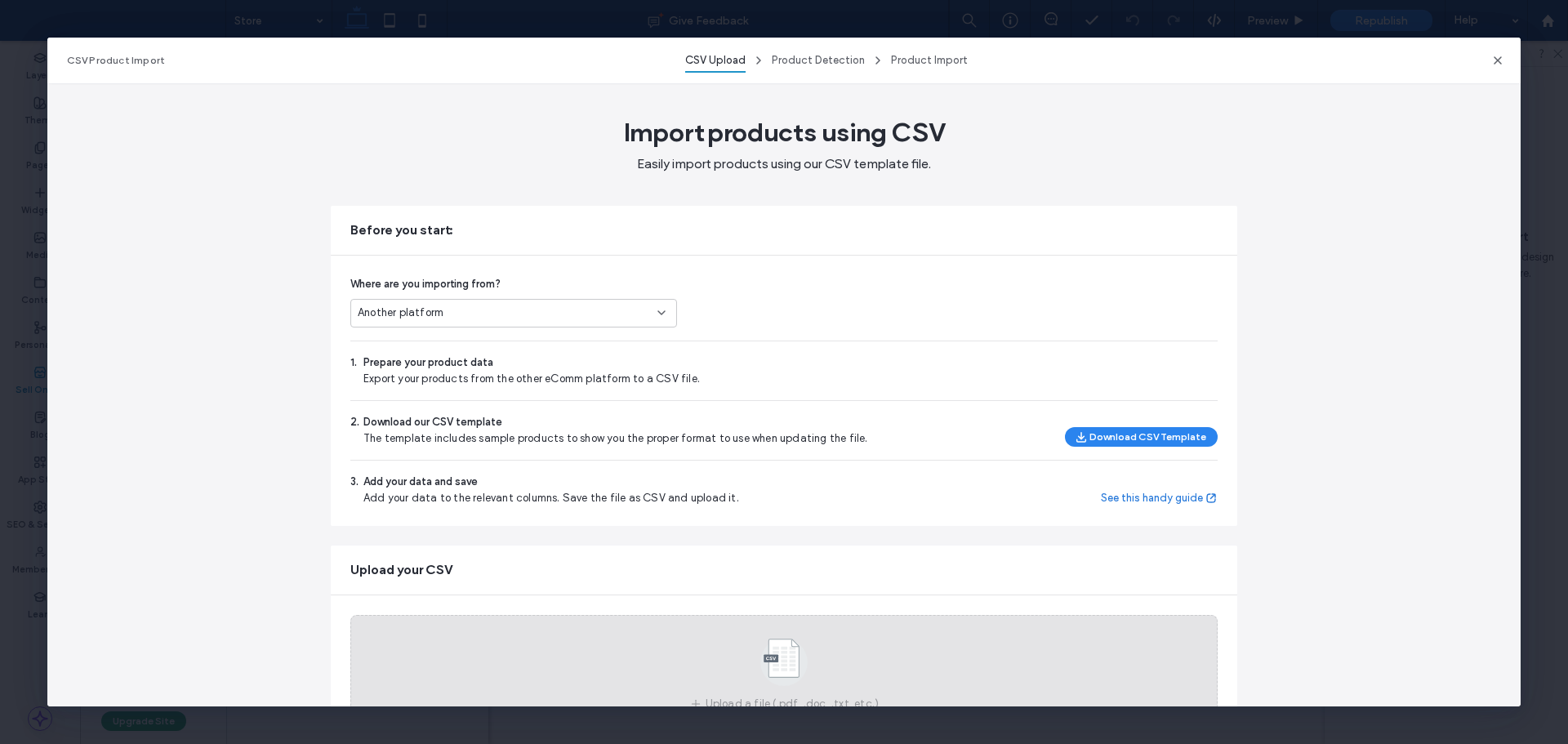
click at [790, 648] on use at bounding box center [784, 662] width 47 height 47
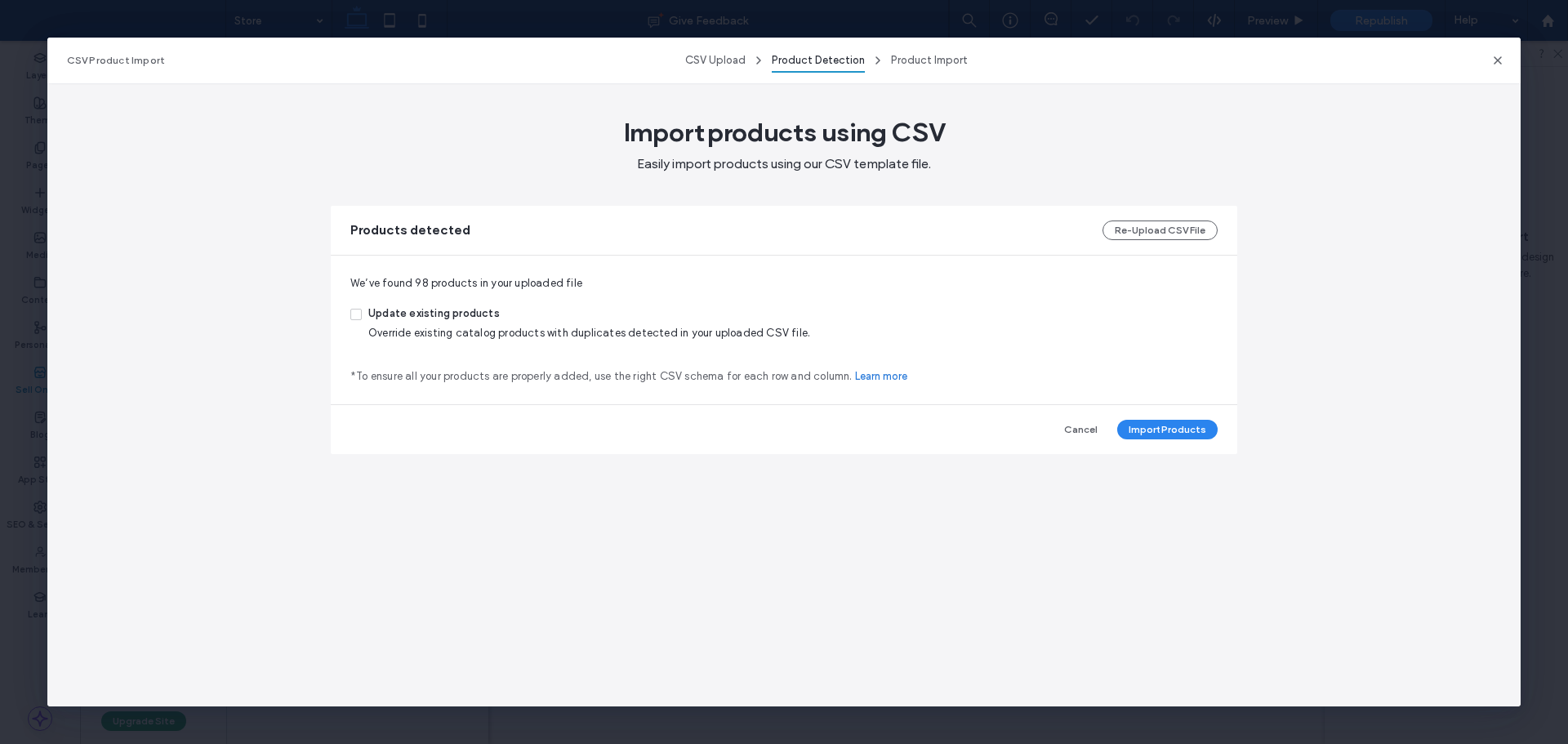
click at [359, 314] on icon at bounding box center [356, 314] width 7 height 5
click at [1169, 425] on button "Import Products" at bounding box center [1167, 430] width 100 height 20
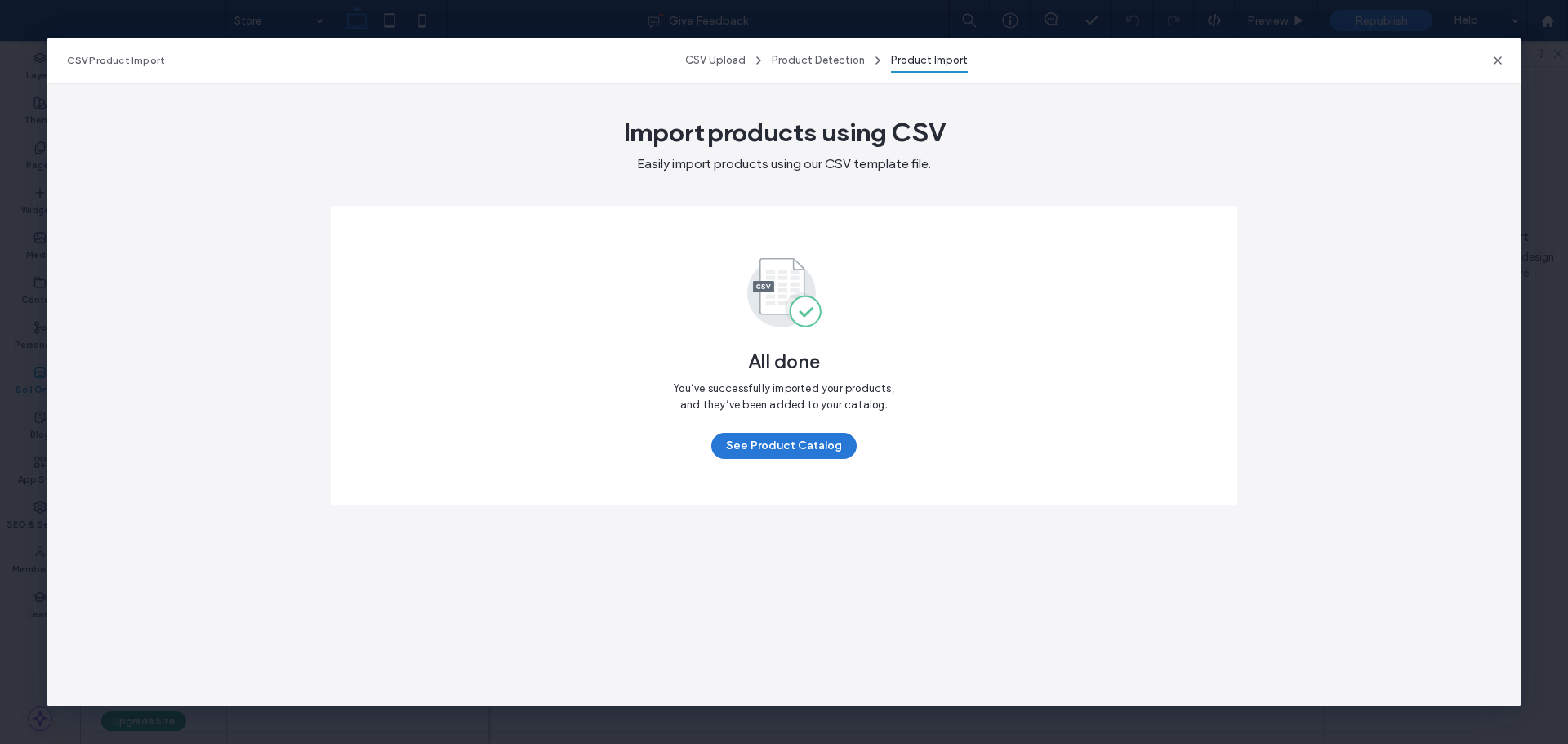
click at [788, 442] on button "See Product Catalog" at bounding box center [784, 446] width 145 height 26
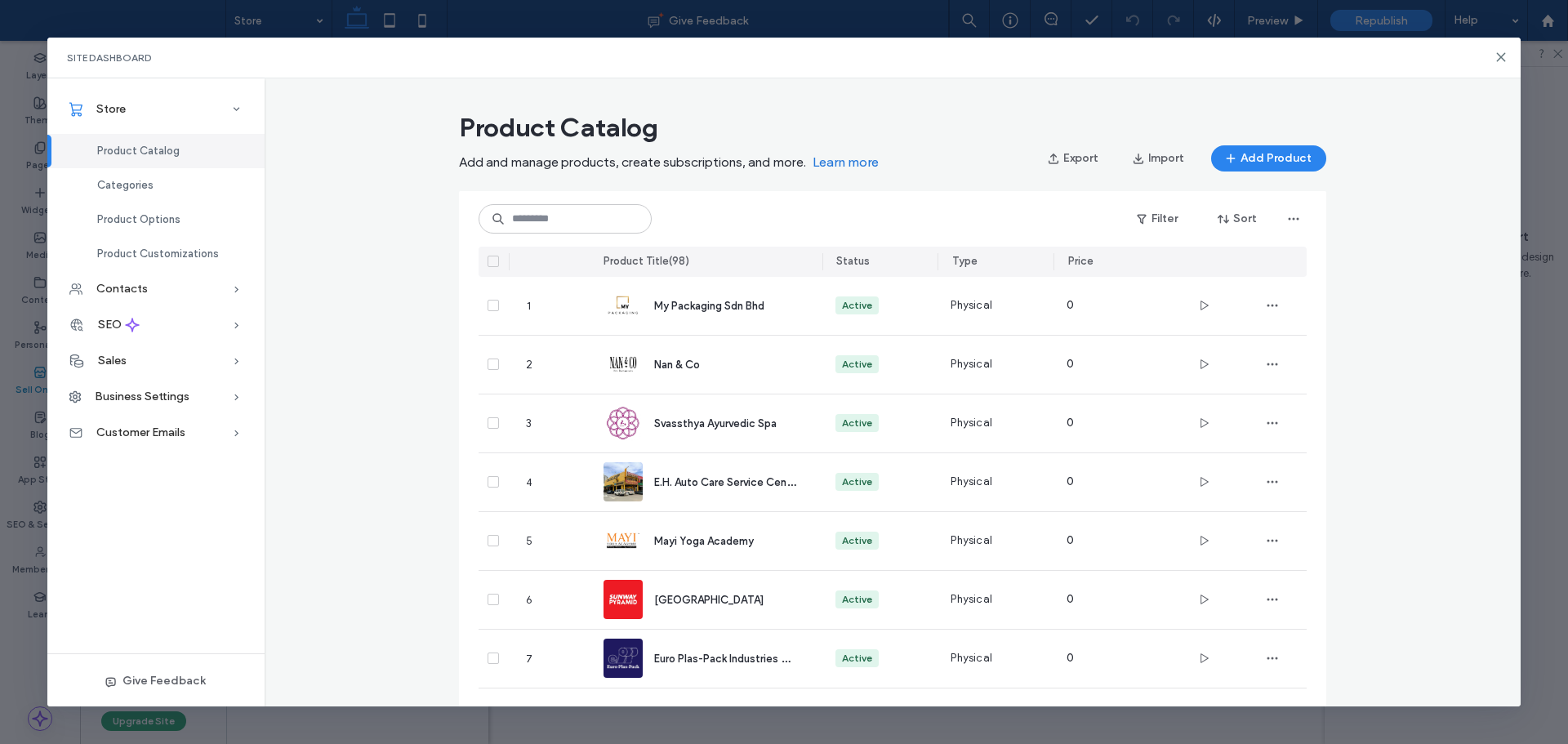
drag, startPoint x: 444, startPoint y: 411, endPoint x: 369, endPoint y: 329, distance: 111.1
click at [121, 172] on div "Categories" at bounding box center [156, 185] width 217 height 34
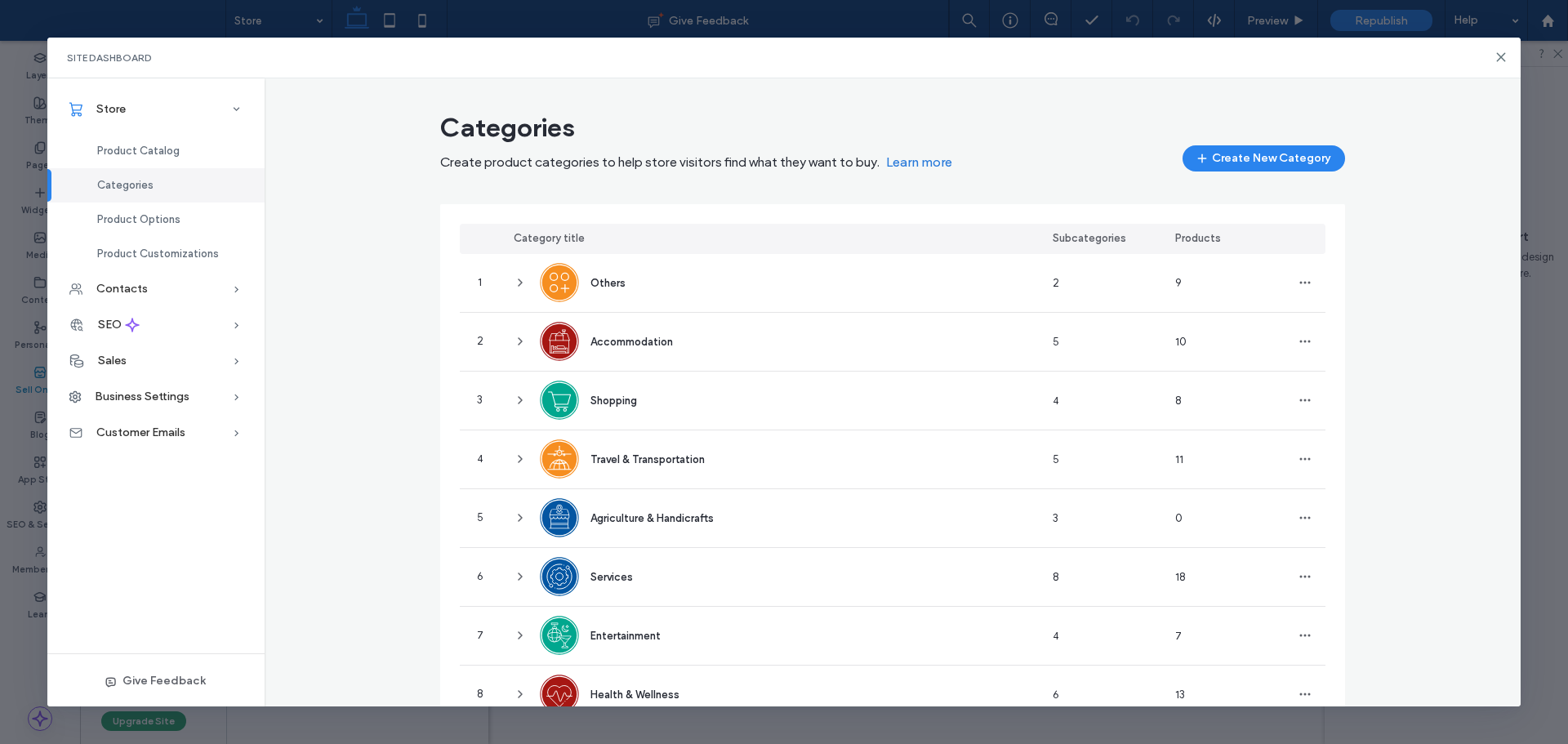
click at [389, 382] on div "Categories Create product categories to help store visitors find what they want…" at bounding box center [893, 457] width 1257 height 705
click at [180, 158] on div "Product Catalog" at bounding box center [156, 151] width 217 height 34
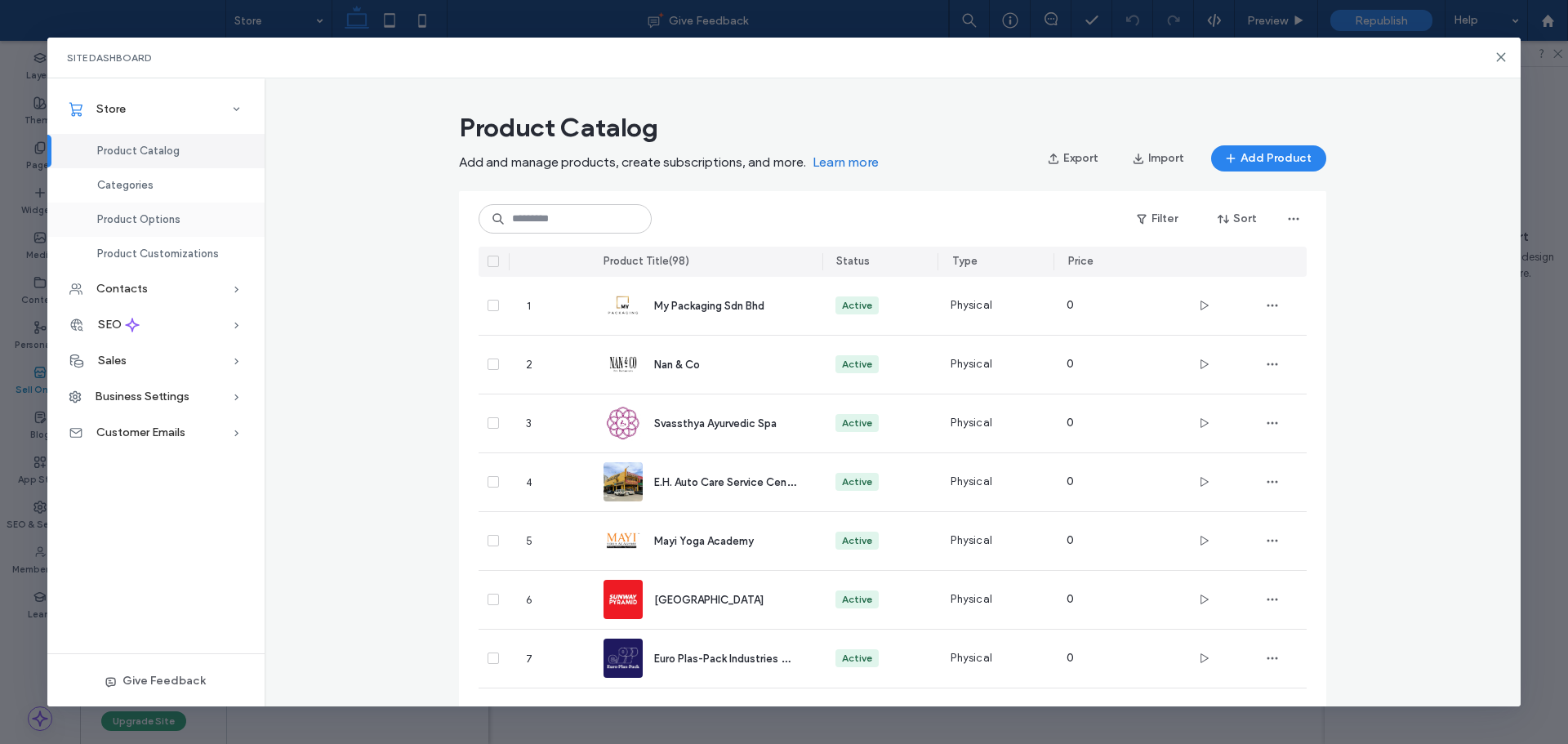
click at [174, 226] on div "Product Options" at bounding box center [156, 220] width 217 height 34
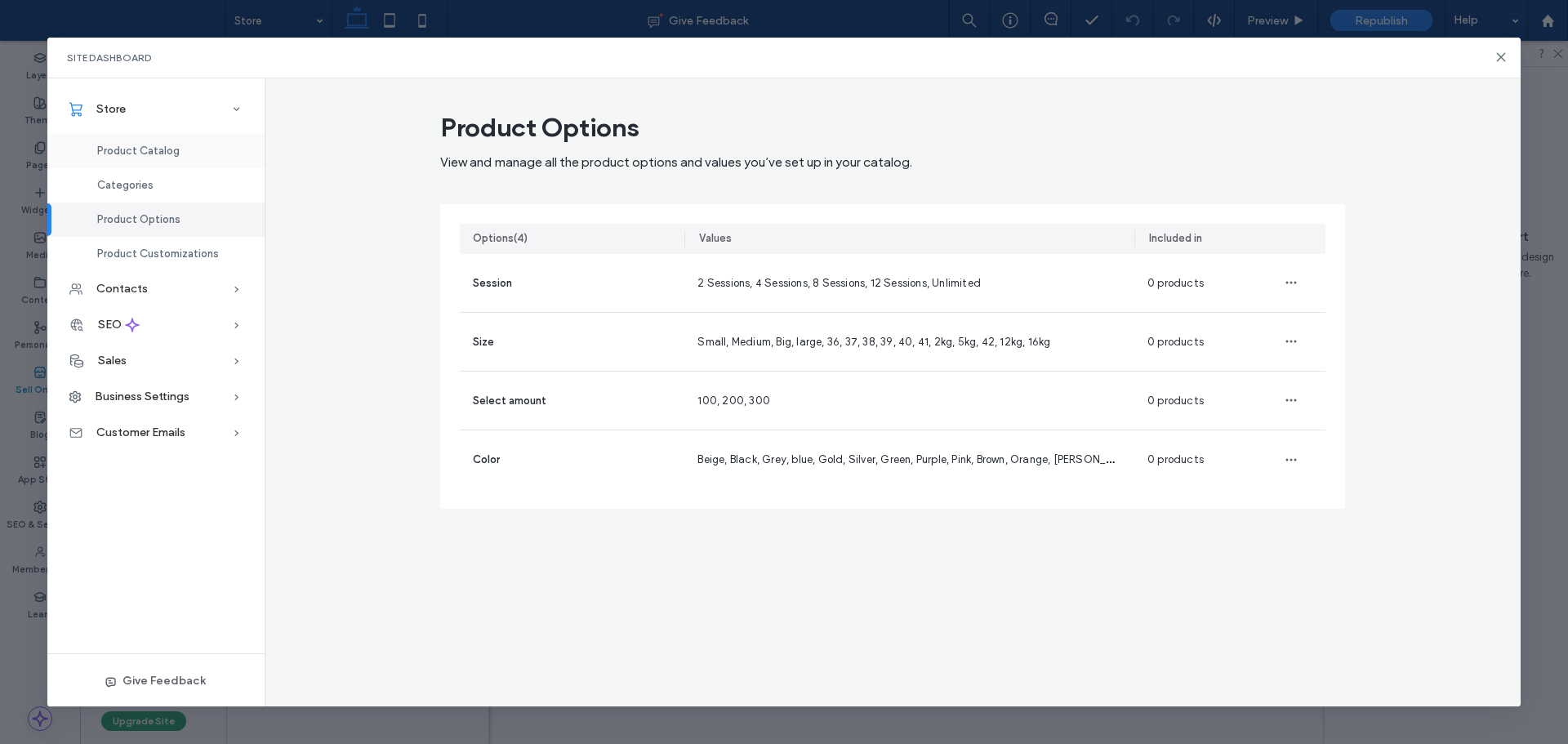
click at [187, 151] on div "Product Catalog" at bounding box center [156, 151] width 217 height 34
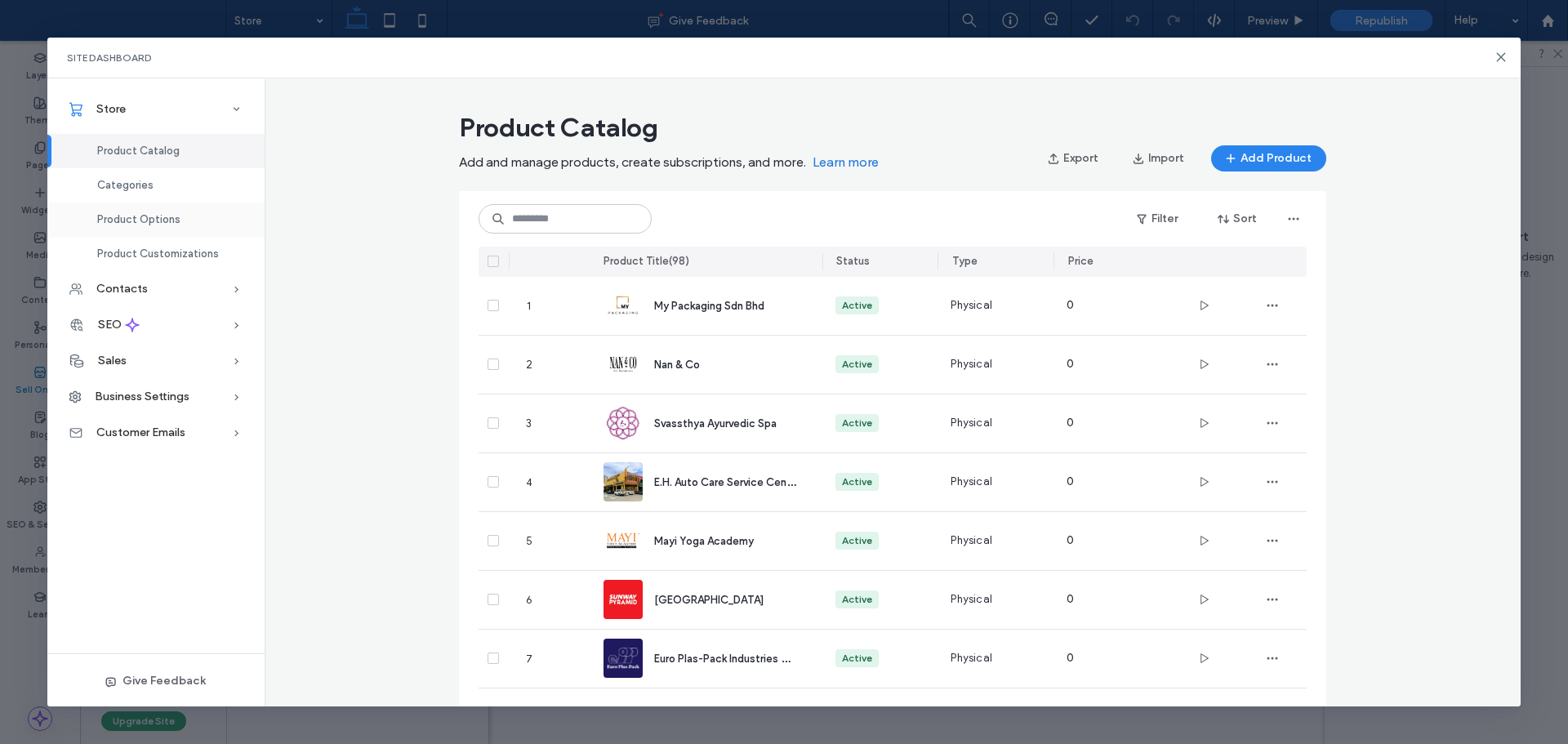
click at [149, 227] on div "Product Options" at bounding box center [156, 220] width 217 height 34
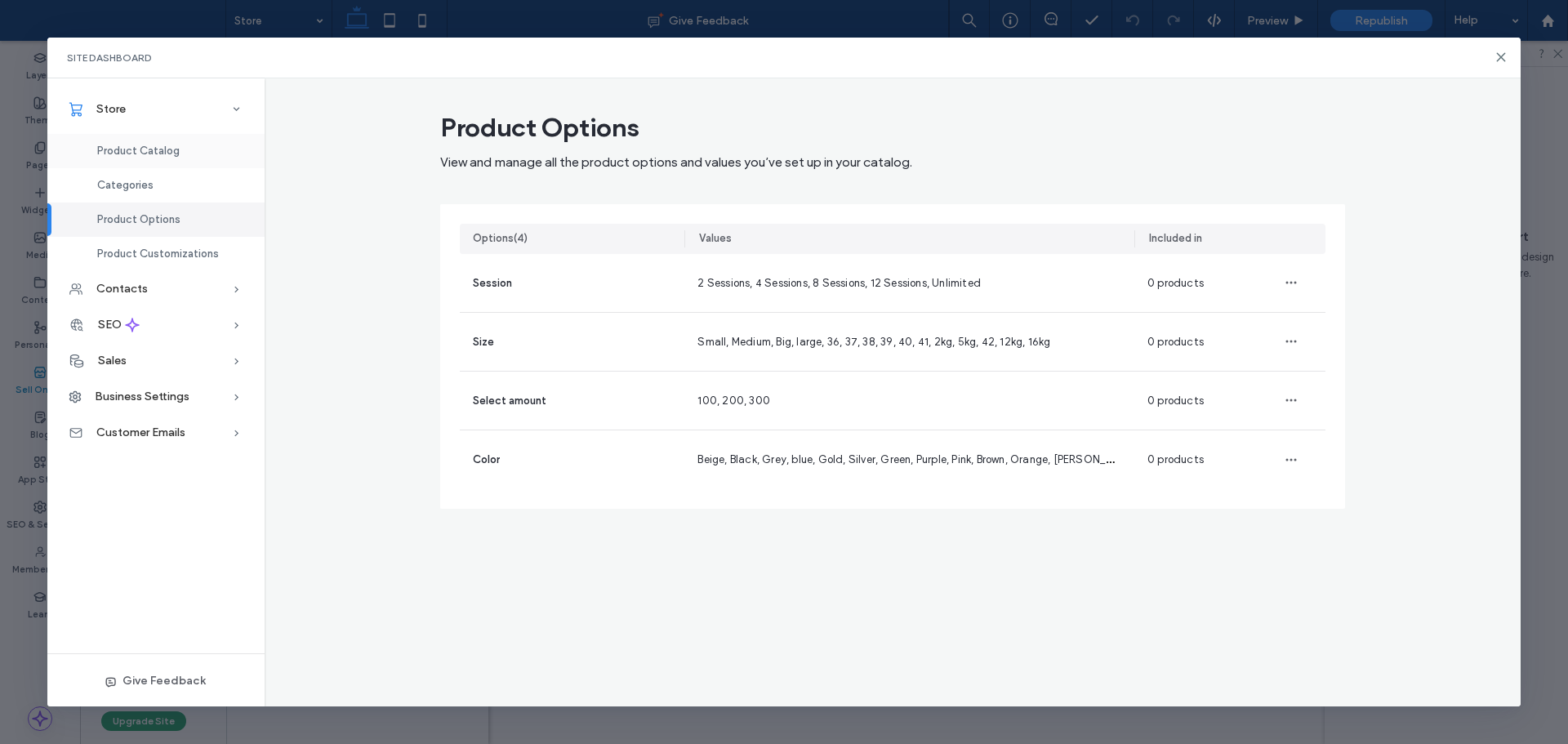
click at [139, 145] on span "Product Catalog" at bounding box center [138, 150] width 82 height 12
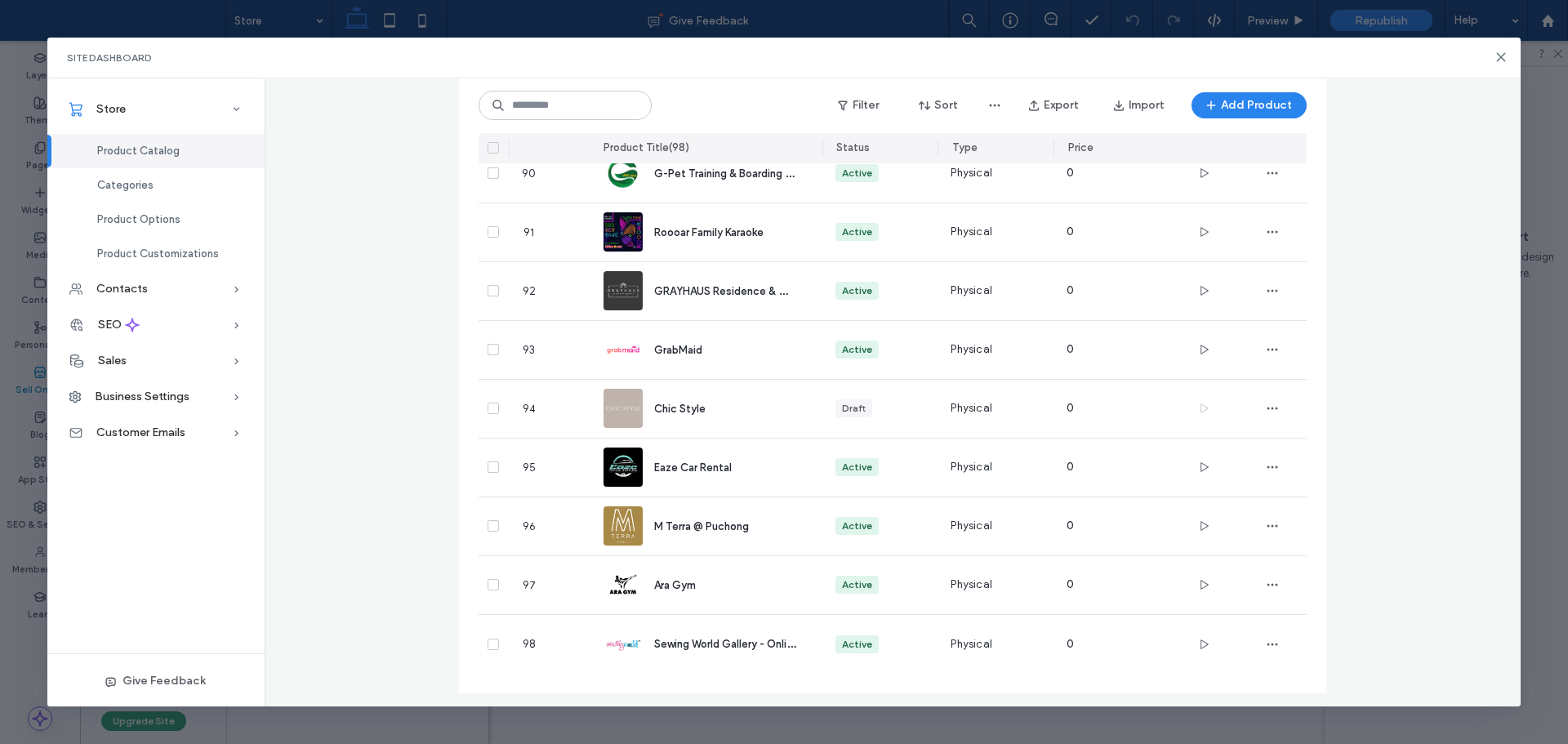
scroll to position [5371, 0]
